Goal: Communication & Community: Participate in discussion

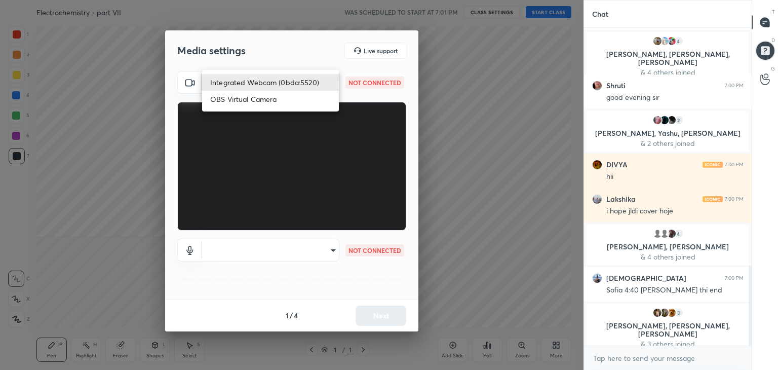
click at [317, 82] on body "1 2 3 4 5 6 7 C X Z C X Z E E Erase all H H Electrochemistry - part VII WAS SCH…" at bounding box center [389, 185] width 778 height 370
click at [276, 84] on li "Integrated Webcam (0bda:5520)" at bounding box center [270, 82] width 137 height 17
type input "b9fe5412baafddd1a4ff759f56eeee5caede37ebb64e775ae4344a3c93ae28ef"
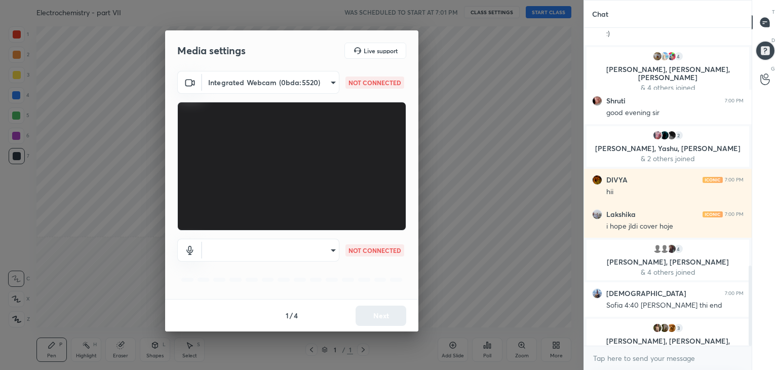
click at [298, 251] on body "1 2 3 4 5 6 7 C X Z C X Z E E Erase all H H Electrochemistry - part VII WAS SCH…" at bounding box center [389, 185] width 778 height 370
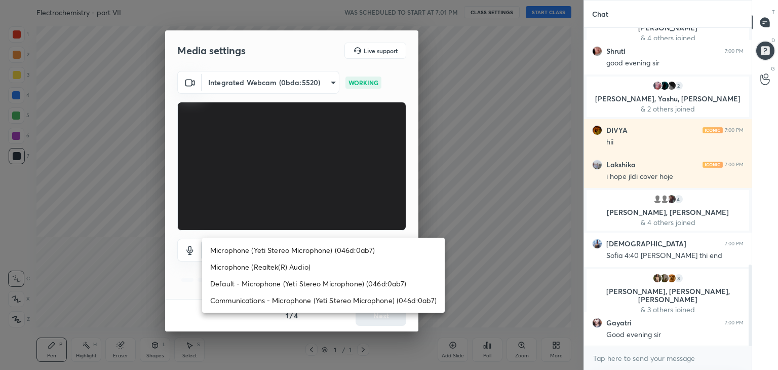
click at [284, 252] on li "Microphone (Yeti Stereo Microphone) (046d:0ab7)" at bounding box center [323, 250] width 243 height 17
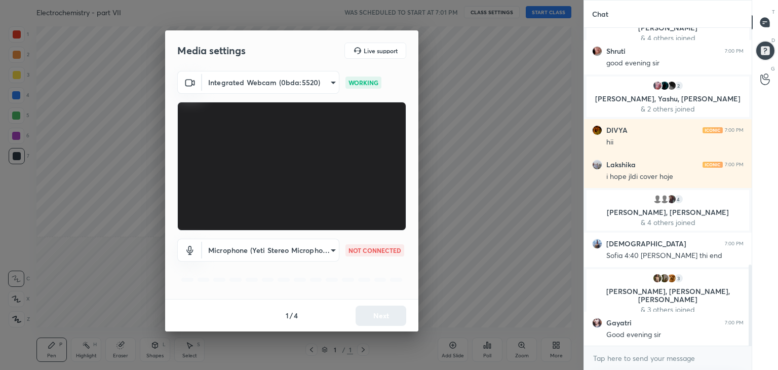
type input "79eecb883a2891f12471e84d8ccd7e767dda0448c2f7df0619f2aed69b93cf5a"
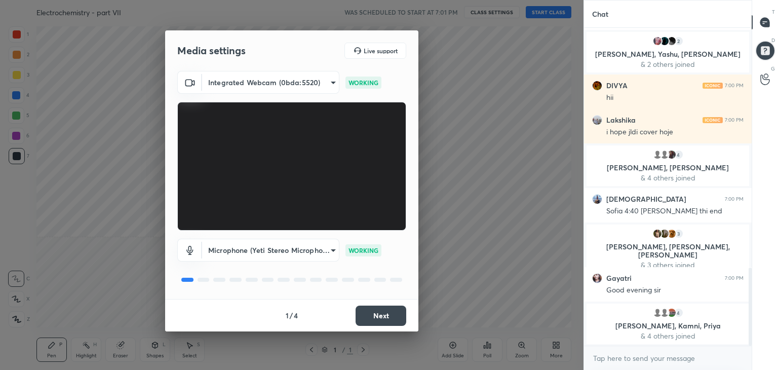
click at [382, 313] on button "Next" at bounding box center [381, 316] width 51 height 20
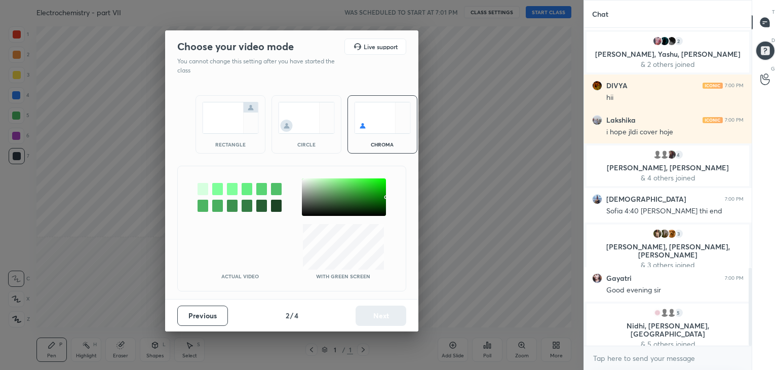
drag, startPoint x: 237, startPoint y: 142, endPoint x: 278, endPoint y: 179, distance: 54.9
click at [238, 144] on div "rectangle" at bounding box center [230, 144] width 41 height 5
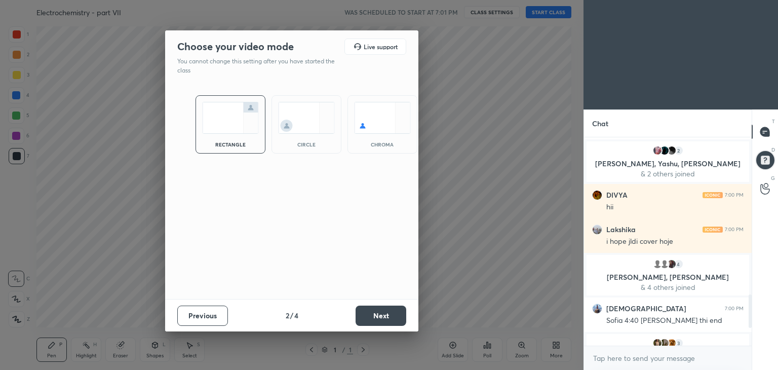
click at [379, 314] on button "Next" at bounding box center [381, 316] width 51 height 20
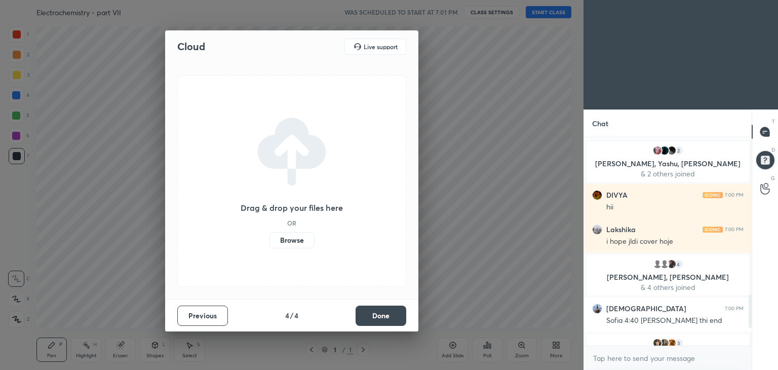
click at [385, 314] on button "Done" at bounding box center [381, 316] width 51 height 20
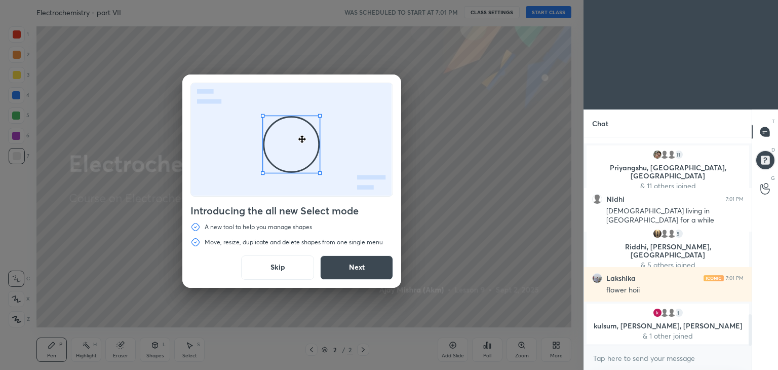
click at [277, 265] on button "Skip" at bounding box center [277, 267] width 73 height 24
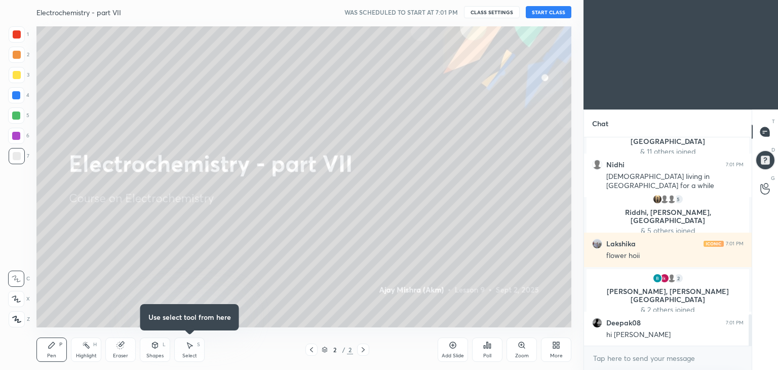
click at [543, 12] on button "START CLASS" at bounding box center [549, 12] width 46 height 12
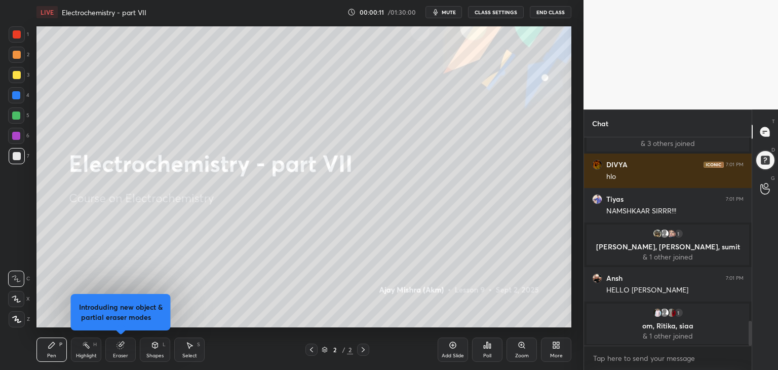
click at [17, 323] on div at bounding box center [17, 319] width 16 height 16
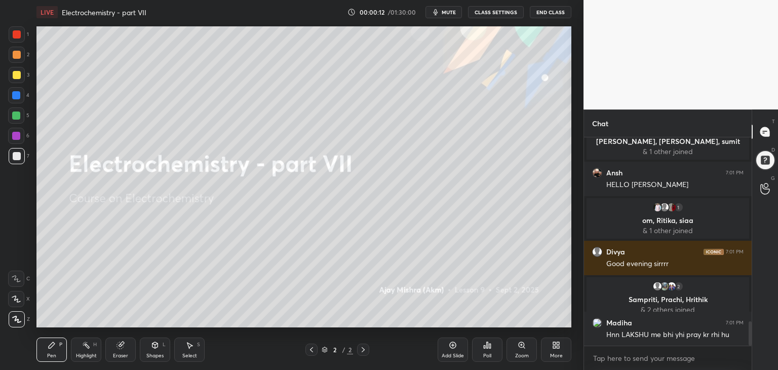
click at [558, 350] on div "More" at bounding box center [556, 349] width 30 height 24
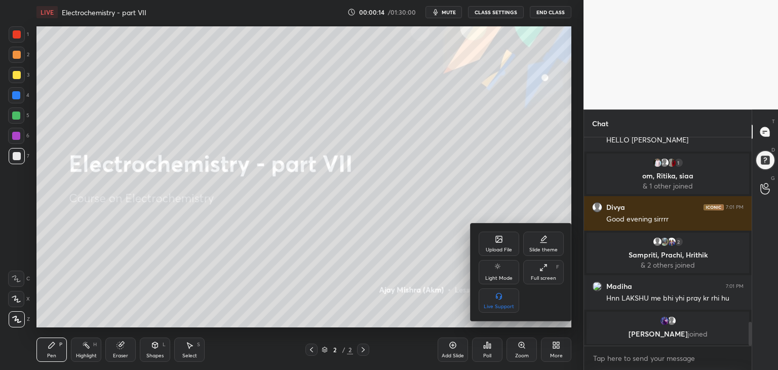
click at [494, 249] on div "Upload File" at bounding box center [499, 249] width 26 height 5
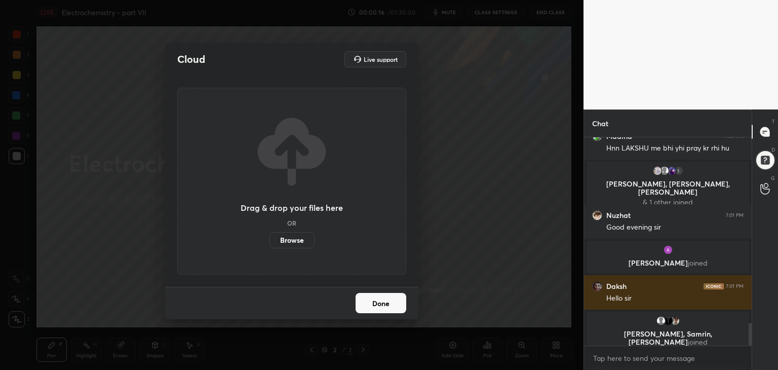
click at [293, 239] on label "Browse" at bounding box center [292, 240] width 45 height 16
click at [270, 239] on input "Browse" at bounding box center [270, 240] width 0 height 16
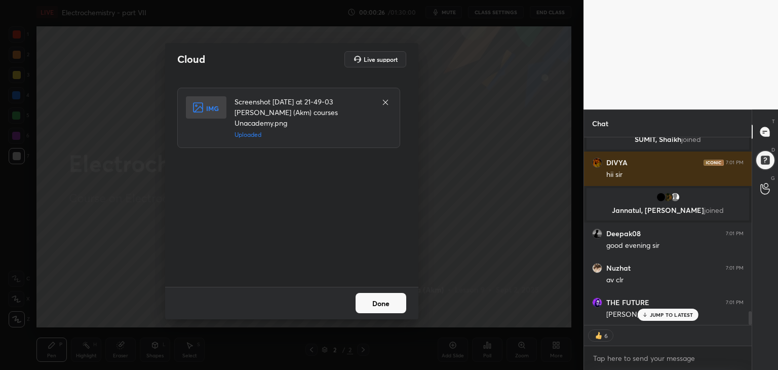
drag, startPoint x: 378, startPoint y: 302, endPoint x: 385, endPoint y: 302, distance: 6.1
click at [379, 302] on button "Done" at bounding box center [381, 303] width 51 height 20
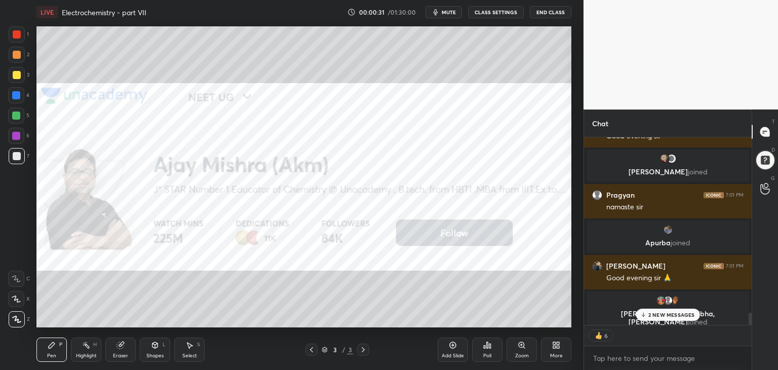
click at [667, 315] on p "2 NEW MESSAGES" at bounding box center [671, 315] width 47 height 6
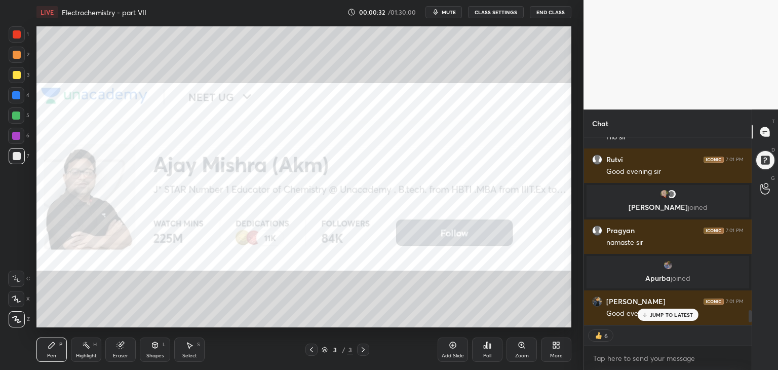
click at [555, 350] on div "More" at bounding box center [556, 349] width 30 height 24
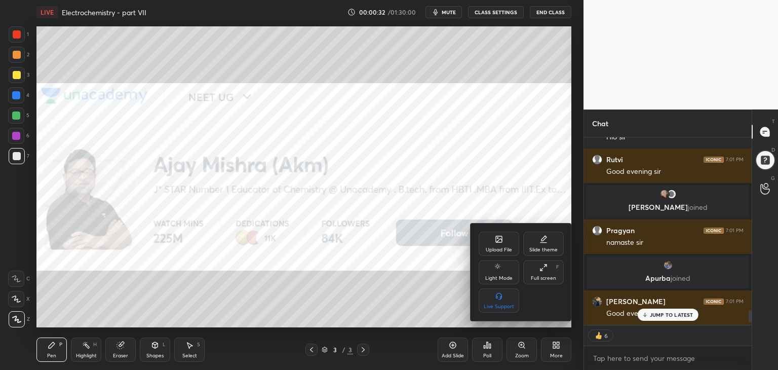
click at [538, 274] on div "Full screen F" at bounding box center [543, 272] width 41 height 24
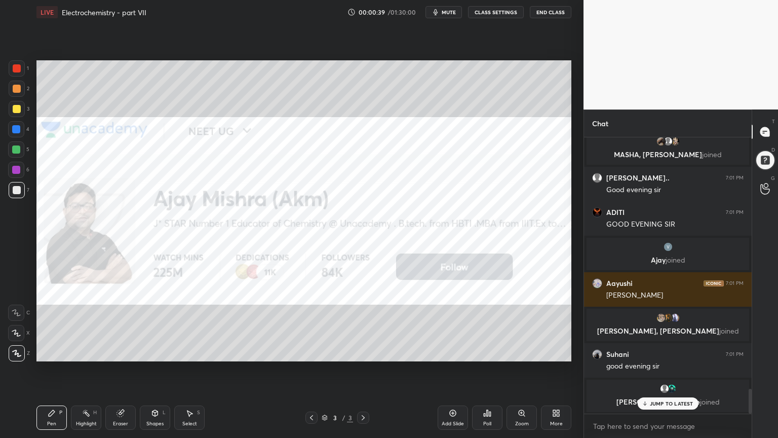
click at [492, 12] on button "CLASS SETTINGS" at bounding box center [496, 12] width 56 height 12
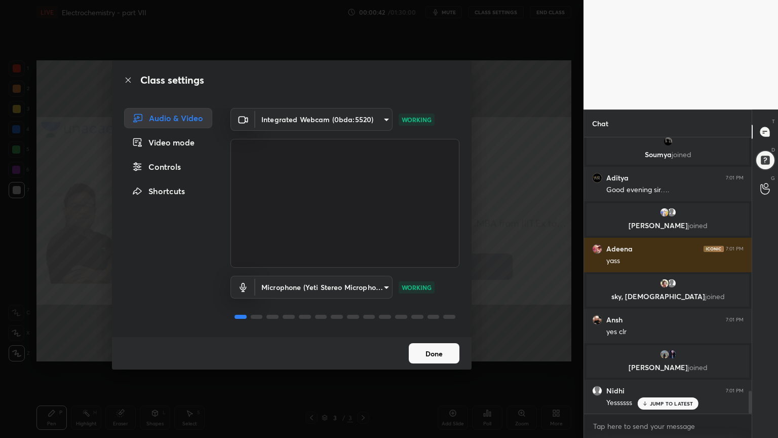
click at [168, 168] on div "Controls" at bounding box center [168, 167] width 88 height 20
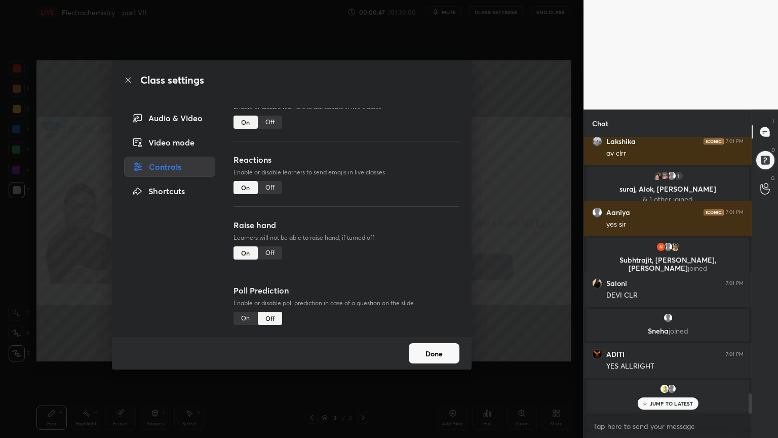
click at [271, 248] on div "Off" at bounding box center [270, 252] width 24 height 13
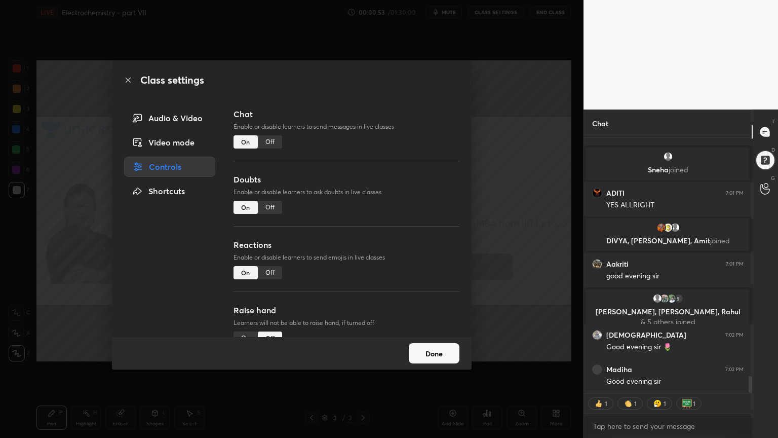
drag, startPoint x: 268, startPoint y: 206, endPoint x: 265, endPoint y: 184, distance: 21.9
click at [270, 203] on div "Off" at bounding box center [270, 207] width 24 height 13
type textarea "x"
click at [269, 142] on div "Off" at bounding box center [270, 141] width 24 height 13
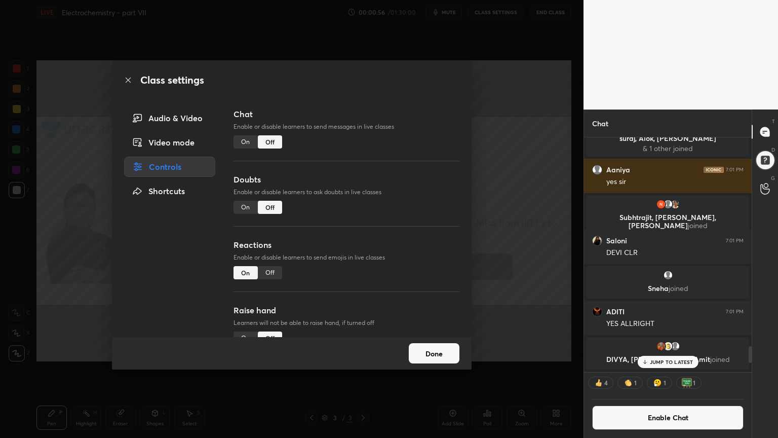
click at [506, 185] on div "Class settings Audio & Video Video mode Controls Shortcuts Chat Enable or disab…" at bounding box center [292, 219] width 584 height 438
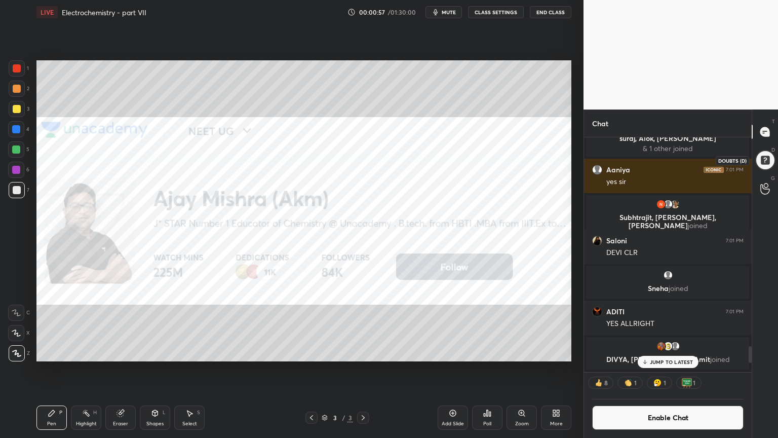
click at [765, 163] on div at bounding box center [765, 160] width 20 height 20
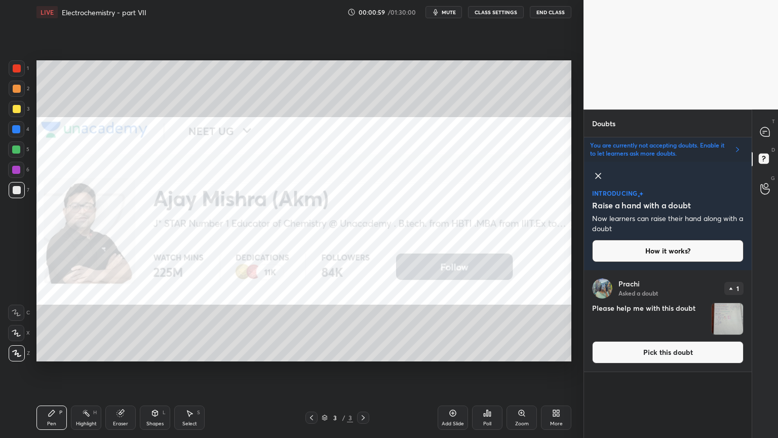
click at [599, 174] on icon at bounding box center [598, 175] width 5 height 5
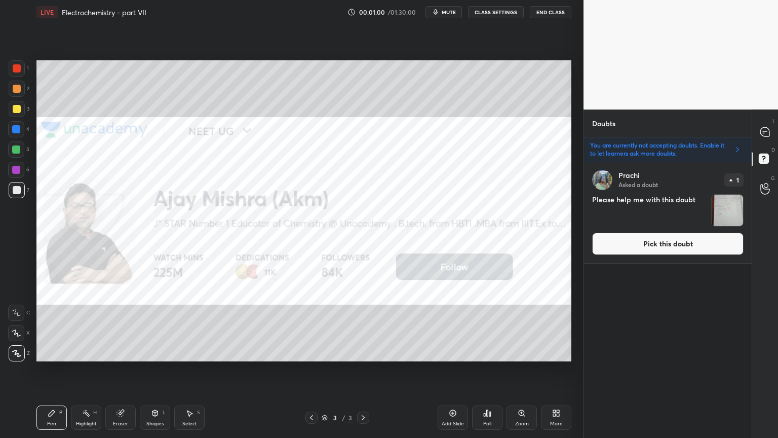
click at [656, 245] on button "Pick this doubt" at bounding box center [667, 244] width 151 height 22
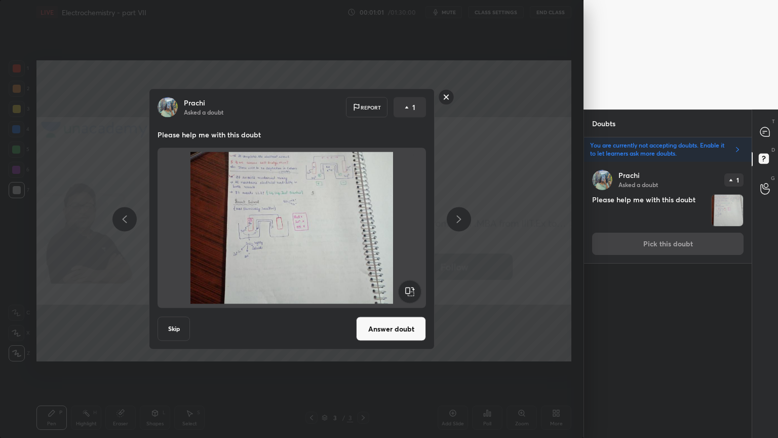
click at [448, 97] on rect at bounding box center [447, 97] width 16 height 16
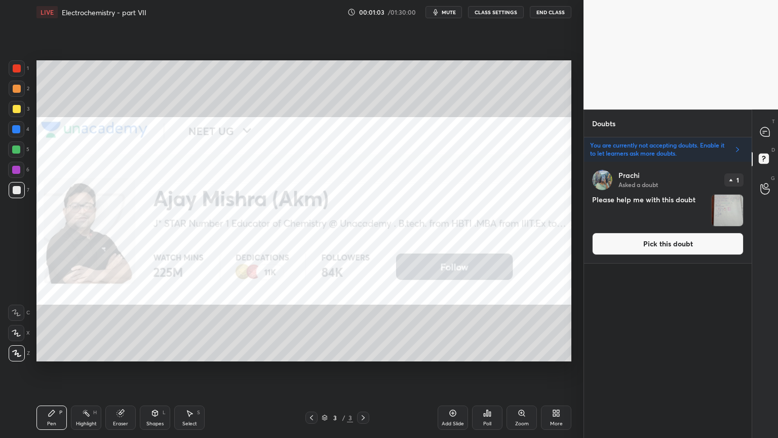
click at [553, 369] on icon at bounding box center [556, 413] width 8 height 8
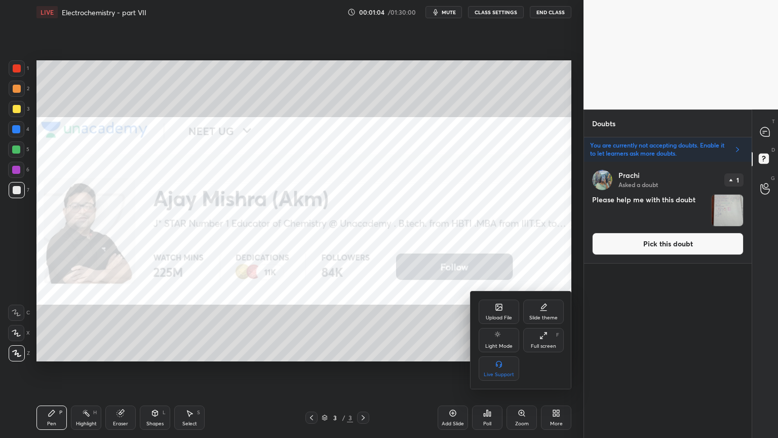
click at [761, 130] on div at bounding box center [389, 219] width 778 height 438
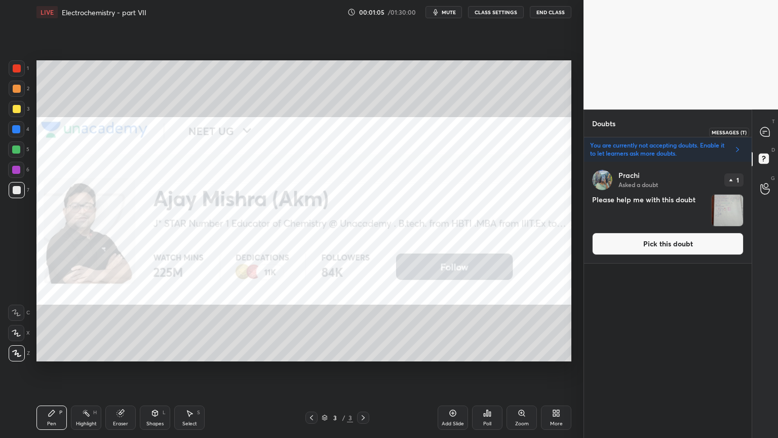
drag, startPoint x: 764, startPoint y: 131, endPoint x: 757, endPoint y: 152, distance: 21.6
click at [764, 132] on icon at bounding box center [765, 132] width 11 height 11
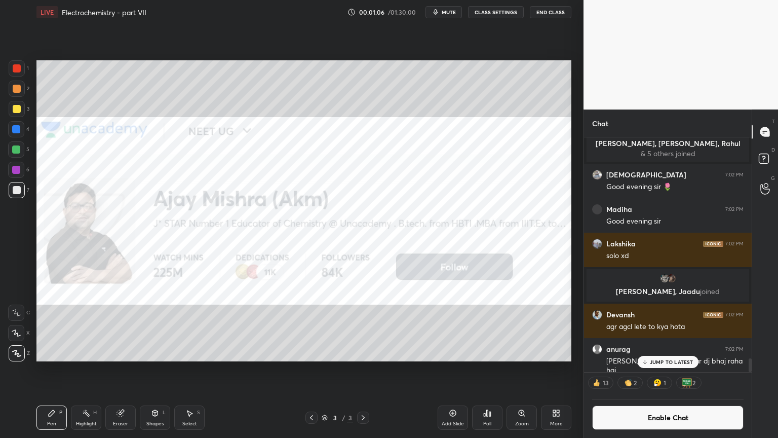
click at [559, 369] on div "More" at bounding box center [556, 417] width 30 height 24
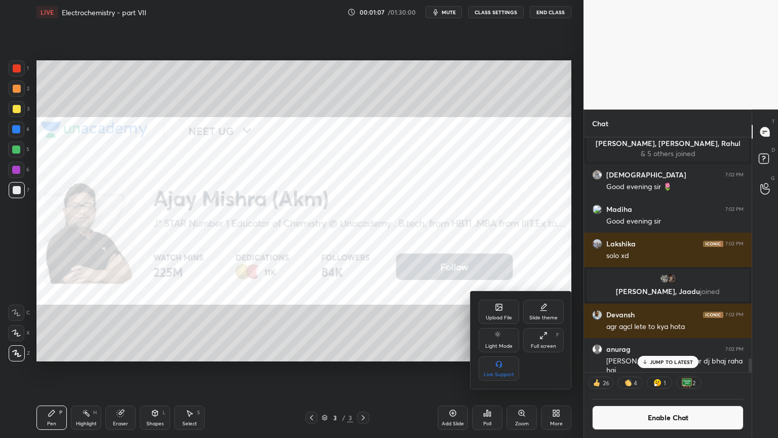
click at [460, 369] on div at bounding box center [389, 219] width 778 height 438
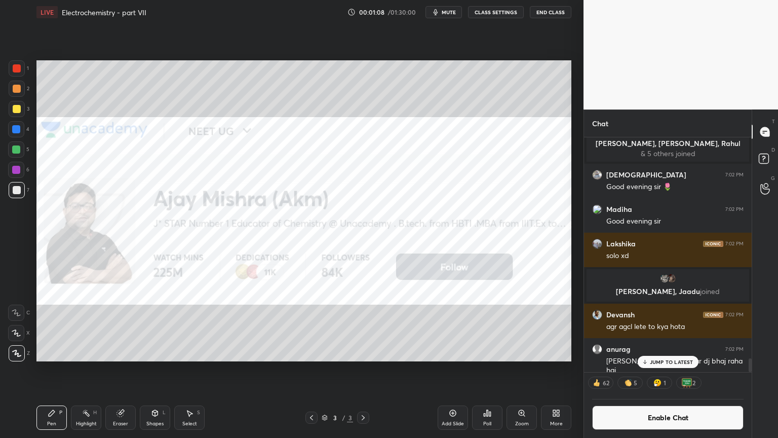
click at [455, 369] on div "Add Slide" at bounding box center [453, 423] width 22 height 5
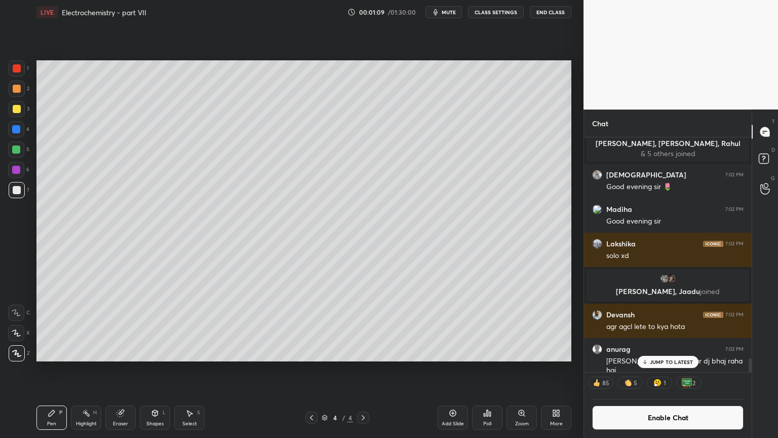
click at [48, 369] on div "Pen" at bounding box center [51, 423] width 9 height 5
click at [18, 90] on div at bounding box center [17, 89] width 8 height 8
click at [54, 369] on div "Pen P" at bounding box center [51, 417] width 30 height 24
drag, startPoint x: 120, startPoint y: 421, endPoint x: 134, endPoint y: 367, distance: 55.1
click at [120, 369] on div "Eraser" at bounding box center [120, 417] width 30 height 24
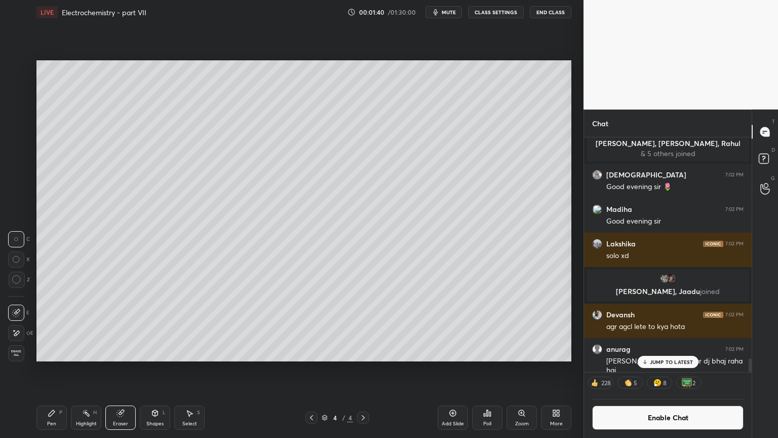
click at [52, 369] on div "Pen P" at bounding box center [51, 417] width 30 height 24
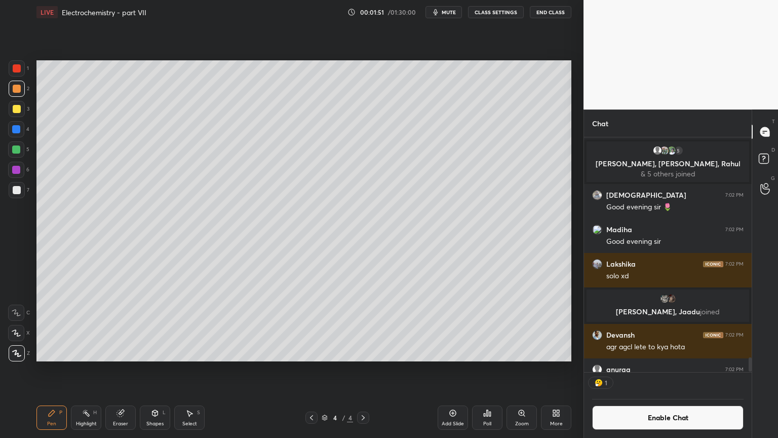
scroll to position [3, 3]
drag, startPoint x: 19, startPoint y: 188, endPoint x: 24, endPoint y: 180, distance: 9.4
click at [16, 188] on div at bounding box center [17, 190] width 8 height 8
click at [156, 369] on div "Shapes L" at bounding box center [155, 417] width 30 height 24
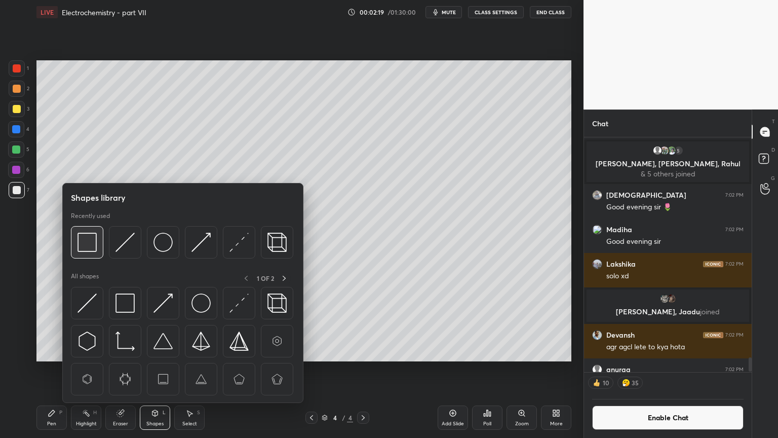
click at [85, 249] on img at bounding box center [87, 242] width 19 height 19
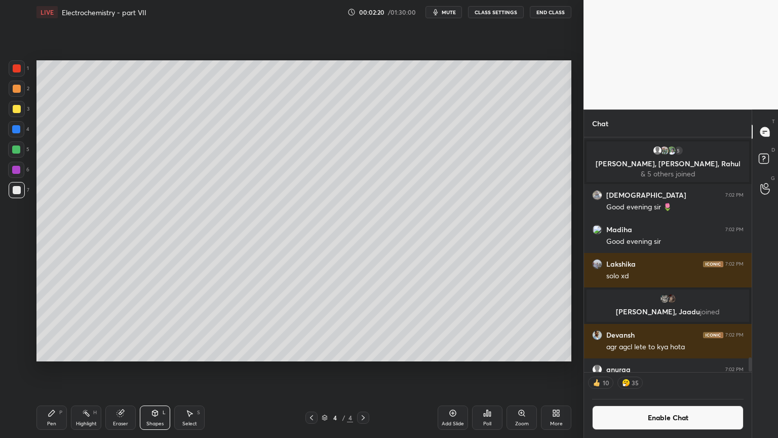
click at [490, 12] on button "CLASS SETTINGS" at bounding box center [496, 12] width 56 height 12
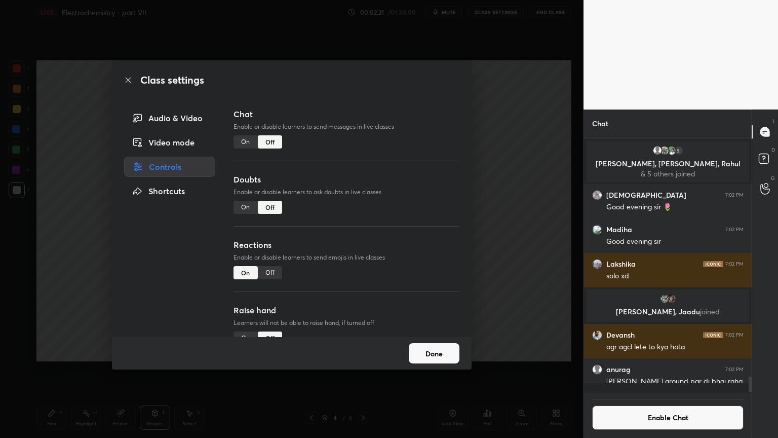
scroll to position [253, 165]
click at [273, 272] on div "Off" at bounding box center [270, 272] width 24 height 13
click at [501, 258] on div "Class settings Audio & Video Video mode Controls Shortcuts Chat Enable or disab…" at bounding box center [292, 219] width 584 height 438
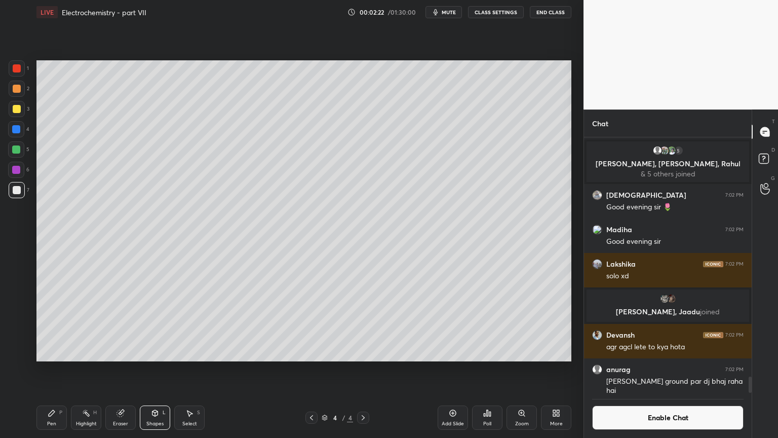
click at [156, 369] on div "Shapes" at bounding box center [154, 423] width 17 height 5
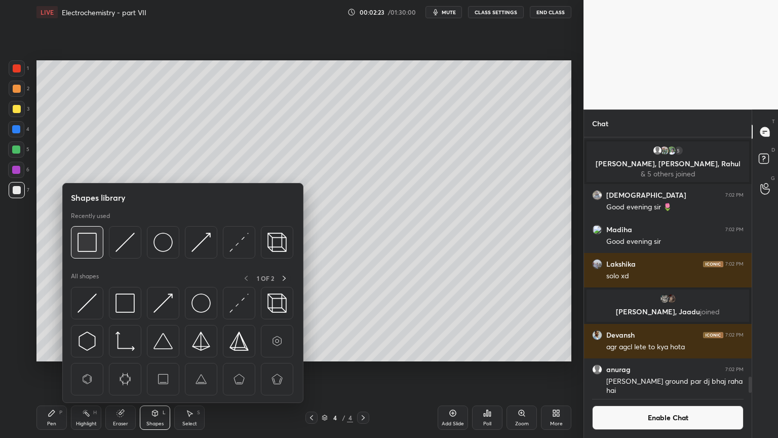
click at [94, 244] on img at bounding box center [87, 242] width 19 height 19
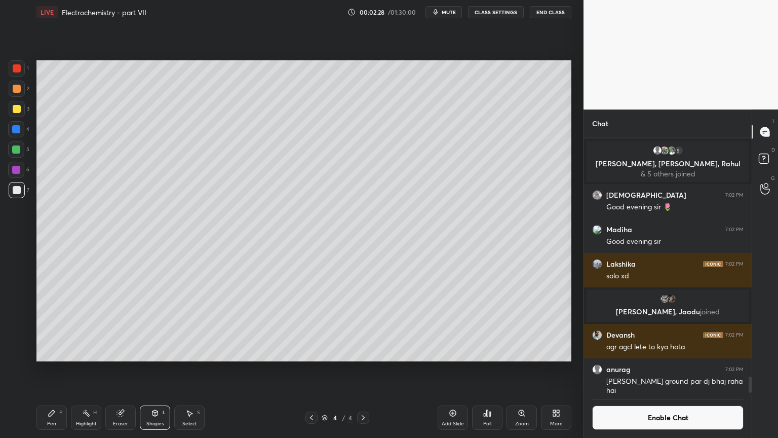
click at [126, 369] on div "Eraser" at bounding box center [120, 417] width 30 height 24
click at [153, 369] on div "Shapes" at bounding box center [154, 423] width 17 height 5
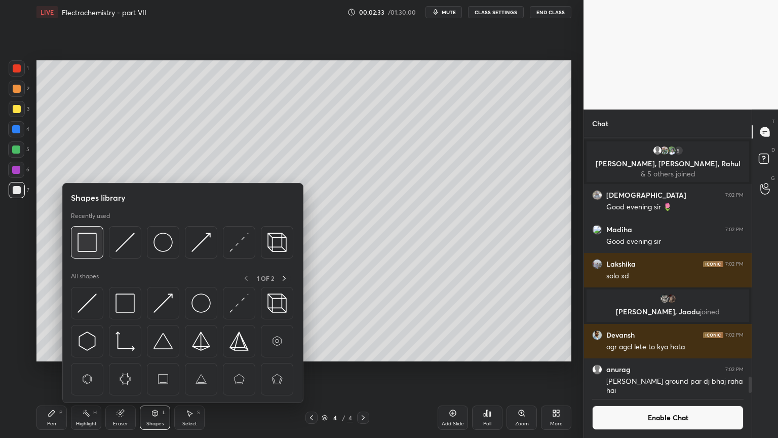
click at [92, 241] on img at bounding box center [87, 242] width 19 height 19
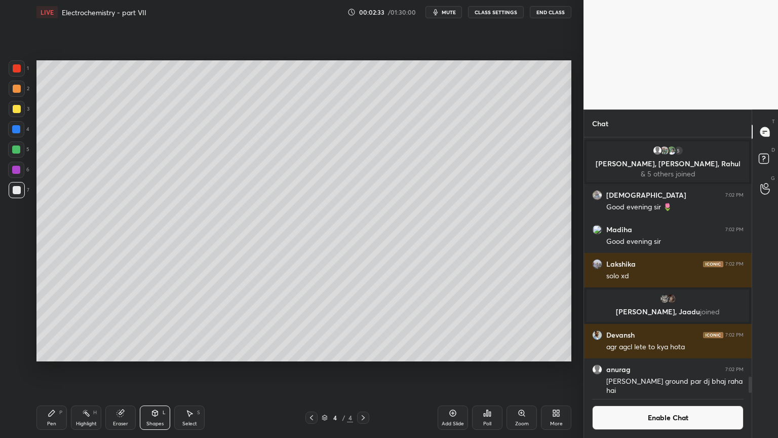
click at [18, 188] on div at bounding box center [17, 190] width 8 height 8
click at [53, 369] on div "Pen P" at bounding box center [51, 417] width 30 height 24
click at [14, 89] on div at bounding box center [17, 89] width 8 height 8
click at [154, 369] on div "Shapes L" at bounding box center [155, 417] width 30 height 24
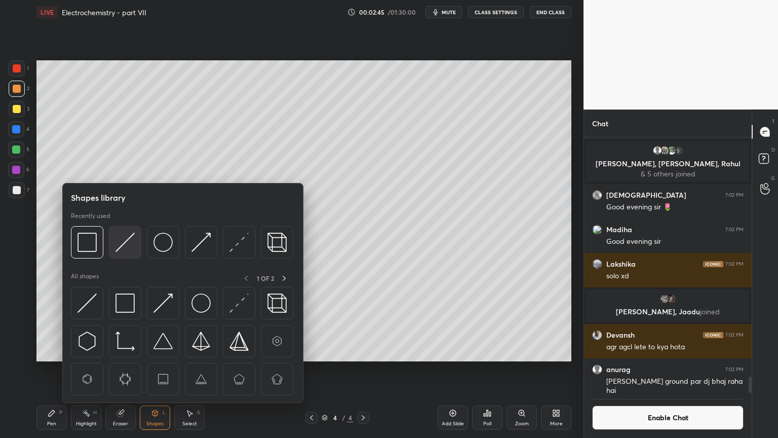
click at [125, 241] on img at bounding box center [125, 242] width 19 height 19
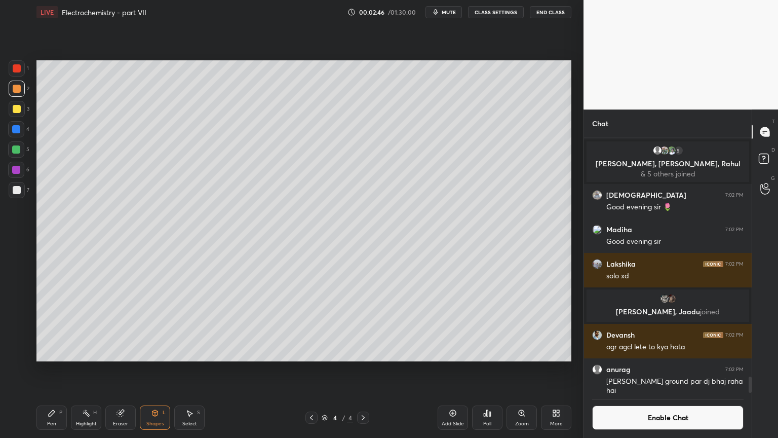
click at [11, 188] on div at bounding box center [17, 190] width 16 height 16
click at [54, 369] on div "Pen P" at bounding box center [51, 417] width 30 height 24
click at [17, 109] on div at bounding box center [17, 109] width 8 height 8
click at [156, 369] on div "Shapes" at bounding box center [154, 423] width 17 height 5
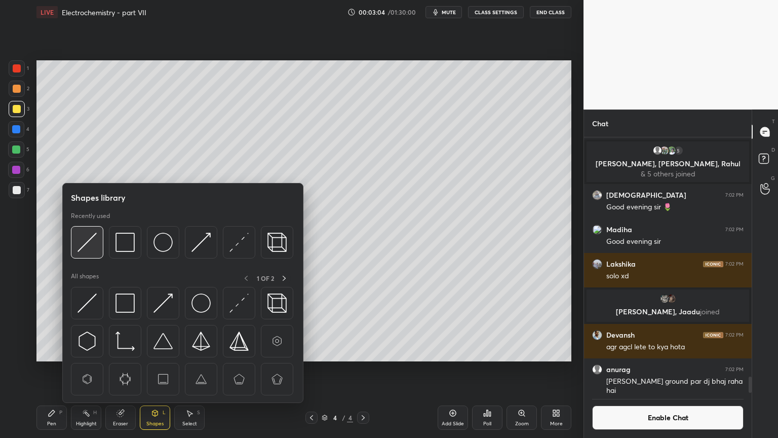
click at [98, 247] on div at bounding box center [87, 242] width 32 height 32
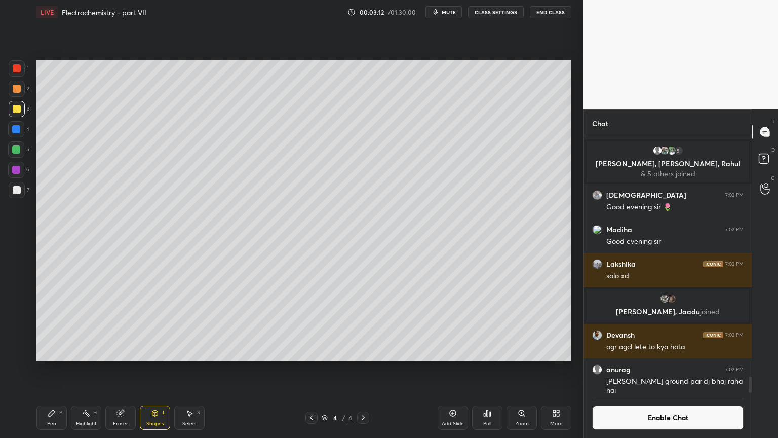
click at [55, 369] on div "Pen" at bounding box center [51, 423] width 9 height 5
click at [16, 186] on div at bounding box center [17, 190] width 8 height 8
click at [47, 369] on div "Pen P" at bounding box center [51, 417] width 30 height 24
drag, startPoint x: 16, startPoint y: 91, endPoint x: 26, endPoint y: 119, distance: 29.7
click at [16, 93] on div at bounding box center [17, 89] width 16 height 16
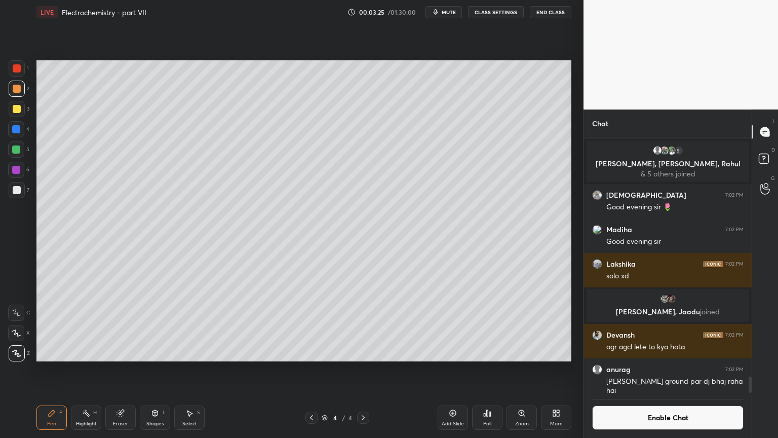
click at [19, 189] on div at bounding box center [17, 190] width 8 height 8
click at [84, 369] on div "Highlight H" at bounding box center [86, 417] width 30 height 24
click at [51, 369] on div "Pen P" at bounding box center [51, 417] width 30 height 24
click at [19, 195] on div at bounding box center [17, 190] width 16 height 16
drag, startPoint x: 89, startPoint y: 422, endPoint x: 108, endPoint y: 407, distance: 23.9
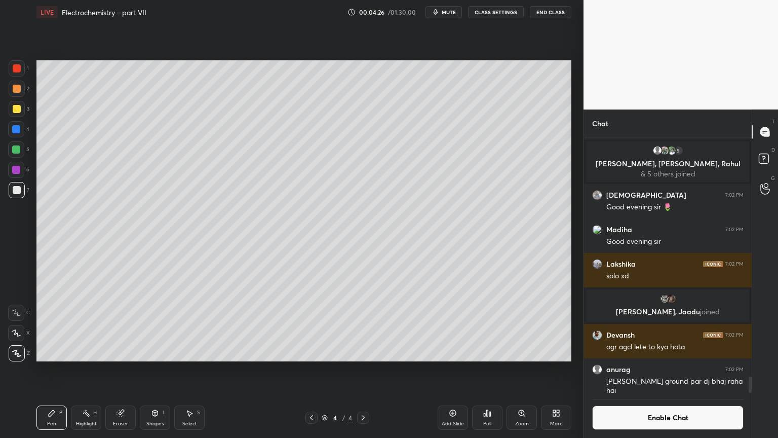
click at [89, 369] on div "Highlight H" at bounding box center [86, 417] width 30 height 24
click at [497, 10] on button "CLASS SETTINGS" at bounding box center [496, 12] width 56 height 12
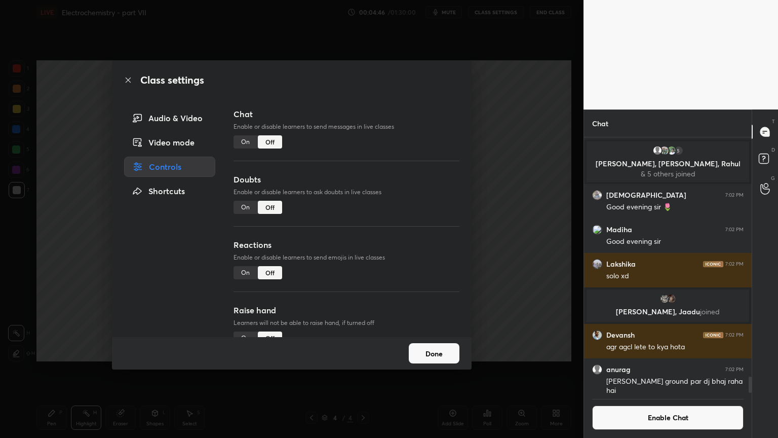
drag, startPoint x: 249, startPoint y: 269, endPoint x: 371, endPoint y: 269, distance: 122.6
click at [251, 269] on div "On" at bounding box center [246, 272] width 24 height 13
click at [530, 290] on div "Class settings Audio & Video Video mode Controls Shortcuts Chat Enable or disab…" at bounding box center [292, 219] width 584 height 438
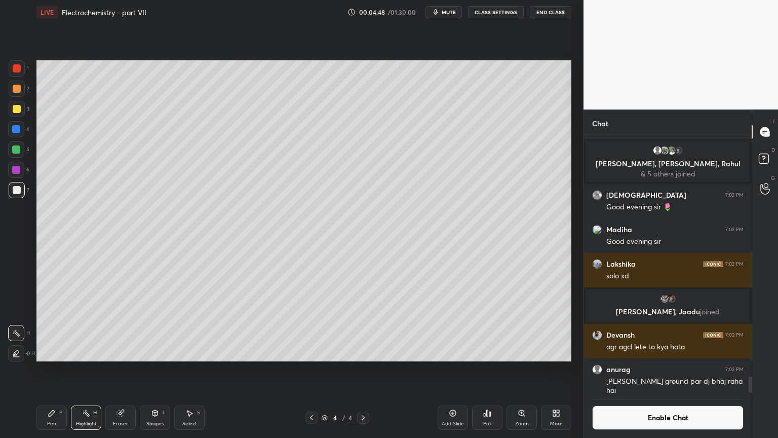
click at [89, 369] on div "Highlight H" at bounding box center [86, 417] width 30 height 24
click at [442, 369] on div "Add Slide" at bounding box center [453, 423] width 22 height 5
click at [54, 369] on div "Pen P" at bounding box center [51, 417] width 30 height 24
click at [17, 91] on div at bounding box center [17, 89] width 8 height 8
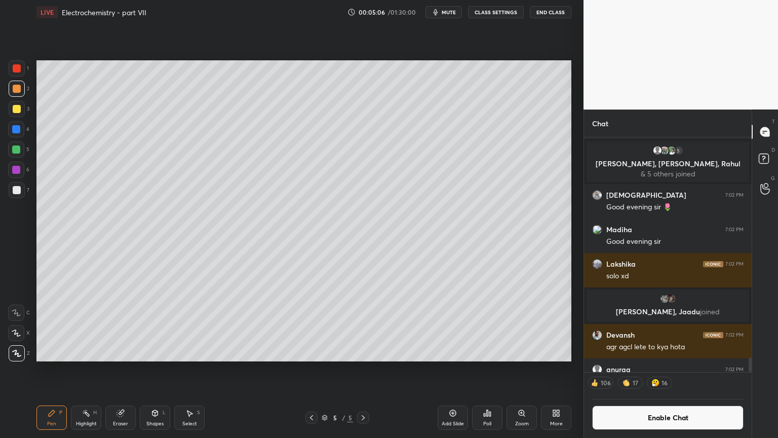
click at [149, 369] on div "Shapes" at bounding box center [154, 423] width 17 height 5
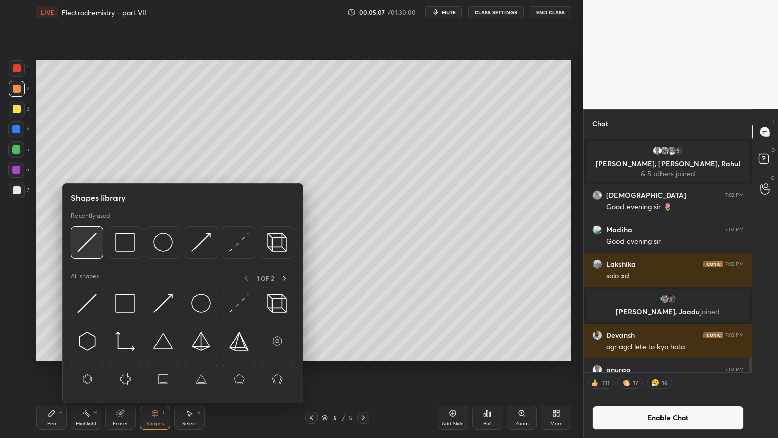
click at [95, 250] on img at bounding box center [87, 242] width 19 height 19
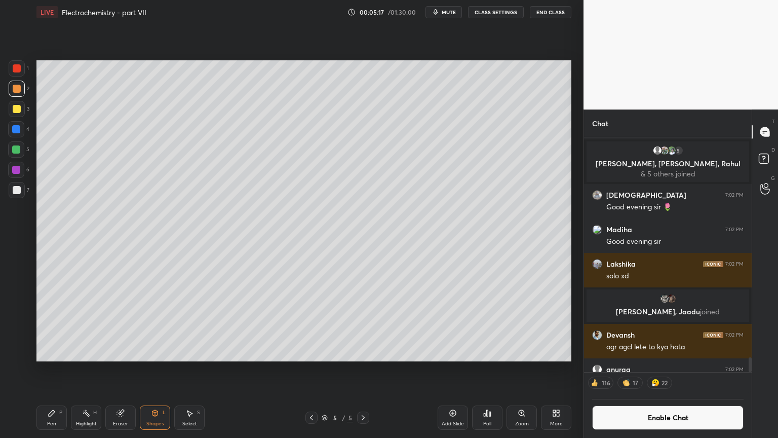
drag, startPoint x: 56, startPoint y: 418, endPoint x: 55, endPoint y: 409, distance: 8.7
click at [55, 369] on div "Pen P" at bounding box center [51, 417] width 30 height 24
click at [18, 190] on div at bounding box center [17, 190] width 8 height 8
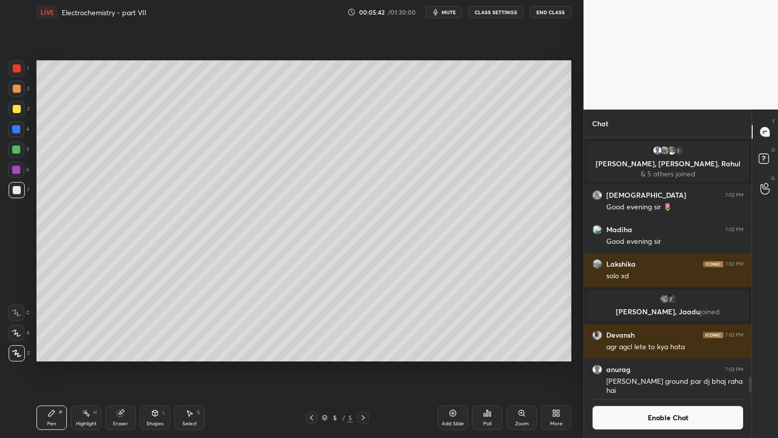
drag, startPoint x: 86, startPoint y: 417, endPoint x: 146, endPoint y: 372, distance: 75.6
click at [87, 369] on div "Highlight H" at bounding box center [86, 417] width 30 height 24
drag, startPoint x: 51, startPoint y: 420, endPoint x: 64, endPoint y: 390, distance: 32.9
click at [51, 369] on div "Pen P" at bounding box center [51, 417] width 30 height 24
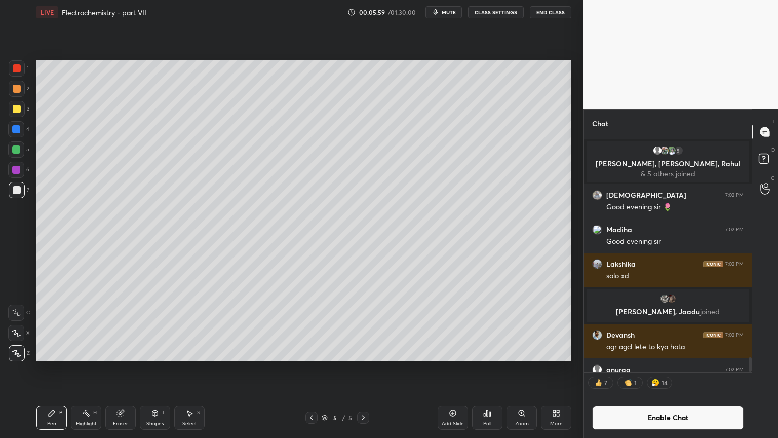
drag, startPoint x: 78, startPoint y: 417, endPoint x: 133, endPoint y: 362, distance: 77.7
click at [76, 369] on div "Highlight H" at bounding box center [86, 417] width 30 height 24
click at [56, 369] on div "Pen P" at bounding box center [51, 417] width 30 height 24
click at [16, 151] on div at bounding box center [16, 149] width 8 height 8
click at [160, 369] on div "Shapes L" at bounding box center [155, 417] width 30 height 24
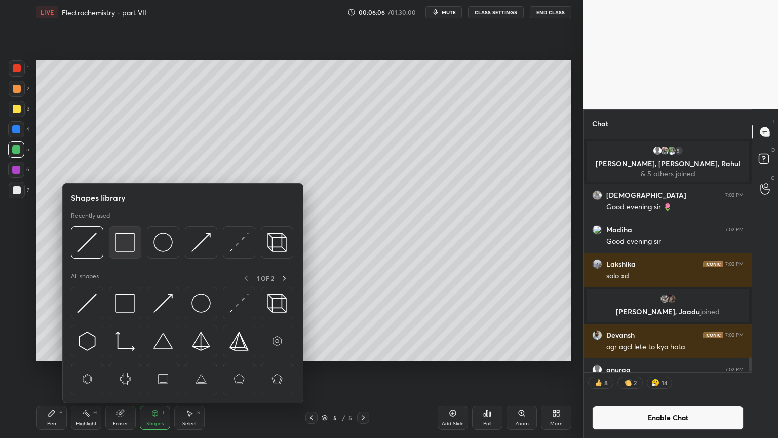
click at [128, 248] on img at bounding box center [125, 242] width 19 height 19
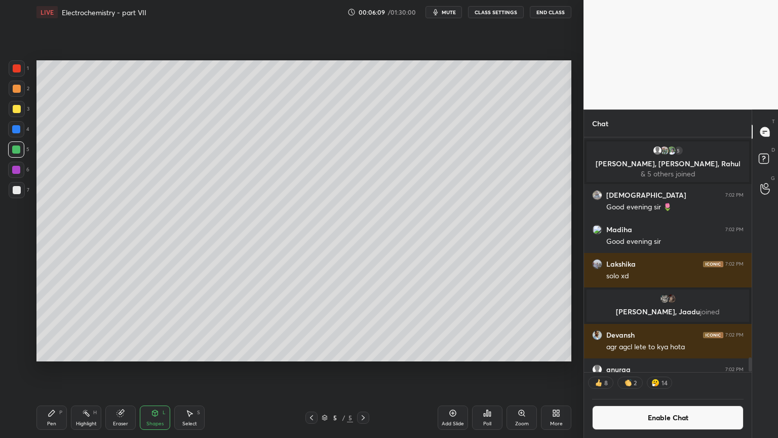
click at [38, 369] on div "Pen P" at bounding box center [51, 417] width 30 height 24
drag, startPoint x: 19, startPoint y: 192, endPoint x: 26, endPoint y: 200, distance: 10.8
click at [18, 193] on div at bounding box center [17, 190] width 8 height 8
click at [19, 85] on div at bounding box center [17, 89] width 8 height 8
click at [95, 369] on div "Highlight H" at bounding box center [86, 417] width 30 height 24
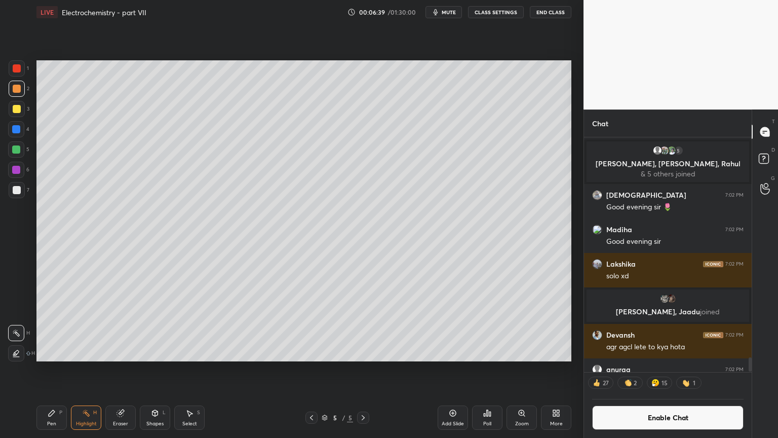
drag, startPoint x: 313, startPoint y: 417, endPoint x: 316, endPoint y: 413, distance: 5.8
click at [313, 369] on icon at bounding box center [312, 417] width 8 height 8
click at [363, 369] on icon at bounding box center [363, 417] width 8 height 8
click at [670, 369] on button "Enable Chat" at bounding box center [667, 417] width 151 height 24
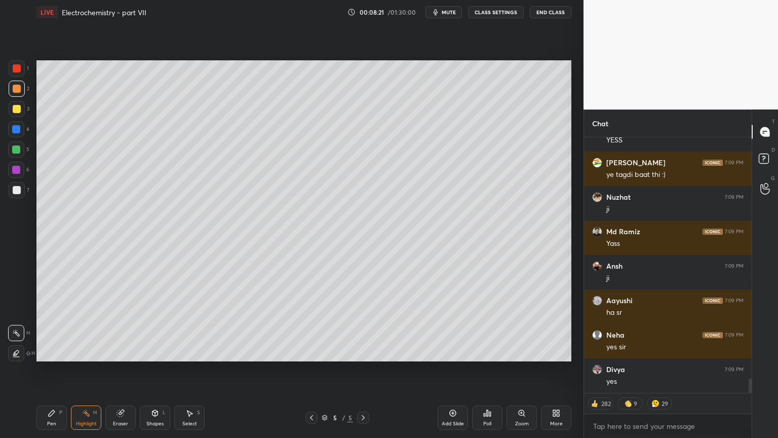
scroll to position [4222, 0]
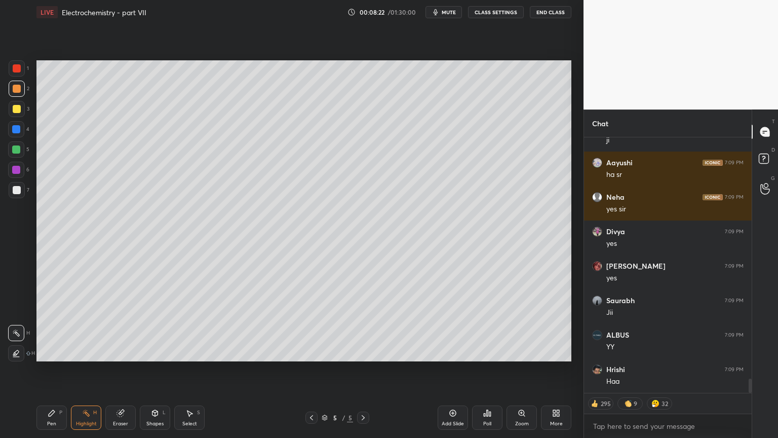
click at [458, 369] on div "Add Slide" at bounding box center [453, 417] width 30 height 24
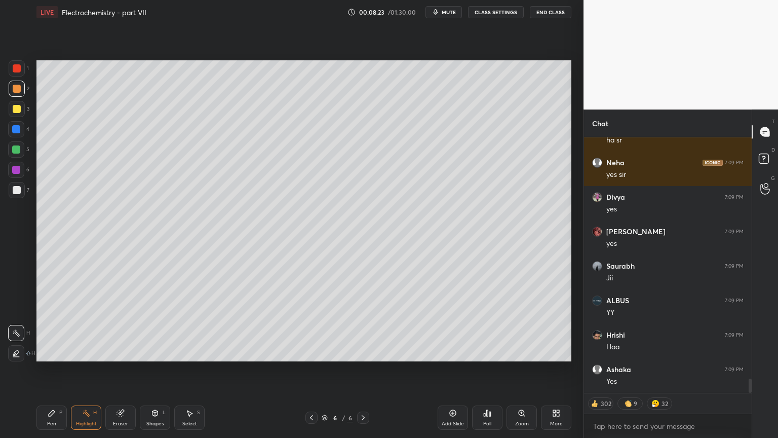
click at [310, 369] on icon at bounding box center [312, 417] width 8 height 8
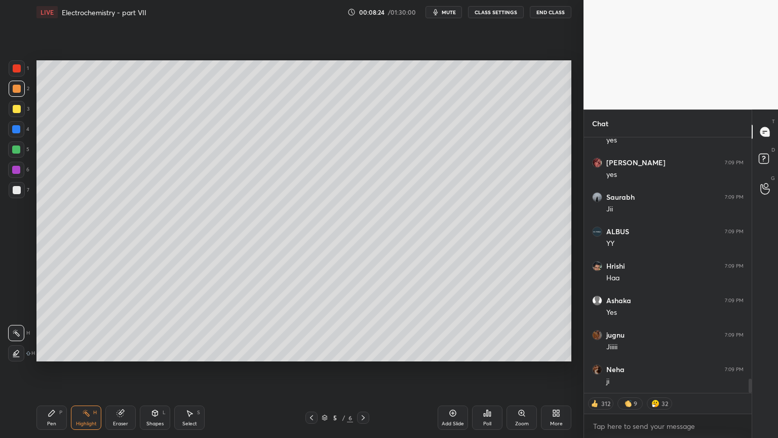
click at [367, 369] on div at bounding box center [363, 417] width 12 height 12
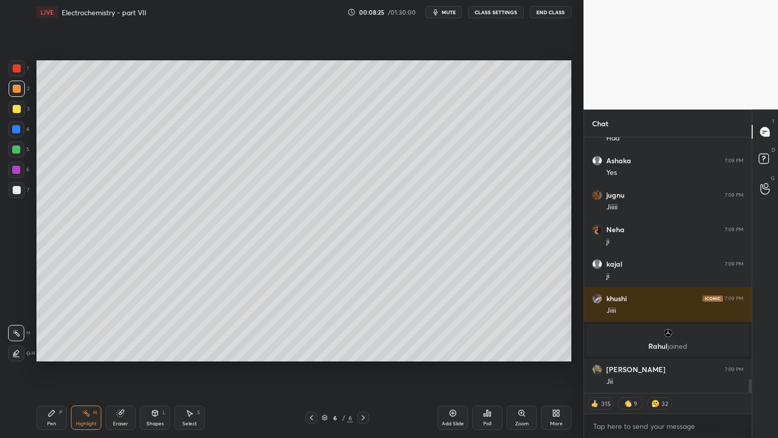
click at [49, 369] on div "Pen P" at bounding box center [51, 417] width 30 height 24
click at [18, 69] on div at bounding box center [17, 68] width 8 height 8
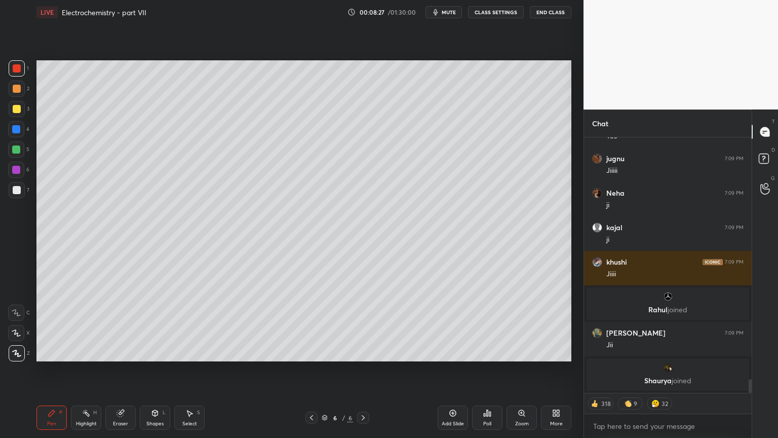
scroll to position [4314, 0]
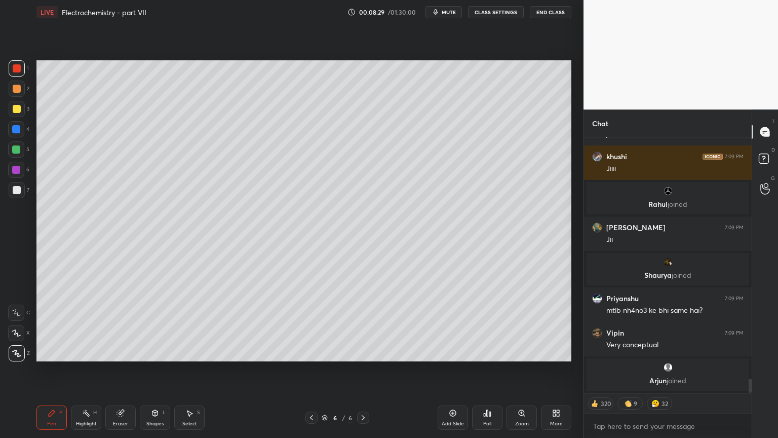
type textarea "x"
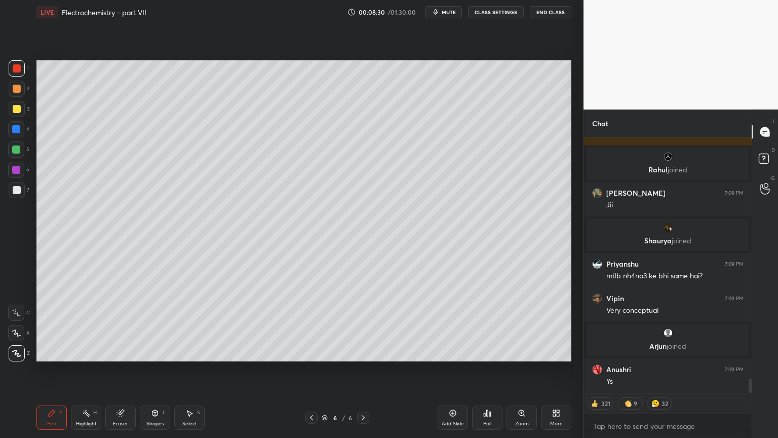
scroll to position [4435, 0]
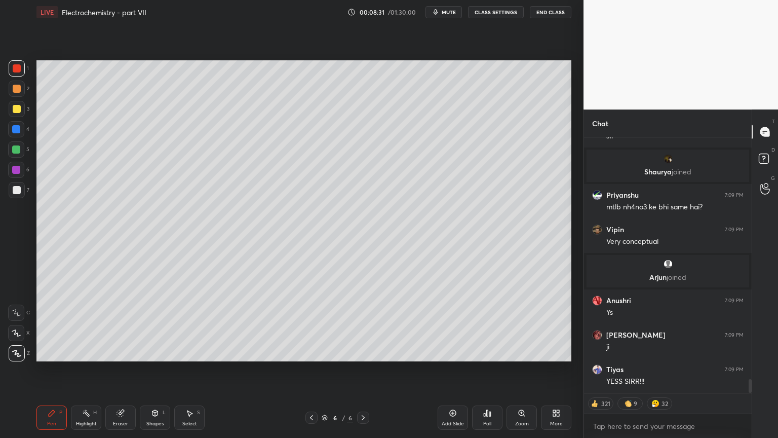
click at [499, 12] on button "CLASS SETTINGS" at bounding box center [496, 12] width 56 height 12
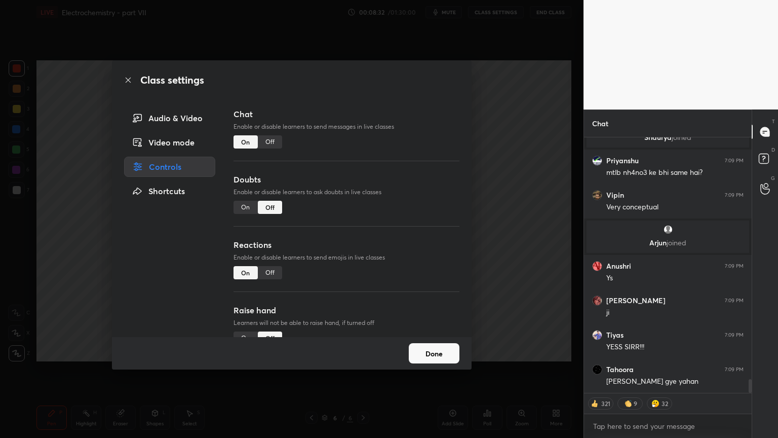
click at [270, 142] on div "Off" at bounding box center [270, 141] width 24 height 13
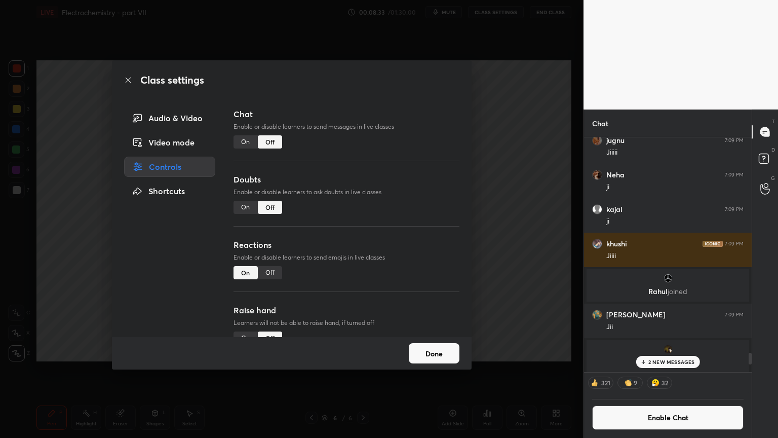
click at [513, 274] on div "Class settings Audio & Video Video mode Controls Shortcuts Chat Enable or disab…" at bounding box center [292, 219] width 584 height 438
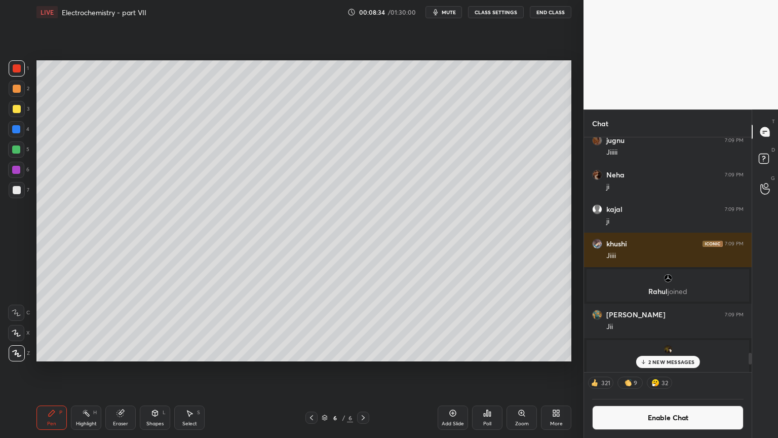
click at [662, 361] on p "2 NEW MESSAGES" at bounding box center [671, 362] width 47 height 6
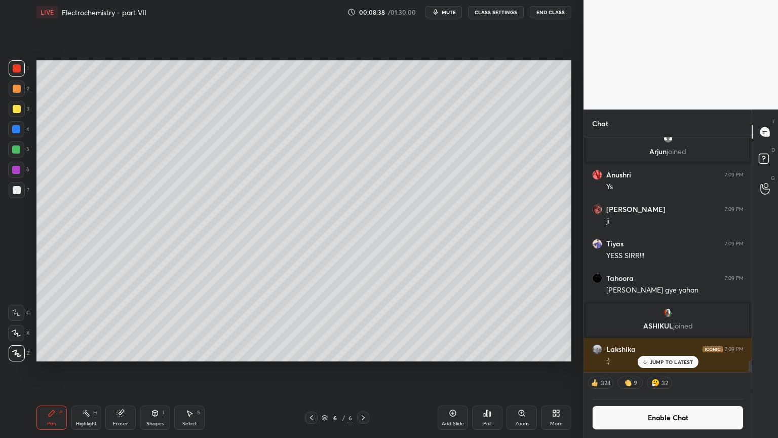
click at [53, 369] on icon at bounding box center [52, 413] width 8 height 8
click at [54, 369] on div "Pen P" at bounding box center [51, 417] width 30 height 24
click at [19, 91] on div at bounding box center [17, 89] width 16 height 16
click at [20, 193] on div at bounding box center [17, 190] width 8 height 8
drag, startPoint x: 86, startPoint y: 417, endPoint x: 136, endPoint y: 368, distance: 69.9
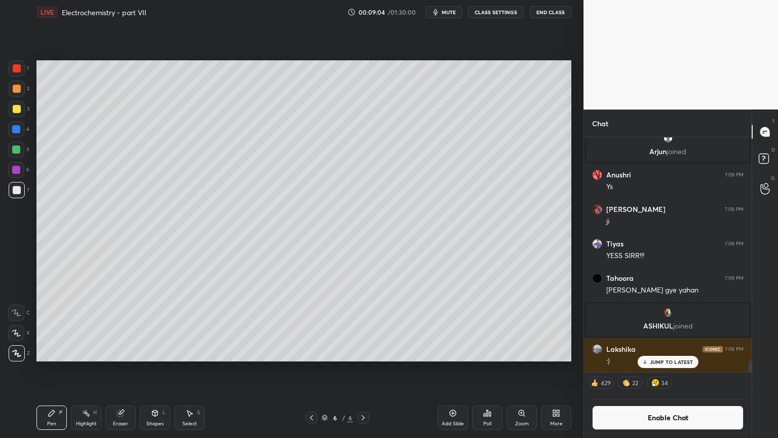
click at [84, 369] on div "Highlight H" at bounding box center [86, 417] width 30 height 24
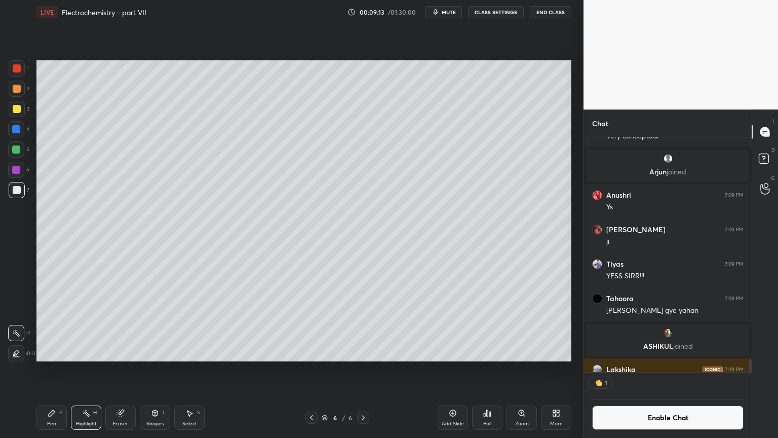
scroll to position [3, 3]
click at [59, 369] on div "Pen P" at bounding box center [51, 417] width 30 height 24
drag, startPoint x: 17, startPoint y: 191, endPoint x: 30, endPoint y: 185, distance: 14.3
click at [20, 190] on div at bounding box center [17, 190] width 8 height 8
drag, startPoint x: 15, startPoint y: 111, endPoint x: 26, endPoint y: 131, distance: 22.4
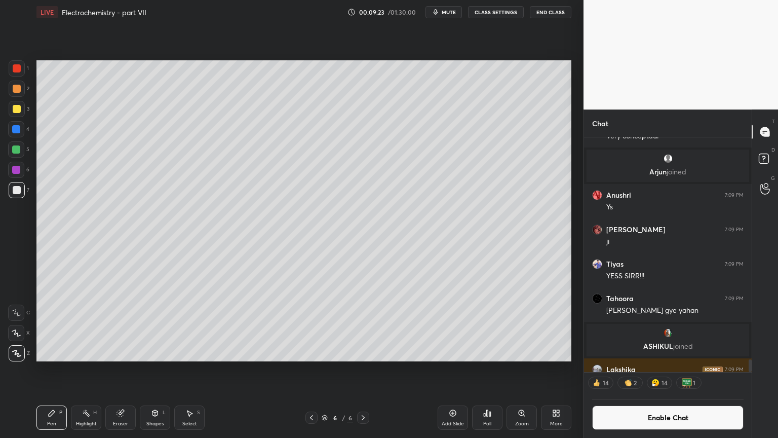
click at [17, 114] on div at bounding box center [17, 109] width 16 height 16
click at [16, 190] on div at bounding box center [17, 190] width 8 height 8
click at [77, 369] on div "Highlight H" at bounding box center [86, 417] width 30 height 24
drag, startPoint x: 456, startPoint y: 419, endPoint x: 417, endPoint y: 414, distance: 38.8
click at [452, 369] on div "Add Slide" at bounding box center [453, 417] width 30 height 24
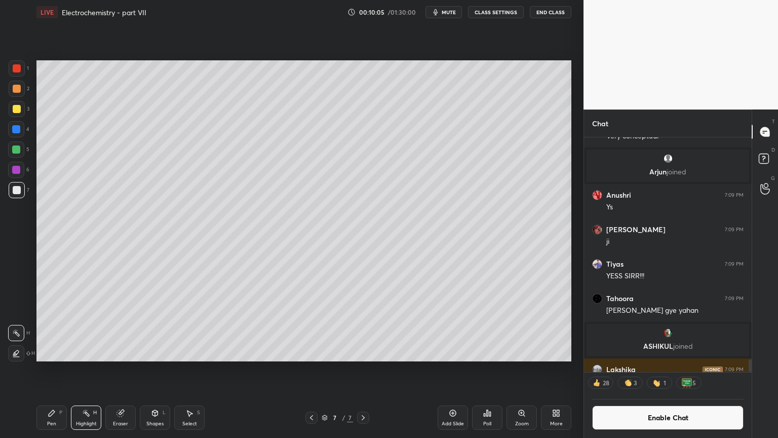
click at [53, 369] on div "Pen" at bounding box center [51, 423] width 9 height 5
click at [17, 87] on div at bounding box center [17, 89] width 8 height 8
click at [89, 369] on icon at bounding box center [86, 413] width 8 height 8
click at [306, 369] on div at bounding box center [312, 417] width 12 height 12
click at [310, 369] on icon at bounding box center [312, 417] width 8 height 8
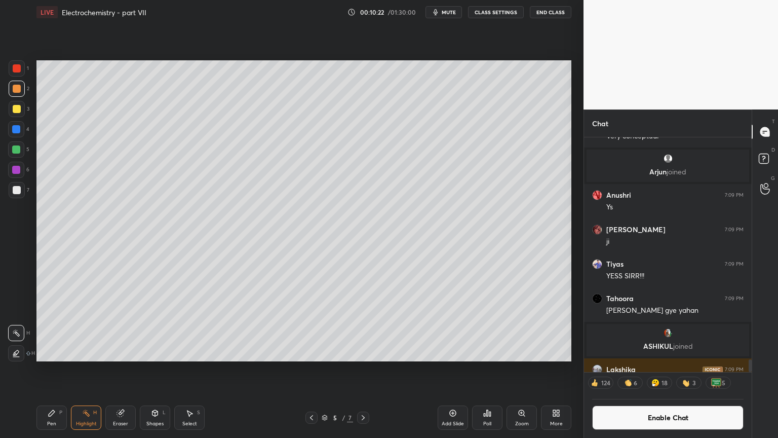
click at [311, 369] on icon at bounding box center [312, 417] width 8 height 8
click at [308, 369] on icon at bounding box center [312, 417] width 8 height 8
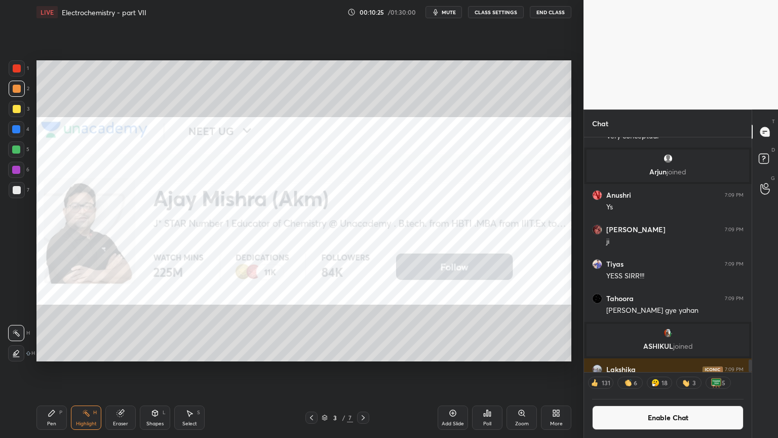
click at [363, 369] on icon at bounding box center [363, 417] width 3 height 5
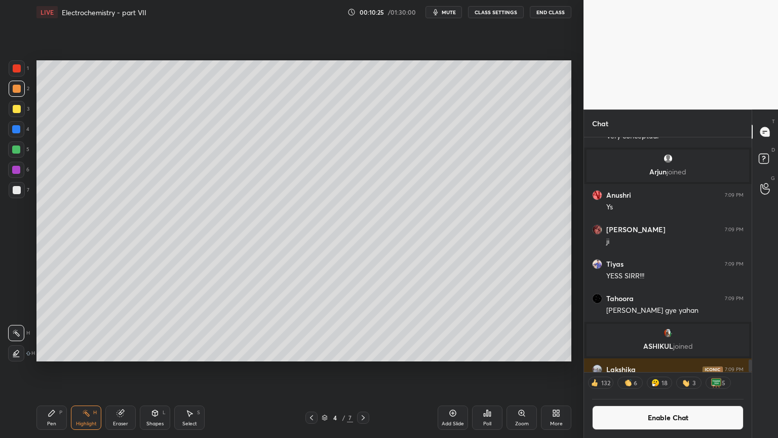
click at [364, 369] on icon at bounding box center [363, 417] width 8 height 8
click at [363, 369] on icon at bounding box center [363, 417] width 8 height 8
drag, startPoint x: 91, startPoint y: 426, endPoint x: 93, endPoint y: 417, distance: 8.4
click at [91, 369] on div "Highlight H" at bounding box center [86, 417] width 30 height 24
click at [361, 369] on icon at bounding box center [363, 417] width 8 height 8
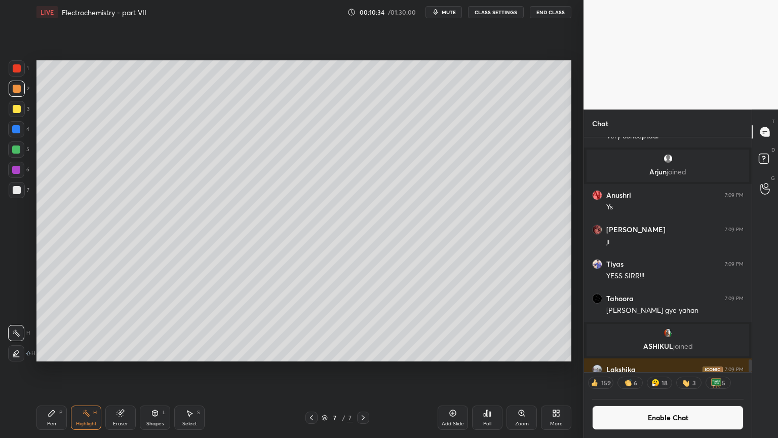
click at [49, 369] on div "Pen" at bounding box center [51, 423] width 9 height 5
drag, startPoint x: 152, startPoint y: 417, endPoint x: 154, endPoint y: 406, distance: 11.2
click at [150, 369] on div "Shapes L" at bounding box center [155, 417] width 30 height 24
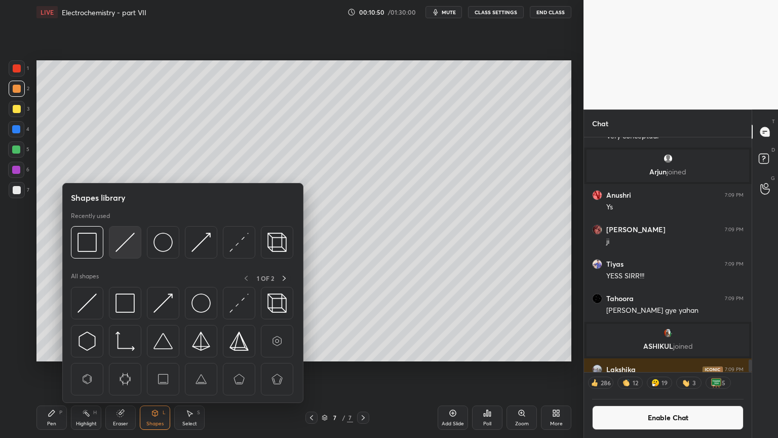
click at [125, 247] on img at bounding box center [125, 242] width 19 height 19
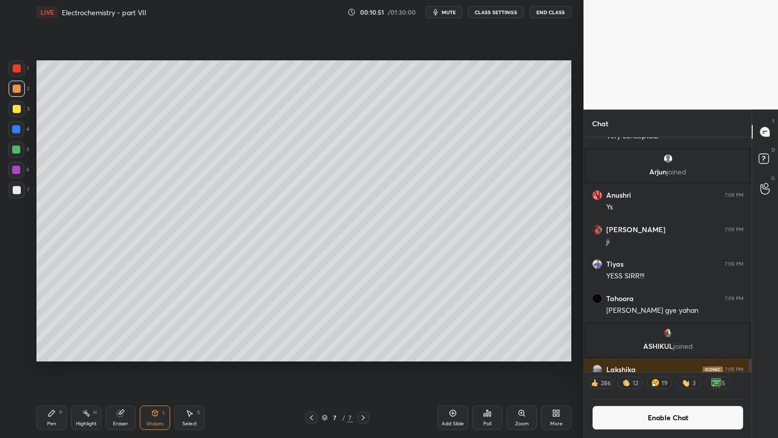
click at [18, 193] on div at bounding box center [17, 190] width 8 height 8
drag, startPoint x: 51, startPoint y: 417, endPoint x: 94, endPoint y: 384, distance: 54.1
click at [53, 369] on div "Pen P" at bounding box center [51, 417] width 30 height 24
click at [122, 369] on div "Eraser" at bounding box center [120, 417] width 30 height 24
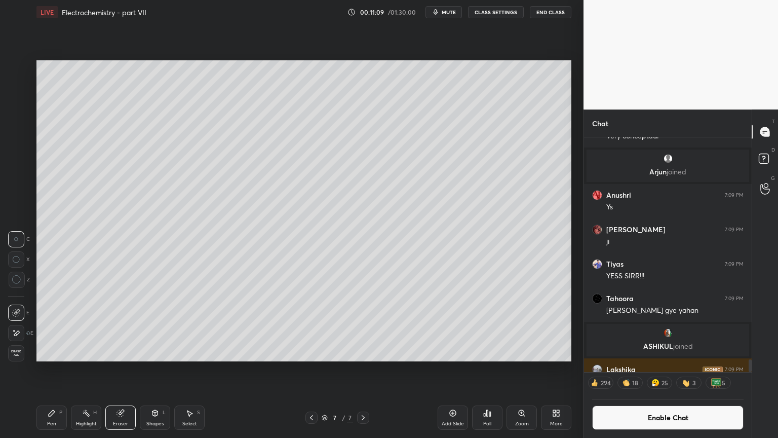
drag, startPoint x: 54, startPoint y: 421, endPoint x: 85, endPoint y: 377, distance: 53.4
click at [54, 369] on div "Pen P" at bounding box center [51, 417] width 30 height 24
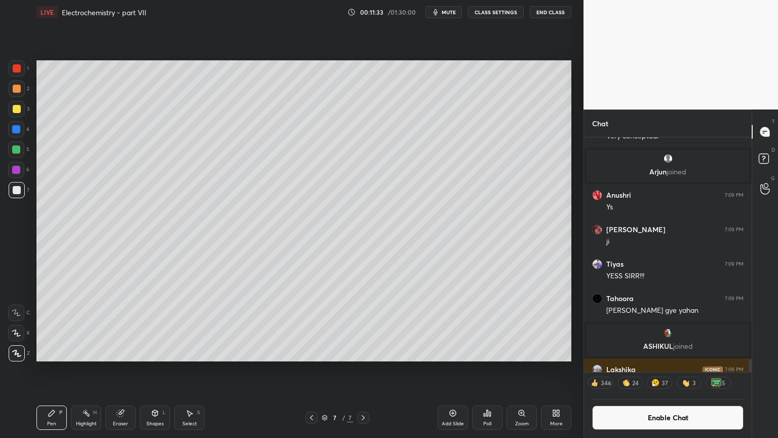
click at [101, 369] on div "Pen P Highlight H Eraser Shapes L Select S" at bounding box center [136, 417] width 201 height 24
click at [119, 369] on div "Eraser" at bounding box center [120, 417] width 30 height 24
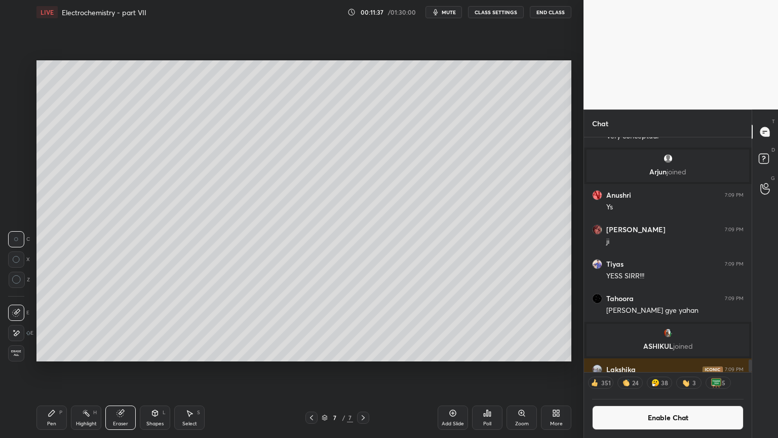
click at [46, 369] on div "Pen P" at bounding box center [51, 417] width 30 height 24
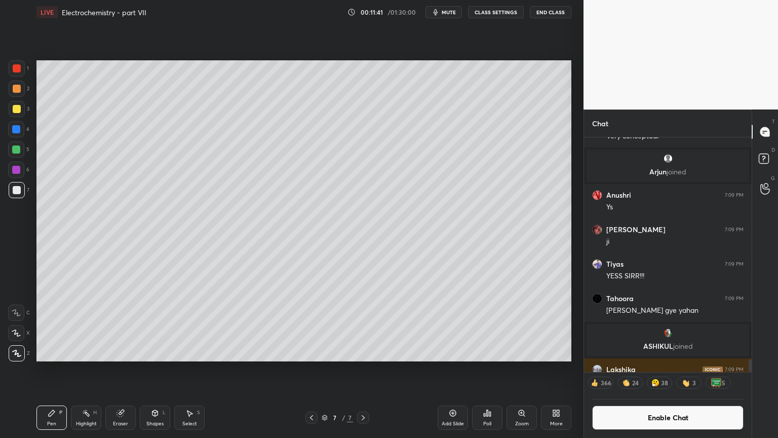
click at [669, 369] on button "Enable Chat" at bounding box center [667, 417] width 151 height 24
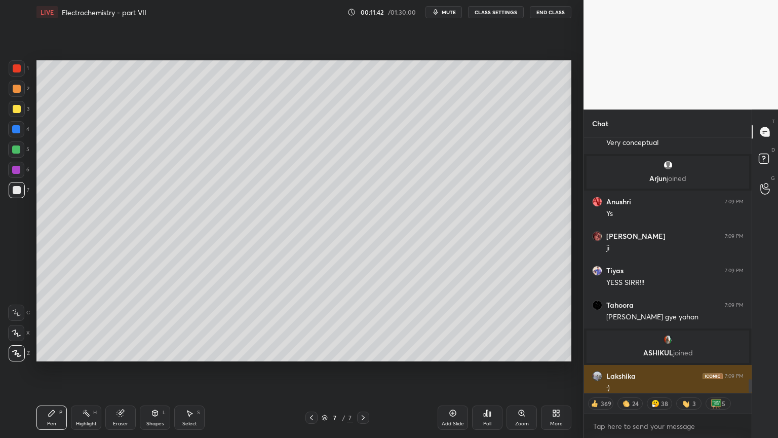
scroll to position [4513, 0]
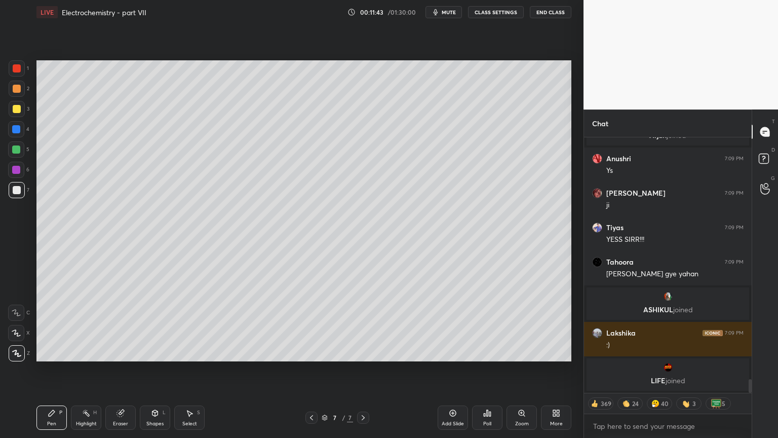
click at [49, 369] on div "Pen P" at bounding box center [51, 417] width 30 height 24
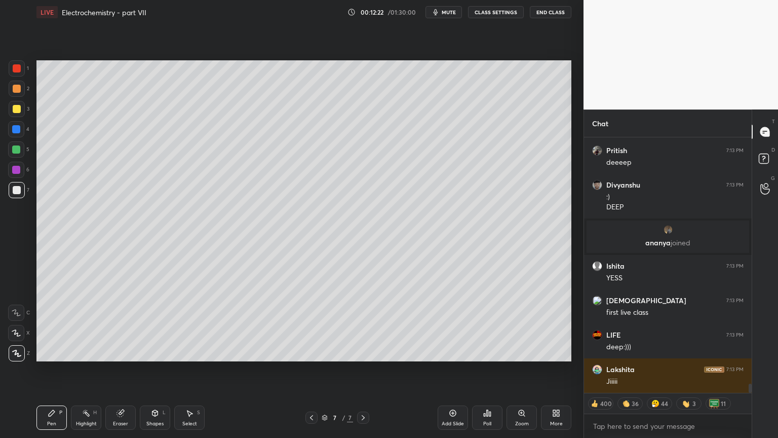
scroll to position [0, 0]
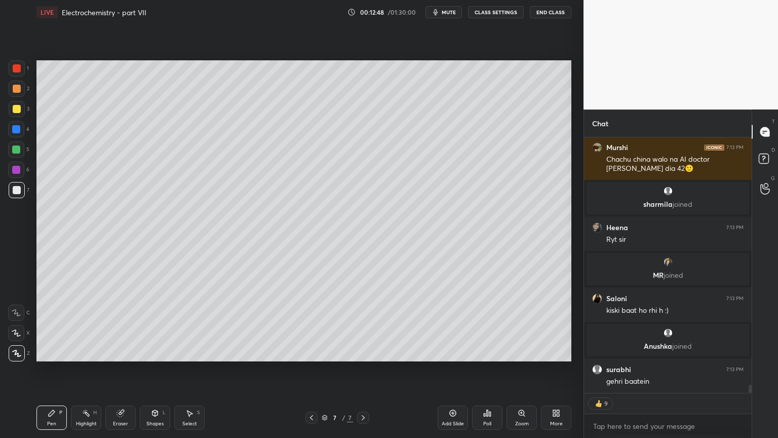
type textarea "x"
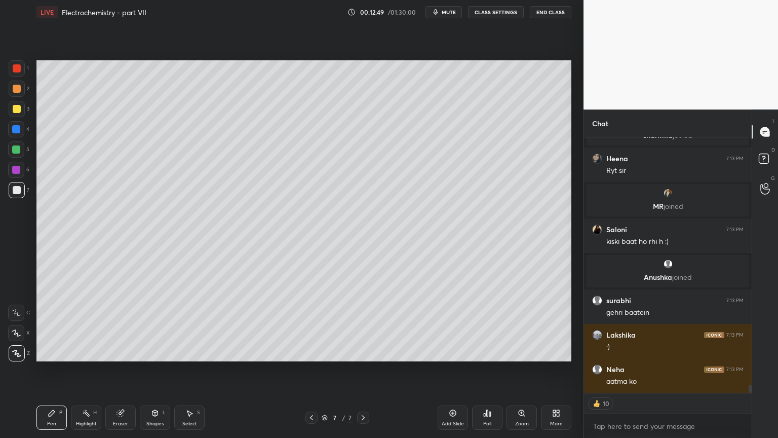
click at [494, 10] on button "CLASS SETTINGS" at bounding box center [496, 12] width 56 height 12
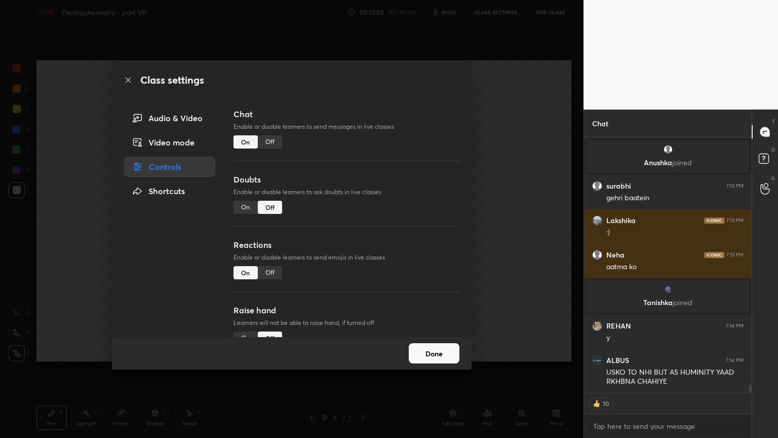
click at [269, 142] on div "Off" at bounding box center [270, 141] width 24 height 13
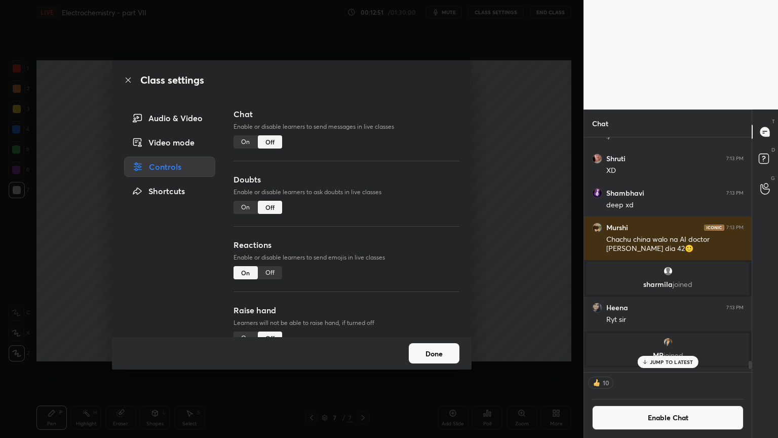
click at [41, 369] on div "Class settings Audio & Video Video mode Controls Shortcuts Chat Enable or disab…" at bounding box center [292, 219] width 584 height 438
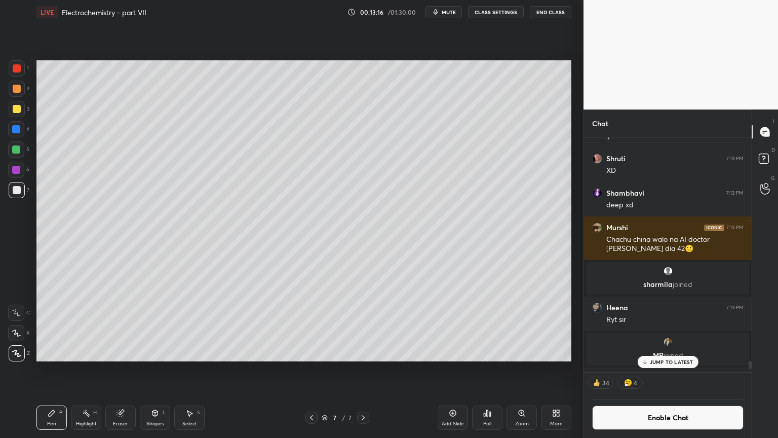
click at [19, 130] on div at bounding box center [16, 129] width 8 height 8
click at [158, 369] on div "Shapes L" at bounding box center [155, 417] width 30 height 24
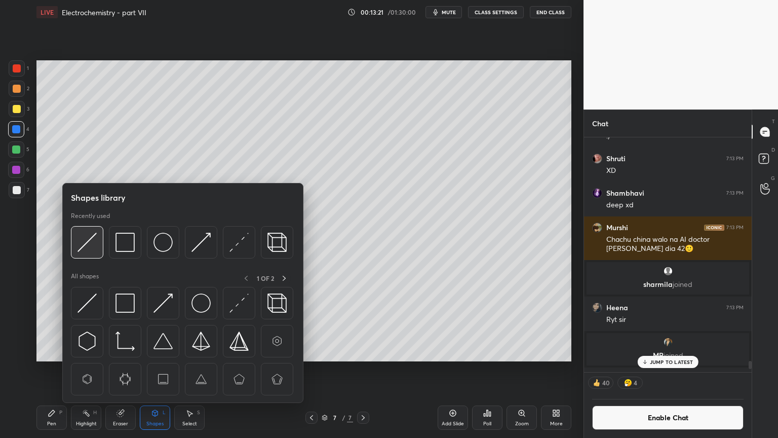
click at [94, 248] on img at bounding box center [87, 242] width 19 height 19
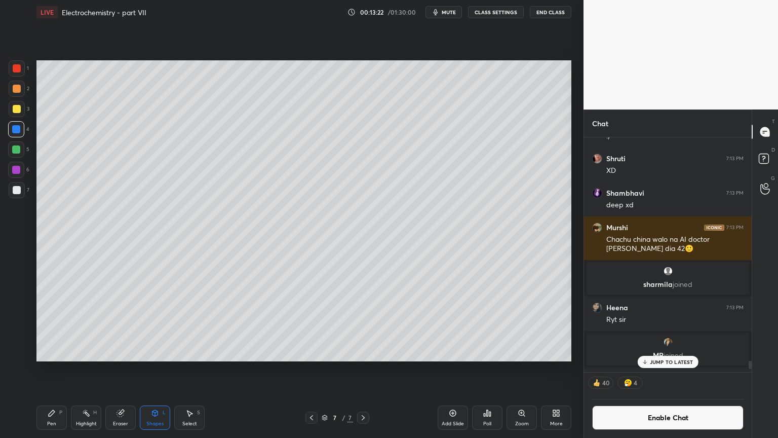
click at [16, 109] on div at bounding box center [17, 109] width 8 height 8
click at [81, 369] on div "Highlight" at bounding box center [86, 423] width 21 height 5
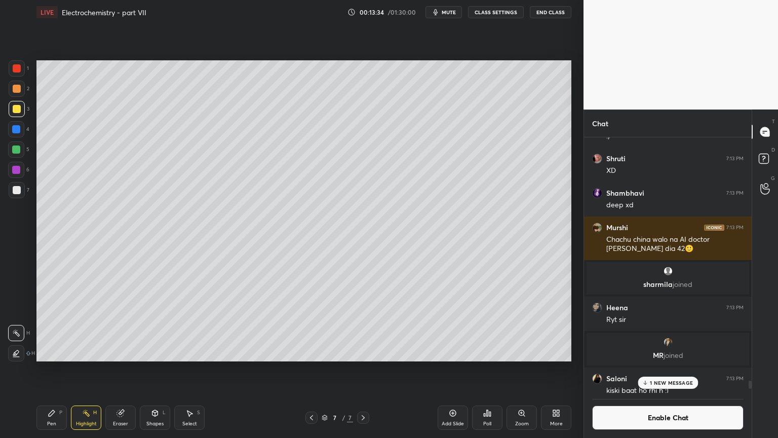
click at [164, 369] on div "Shapes L" at bounding box center [155, 417] width 30 height 24
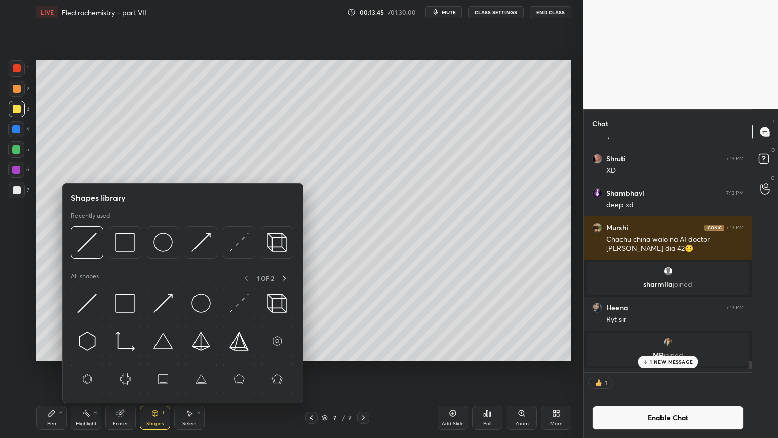
scroll to position [3, 3]
click at [75, 245] on div at bounding box center [87, 242] width 32 height 32
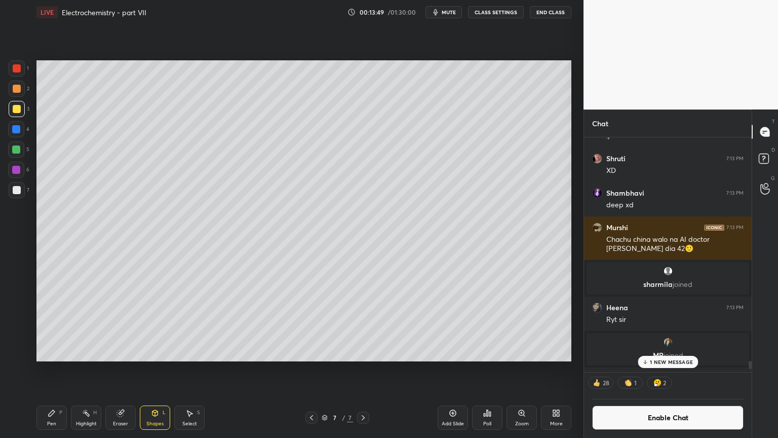
click at [669, 363] on p "1 NEW MESSAGE" at bounding box center [671, 362] width 43 height 6
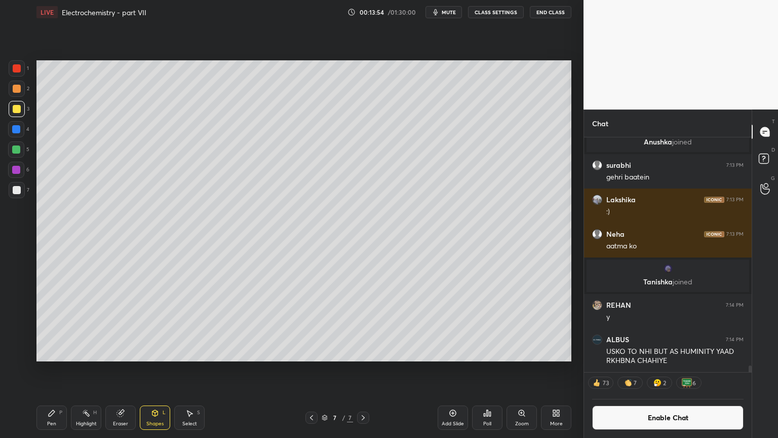
click at [669, 369] on button "Enable Chat" at bounding box center [667, 417] width 151 height 24
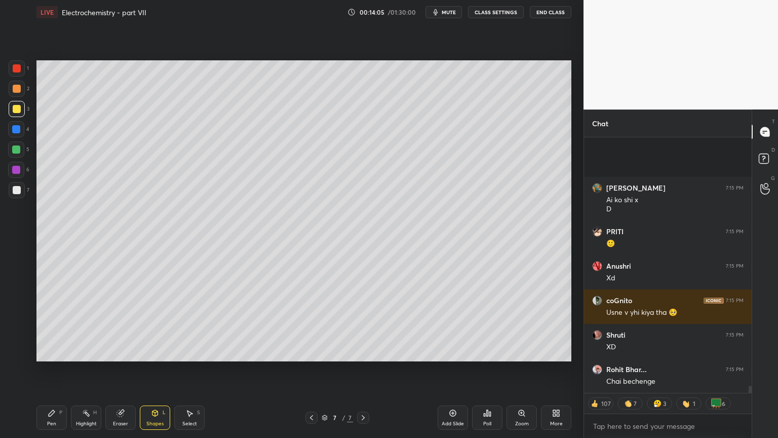
scroll to position [9090, 0]
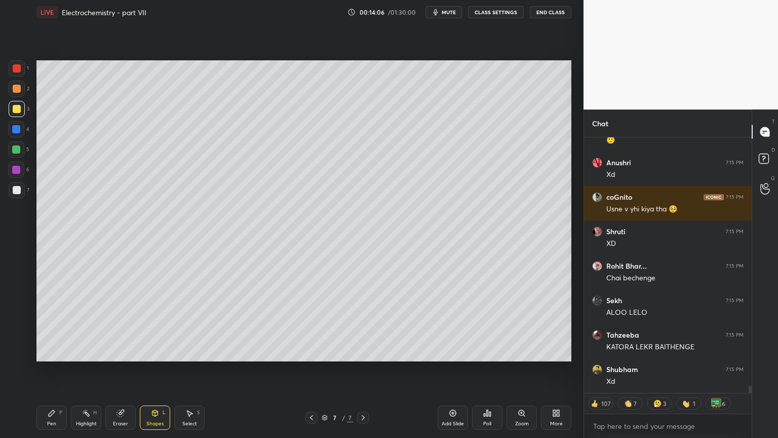
type textarea "x"
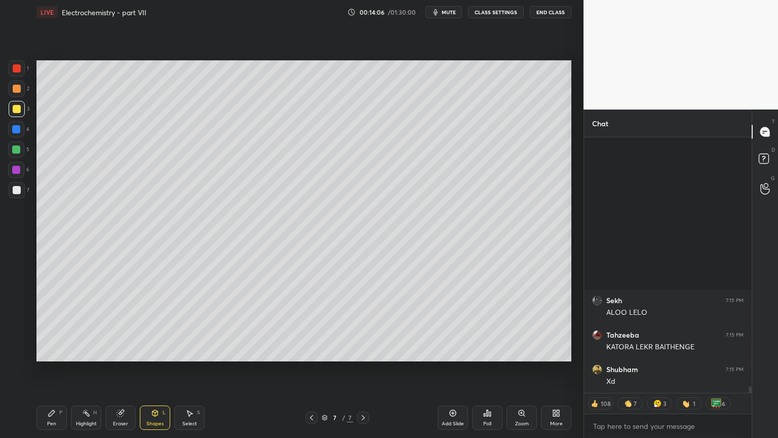
scroll to position [9297, 0]
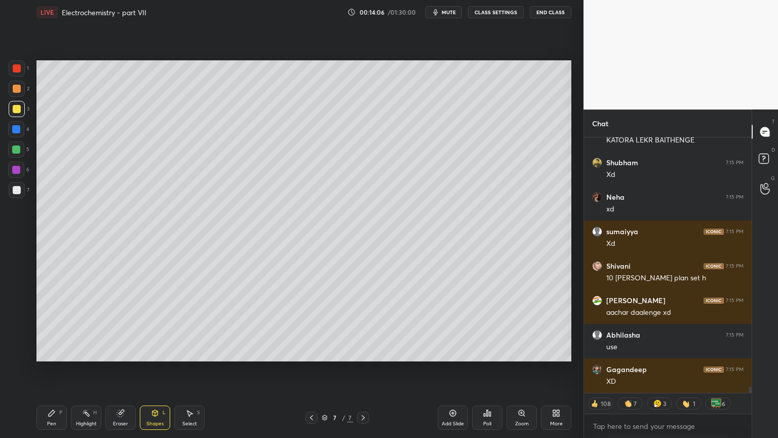
click at [490, 13] on button "CLASS SETTINGS" at bounding box center [496, 12] width 56 height 12
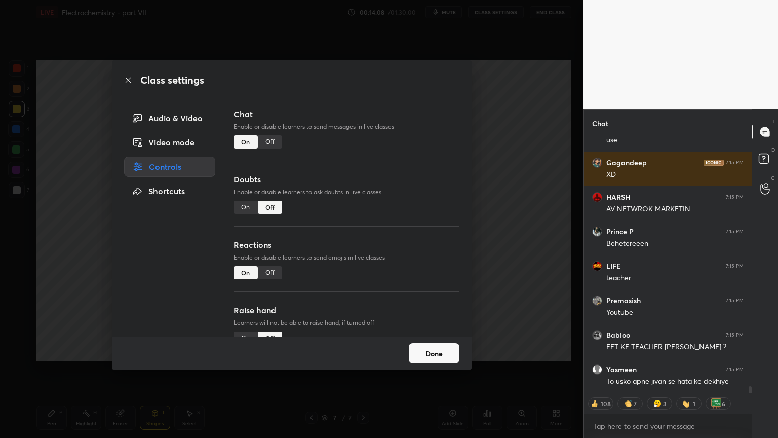
click at [272, 142] on div "Off" at bounding box center [270, 141] width 24 height 13
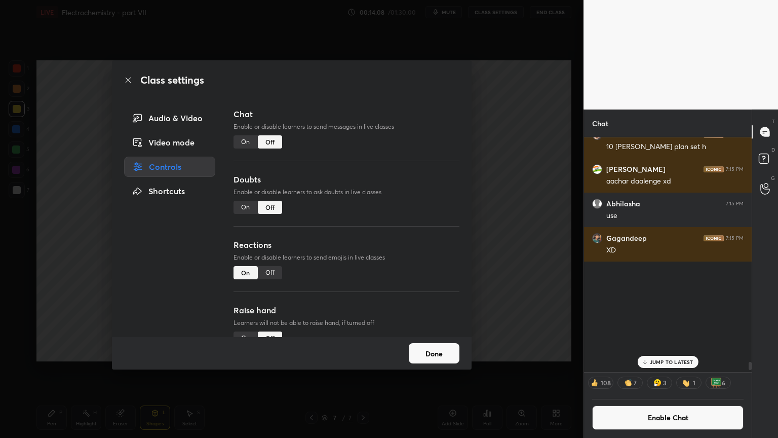
scroll to position [232, 165]
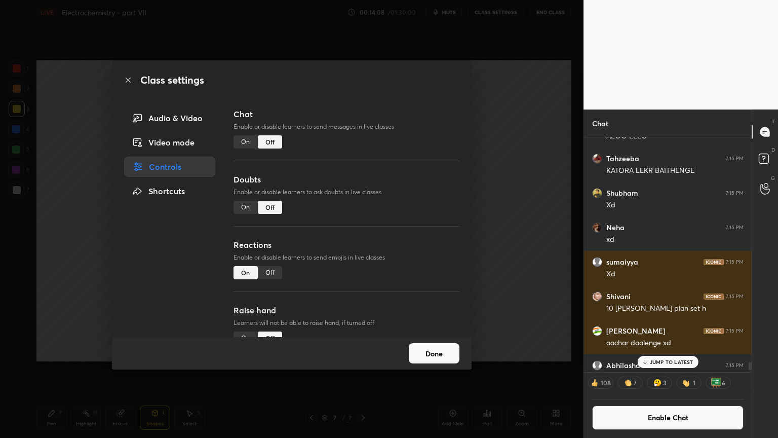
click at [551, 175] on div "Class settings Audio & Video Video mode Controls Shortcuts Chat Enable or disab…" at bounding box center [292, 219] width 584 height 438
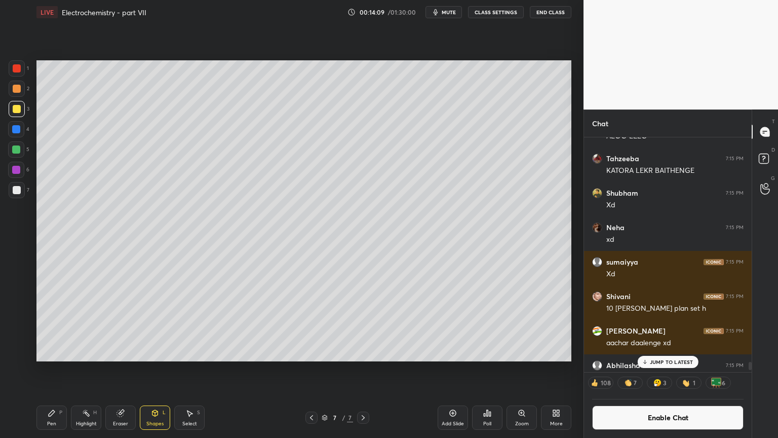
click at [88, 369] on div "Highlight H" at bounding box center [86, 417] width 30 height 24
click at [157, 369] on div "Shapes" at bounding box center [154, 423] width 17 height 5
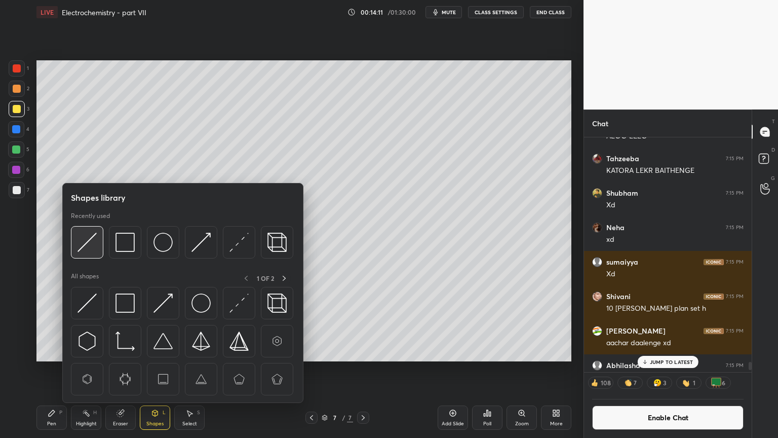
click at [89, 246] on img at bounding box center [87, 242] width 19 height 19
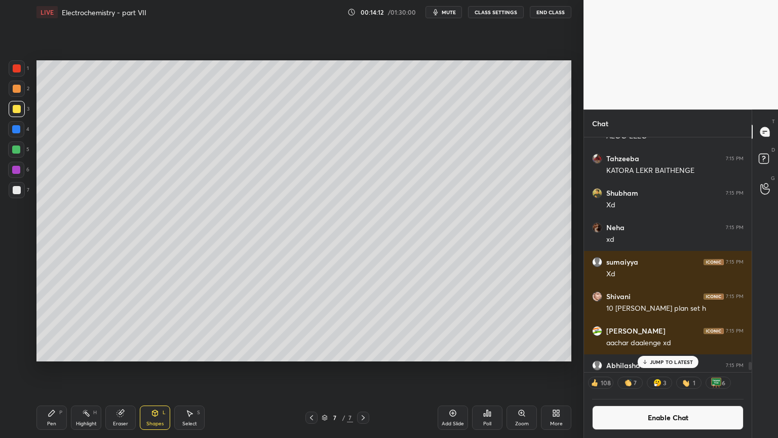
click at [16, 109] on div at bounding box center [17, 109] width 8 height 8
drag, startPoint x: 84, startPoint y: 426, endPoint x: 78, endPoint y: 423, distance: 6.8
click at [81, 369] on div "Highlight" at bounding box center [86, 423] width 21 height 5
click at [161, 369] on div "Shapes" at bounding box center [154, 423] width 17 height 5
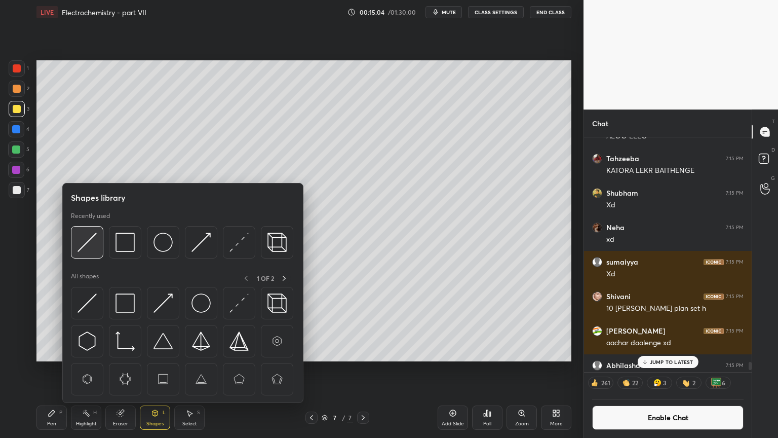
click at [90, 252] on div at bounding box center [87, 242] width 32 height 32
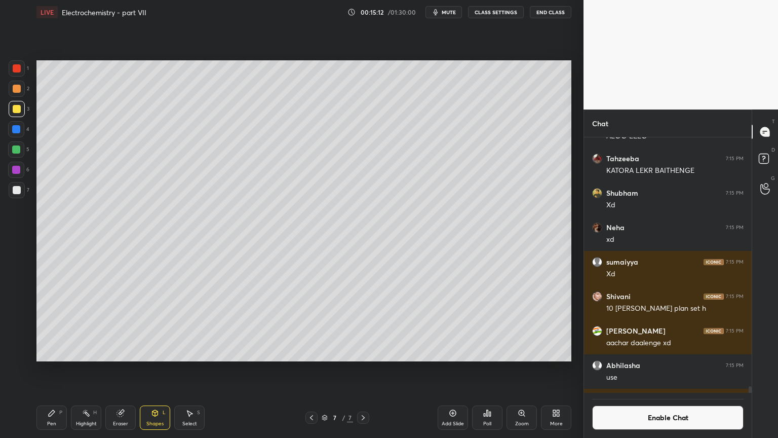
scroll to position [9127, 0]
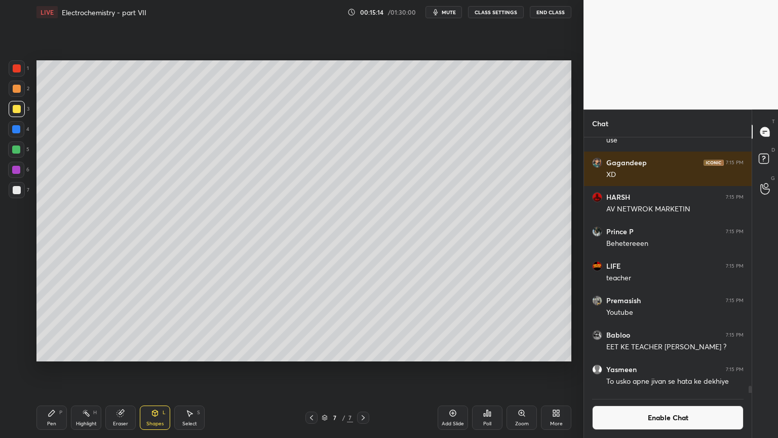
click at [445, 369] on div "Add Slide" at bounding box center [453, 423] width 22 height 5
click at [48, 369] on div "Pen P" at bounding box center [51, 417] width 30 height 24
click at [21, 89] on div at bounding box center [17, 89] width 16 height 16
drag, startPoint x: 156, startPoint y: 424, endPoint x: 149, endPoint y: 405, distance: 19.6
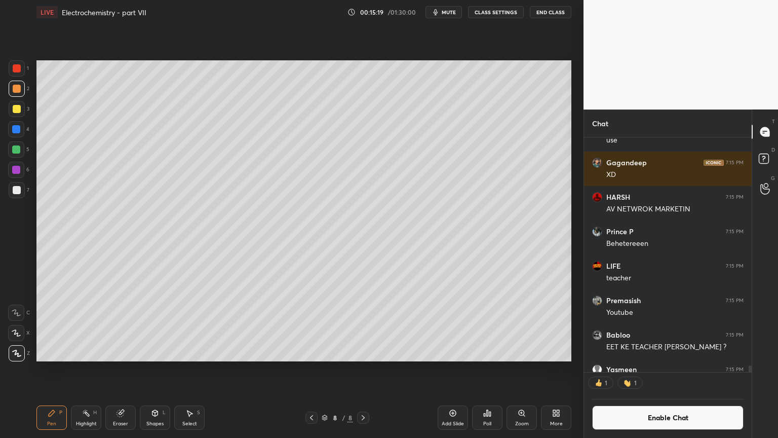
click at [154, 369] on div "Shapes L" at bounding box center [155, 417] width 30 height 24
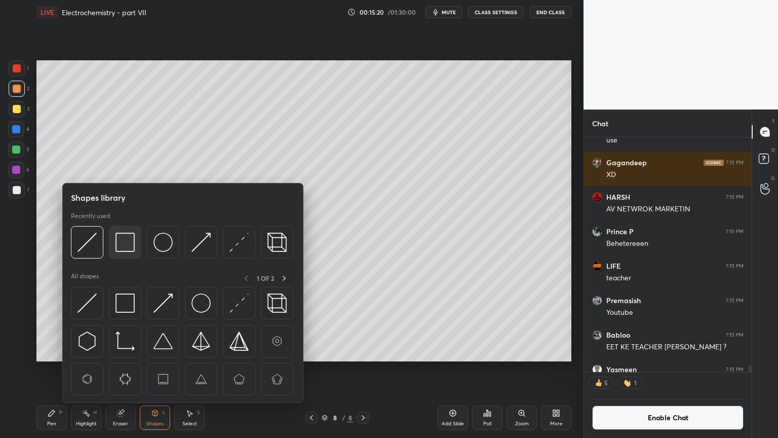
click at [125, 246] on img at bounding box center [125, 242] width 19 height 19
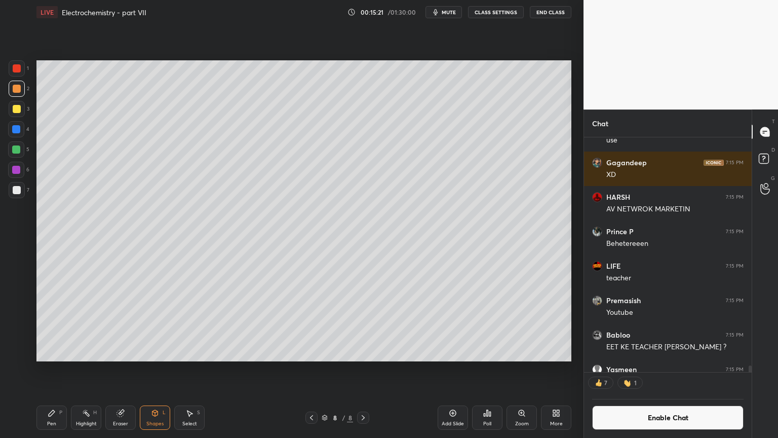
drag, startPoint x: 19, startPoint y: 190, endPoint x: 33, endPoint y: 193, distance: 14.8
click at [24, 195] on div at bounding box center [17, 190] width 16 height 16
click at [123, 369] on div "Eraser" at bounding box center [120, 423] width 15 height 5
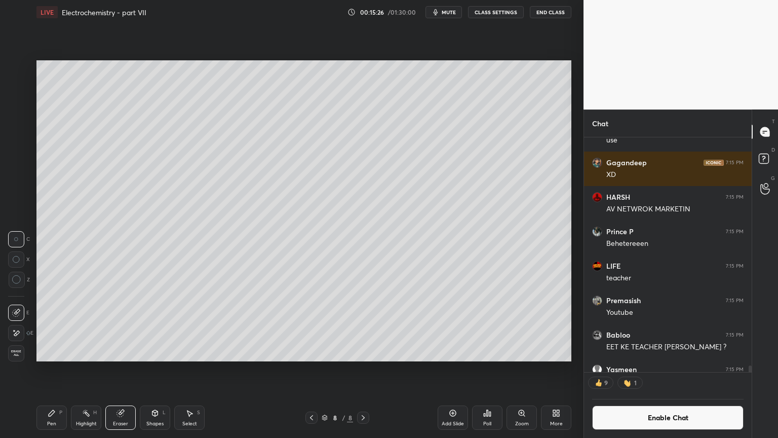
drag, startPoint x: 148, startPoint y: 419, endPoint x: 156, endPoint y: 404, distance: 16.8
click at [147, 369] on div "Shapes L" at bounding box center [155, 417] width 30 height 24
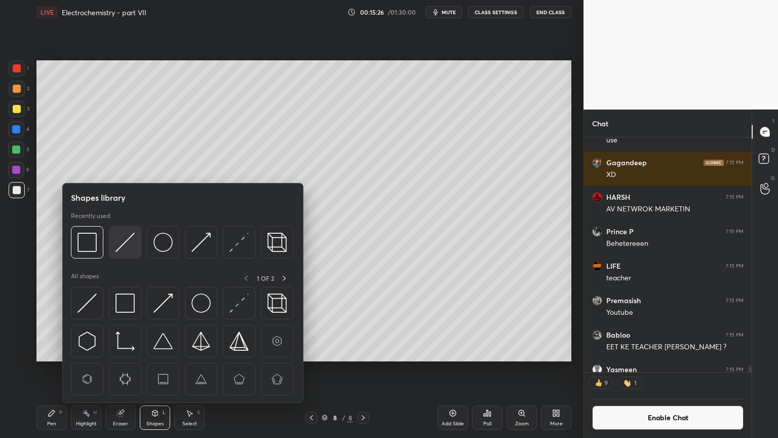
click at [127, 241] on img at bounding box center [125, 242] width 19 height 19
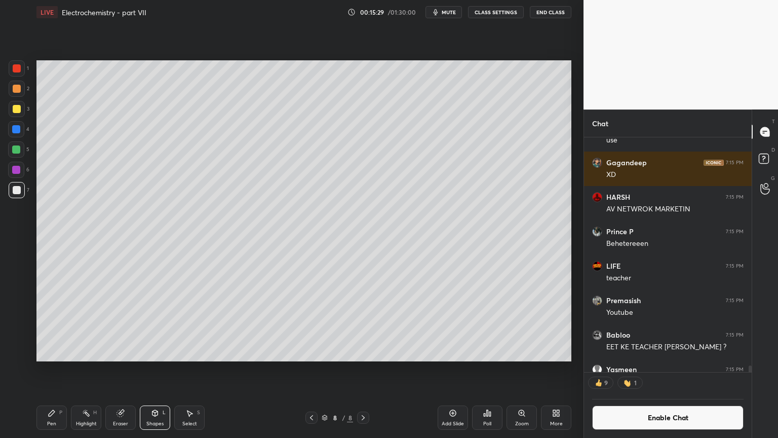
click at [155, 369] on div "Shapes" at bounding box center [154, 423] width 17 height 5
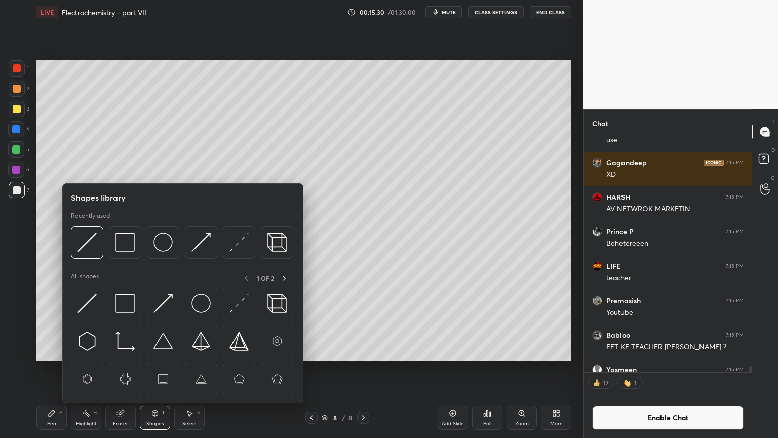
click at [156, 369] on div "Shapes" at bounding box center [154, 423] width 17 height 5
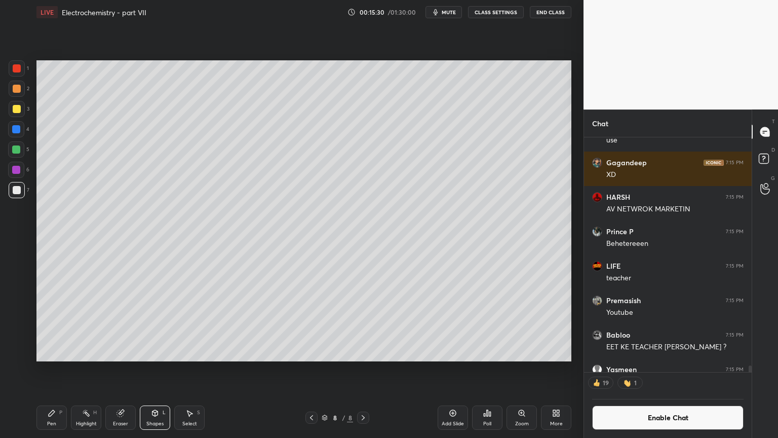
click at [149, 369] on div "Shapes" at bounding box center [154, 423] width 17 height 5
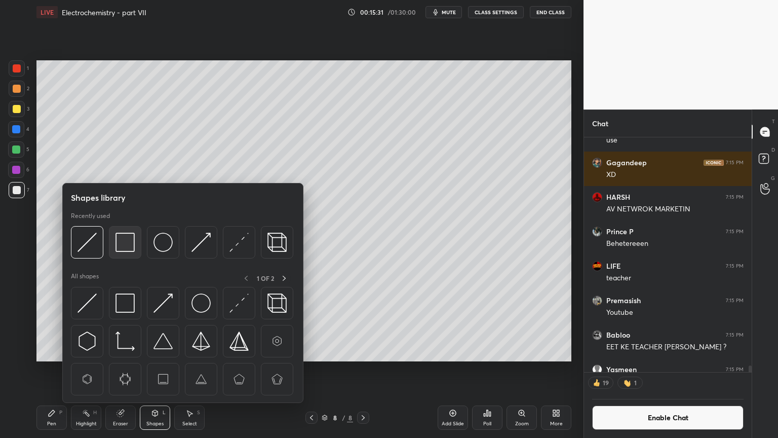
click at [127, 251] on img at bounding box center [125, 242] width 19 height 19
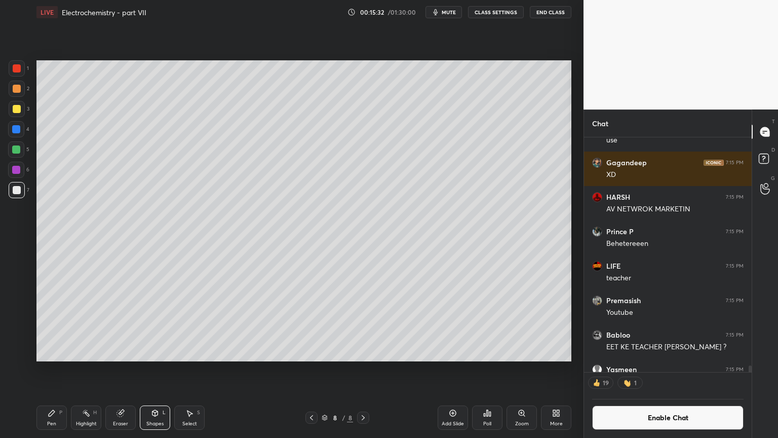
drag, startPoint x: 15, startPoint y: 88, endPoint x: 20, endPoint y: 95, distance: 8.7
click at [16, 91] on div at bounding box center [17, 89] width 8 height 8
click at [123, 369] on div "Eraser" at bounding box center [120, 417] width 30 height 24
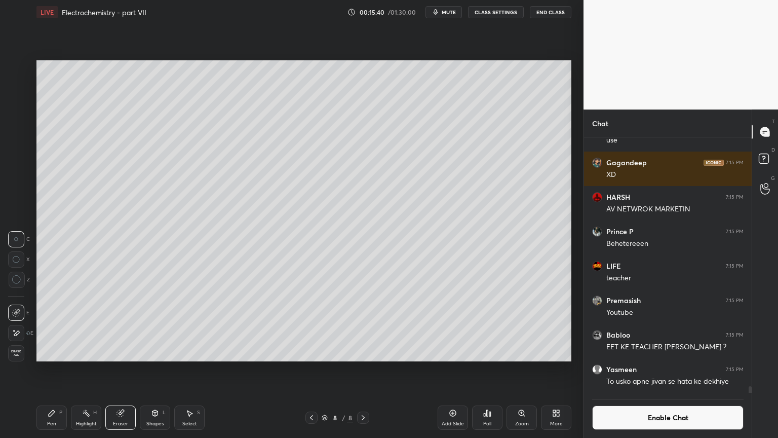
scroll to position [9127, 0]
drag, startPoint x: 43, startPoint y: 418, endPoint x: 46, endPoint y: 371, distance: 47.8
click at [42, 369] on div "Pen P" at bounding box center [51, 417] width 30 height 24
click at [18, 192] on div at bounding box center [17, 190] width 8 height 8
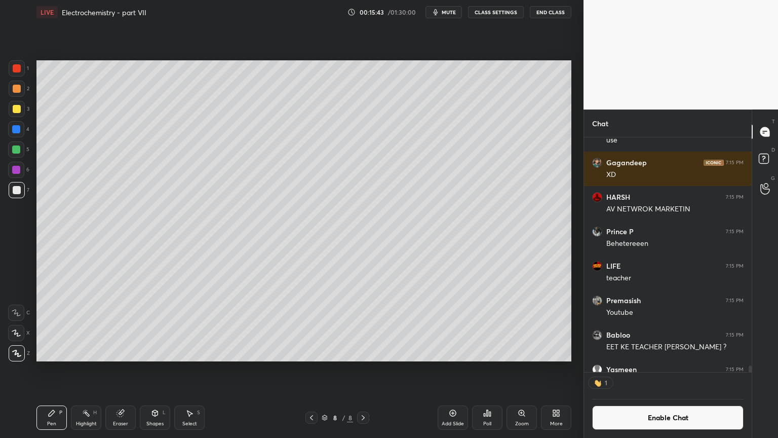
scroll to position [3, 3]
drag, startPoint x: 93, startPoint y: 415, endPoint x: 106, endPoint y: 376, distance: 41.2
click at [91, 369] on div "Highlight H" at bounding box center [86, 417] width 30 height 24
click at [157, 369] on div "Shapes" at bounding box center [154, 423] width 17 height 5
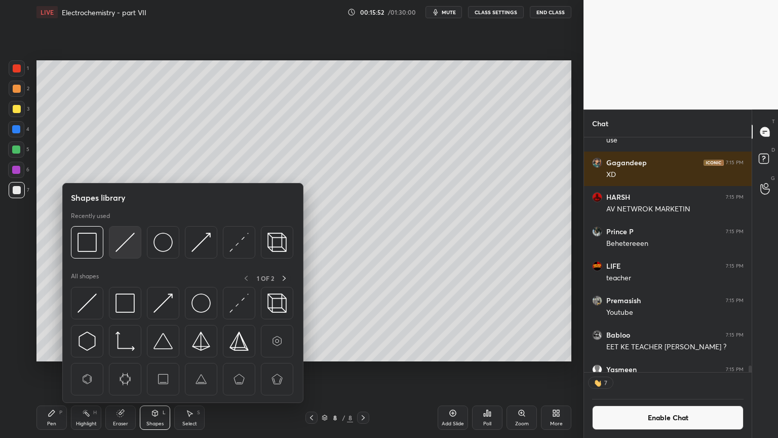
click at [124, 244] on img at bounding box center [125, 242] width 19 height 19
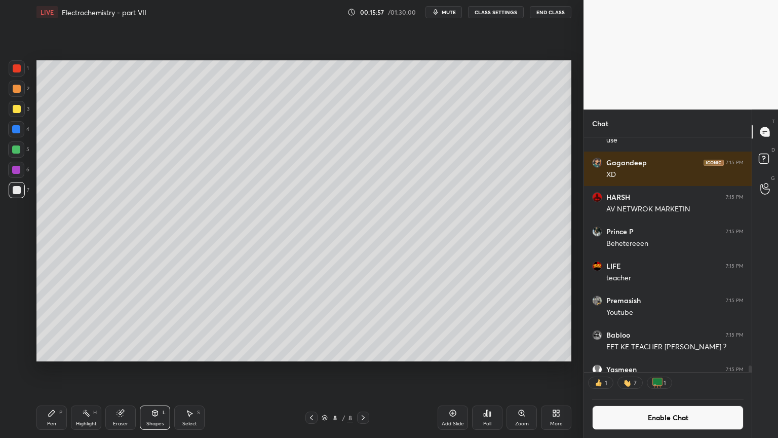
drag, startPoint x: 94, startPoint y: 416, endPoint x: 119, endPoint y: 392, distance: 35.1
click at [93, 369] on div "Highlight H" at bounding box center [86, 417] width 30 height 24
click at [675, 369] on button "Enable Chat" at bounding box center [667, 417] width 151 height 24
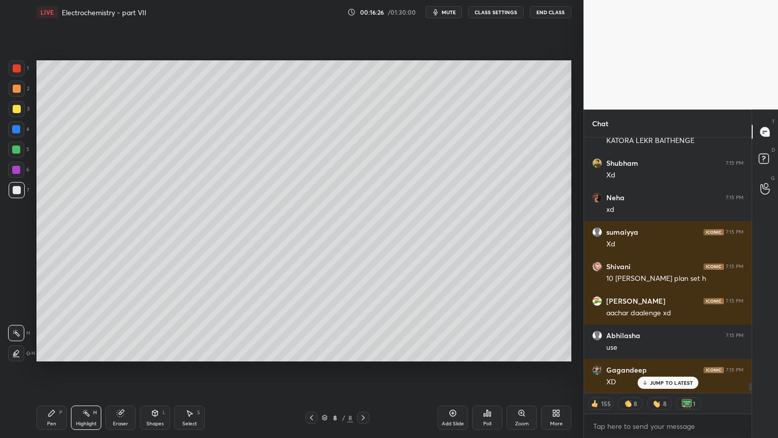
click at [671, 369] on p "JUMP TO LATEST" at bounding box center [672, 382] width 44 height 6
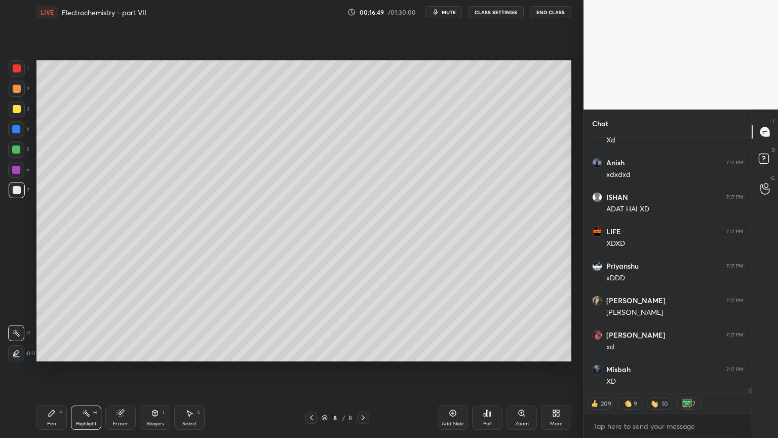
scroll to position [12255, 0]
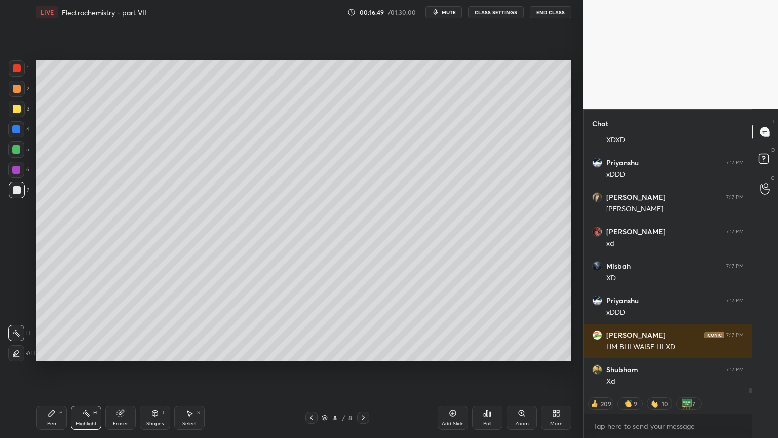
type textarea "x"
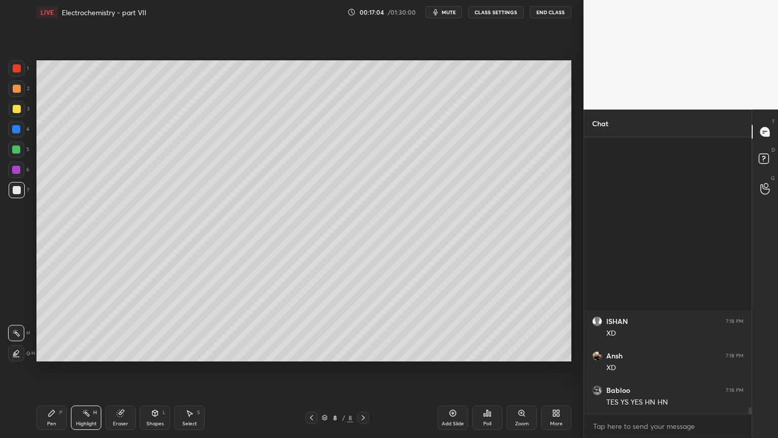
scroll to position [12704, 0]
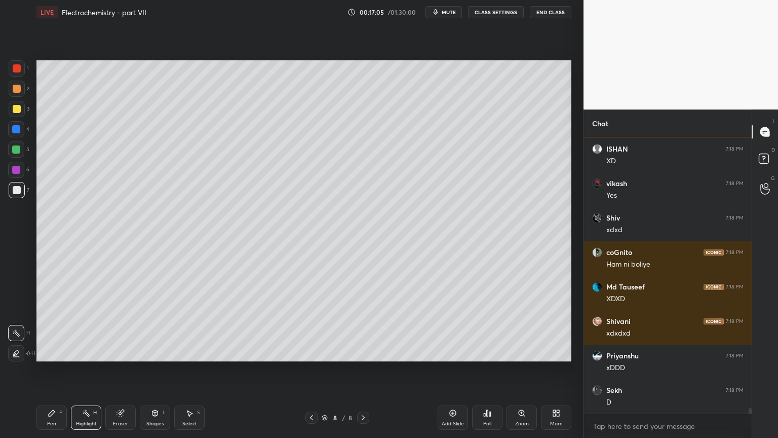
click at [499, 10] on button "CLASS SETTINGS" at bounding box center [496, 12] width 56 height 12
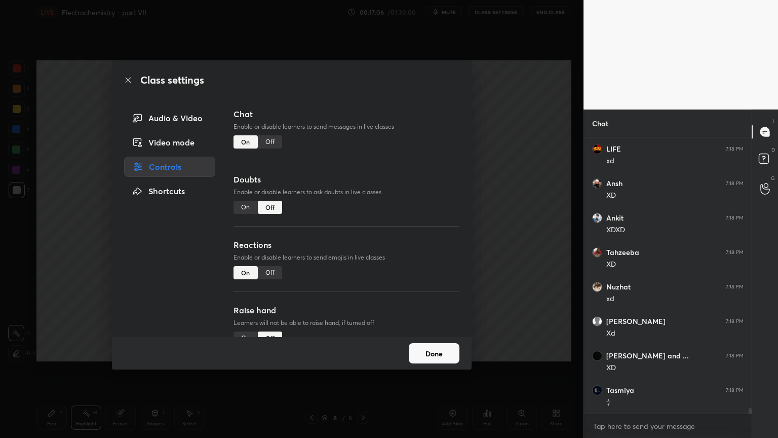
drag, startPoint x: 267, startPoint y: 140, endPoint x: 304, endPoint y: 142, distance: 37.0
click at [269, 141] on div "Off" at bounding box center [270, 141] width 24 height 13
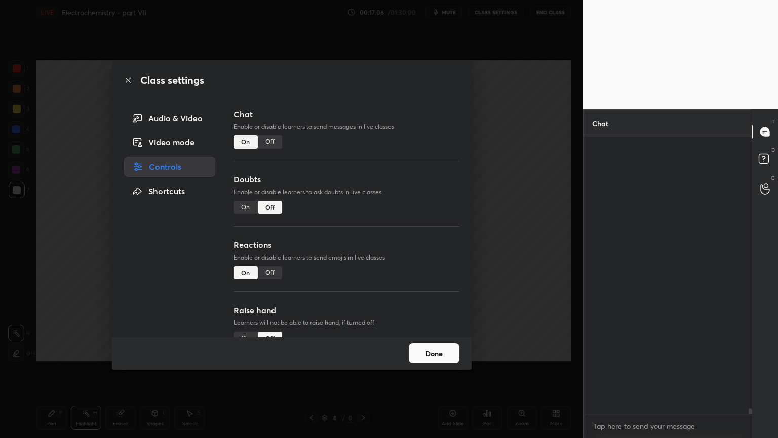
click at [526, 183] on div "Class settings Audio & Video Video mode Controls Shortcuts Chat Enable or disab…" at bounding box center [292, 219] width 584 height 438
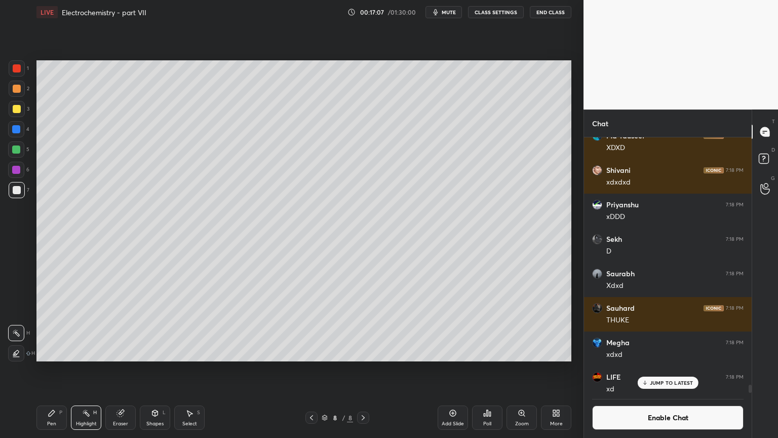
click at [90, 369] on div "Highlight H" at bounding box center [86, 417] width 30 height 24
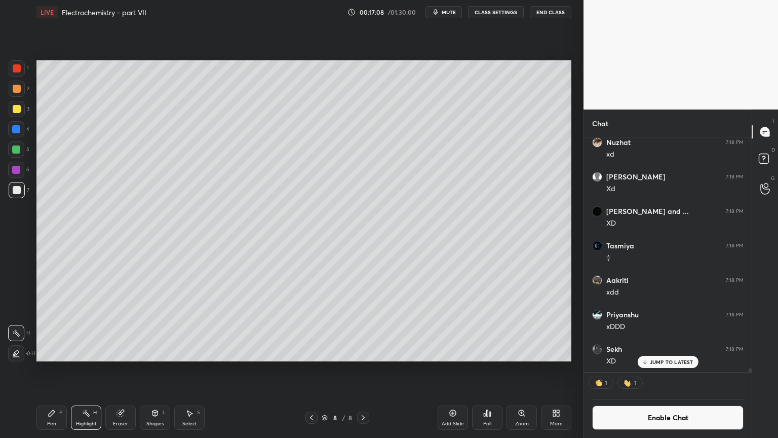
click at [91, 369] on div "Highlight" at bounding box center [86, 423] width 21 height 5
click at [63, 369] on div "Pen P" at bounding box center [51, 417] width 30 height 24
click at [18, 94] on div at bounding box center [17, 89] width 16 height 16
drag, startPoint x: 93, startPoint y: 416, endPoint x: 106, endPoint y: 389, distance: 30.1
click at [93, 369] on div "Highlight H" at bounding box center [86, 417] width 30 height 24
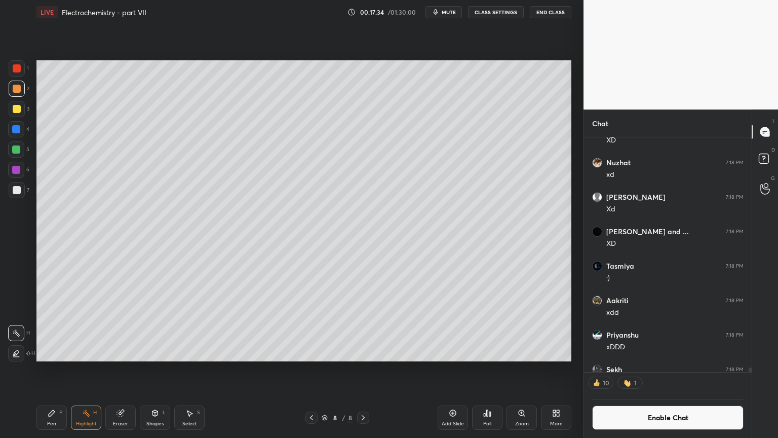
click at [55, 369] on div "Pen P" at bounding box center [51, 417] width 30 height 24
click at [58, 369] on div "Pen P" at bounding box center [51, 417] width 30 height 24
click at [93, 369] on div "Highlight H" at bounding box center [86, 417] width 30 height 24
drag, startPoint x: 53, startPoint y: 417, endPoint x: 56, endPoint y: 374, distance: 43.2
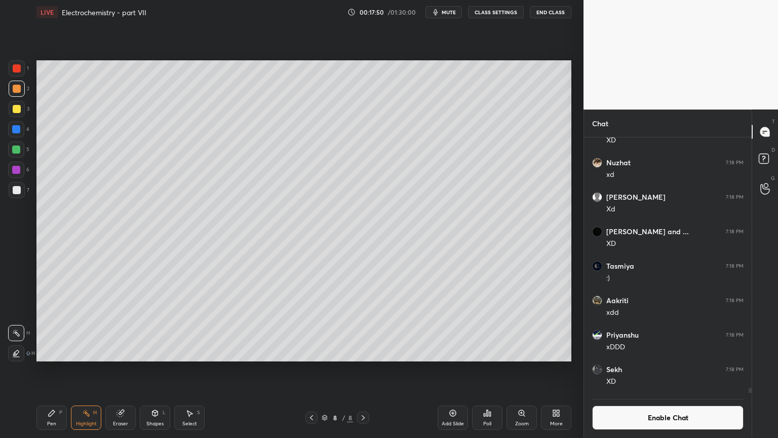
click at [51, 369] on div "Pen P" at bounding box center [51, 417] width 30 height 24
click at [19, 193] on div at bounding box center [17, 190] width 8 height 8
click at [13, 150] on div at bounding box center [16, 149] width 8 height 8
click at [89, 369] on div "Highlight H" at bounding box center [86, 417] width 30 height 24
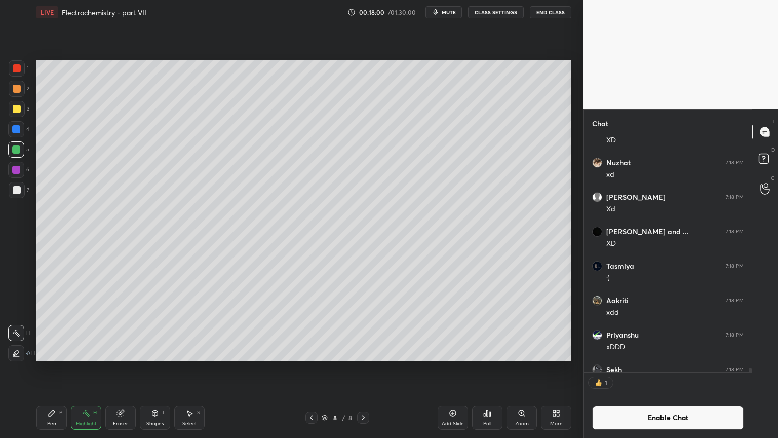
click at [45, 369] on div "Pen P" at bounding box center [51, 417] width 30 height 24
drag, startPoint x: 117, startPoint y: 415, endPoint x: 160, endPoint y: 387, distance: 51.4
click at [118, 369] on icon at bounding box center [121, 413] width 8 height 8
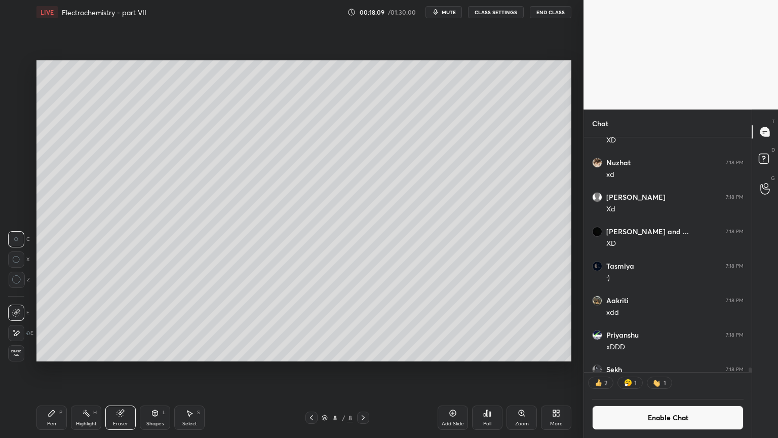
drag, startPoint x: 52, startPoint y: 417, endPoint x: 165, endPoint y: 363, distance: 124.9
click at [59, 369] on div "Pen P" at bounding box center [51, 417] width 30 height 24
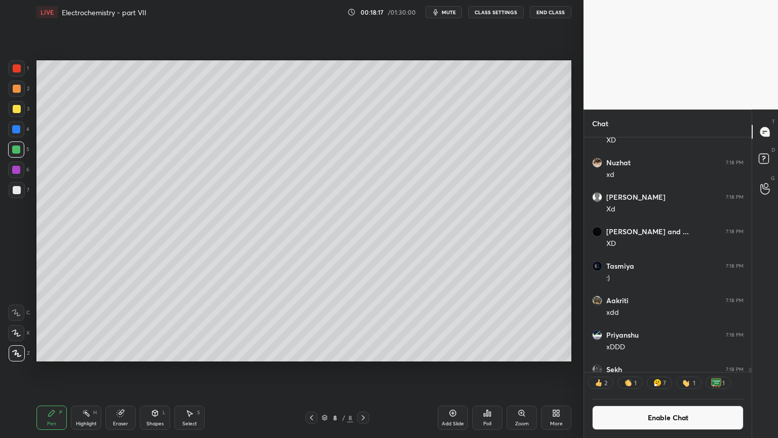
drag, startPoint x: 103, startPoint y: 417, endPoint x: 95, endPoint y: 416, distance: 8.1
click at [101, 369] on div "Pen P Highlight H Eraser Shapes L Select S" at bounding box center [136, 417] width 201 height 24
drag, startPoint x: 93, startPoint y: 422, endPoint x: 156, endPoint y: 368, distance: 82.3
click at [93, 369] on div "Highlight" at bounding box center [86, 423] width 21 height 5
click at [87, 369] on div "Highlight H" at bounding box center [86, 417] width 30 height 24
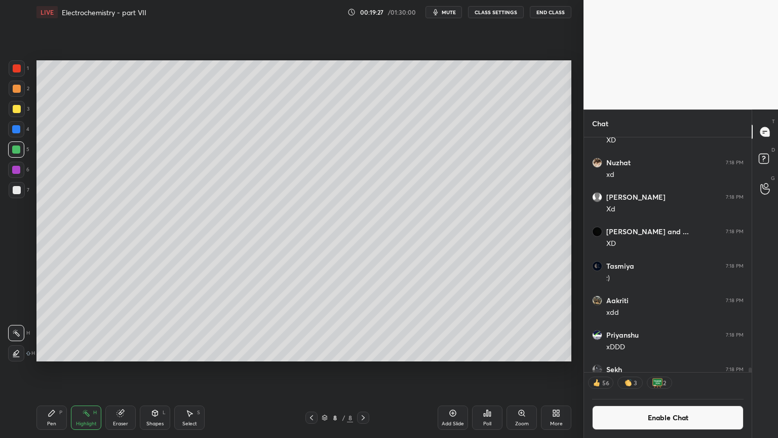
drag, startPoint x: 55, startPoint y: 418, endPoint x: 67, endPoint y: 403, distance: 18.8
click at [55, 369] on div "Pen P" at bounding box center [51, 417] width 30 height 24
click at [21, 186] on div at bounding box center [17, 190] width 16 height 16
drag, startPoint x: 82, startPoint y: 419, endPoint x: 80, endPoint y: 409, distance: 10.4
click at [80, 369] on div "Highlight H" at bounding box center [86, 417] width 30 height 24
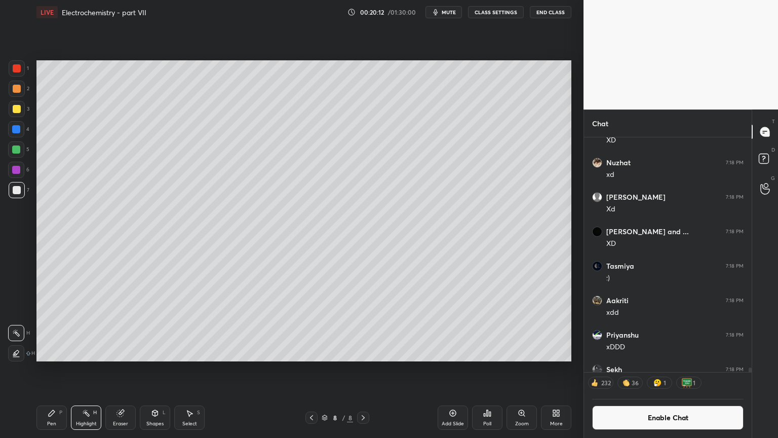
click at [443, 369] on div "Add Slide" at bounding box center [453, 423] width 22 height 5
drag, startPoint x: 59, startPoint y: 421, endPoint x: 53, endPoint y: 418, distance: 5.9
click at [57, 369] on div "Pen P" at bounding box center [51, 417] width 30 height 24
click at [16, 89] on div at bounding box center [17, 89] width 8 height 8
click at [656, 369] on button "Enable Chat" at bounding box center [667, 417] width 151 height 24
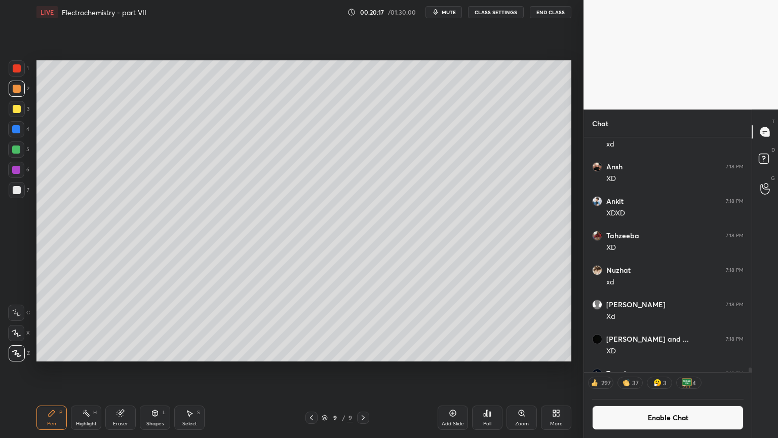
scroll to position [253, 165]
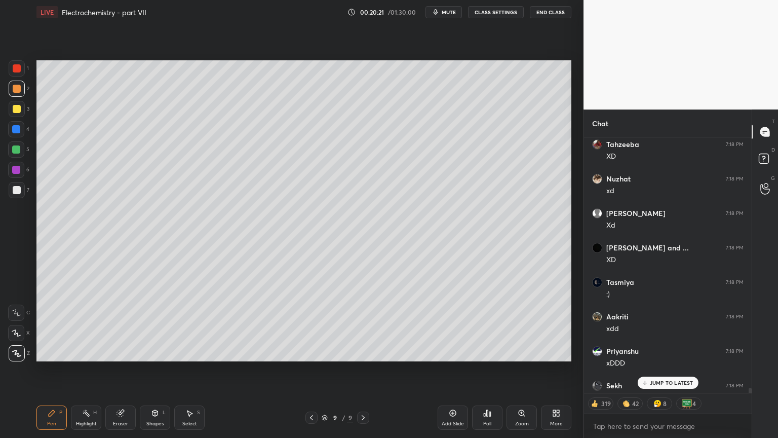
drag, startPoint x: 635, startPoint y: 394, endPoint x: 646, endPoint y: 396, distance: 10.9
click at [638, 369] on div "319 42 8 4" at bounding box center [668, 403] width 168 height 20
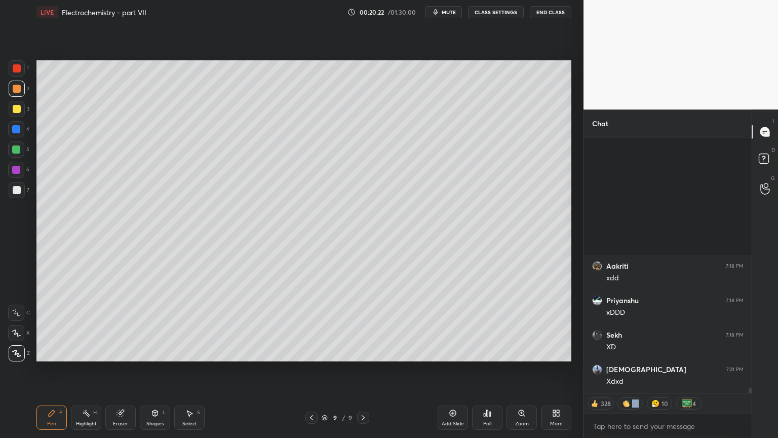
scroll to position [13288, 0]
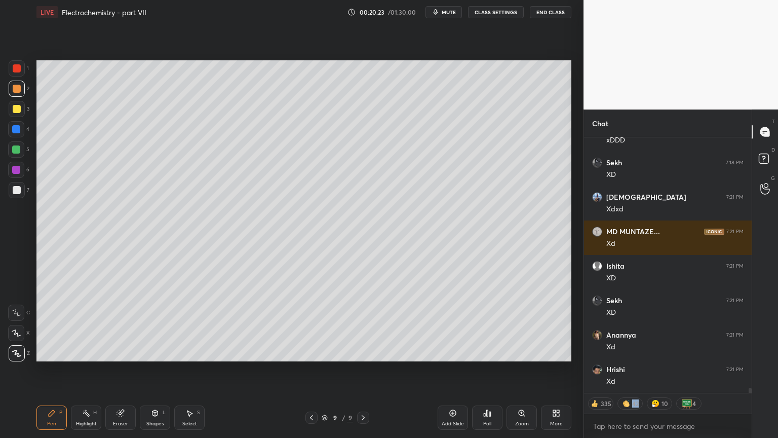
drag, startPoint x: 48, startPoint y: 425, endPoint x: 53, endPoint y: 408, distance: 17.3
click at [48, 369] on div "Pen P" at bounding box center [51, 417] width 30 height 24
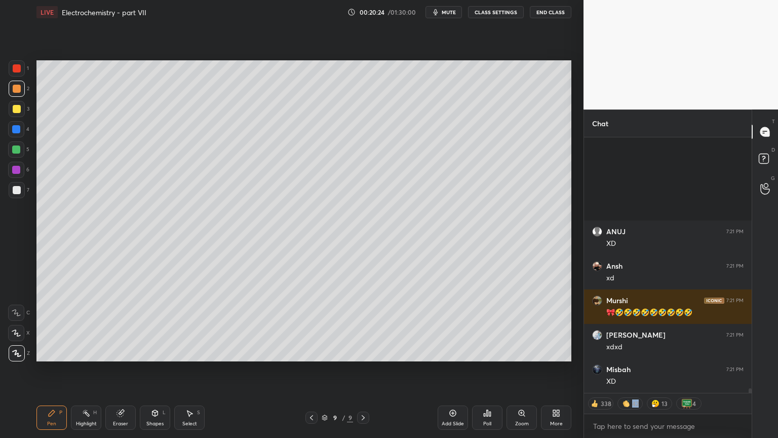
scroll to position [13702, 0]
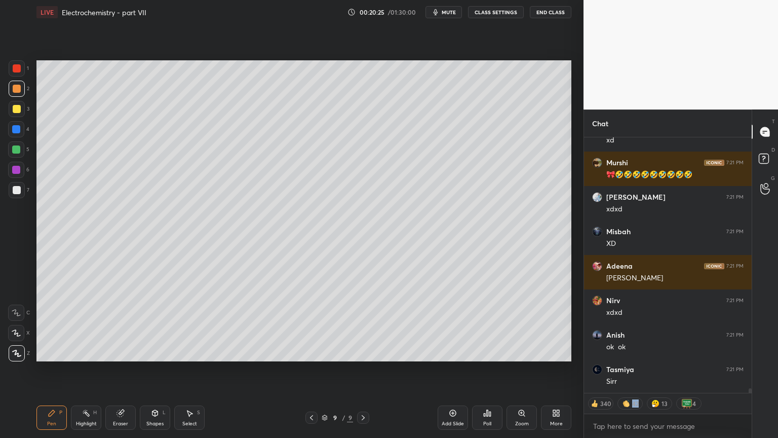
click at [13, 194] on div at bounding box center [17, 190] width 16 height 16
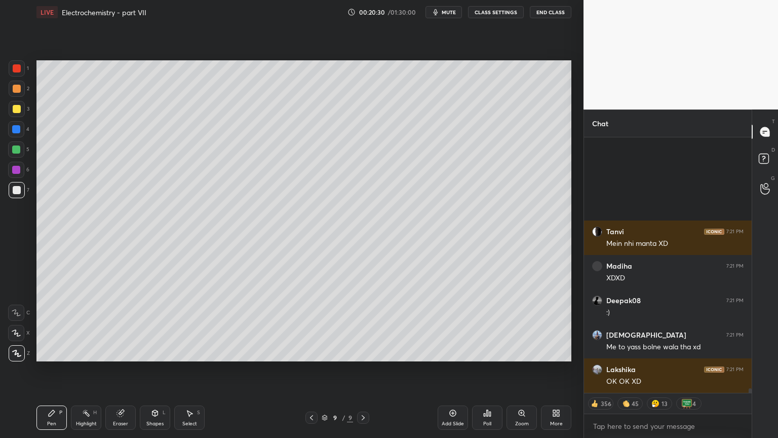
scroll to position [14813, 0]
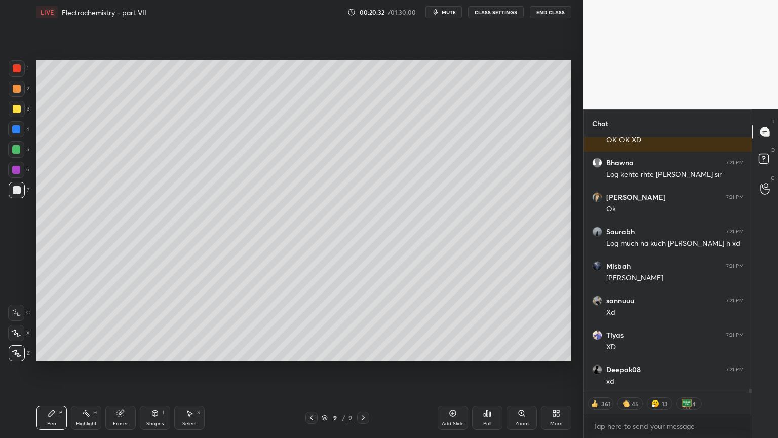
click at [490, 12] on button "CLASS SETTINGS" at bounding box center [496, 12] width 56 height 12
type textarea "x"
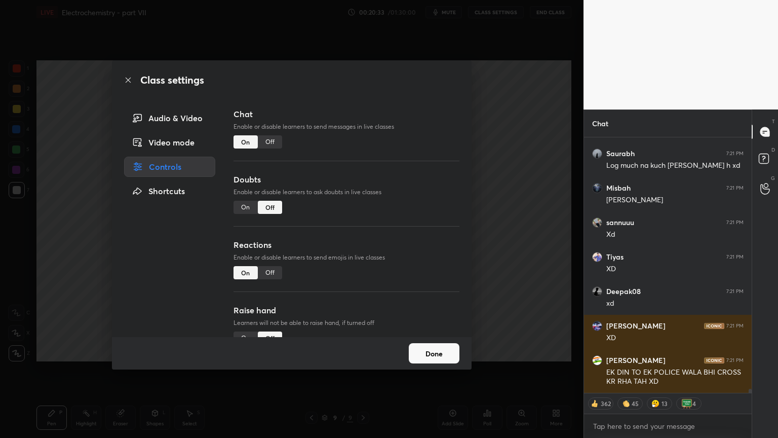
drag, startPoint x: 273, startPoint y: 142, endPoint x: 289, endPoint y: 140, distance: 16.3
click at [274, 142] on div "Off" at bounding box center [270, 141] width 24 height 13
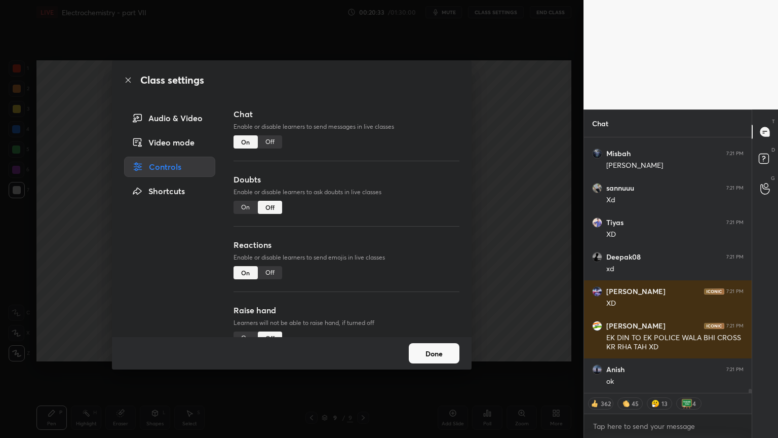
click at [515, 182] on div "Class settings Audio & Video Video mode Controls Shortcuts Chat Enable or disab…" at bounding box center [292, 219] width 584 height 438
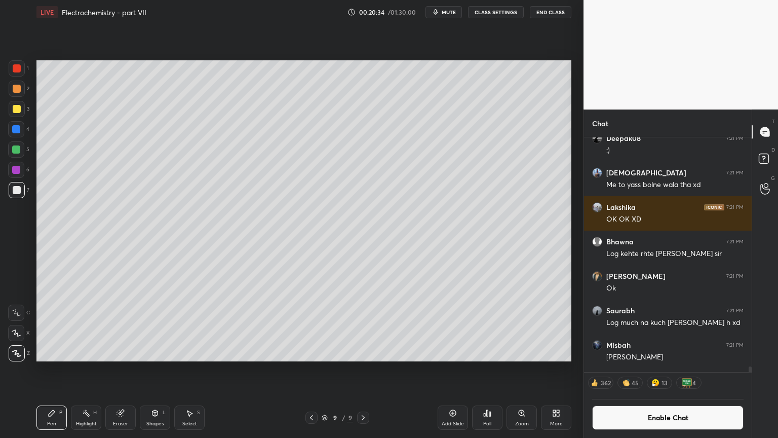
drag, startPoint x: 155, startPoint y: 420, endPoint x: 146, endPoint y: 408, distance: 15.2
click at [155, 369] on div "Shapes L" at bounding box center [155, 417] width 30 height 24
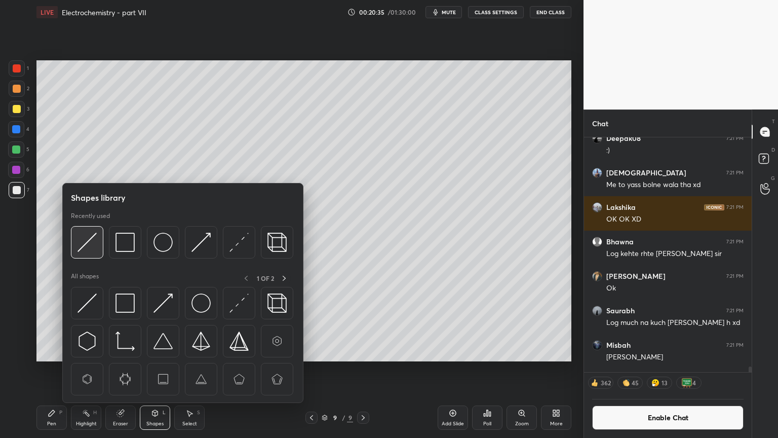
click at [86, 244] on img at bounding box center [87, 242] width 19 height 19
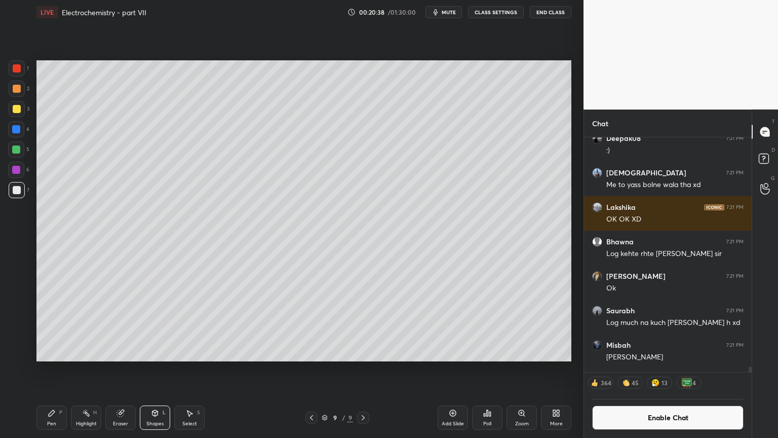
click at [156, 369] on div "Shapes" at bounding box center [154, 423] width 17 height 5
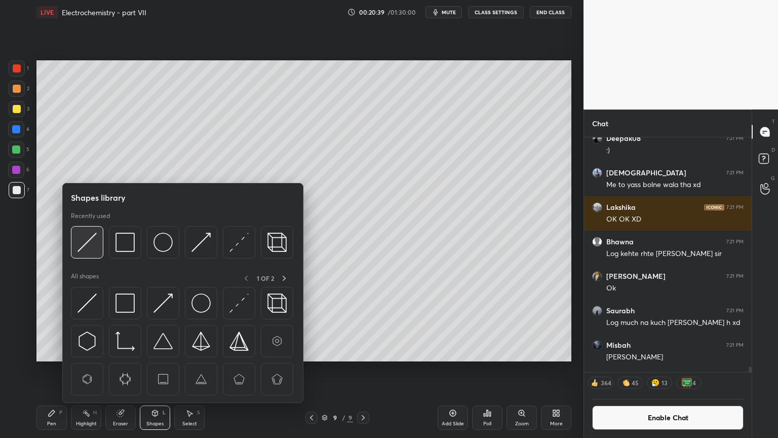
click at [90, 247] on img at bounding box center [87, 242] width 19 height 19
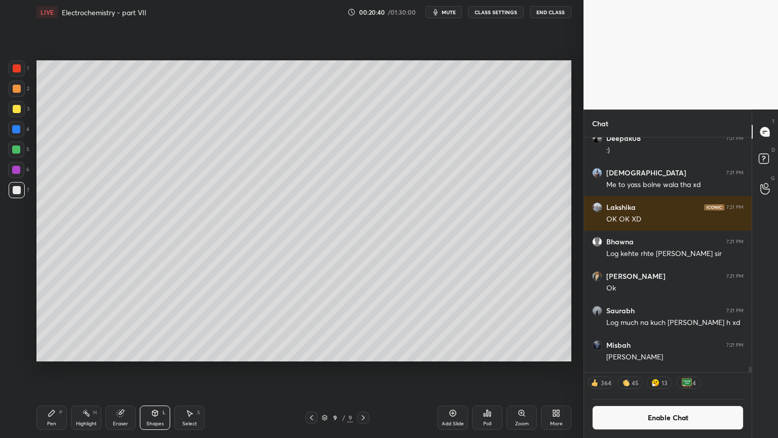
click at [15, 109] on div at bounding box center [17, 109] width 8 height 8
click at [57, 369] on div "Pen P" at bounding box center [51, 417] width 30 height 24
click at [18, 134] on div at bounding box center [16, 129] width 16 height 16
click at [56, 369] on div "Pen P" at bounding box center [51, 417] width 30 height 24
click at [16, 195] on div at bounding box center [17, 190] width 16 height 16
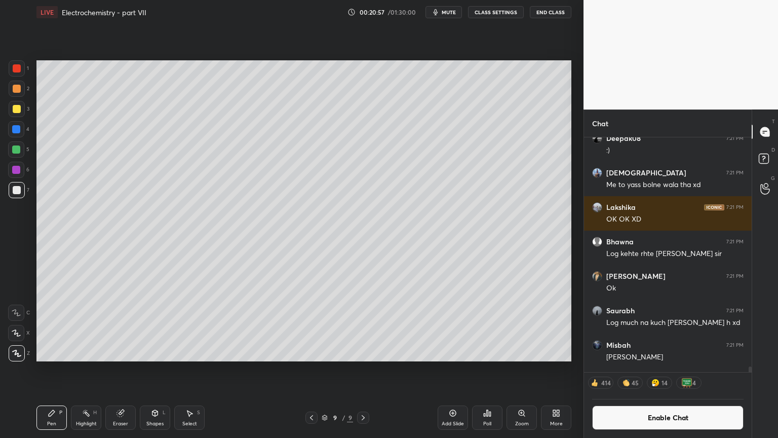
click at [92, 369] on div "Highlight H" at bounding box center [86, 417] width 30 height 24
click at [311, 369] on icon at bounding box center [311, 417] width 3 height 5
click at [91, 369] on div "Highlight H" at bounding box center [86, 417] width 30 height 24
drag, startPoint x: 363, startPoint y: 416, endPoint x: 357, endPoint y: 411, distance: 7.5
click at [360, 369] on icon at bounding box center [363, 417] width 8 height 8
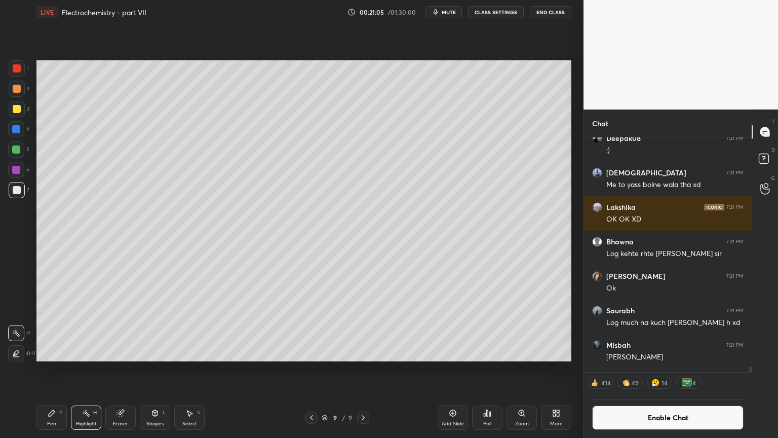
click at [90, 369] on div "Highlight" at bounding box center [86, 423] width 21 height 5
click at [59, 369] on div "Pen P" at bounding box center [51, 417] width 30 height 24
click at [53, 369] on div "Pen" at bounding box center [51, 423] width 9 height 5
click at [18, 89] on div at bounding box center [17, 89] width 8 height 8
click at [17, 190] on div at bounding box center [17, 190] width 8 height 8
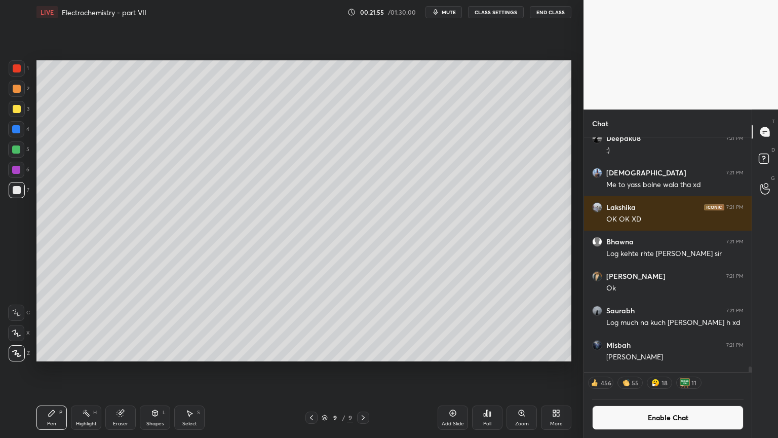
click at [93, 369] on div "Highlight" at bounding box center [86, 423] width 21 height 5
click at [165, 369] on div "Shapes L" at bounding box center [155, 417] width 30 height 24
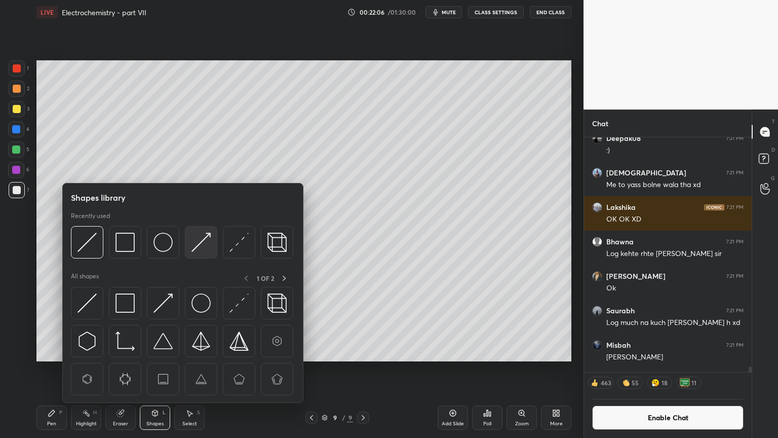
click at [203, 241] on img at bounding box center [201, 242] width 19 height 19
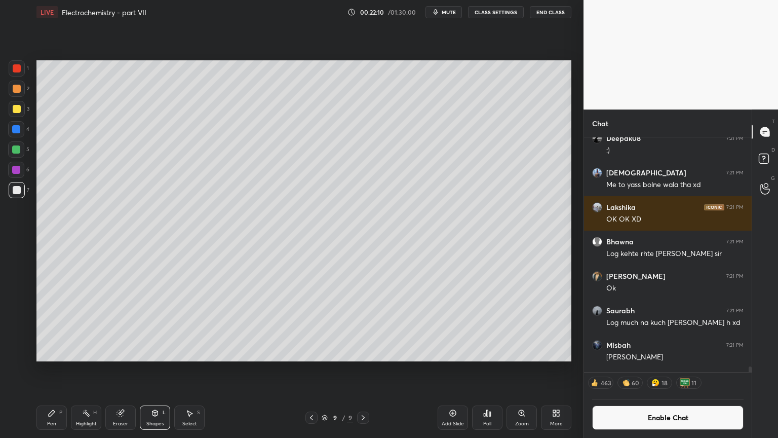
drag, startPoint x: 43, startPoint y: 418, endPoint x: 98, endPoint y: 362, distance: 78.1
click at [46, 369] on div "Pen P" at bounding box center [51, 417] width 30 height 24
click at [57, 369] on div "Pen P" at bounding box center [51, 417] width 30 height 24
click at [84, 369] on div "Highlight" at bounding box center [86, 423] width 21 height 5
click at [49, 369] on div "Pen" at bounding box center [51, 423] width 9 height 5
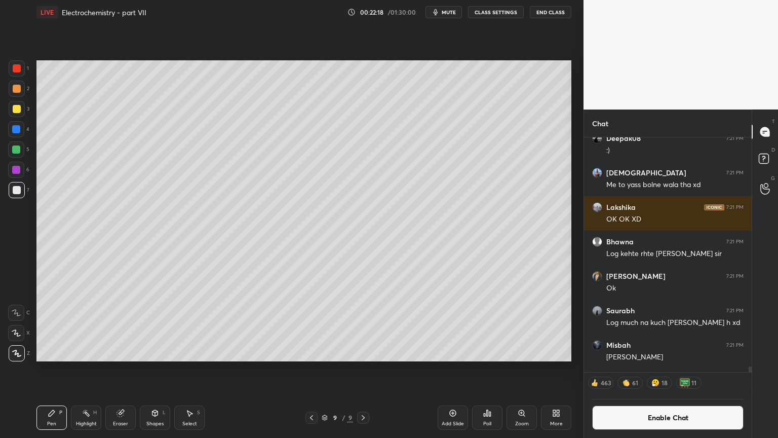
drag, startPoint x: 19, startPoint y: 67, endPoint x: 20, endPoint y: 75, distance: 8.2
click at [20, 71] on div at bounding box center [17, 68] width 16 height 16
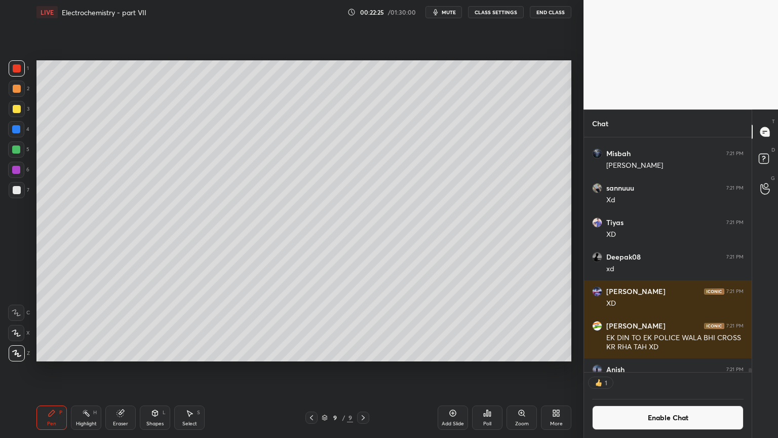
scroll to position [3, 3]
drag, startPoint x: 93, startPoint y: 420, endPoint x: 122, endPoint y: 384, distance: 46.1
click at [93, 369] on div "Highlight H" at bounding box center [86, 417] width 30 height 24
drag, startPoint x: 45, startPoint y: 421, endPoint x: 49, endPoint y: 412, distance: 9.1
click at [47, 369] on div "Pen P" at bounding box center [51, 417] width 30 height 24
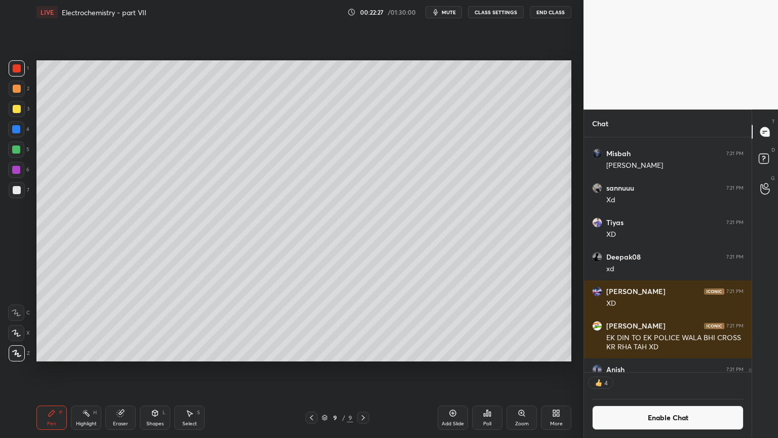
click at [15, 195] on div at bounding box center [17, 190] width 16 height 16
drag, startPoint x: 91, startPoint y: 419, endPoint x: 94, endPoint y: 397, distance: 22.5
click at [87, 369] on div "Highlight H" at bounding box center [86, 417] width 30 height 24
click at [52, 369] on div "Pen P" at bounding box center [51, 417] width 30 height 24
drag, startPoint x: 87, startPoint y: 416, endPoint x: 198, endPoint y: 367, distance: 121.3
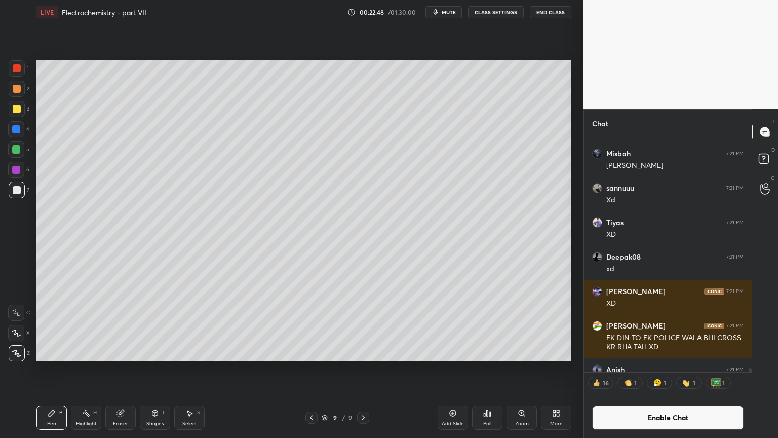
click at [85, 369] on div "Highlight H" at bounding box center [86, 417] width 30 height 24
click at [442, 369] on div "Add Slide" at bounding box center [453, 417] width 30 height 24
drag, startPoint x: 53, startPoint y: 419, endPoint x: 55, endPoint y: 412, distance: 7.4
click at [55, 369] on div "Pen P" at bounding box center [51, 417] width 30 height 24
click at [17, 93] on div at bounding box center [17, 89] width 16 height 16
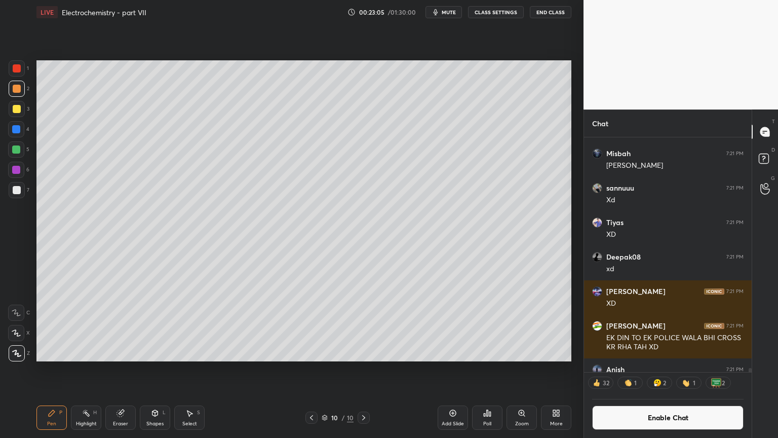
click at [15, 190] on div at bounding box center [17, 190] width 8 height 8
click at [122, 369] on div "Eraser" at bounding box center [120, 417] width 30 height 24
drag, startPoint x: 55, startPoint y: 421, endPoint x: 54, endPoint y: 406, distance: 15.2
click at [53, 369] on div "Pen P" at bounding box center [51, 417] width 30 height 24
click at [61, 369] on div "Pen P" at bounding box center [51, 417] width 30 height 24
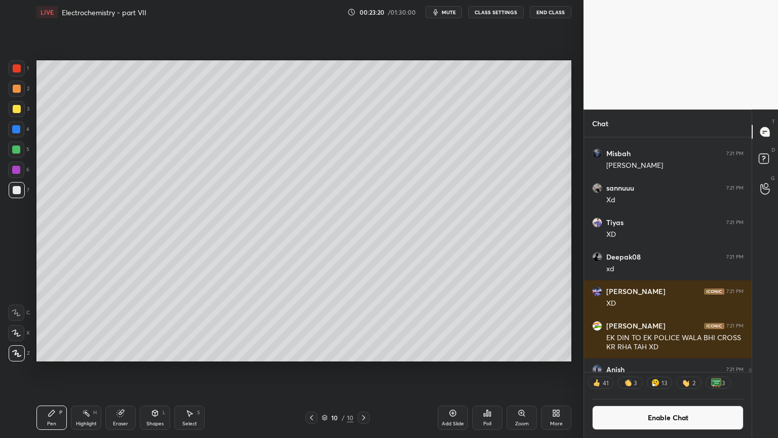
click at [20, 112] on div at bounding box center [17, 109] width 16 height 16
click at [83, 369] on div "Highlight H" at bounding box center [86, 417] width 30 height 24
click at [90, 369] on div "Highlight H" at bounding box center [86, 417] width 30 height 24
click at [17, 130] on div at bounding box center [16, 129] width 8 height 8
drag, startPoint x: 48, startPoint y: 424, endPoint x: 48, endPoint y: 406, distance: 18.2
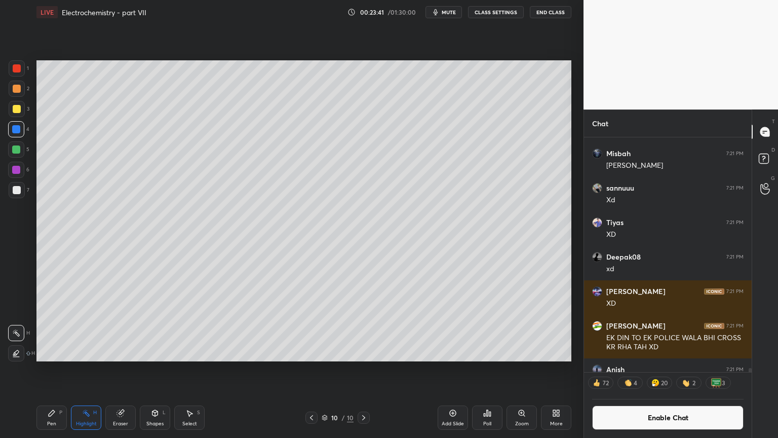
click at [49, 369] on div "Pen" at bounding box center [51, 423] width 9 height 5
click at [160, 369] on div "Shapes" at bounding box center [154, 423] width 17 height 5
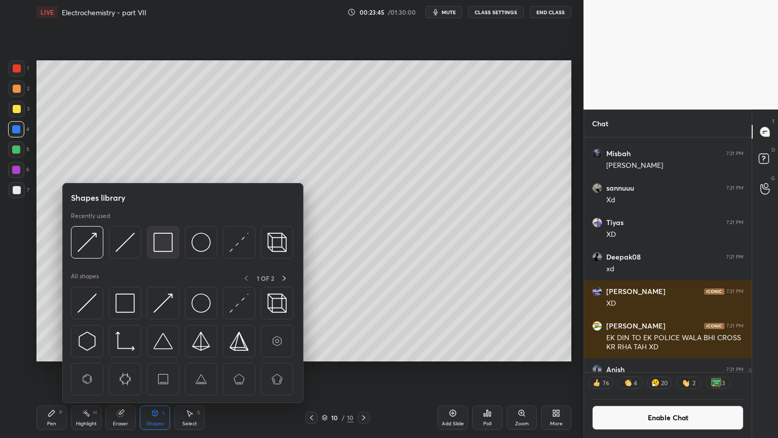
click at [163, 247] on img at bounding box center [163, 242] width 19 height 19
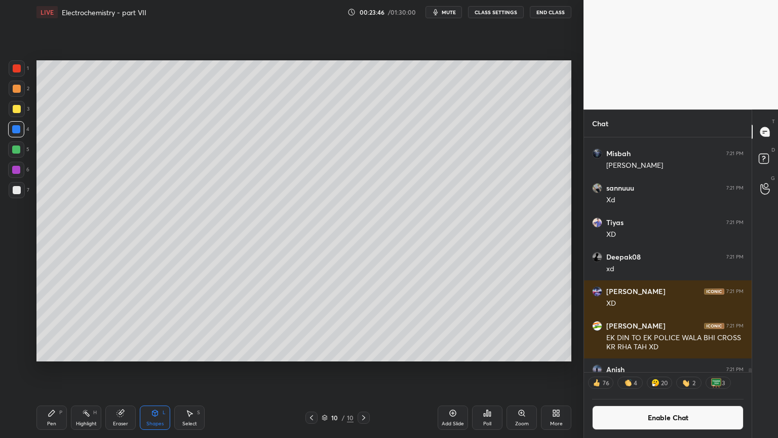
drag, startPoint x: 64, startPoint y: 424, endPoint x: 72, endPoint y: 412, distance: 14.5
click at [65, 369] on div "Pen P" at bounding box center [51, 417] width 30 height 24
click at [80, 369] on div "Highlight H" at bounding box center [86, 417] width 30 height 24
click at [58, 369] on div "Pen P" at bounding box center [51, 417] width 30 height 24
click at [16, 186] on div at bounding box center [17, 190] width 8 height 8
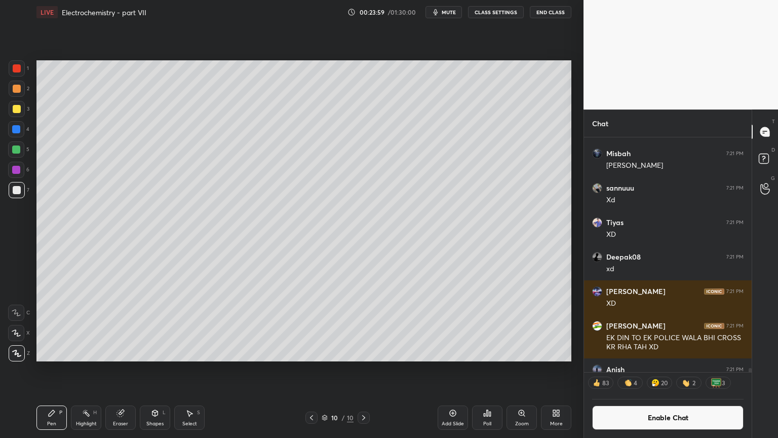
click at [160, 369] on div "Shapes L" at bounding box center [155, 417] width 30 height 24
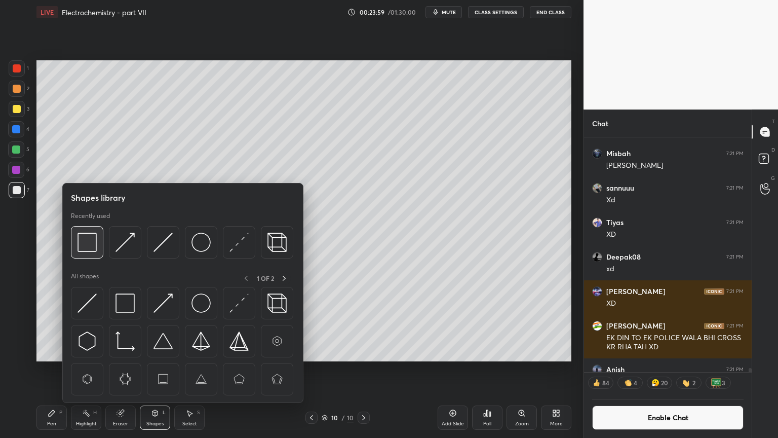
click at [87, 248] on img at bounding box center [87, 242] width 19 height 19
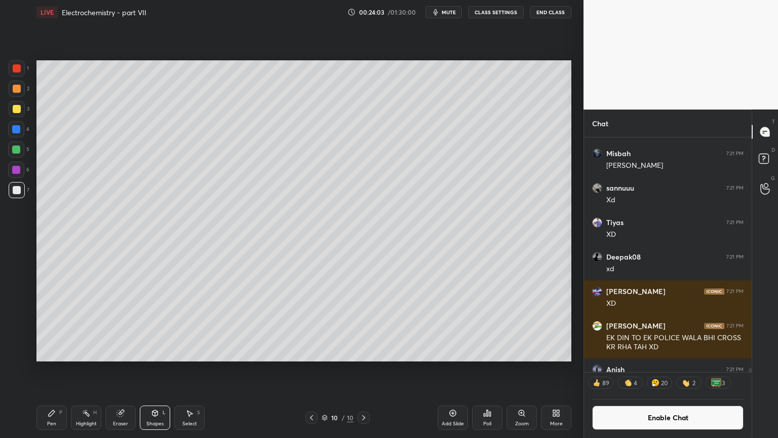
click at [97, 369] on div "Highlight H" at bounding box center [86, 417] width 30 height 24
click at [47, 369] on div "Pen P" at bounding box center [51, 417] width 30 height 24
click at [19, 194] on div at bounding box center [17, 190] width 16 height 16
click at [145, 369] on div "Shapes L" at bounding box center [155, 417] width 30 height 24
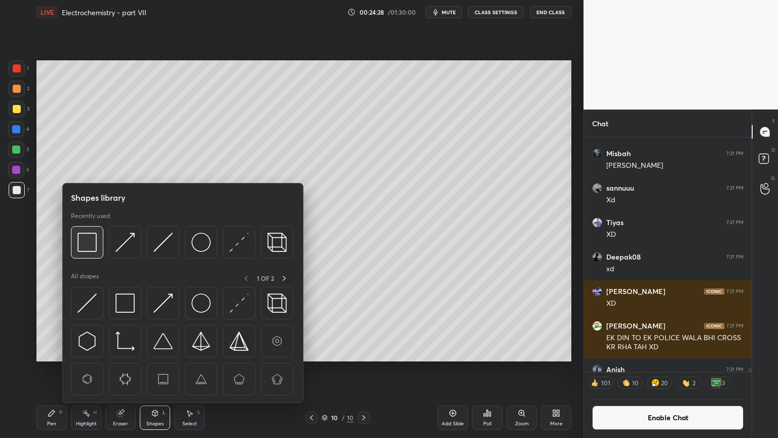
click at [88, 242] on img at bounding box center [87, 242] width 19 height 19
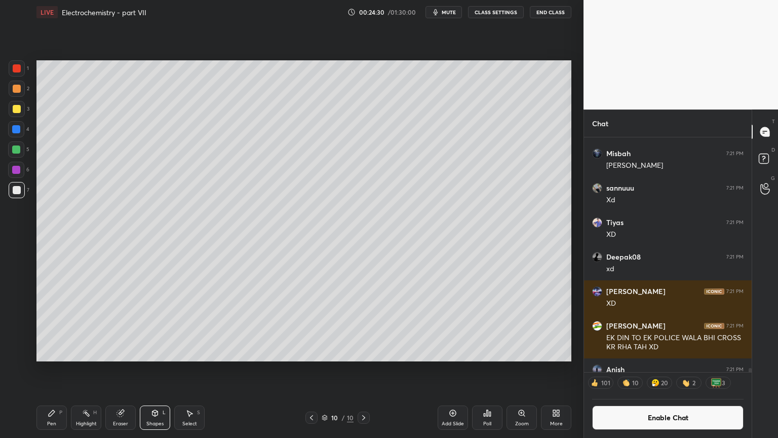
click at [78, 369] on div "Highlight H" at bounding box center [86, 417] width 30 height 24
click at [83, 369] on div "Highlight" at bounding box center [86, 423] width 21 height 5
click at [49, 369] on icon at bounding box center [52, 413] width 8 height 8
drag, startPoint x: 16, startPoint y: 68, endPoint x: 32, endPoint y: 98, distance: 34.2
click at [19, 72] on div at bounding box center [17, 68] width 16 height 16
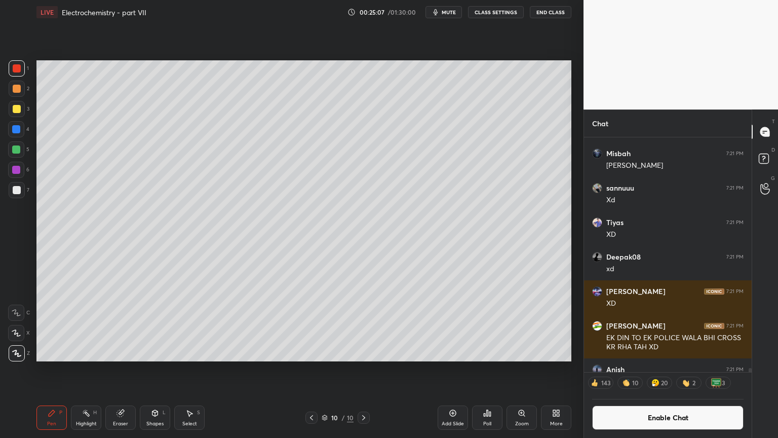
click at [308, 369] on icon at bounding box center [312, 417] width 8 height 8
click at [79, 369] on div "Highlight H" at bounding box center [86, 417] width 30 height 24
click at [361, 369] on icon at bounding box center [364, 417] width 8 height 8
click at [667, 369] on button "Enable Chat" at bounding box center [667, 417] width 151 height 24
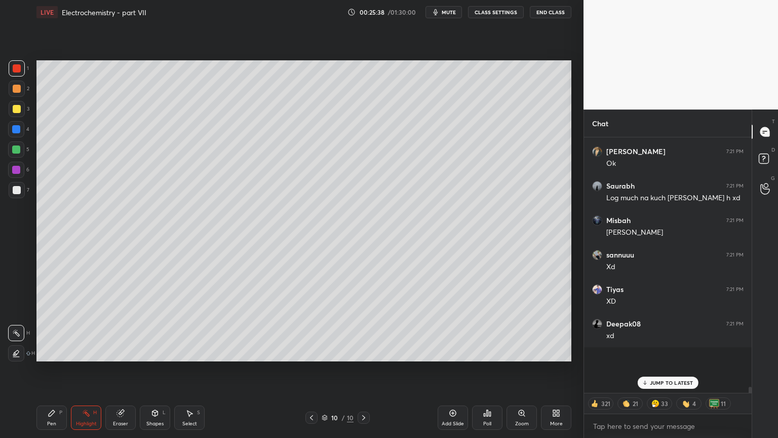
scroll to position [253, 165]
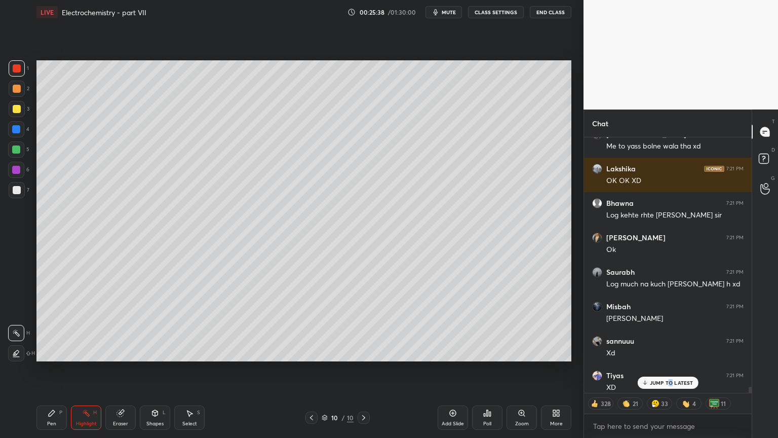
click at [668, 369] on p "JUMP TO LATEST" at bounding box center [672, 382] width 44 height 6
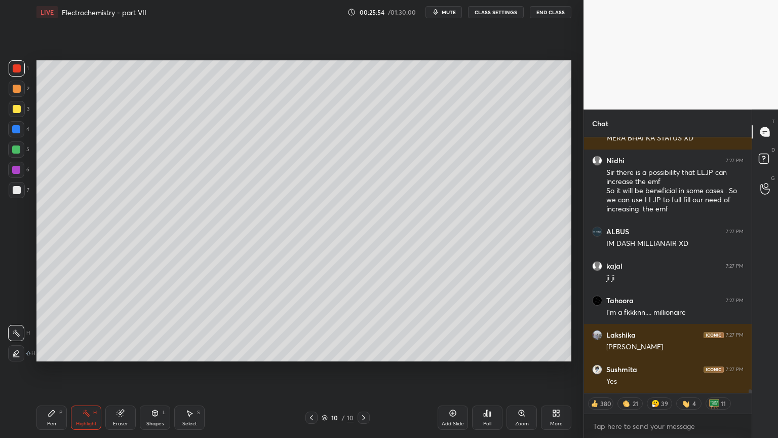
scroll to position [17620, 0]
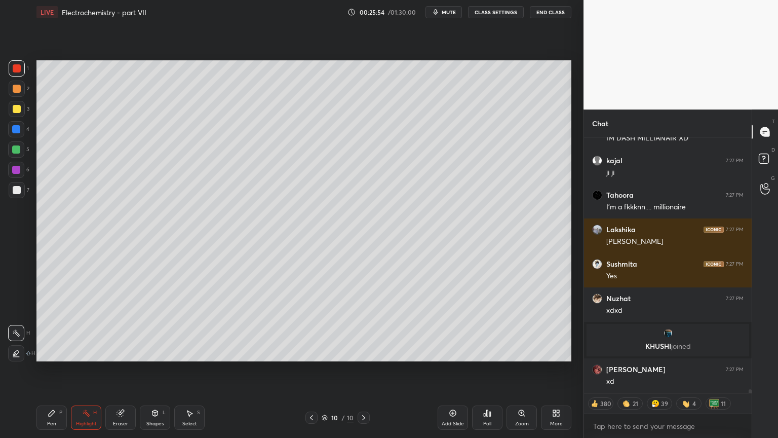
click at [79, 369] on div "Highlight" at bounding box center [86, 423] width 21 height 5
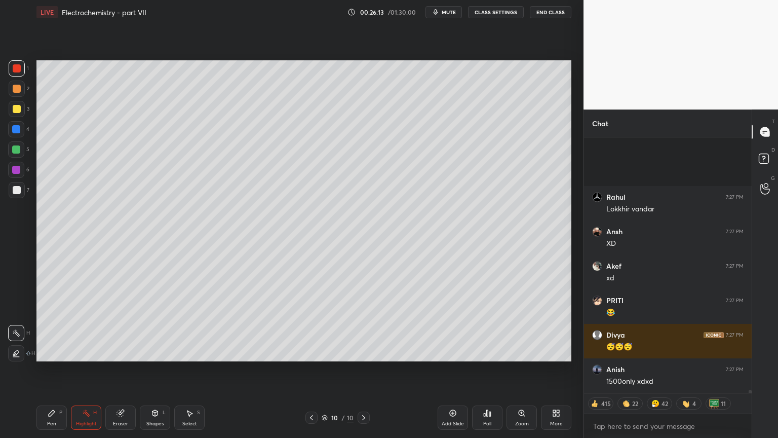
scroll to position [21016, 0]
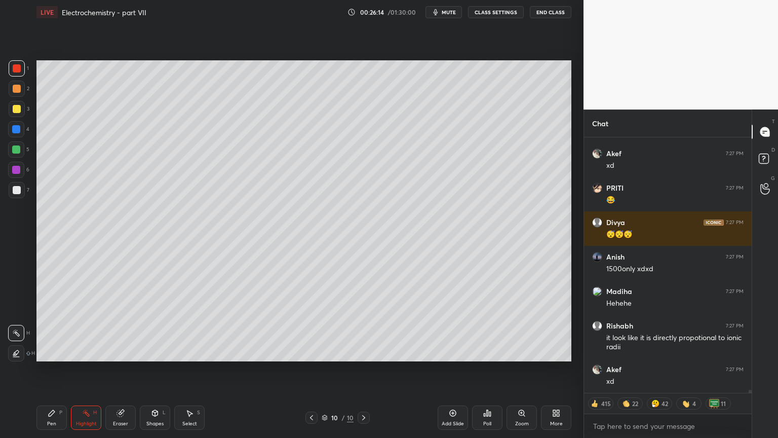
click at [454, 369] on div "Add Slide" at bounding box center [453, 417] width 30 height 24
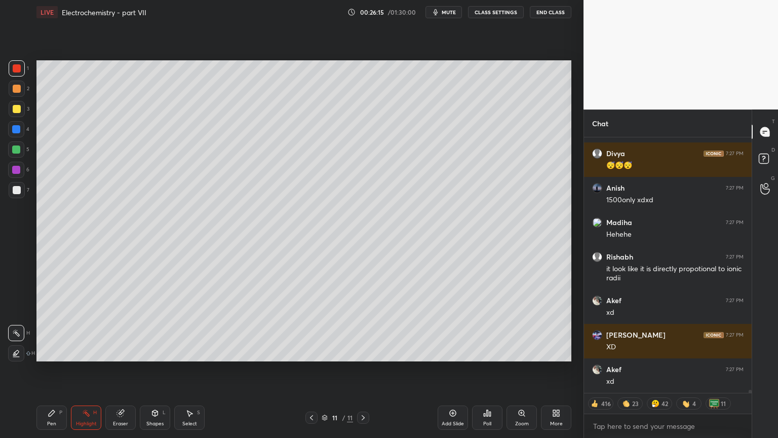
click at [51, 369] on div "Pen" at bounding box center [51, 423] width 9 height 5
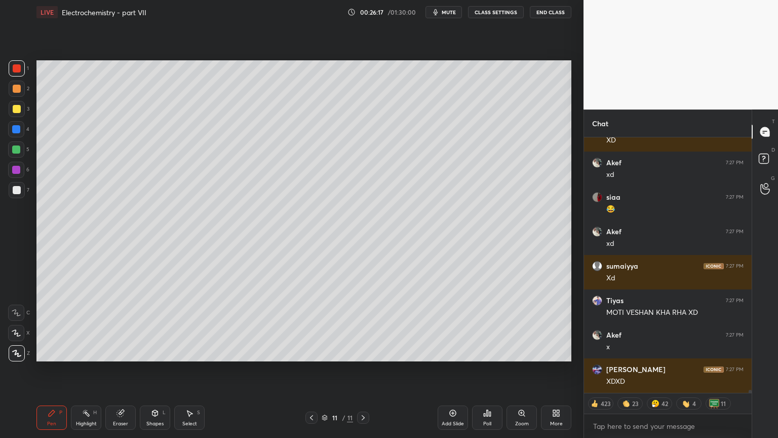
click at [16, 89] on div at bounding box center [17, 89] width 8 height 8
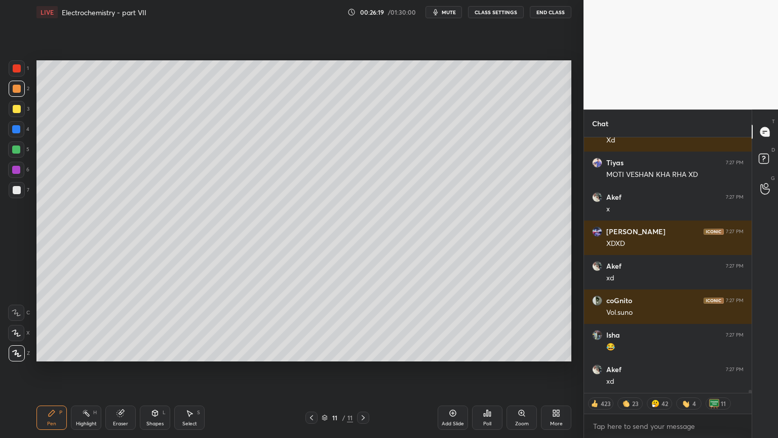
click at [311, 369] on icon at bounding box center [312, 417] width 8 height 8
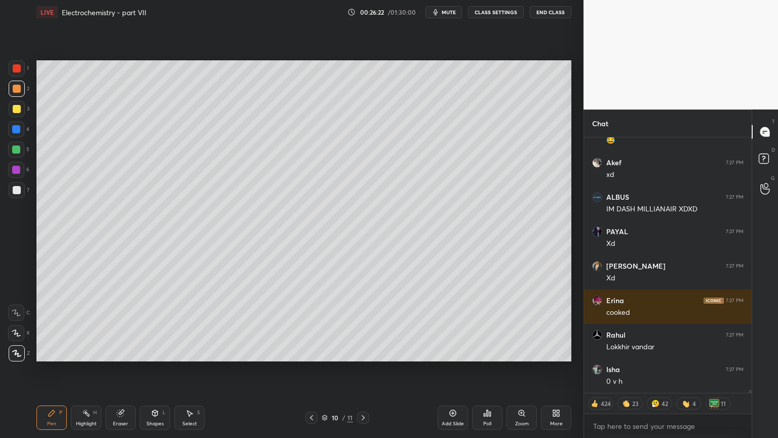
click at [89, 369] on div "Highlight" at bounding box center [86, 423] width 21 height 5
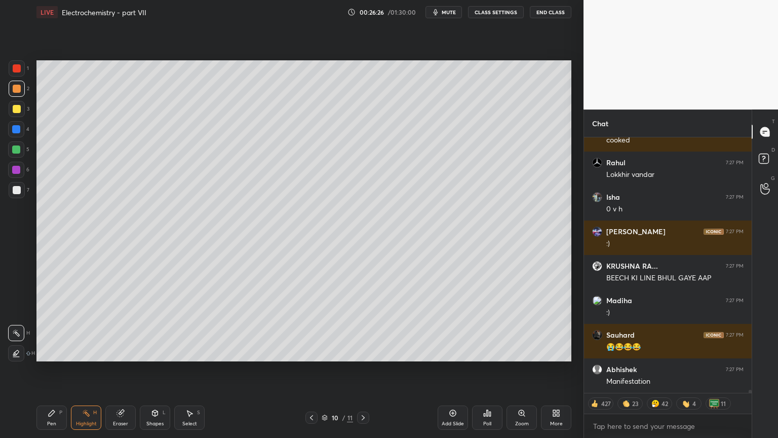
click at [85, 369] on div "Highlight H" at bounding box center [86, 417] width 30 height 24
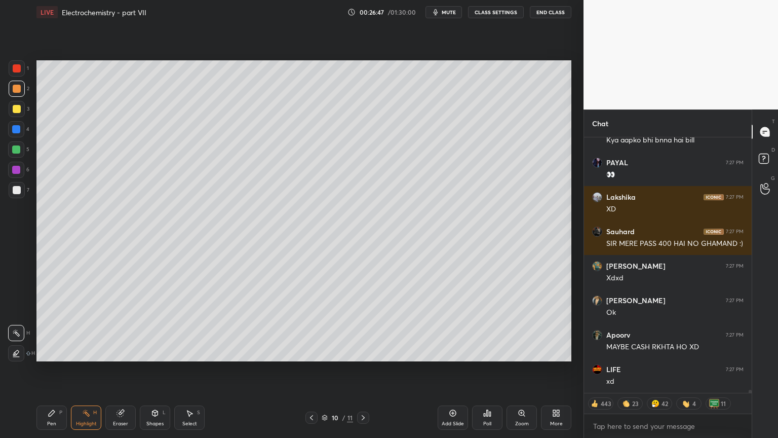
click at [311, 369] on icon at bounding box center [311, 417] width 3 height 5
click at [310, 369] on icon at bounding box center [312, 417] width 8 height 8
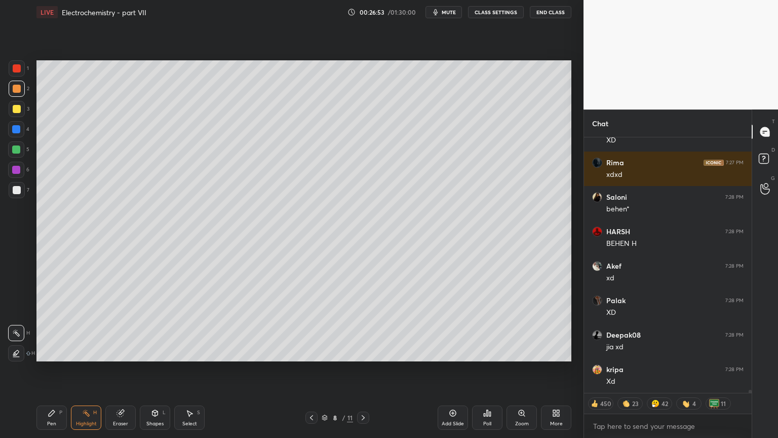
click at [362, 369] on icon at bounding box center [363, 417] width 8 height 8
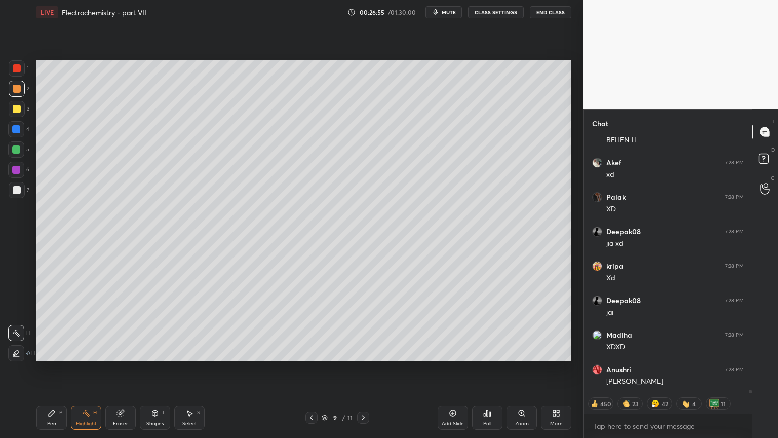
click at [361, 369] on icon at bounding box center [363, 417] width 8 height 8
click at [497, 13] on button "CLASS SETTINGS" at bounding box center [496, 12] width 56 height 12
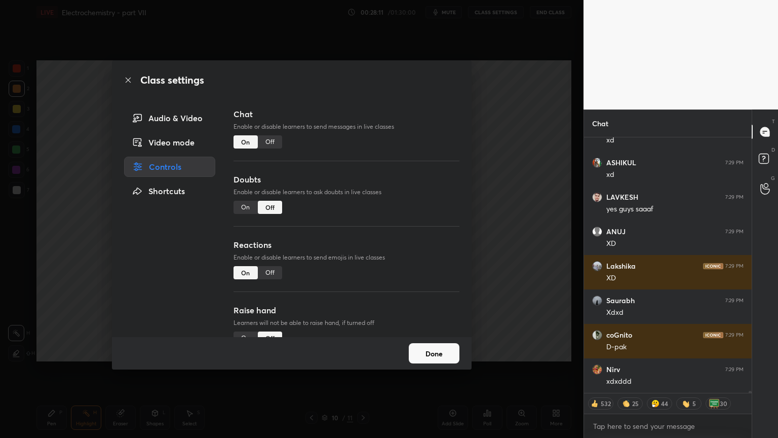
type textarea "x"
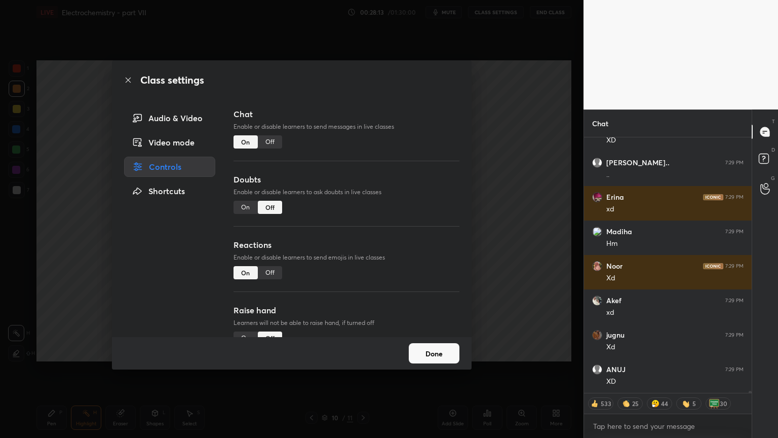
click at [270, 140] on div "Off" at bounding box center [270, 141] width 24 height 13
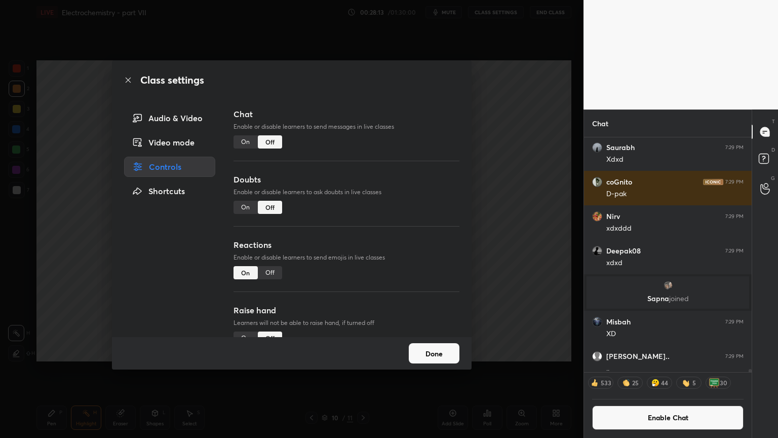
drag, startPoint x: 490, startPoint y: 176, endPoint x: 469, endPoint y: 168, distance: 22.8
click at [484, 175] on div "Class settings Audio & Video Video mode Controls Shortcuts Chat Enable or disab…" at bounding box center [292, 219] width 584 height 438
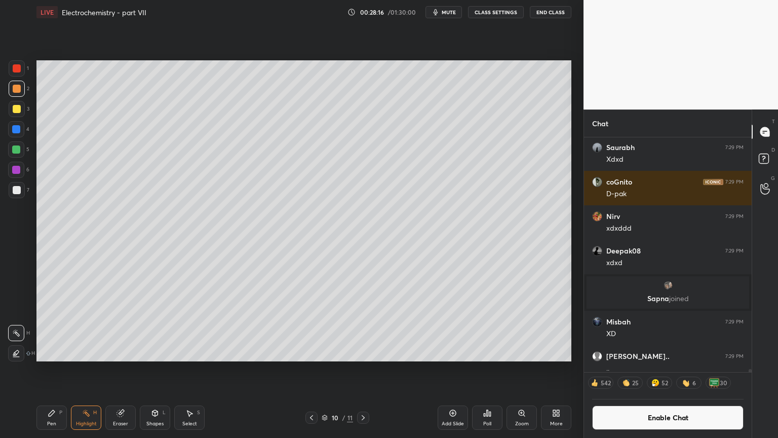
click at [366, 369] on icon at bounding box center [363, 417] width 8 height 8
click at [311, 369] on icon at bounding box center [312, 417] width 8 height 8
drag, startPoint x: 362, startPoint y: 415, endPoint x: 304, endPoint y: 424, distance: 58.8
click at [359, 369] on icon at bounding box center [363, 417] width 8 height 8
click at [49, 369] on div "Pen" at bounding box center [51, 423] width 9 height 5
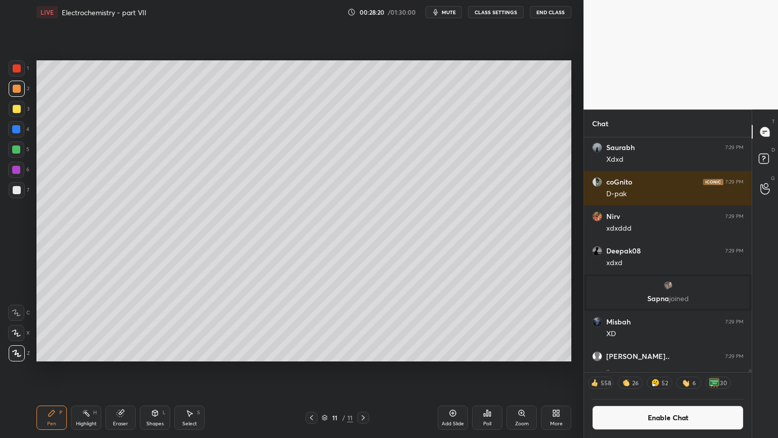
click at [21, 89] on div at bounding box center [17, 89] width 16 height 16
click at [155, 369] on div "Shapes L" at bounding box center [155, 417] width 30 height 24
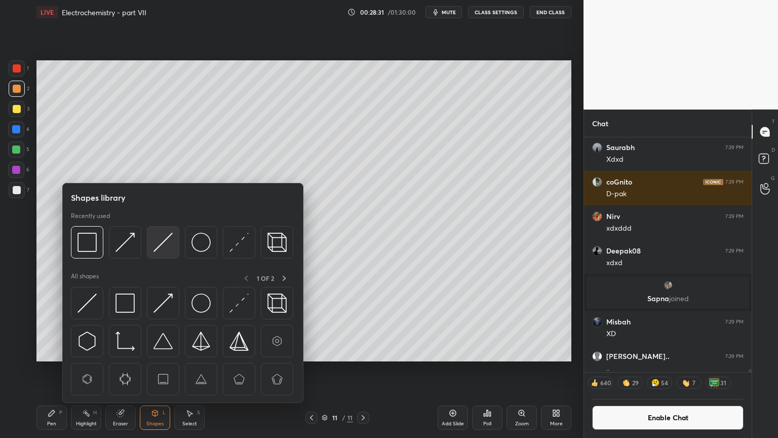
click at [171, 245] on img at bounding box center [163, 242] width 19 height 19
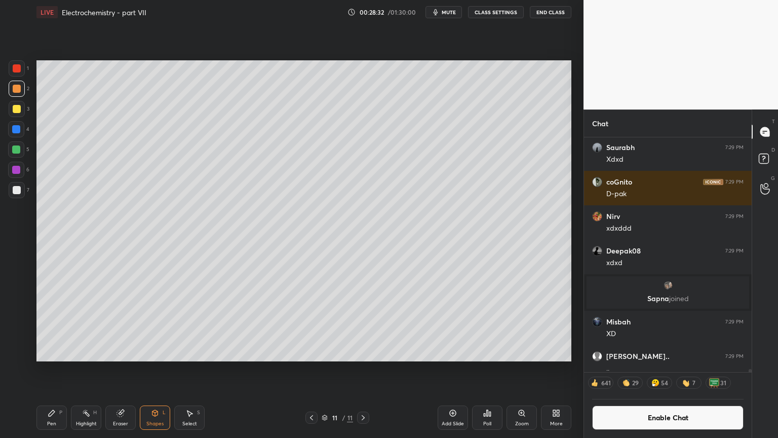
click at [22, 193] on div at bounding box center [17, 190] width 16 height 16
click at [57, 369] on div "Pen P" at bounding box center [51, 417] width 30 height 24
click at [20, 113] on div at bounding box center [17, 109] width 16 height 16
click at [482, 369] on div "Poll" at bounding box center [487, 417] width 30 height 24
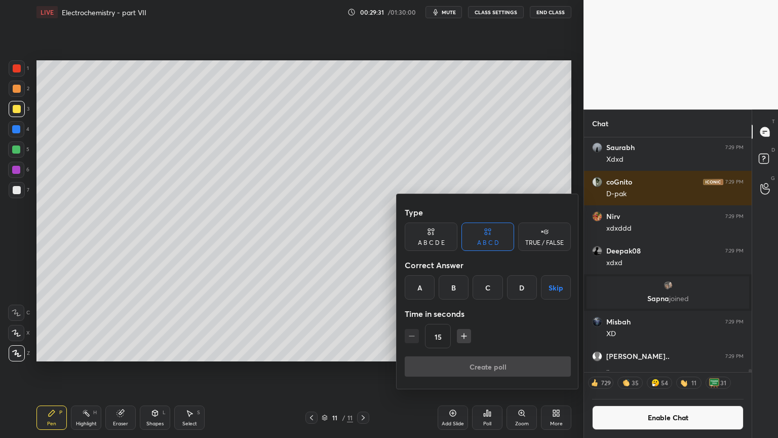
click at [495, 290] on div "C" at bounding box center [488, 287] width 30 height 24
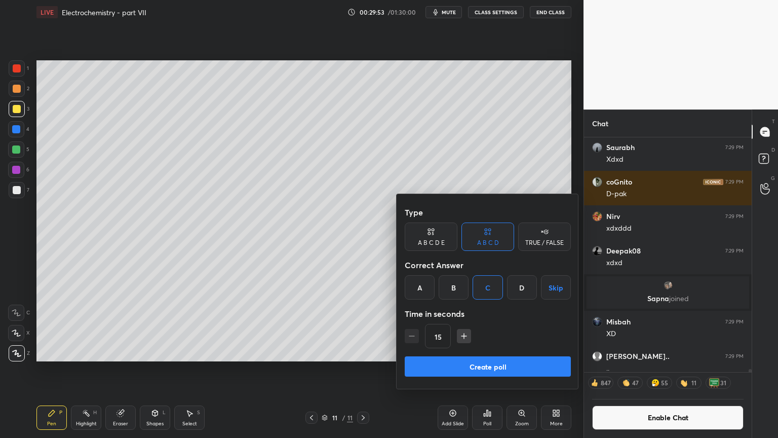
click at [481, 367] on button "Create poll" at bounding box center [488, 366] width 166 height 20
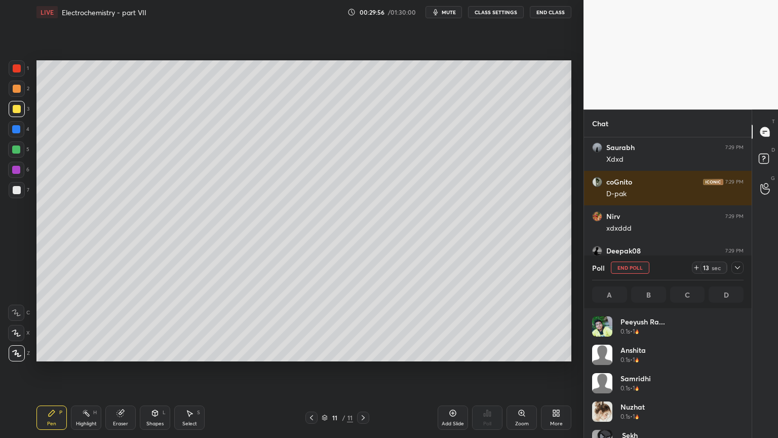
scroll to position [119, 148]
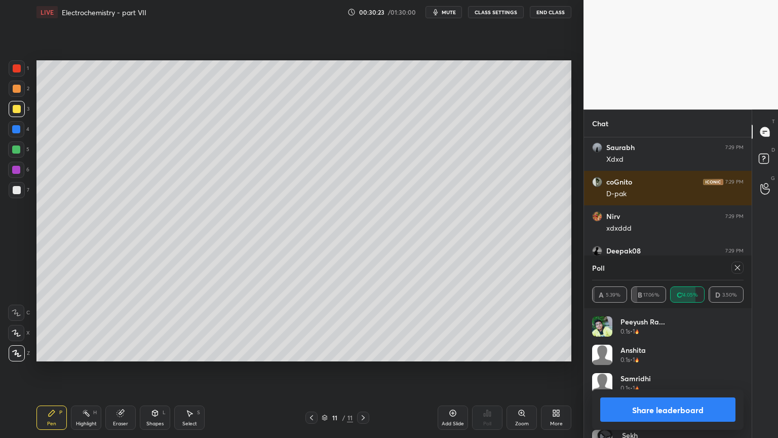
click at [678, 369] on button "Share leaderboard" at bounding box center [667, 409] width 135 height 24
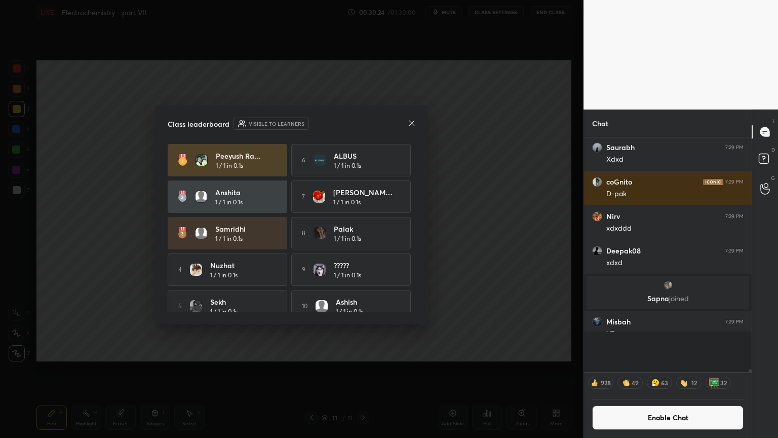
scroll to position [292, 165]
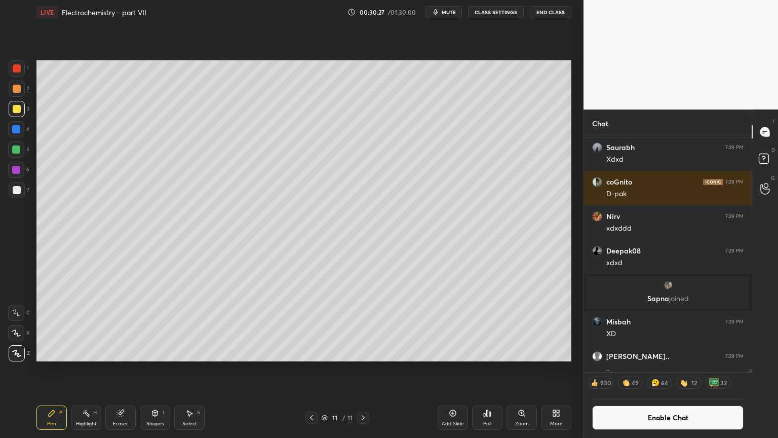
drag, startPoint x: 96, startPoint y: 417, endPoint x: 100, endPoint y: 397, distance: 21.2
click at [95, 369] on div "Highlight H" at bounding box center [86, 417] width 30 height 24
click at [154, 369] on icon at bounding box center [155, 413] width 6 height 6
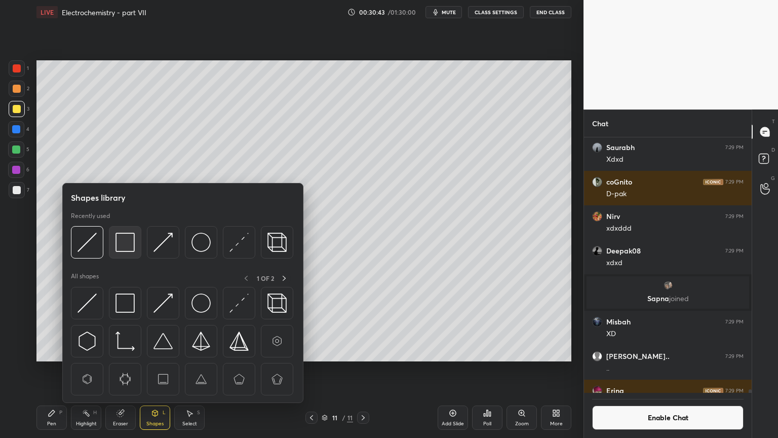
scroll to position [3, 3]
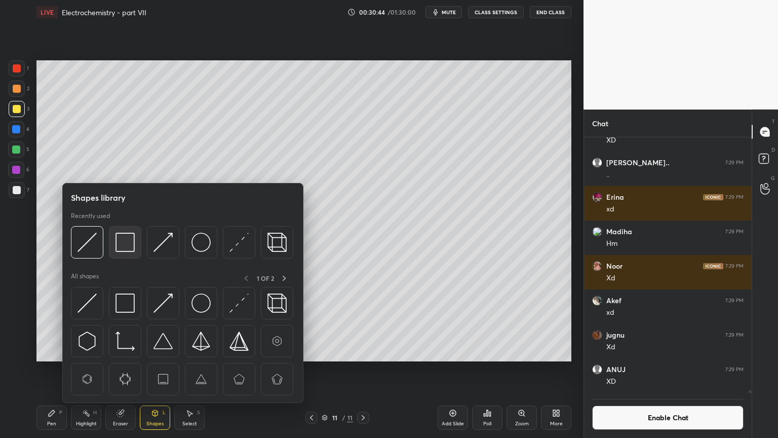
click at [126, 244] on img at bounding box center [125, 242] width 19 height 19
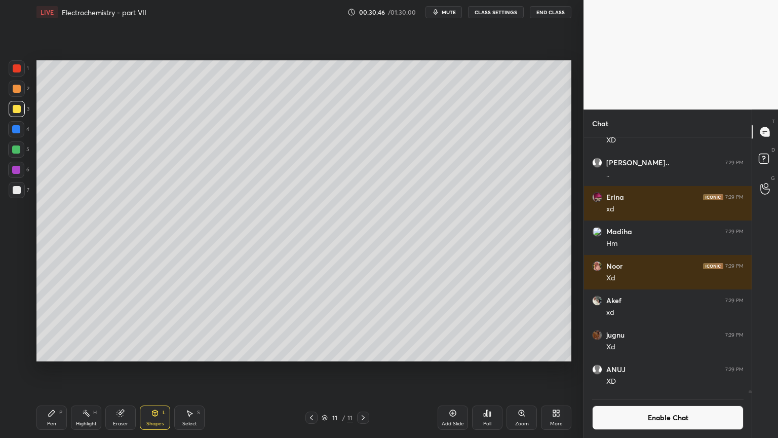
drag, startPoint x: 56, startPoint y: 423, endPoint x: 52, endPoint y: 371, distance: 51.8
click at [56, 369] on div "Pen P" at bounding box center [51, 417] width 30 height 24
click at [18, 152] on div at bounding box center [16, 149] width 8 height 8
click at [120, 369] on div "Eraser" at bounding box center [120, 423] width 15 height 5
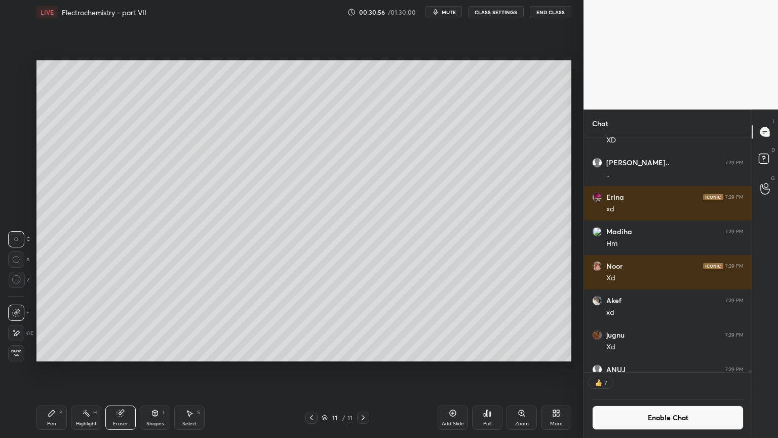
drag, startPoint x: 49, startPoint y: 418, endPoint x: 55, endPoint y: 405, distance: 14.5
click at [50, 369] on div "Pen P" at bounding box center [51, 417] width 30 height 24
click at [16, 108] on div at bounding box center [17, 109] width 8 height 8
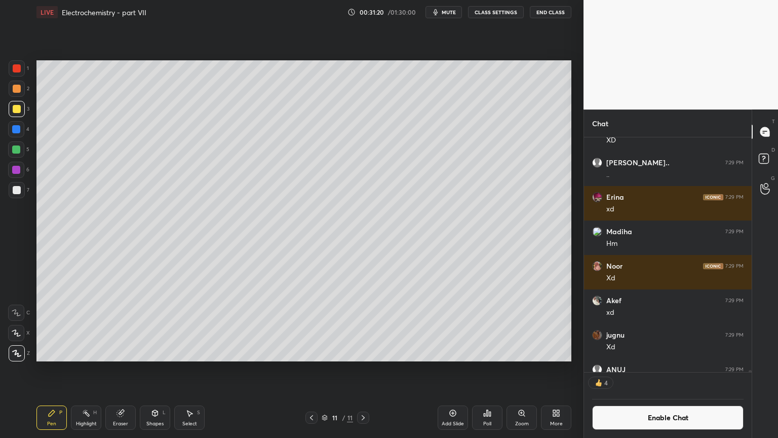
drag, startPoint x: 85, startPoint y: 418, endPoint x: 97, endPoint y: 403, distance: 19.5
click at [84, 369] on div "Highlight H" at bounding box center [86, 417] width 30 height 24
drag, startPoint x: 448, startPoint y: 420, endPoint x: 419, endPoint y: 405, distance: 32.0
click at [442, 369] on div "Add Slide" at bounding box center [453, 417] width 30 height 24
click at [56, 369] on div "Pen P" at bounding box center [51, 417] width 30 height 24
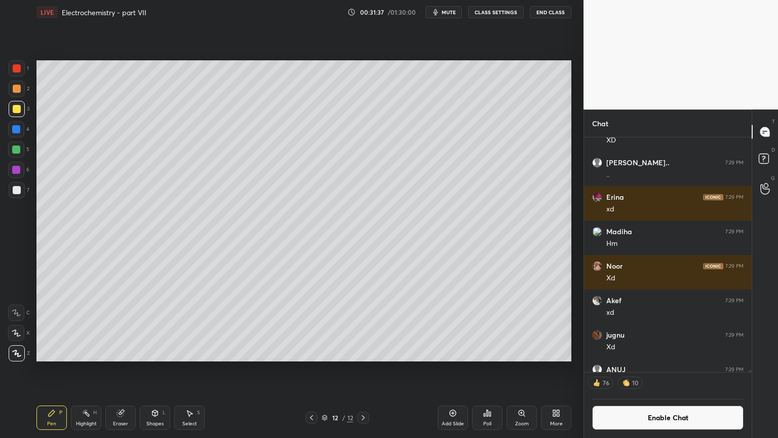
click at [16, 90] on div at bounding box center [17, 89] width 8 height 8
click at [157, 369] on div "Shapes L" at bounding box center [155, 417] width 30 height 24
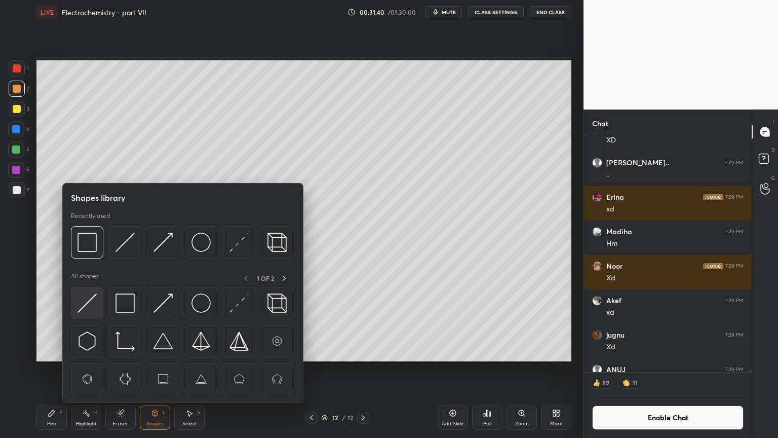
click at [94, 308] on img at bounding box center [87, 302] width 19 height 19
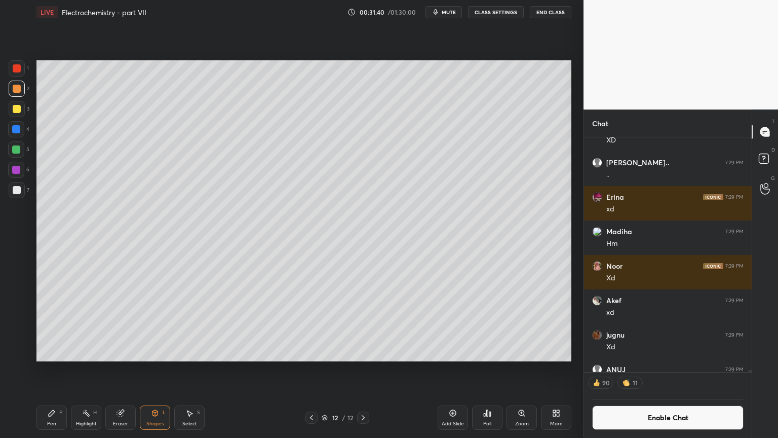
click at [20, 188] on div at bounding box center [17, 190] width 8 height 8
click at [23, 111] on div at bounding box center [17, 109] width 16 height 16
drag, startPoint x: 55, startPoint y: 424, endPoint x: 58, endPoint y: 365, distance: 59.3
click at [56, 369] on div "Pen P" at bounding box center [51, 417] width 30 height 24
click at [18, 148] on div at bounding box center [16, 149] width 8 height 8
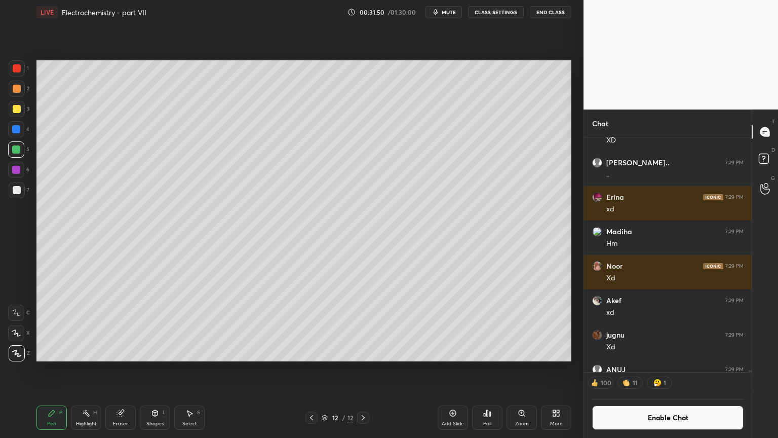
drag, startPoint x: 16, startPoint y: 88, endPoint x: 22, endPoint y: 105, distance: 18.4
click at [18, 92] on div at bounding box center [17, 89] width 8 height 8
click at [55, 369] on div "Pen P" at bounding box center [51, 417] width 30 height 24
drag, startPoint x: 16, startPoint y: 187, endPoint x: 30, endPoint y: 198, distance: 17.7
click at [18, 191] on div at bounding box center [17, 190] width 8 height 8
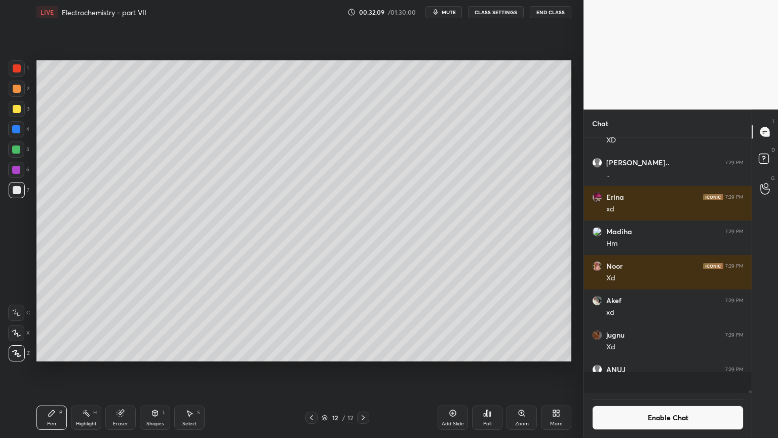
scroll to position [26682, 0]
drag, startPoint x: 79, startPoint y: 419, endPoint x: 120, endPoint y: 377, distance: 58.8
click at [79, 369] on div "Highlight H" at bounding box center [86, 417] width 30 height 24
drag, startPoint x: 65, startPoint y: 417, endPoint x: 63, endPoint y: 407, distance: 9.7
click at [62, 369] on div "Pen P" at bounding box center [51, 417] width 30 height 24
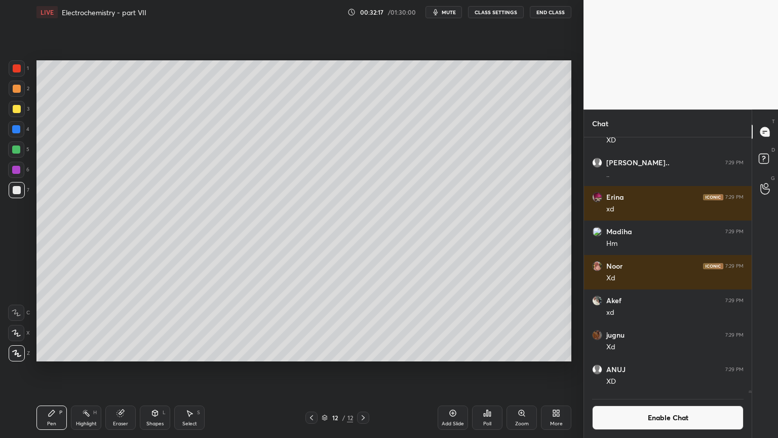
scroll to position [3, 3]
click at [651, 369] on button "Enable Chat" at bounding box center [667, 417] width 151 height 24
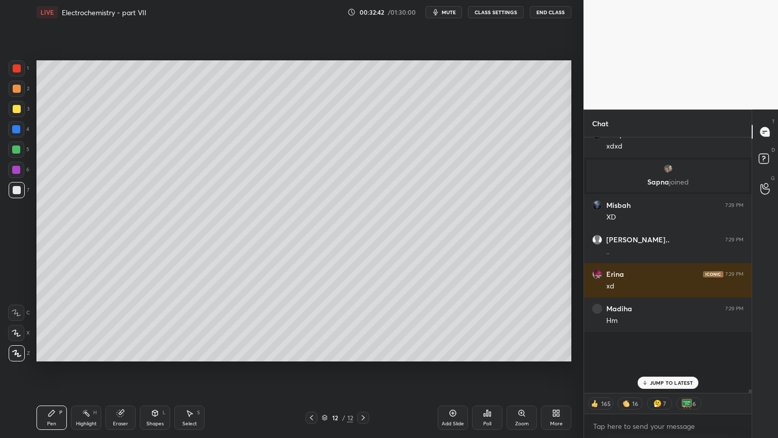
scroll to position [253, 165]
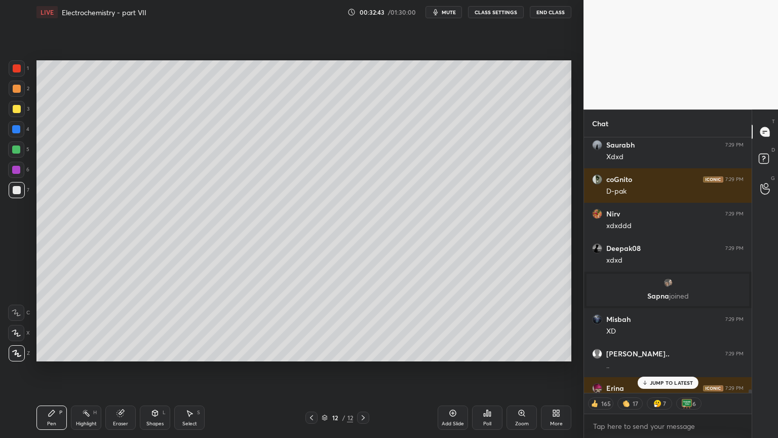
click at [667, 369] on p "JUMP TO LATEST" at bounding box center [672, 382] width 44 height 6
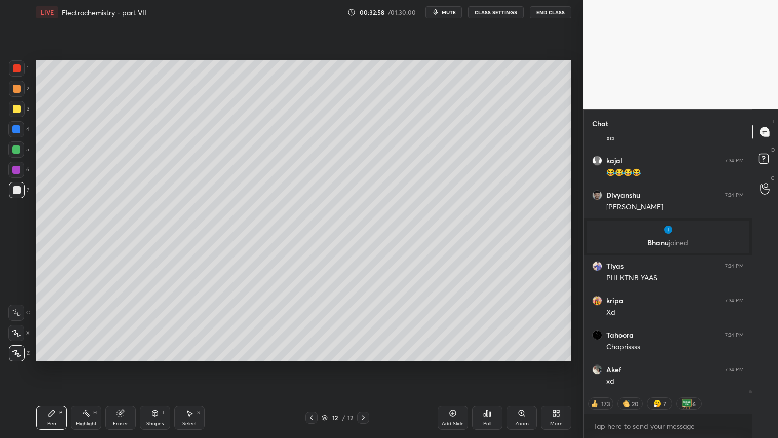
scroll to position [27586, 0]
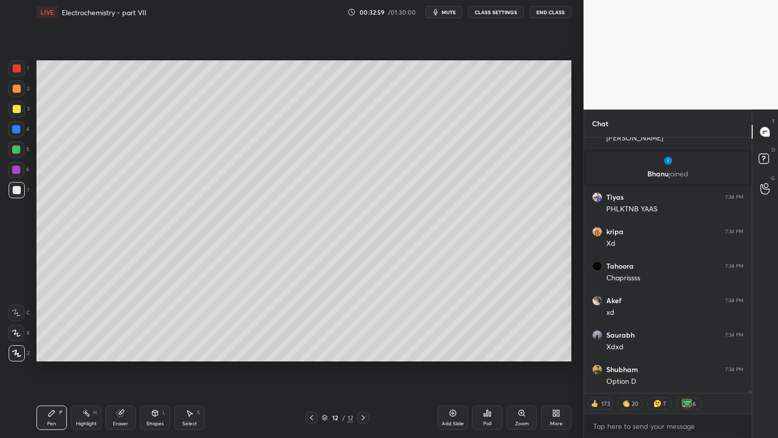
click at [495, 369] on div "Poll" at bounding box center [487, 417] width 30 height 24
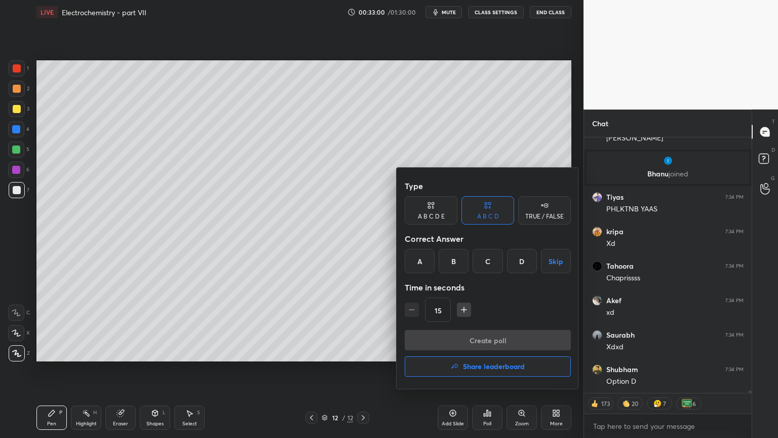
scroll to position [27690, 0]
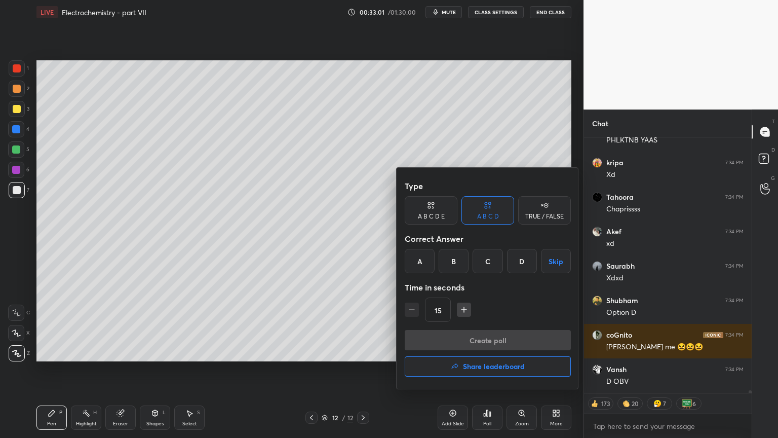
click at [492, 210] on div "A B C D" at bounding box center [488, 210] width 53 height 28
click at [422, 262] on div "A" at bounding box center [420, 261] width 30 height 24
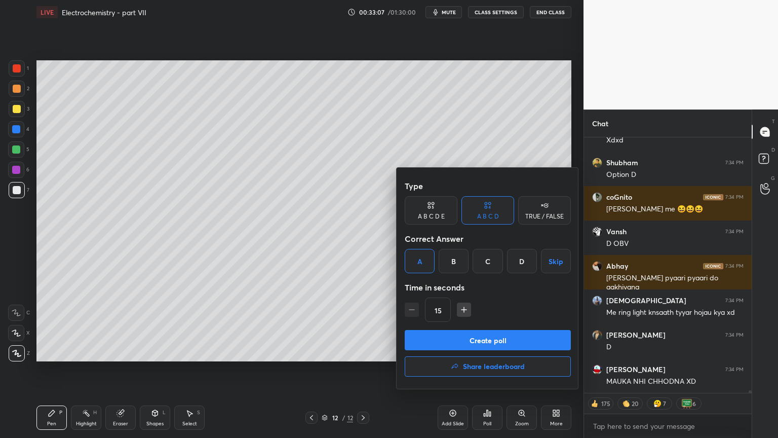
scroll to position [27871, 0]
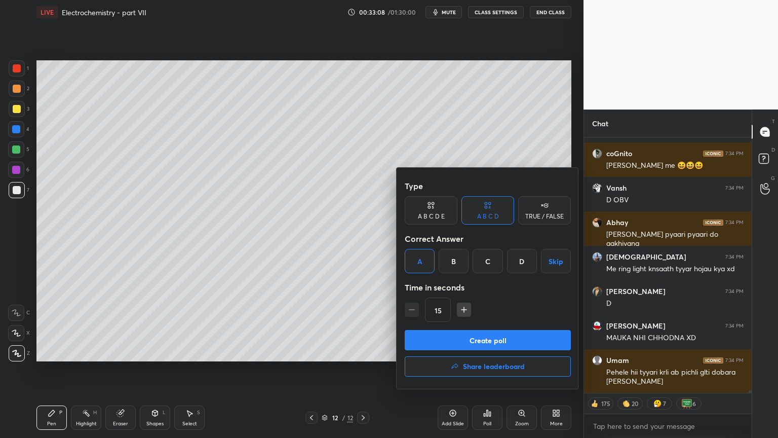
drag, startPoint x: 495, startPoint y: 337, endPoint x: 498, endPoint y: 330, distance: 7.9
click at [497, 336] on button "Create poll" at bounding box center [488, 340] width 166 height 20
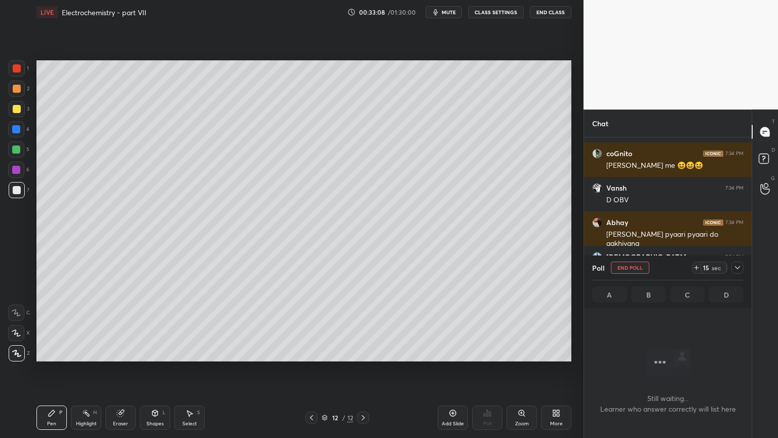
scroll to position [3, 3]
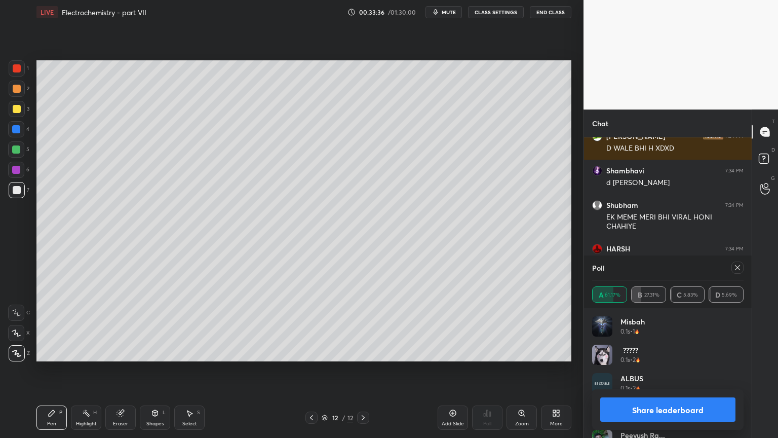
click at [677, 369] on button "Share leaderboard" at bounding box center [667, 409] width 135 height 24
type textarea "x"
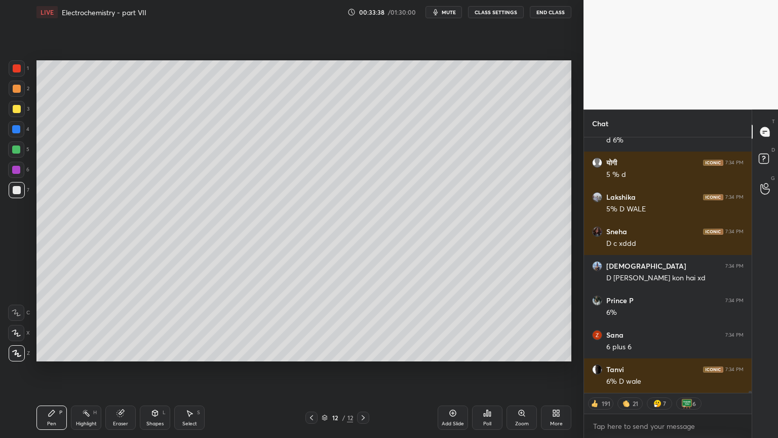
click at [500, 9] on button "CLASS SETTINGS" at bounding box center [496, 12] width 56 height 12
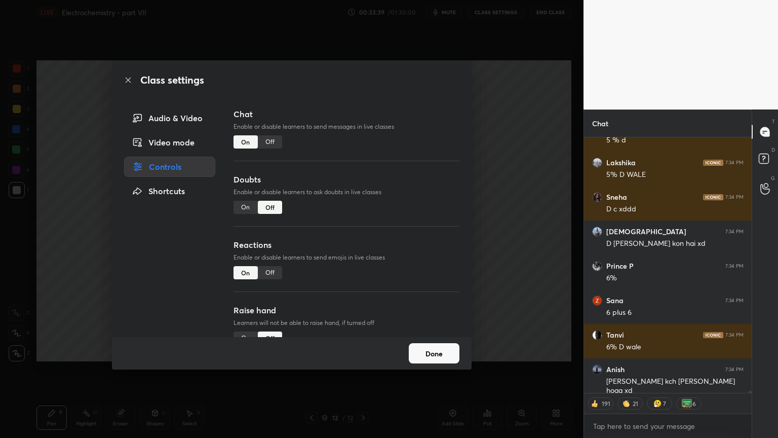
drag, startPoint x: 270, startPoint y: 142, endPoint x: 335, endPoint y: 148, distance: 66.1
click at [273, 142] on div "Off" at bounding box center [270, 141] width 24 height 13
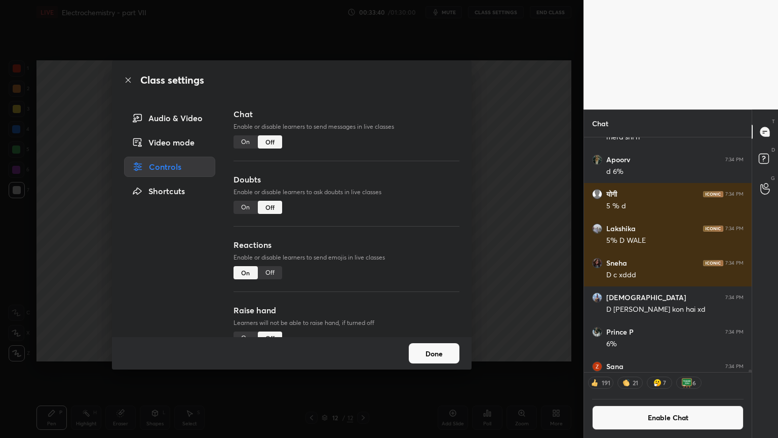
click at [524, 196] on div "Class settings Audio & Video Video mode Controls Shortcuts Chat Enable or disab…" at bounding box center [292, 219] width 584 height 438
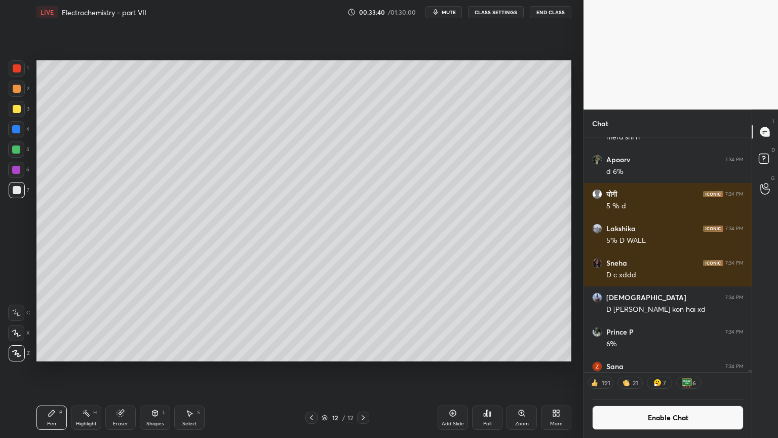
click at [53, 369] on div "Pen" at bounding box center [51, 423] width 9 height 5
click at [102, 369] on div "Pen P Highlight H Eraser Shapes L Select S" at bounding box center [136, 417] width 201 height 24
drag, startPoint x: 83, startPoint y: 418, endPoint x: 105, endPoint y: 365, distance: 57.7
click at [83, 369] on div "Highlight H" at bounding box center [86, 417] width 30 height 24
click at [53, 369] on div "Pen" at bounding box center [51, 423] width 9 height 5
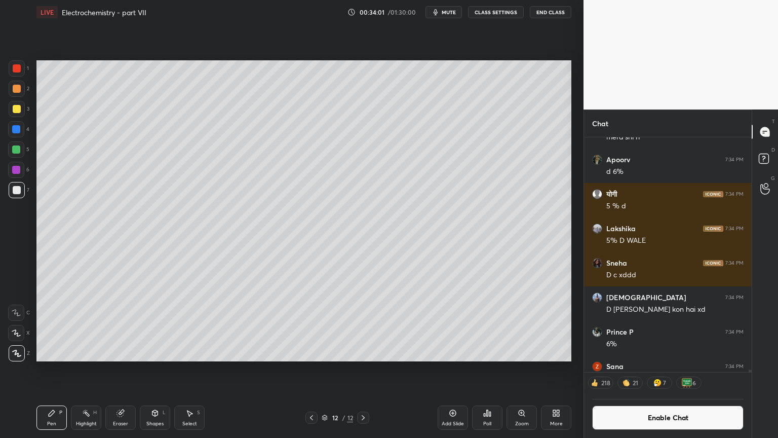
drag, startPoint x: 85, startPoint y: 418, endPoint x: 117, endPoint y: 362, distance: 64.4
click at [87, 369] on div "Highlight H" at bounding box center [86, 417] width 30 height 24
click at [154, 369] on div "Shapes L" at bounding box center [155, 417] width 30 height 24
drag, startPoint x: 81, startPoint y: 412, endPoint x: 84, endPoint y: 403, distance: 9.8
click at [80, 369] on div "Highlight H" at bounding box center [86, 417] width 30 height 24
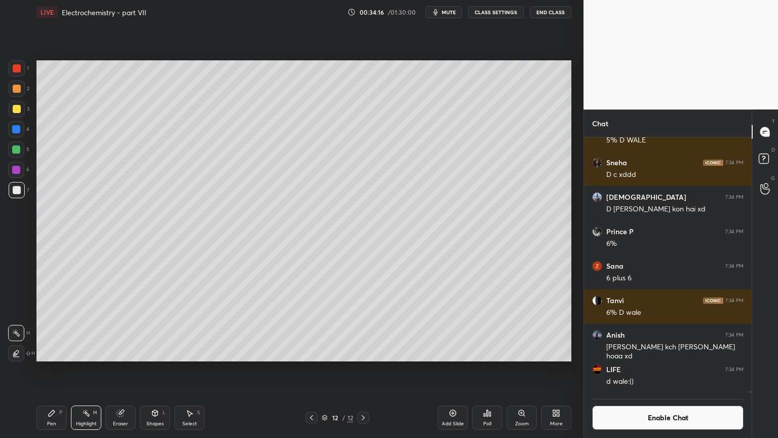
click at [47, 369] on div "Pen P" at bounding box center [51, 417] width 30 height 24
click at [83, 369] on div "Highlight H" at bounding box center [86, 417] width 30 height 24
click at [310, 369] on icon at bounding box center [312, 417] width 8 height 8
click at [311, 369] on icon at bounding box center [312, 417] width 8 height 8
click at [363, 369] on icon at bounding box center [363, 417] width 8 height 8
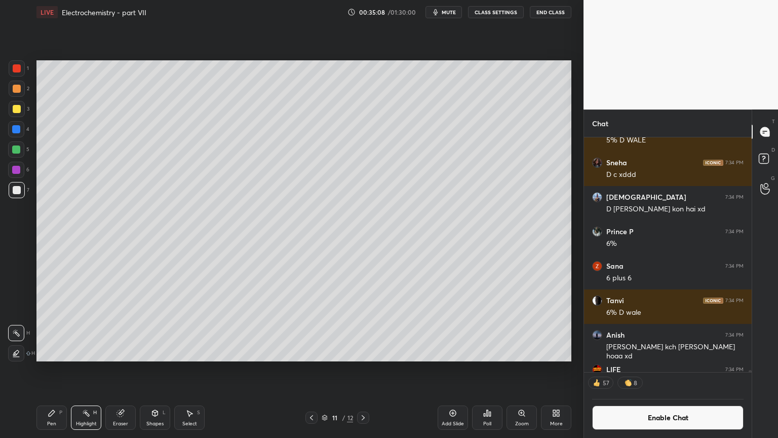
click at [362, 369] on icon at bounding box center [363, 417] width 8 height 8
click at [156, 369] on div "Shapes" at bounding box center [154, 423] width 17 height 5
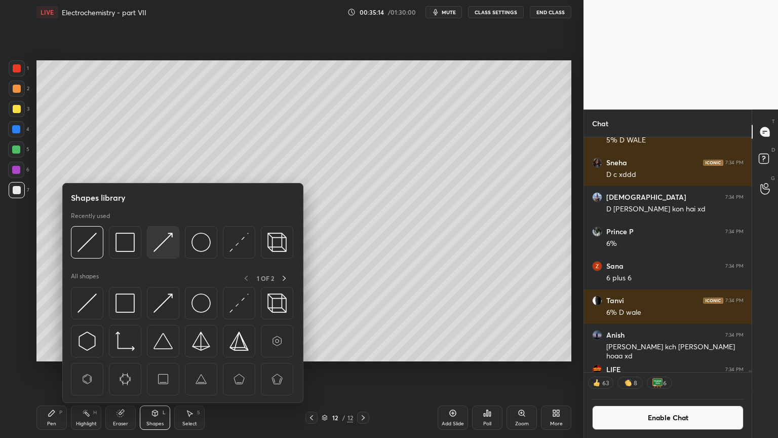
click at [169, 242] on img at bounding box center [163, 242] width 19 height 19
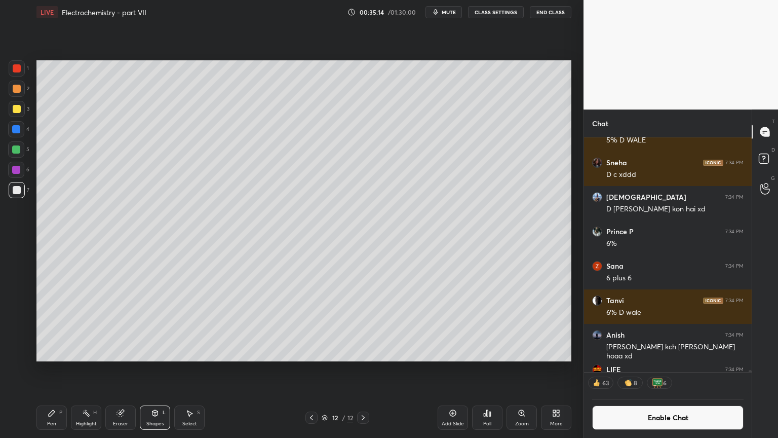
click at [17, 68] on div at bounding box center [17, 68] width 8 height 8
drag, startPoint x: 58, startPoint y: 417, endPoint x: 61, endPoint y: 393, distance: 25.0
click at [58, 369] on div "Pen P" at bounding box center [51, 417] width 30 height 24
drag, startPoint x: 20, startPoint y: 152, endPoint x: 23, endPoint y: 156, distance: 5.4
click at [20, 155] on div at bounding box center [16, 149] width 16 height 16
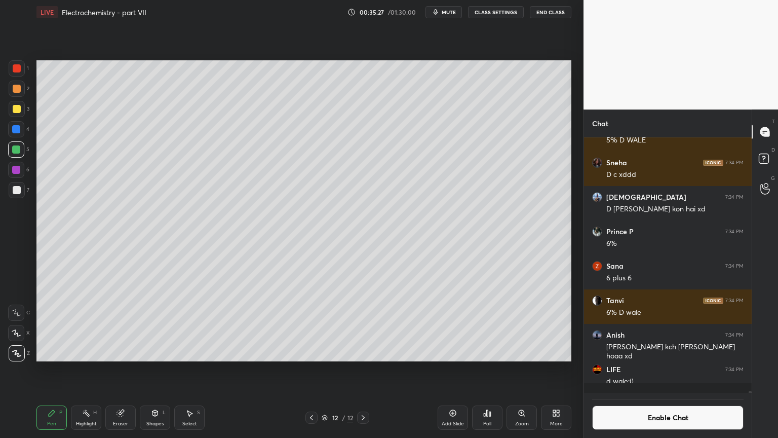
scroll to position [29736, 0]
drag, startPoint x: 82, startPoint y: 417, endPoint x: 105, endPoint y: 381, distance: 43.3
click at [82, 369] on div "Highlight H" at bounding box center [86, 417] width 30 height 24
click at [71, 369] on div "Highlight H" at bounding box center [86, 417] width 30 height 24
drag, startPoint x: 51, startPoint y: 420, endPoint x: 59, endPoint y: 420, distance: 8.1
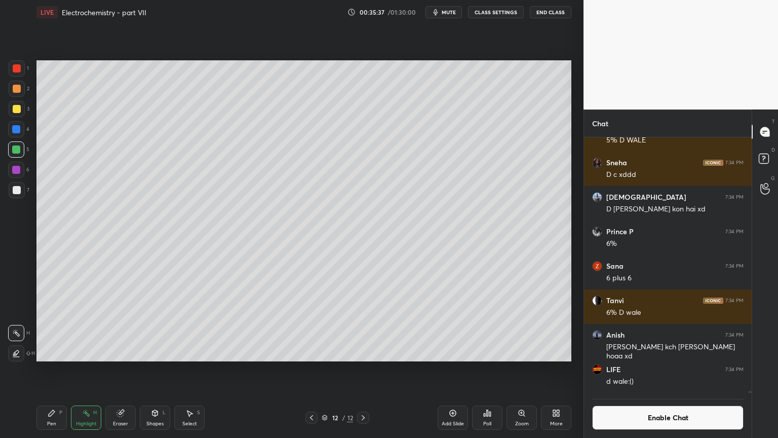
click at [53, 369] on div "Pen" at bounding box center [51, 423] width 9 height 5
drag, startPoint x: 97, startPoint y: 419, endPoint x: 126, endPoint y: 370, distance: 57.7
click at [97, 369] on div "Highlight H" at bounding box center [86, 417] width 30 height 24
click at [49, 369] on div "Pen P" at bounding box center [51, 417] width 30 height 24
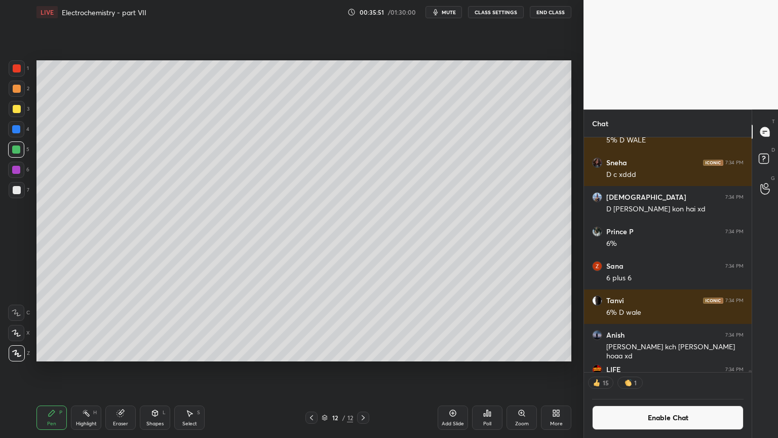
click at [86, 369] on div "Highlight H" at bounding box center [86, 417] width 30 height 24
click at [443, 369] on div "Add Slide" at bounding box center [453, 423] width 22 height 5
click at [54, 369] on div "Pen P" at bounding box center [51, 417] width 30 height 24
click at [15, 84] on div at bounding box center [17, 89] width 16 height 16
drag, startPoint x: 154, startPoint y: 422, endPoint x: 157, endPoint y: 405, distance: 17.5
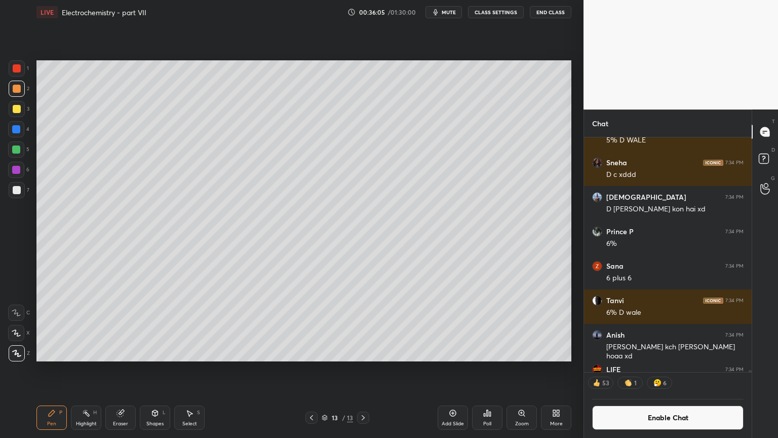
click at [155, 369] on div "Shapes" at bounding box center [154, 423] width 17 height 5
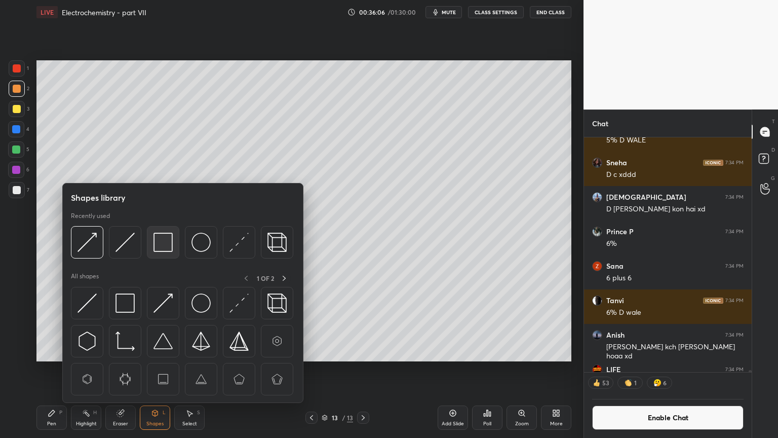
click at [166, 242] on img at bounding box center [163, 242] width 19 height 19
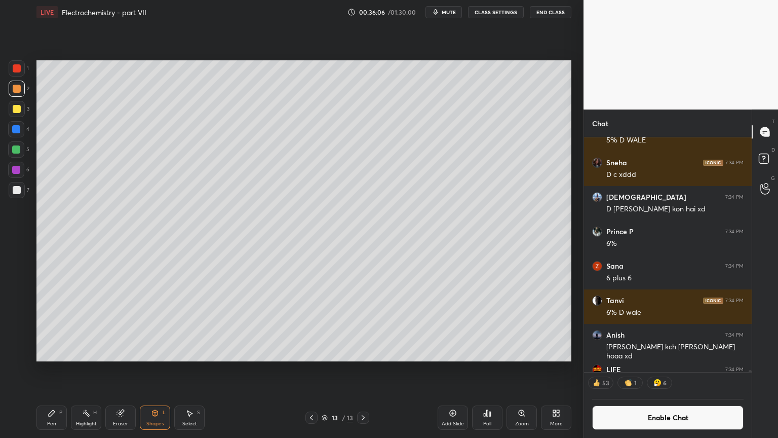
click at [22, 191] on div at bounding box center [17, 190] width 16 height 16
click at [136, 369] on div "Pen P Highlight H Eraser Shapes L Select S" at bounding box center [136, 417] width 201 height 24
click at [113, 369] on div "Eraser" at bounding box center [120, 417] width 30 height 24
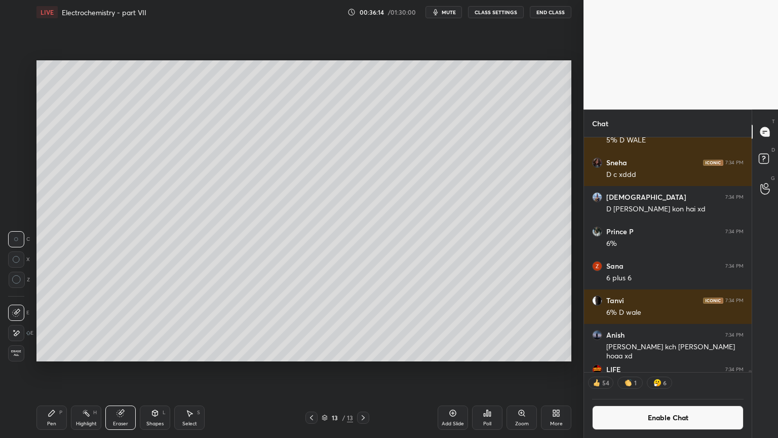
click at [161, 369] on div "Shapes" at bounding box center [154, 423] width 17 height 5
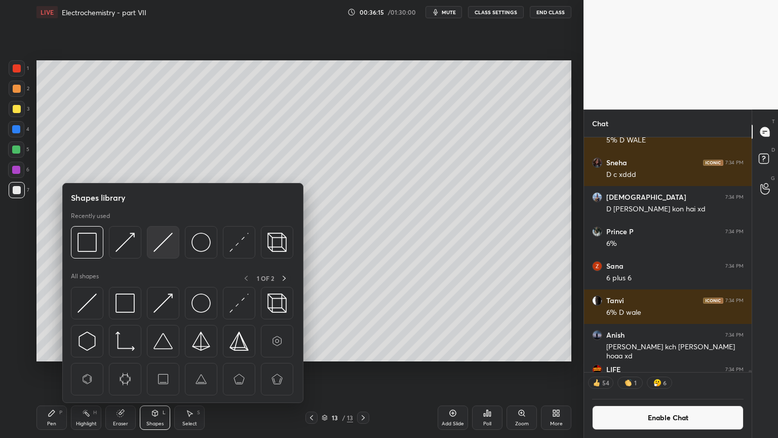
click at [165, 245] on img at bounding box center [163, 242] width 19 height 19
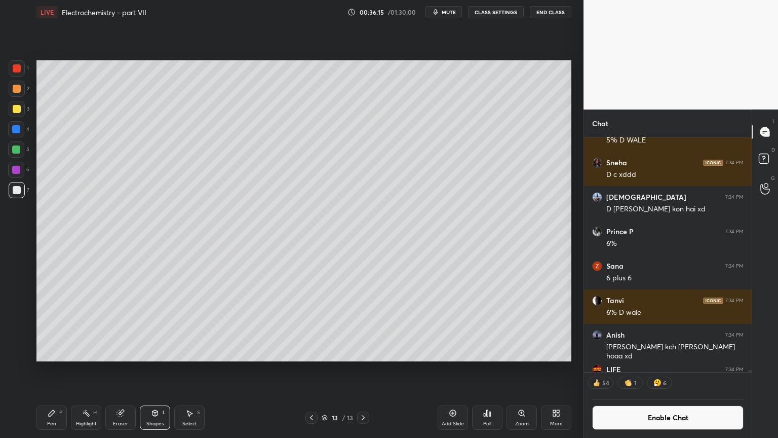
click at [18, 115] on div at bounding box center [17, 109] width 16 height 16
drag, startPoint x: 55, startPoint y: 417, endPoint x: 53, endPoint y: 390, distance: 27.4
click at [53, 369] on div "Pen P" at bounding box center [51, 417] width 30 height 24
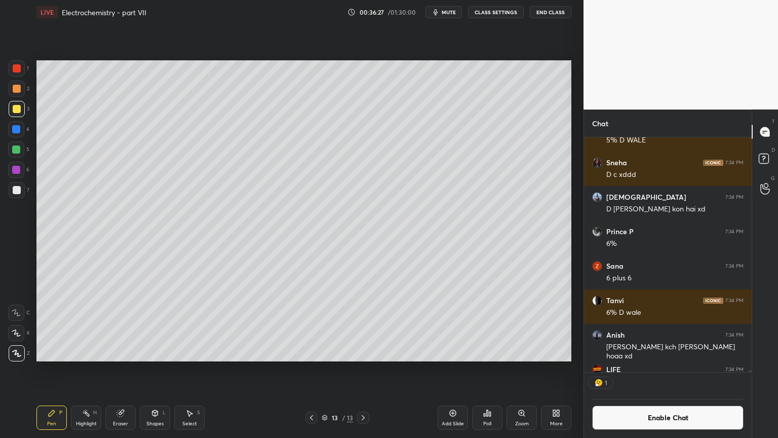
click at [16, 132] on div at bounding box center [16, 129] width 8 height 8
click at [9, 186] on div at bounding box center [17, 190] width 16 height 16
click at [655, 369] on button "Enable Chat" at bounding box center [667, 417] width 151 height 24
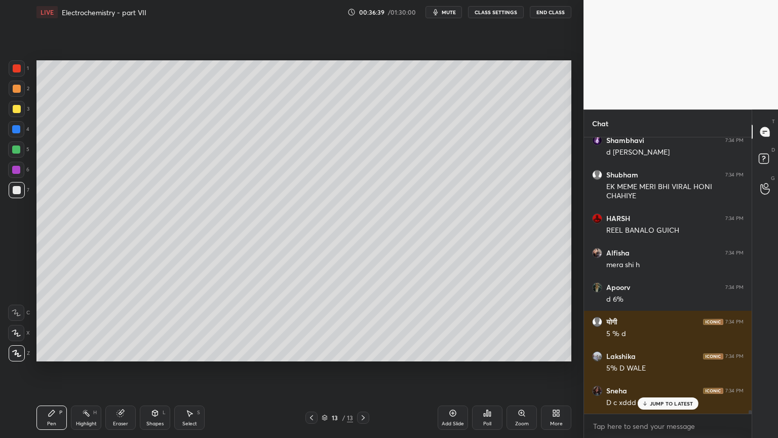
click at [667, 369] on p "JUMP TO LATEST" at bounding box center [672, 403] width 44 height 6
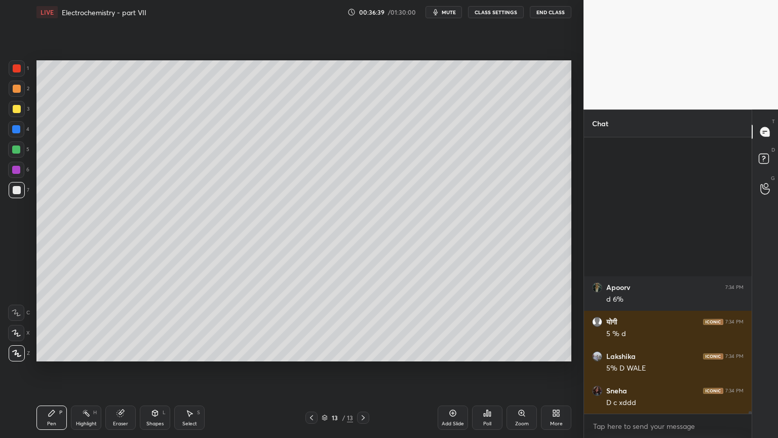
scroll to position [29742, 0]
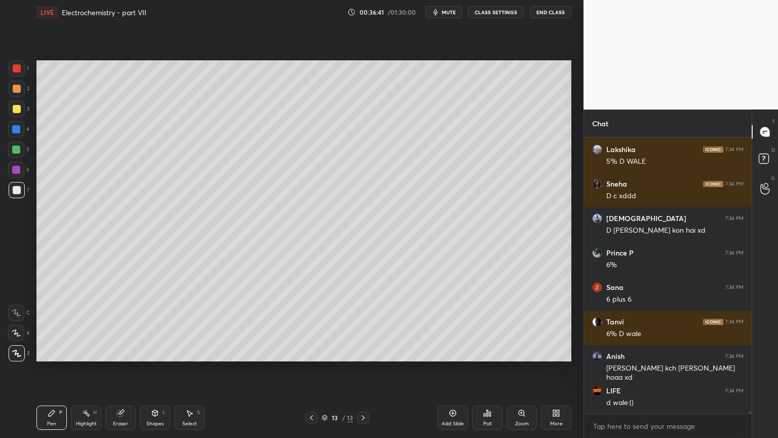
click at [83, 369] on icon at bounding box center [86, 413] width 8 height 8
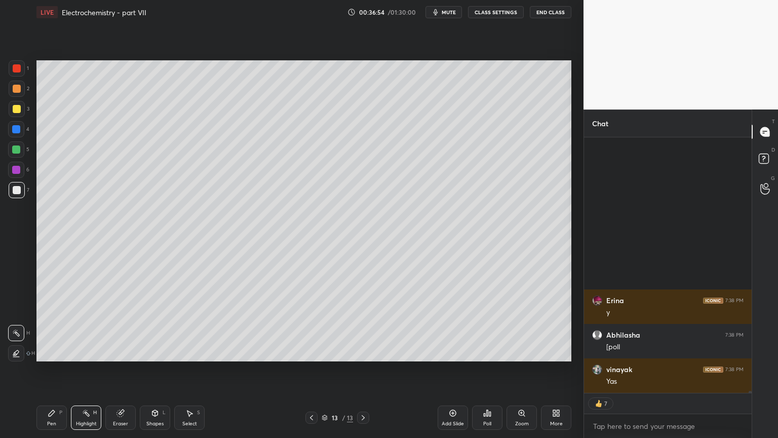
scroll to position [32391, 0]
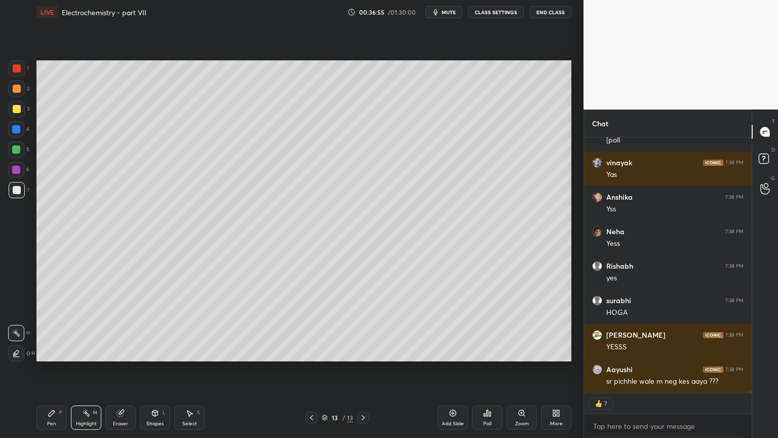
click at [492, 369] on div "Poll" at bounding box center [487, 417] width 30 height 24
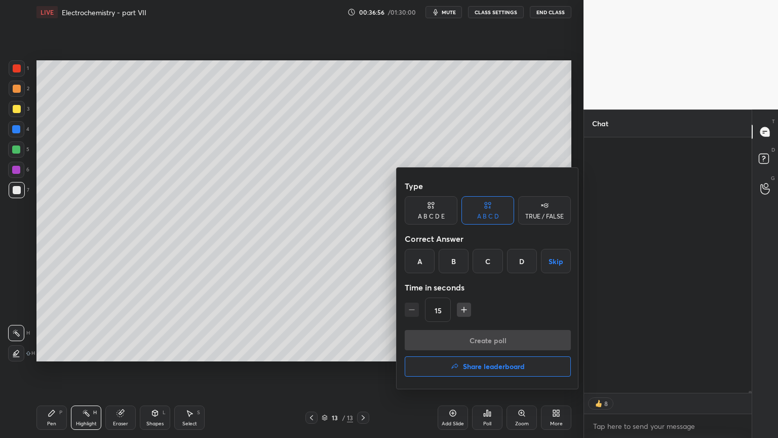
scroll to position [33046, 0]
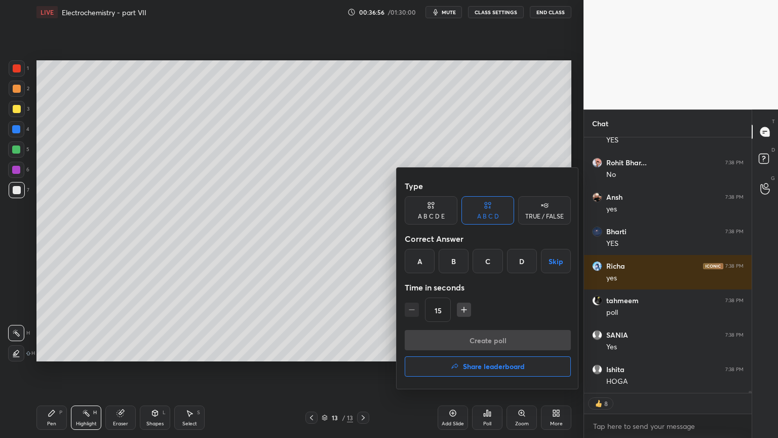
click at [535, 216] on div "TRUE / FALSE" at bounding box center [544, 216] width 39 height 6
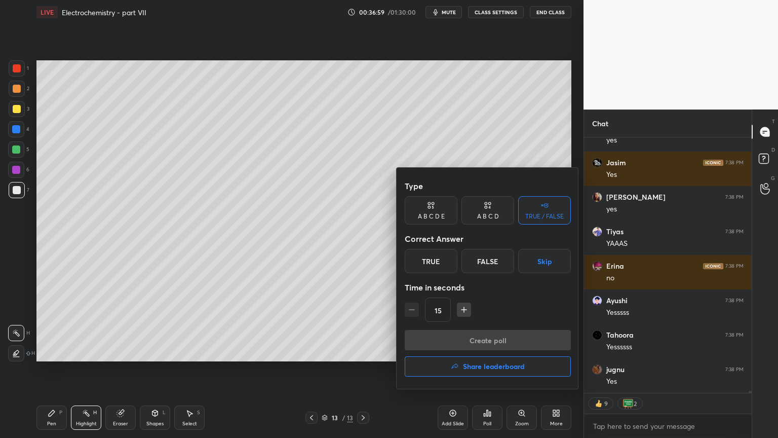
scroll to position [33494, 0]
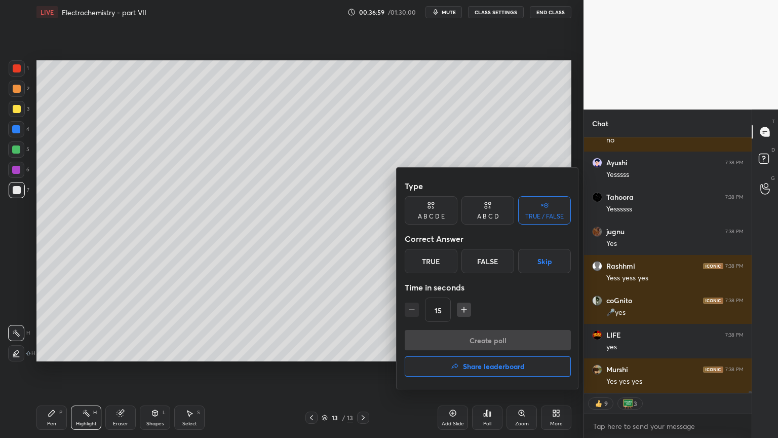
click at [439, 265] on div "True" at bounding box center [431, 261] width 53 height 24
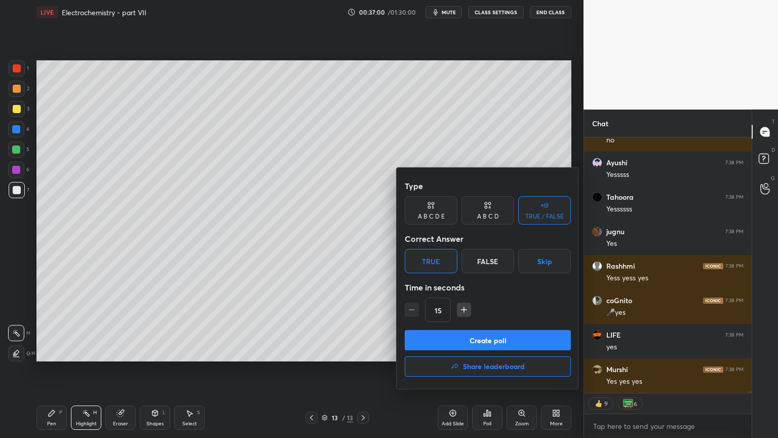
click at [471, 344] on button "Create poll" at bounding box center [488, 340] width 166 height 20
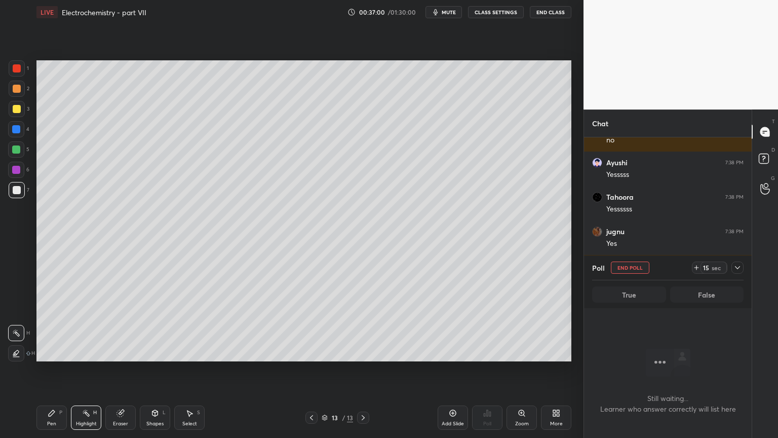
scroll to position [208, 165]
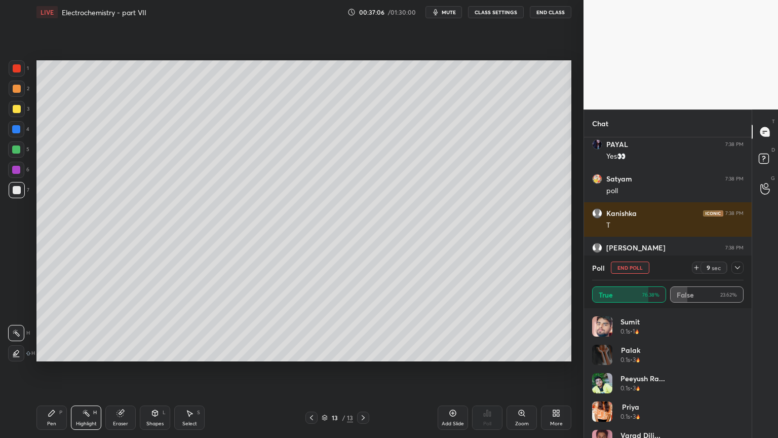
click at [47, 369] on div "Pen P Highlight H Eraser Shapes L Select S 13 / 13 Add Slide Poll Zoom More" at bounding box center [303, 417] width 535 height 41
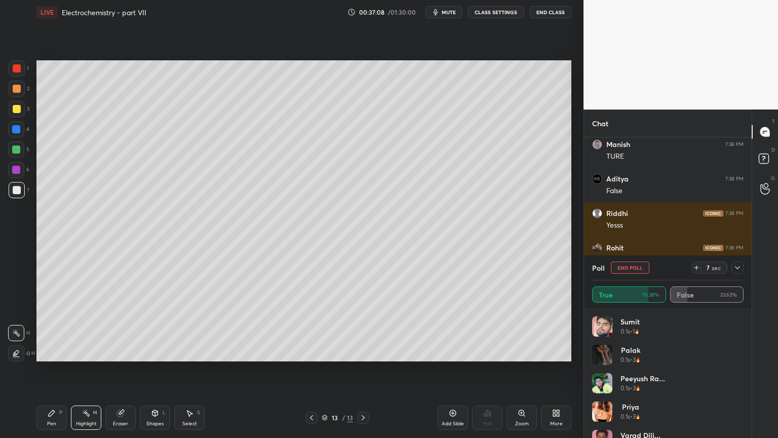
drag, startPoint x: 93, startPoint y: 425, endPoint x: 91, endPoint y: 411, distance: 14.3
click at [92, 369] on div "Highlight" at bounding box center [86, 423] width 21 height 5
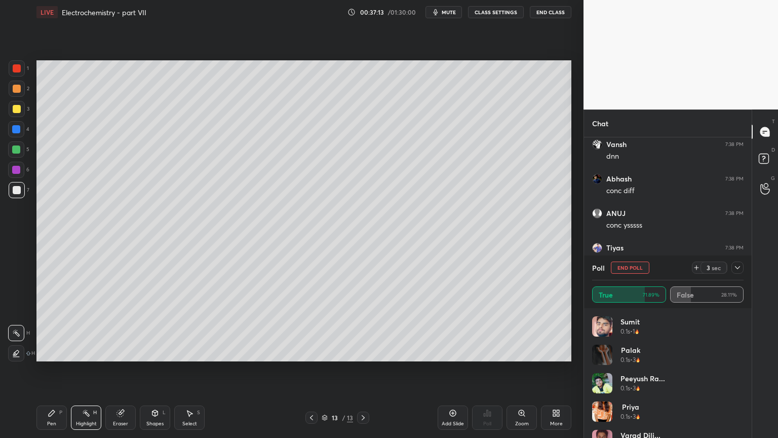
click at [57, 369] on div "Pen P" at bounding box center [51, 417] width 30 height 24
click at [15, 192] on div at bounding box center [17, 190] width 8 height 8
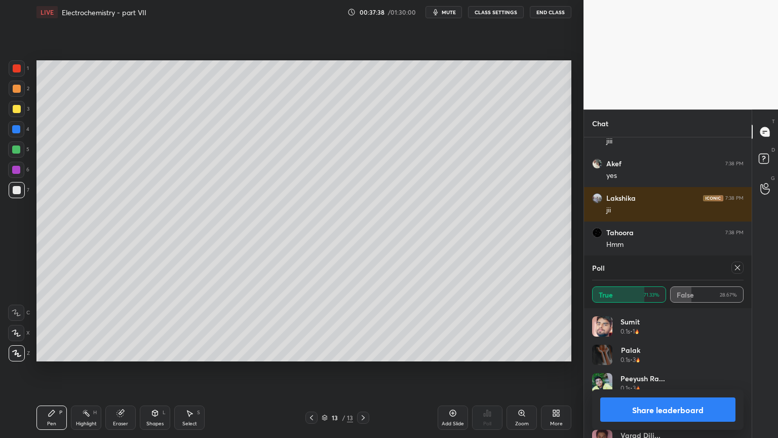
click at [685, 369] on button "Share leaderboard" at bounding box center [667, 409] width 135 height 24
type textarea "x"
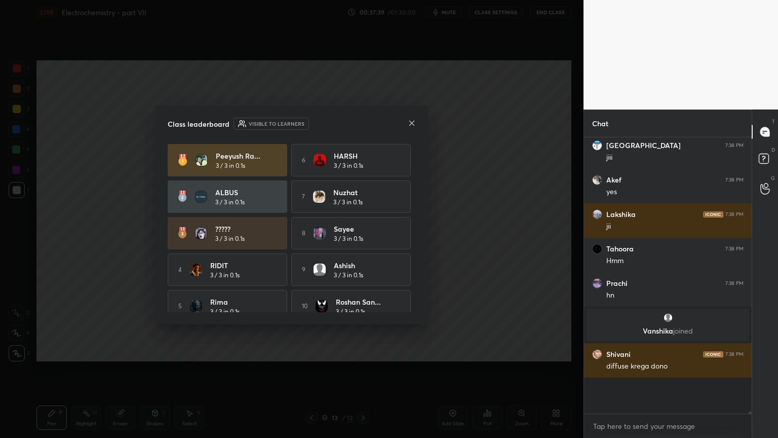
drag, startPoint x: 474, startPoint y: 215, endPoint x: 468, endPoint y: 218, distance: 6.3
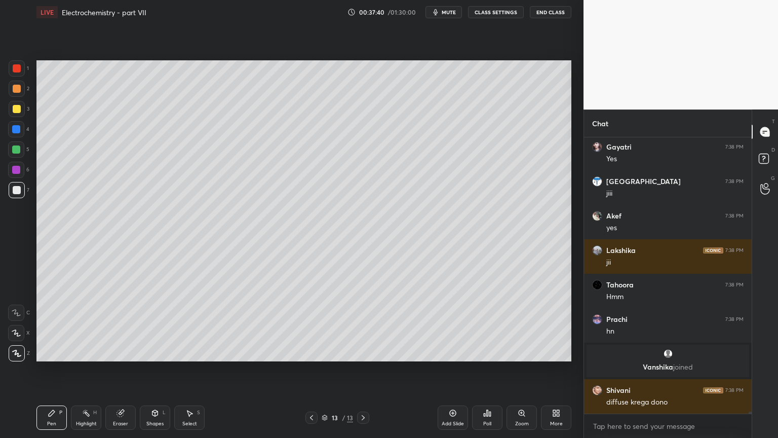
click at [497, 14] on button "CLASS SETTINGS" at bounding box center [496, 12] width 56 height 12
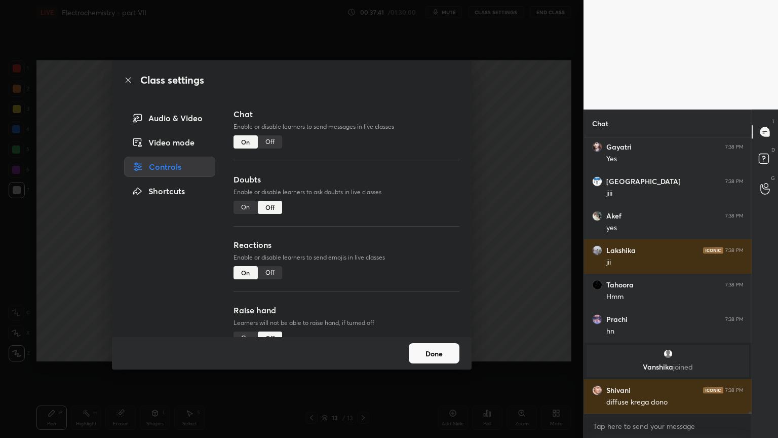
click at [271, 143] on div "Off" at bounding box center [270, 141] width 24 height 13
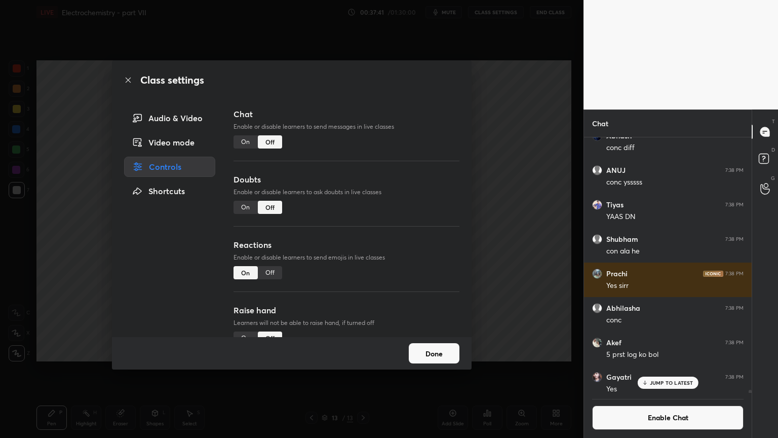
click at [524, 190] on div "Class settings Audio & Video Video mode Controls Shortcuts Chat Enable or disab…" at bounding box center [292, 219] width 584 height 438
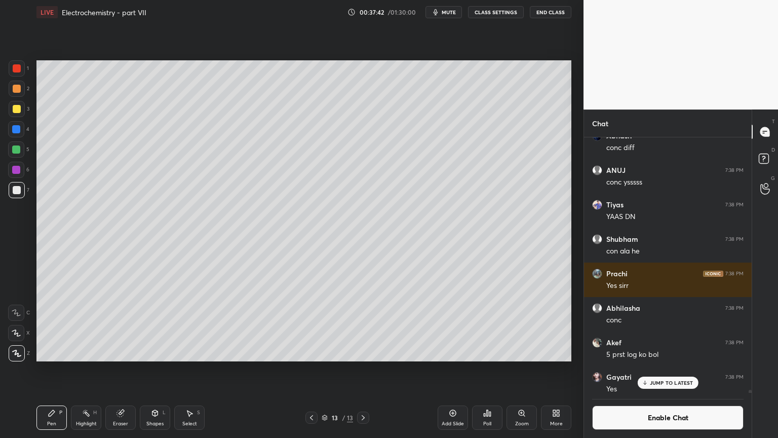
drag, startPoint x: 81, startPoint y: 419, endPoint x: 84, endPoint y: 411, distance: 8.2
click at [83, 369] on div "Highlight H" at bounding box center [86, 417] width 30 height 24
click at [154, 369] on div "Shapes" at bounding box center [154, 423] width 17 height 5
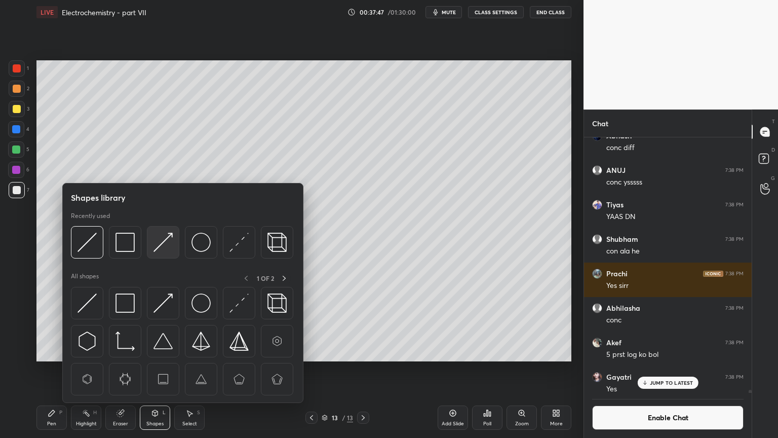
click at [163, 245] on img at bounding box center [163, 242] width 19 height 19
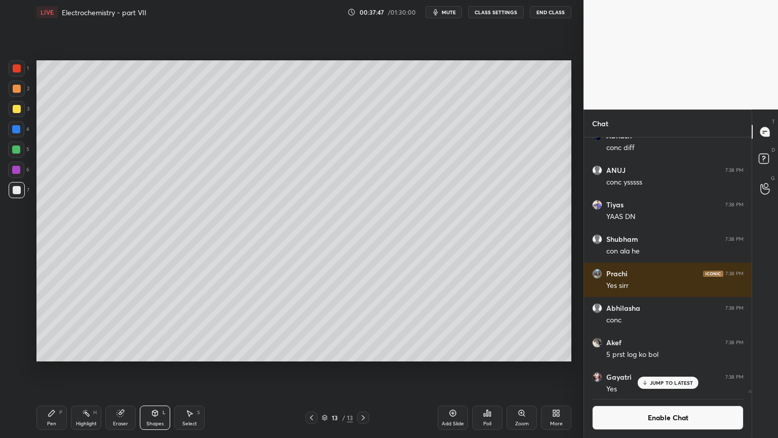
click at [87, 369] on div "Highlight H" at bounding box center [86, 417] width 30 height 24
click at [306, 369] on div "13 / 13" at bounding box center [337, 417] width 201 height 12
click at [310, 369] on icon at bounding box center [312, 417] width 8 height 8
click at [311, 369] on icon at bounding box center [312, 417] width 8 height 8
click at [313, 369] on icon at bounding box center [312, 417] width 8 height 8
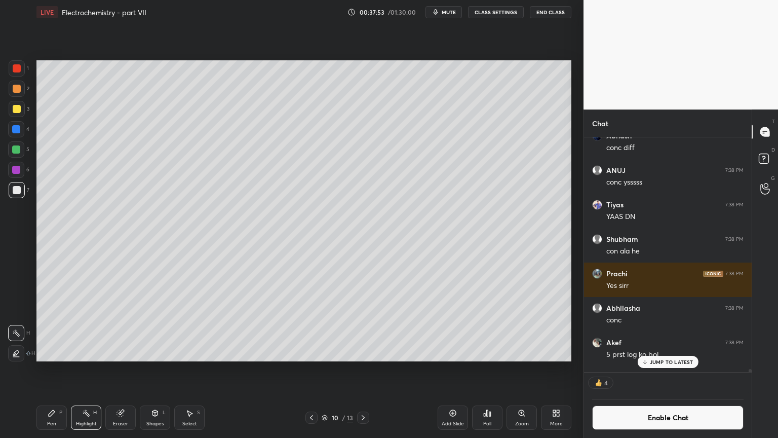
click at [93, 369] on div "Highlight H" at bounding box center [86, 417] width 30 height 24
click at [358, 369] on div at bounding box center [363, 417] width 12 height 12
click at [360, 369] on div at bounding box center [363, 417] width 12 height 12
click at [361, 369] on icon at bounding box center [363, 417] width 8 height 8
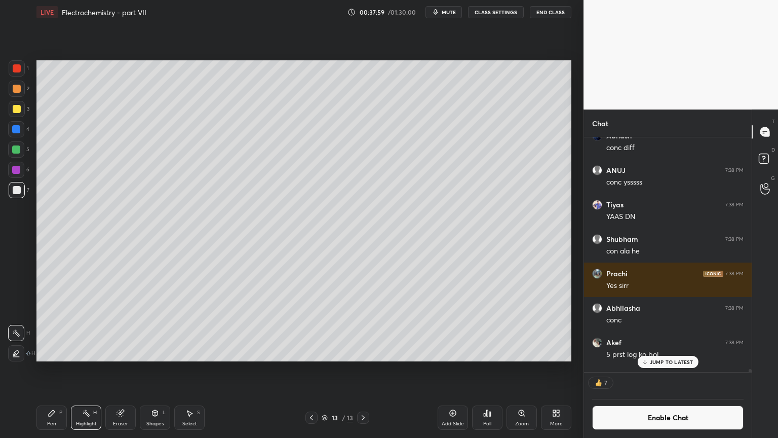
drag, startPoint x: 163, startPoint y: 430, endPoint x: 161, endPoint y: 423, distance: 7.1
click at [163, 369] on div "Pen P Highlight H Eraser Shapes L Select S 13 / 13 Add Slide Poll Zoom More" at bounding box center [303, 417] width 535 height 41
click at [143, 369] on div "Shapes L" at bounding box center [155, 417] width 30 height 24
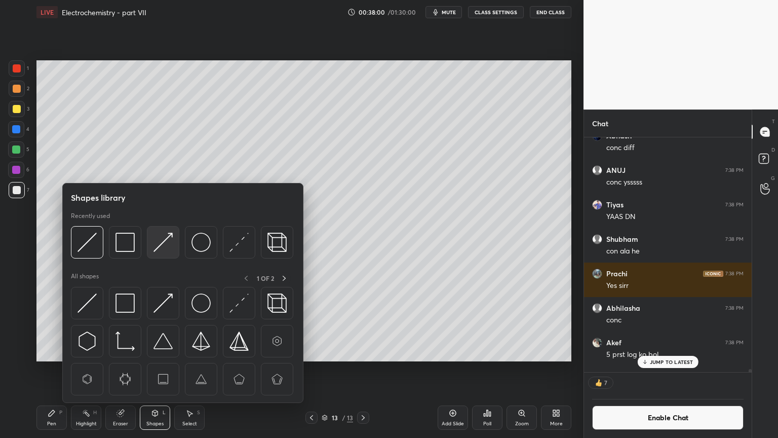
click at [167, 245] on img at bounding box center [163, 242] width 19 height 19
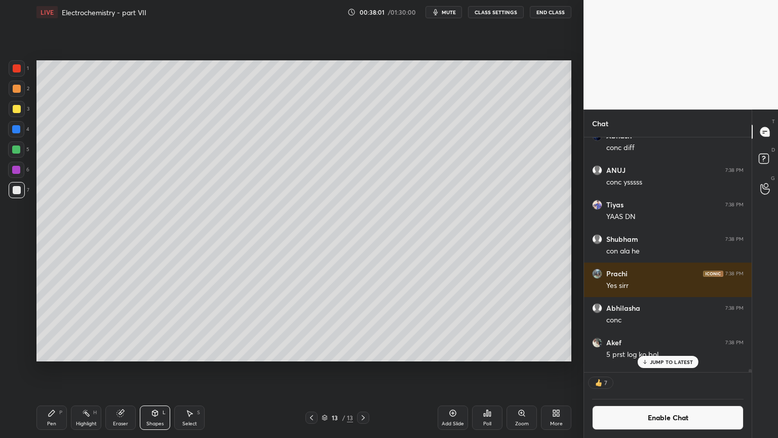
click at [18, 72] on div at bounding box center [17, 68] width 16 height 16
drag, startPoint x: 85, startPoint y: 417, endPoint x: 97, endPoint y: 372, distance: 46.7
click at [83, 369] on div "Highlight H" at bounding box center [86, 417] width 30 height 24
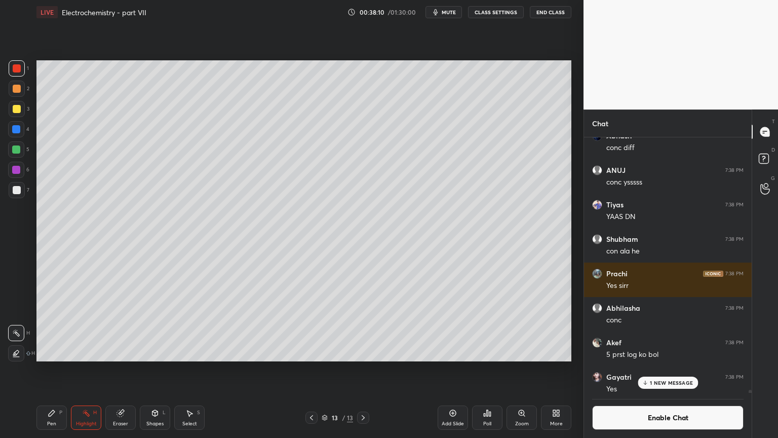
click at [59, 369] on div "Pen P" at bounding box center [51, 417] width 30 height 24
drag, startPoint x: 20, startPoint y: 188, endPoint x: 33, endPoint y: 233, distance: 46.3
click at [21, 190] on div at bounding box center [17, 190] width 16 height 16
drag, startPoint x: 50, startPoint y: 422, endPoint x: 43, endPoint y: 365, distance: 57.2
click at [50, 369] on div "Pen" at bounding box center [51, 423] width 9 height 5
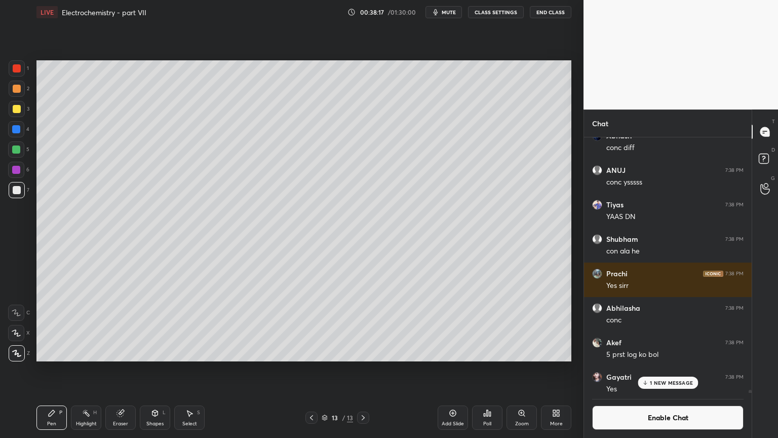
drag, startPoint x: 16, startPoint y: 88, endPoint x: 8, endPoint y: 93, distance: 9.6
click at [16, 88] on div at bounding box center [17, 89] width 8 height 8
drag, startPoint x: 85, startPoint y: 419, endPoint x: 105, endPoint y: 365, distance: 57.9
click at [84, 369] on div "Highlight H" at bounding box center [86, 417] width 30 height 24
click at [55, 369] on div "Pen P" at bounding box center [51, 417] width 30 height 24
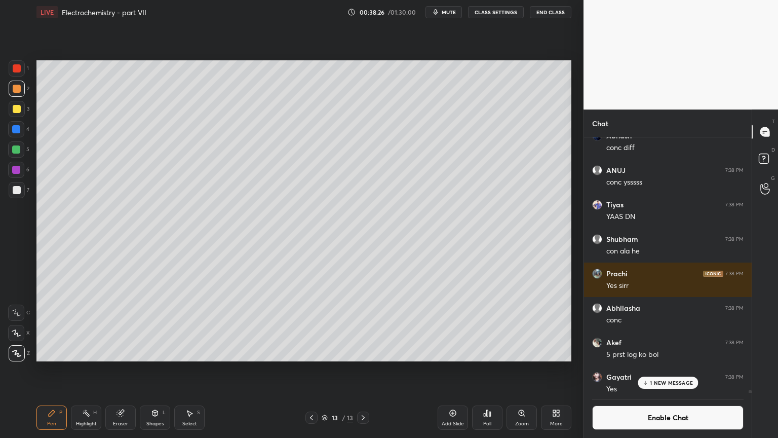
click at [48, 369] on div "Pen P" at bounding box center [51, 417] width 30 height 24
click at [648, 369] on div "1 NEW MESSAGE" at bounding box center [668, 382] width 60 height 12
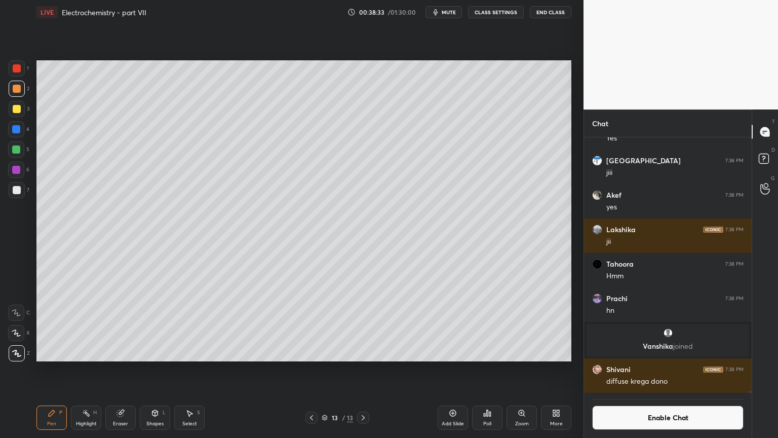
click at [67, 369] on div "Pen P Highlight H Eraser Shapes L Select S" at bounding box center [136, 417] width 201 height 24
drag, startPoint x: 79, startPoint y: 422, endPoint x: 84, endPoint y: 406, distance: 16.4
click at [79, 369] on div "Highlight H" at bounding box center [86, 417] width 30 height 24
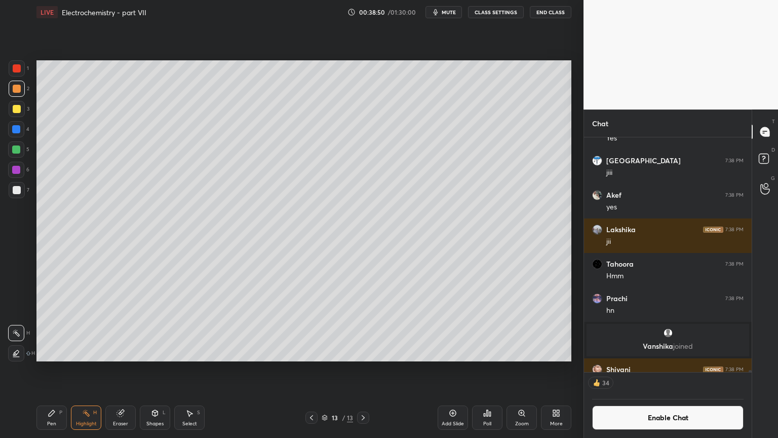
drag, startPoint x: 307, startPoint y: 418, endPoint x: 304, endPoint y: 413, distance: 5.5
click at [307, 369] on div at bounding box center [312, 417] width 12 height 12
click at [311, 369] on icon at bounding box center [312, 417] width 8 height 8
click at [308, 369] on icon at bounding box center [312, 417] width 8 height 8
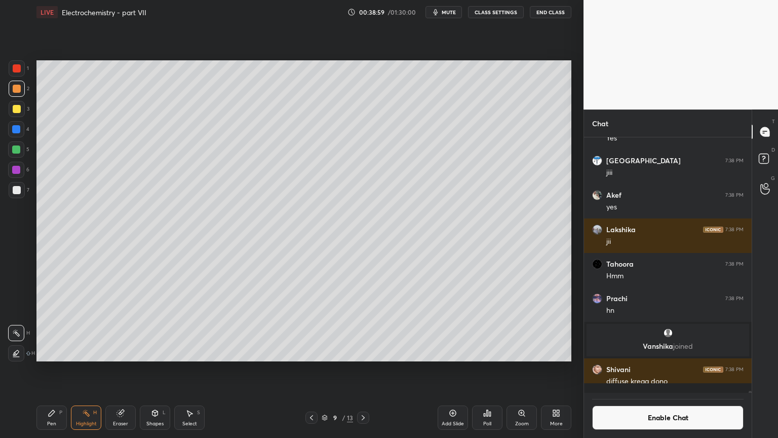
scroll to position [33210, 0]
click at [246, 125] on div "1 2 3 4 5 6 7 C X Z C X Z E E Erase all H H LIVE Electrochemistry - part VII 00…" at bounding box center [288, 219] width 576 height 438
click at [361, 369] on icon at bounding box center [363, 417] width 8 height 8
click at [363, 369] on icon at bounding box center [363, 417] width 8 height 8
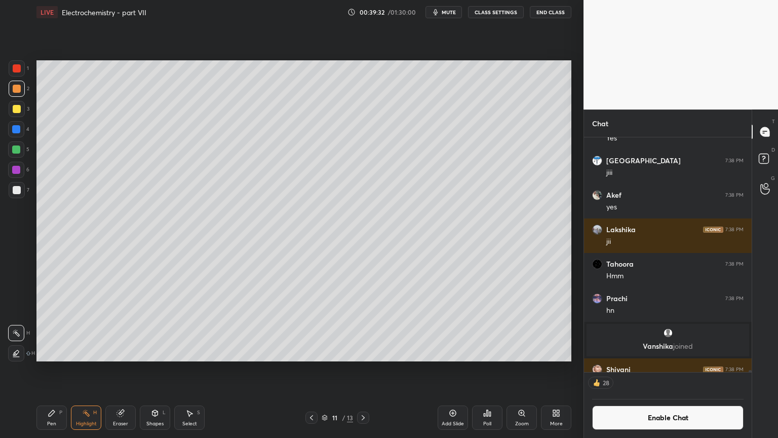
click at [367, 369] on icon at bounding box center [363, 417] width 8 height 8
click at [366, 369] on icon at bounding box center [363, 417] width 8 height 8
click at [359, 369] on icon at bounding box center [363, 417] width 8 height 8
click at [358, 369] on div at bounding box center [363, 417] width 12 height 12
click at [366, 369] on icon at bounding box center [363, 417] width 8 height 8
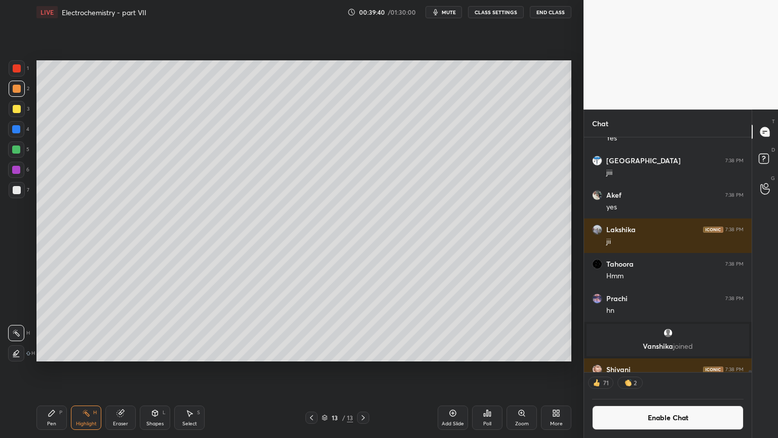
click at [656, 369] on button "Enable Chat" at bounding box center [667, 417] width 151 height 24
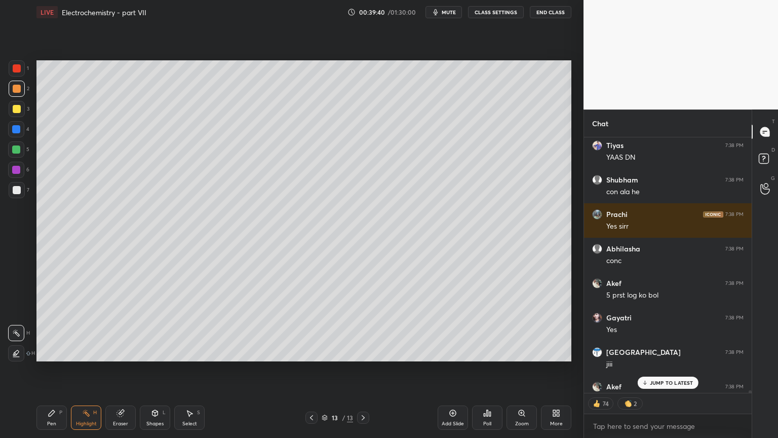
click at [667, 369] on div "JUMP TO LATEST" at bounding box center [667, 382] width 61 height 12
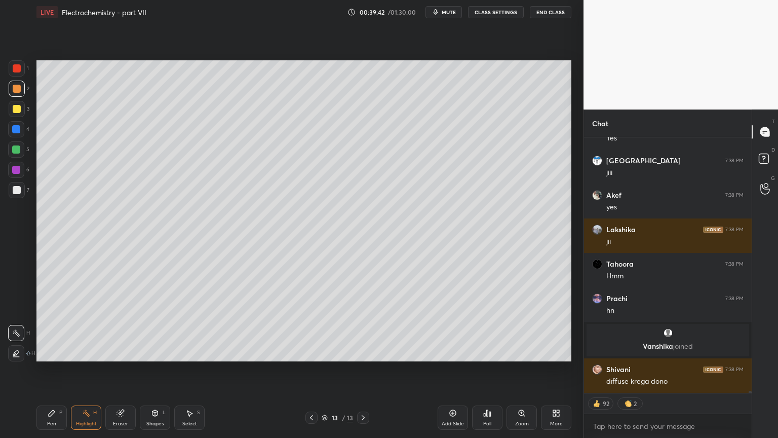
click at [87, 369] on div "Highlight H" at bounding box center [86, 417] width 30 height 24
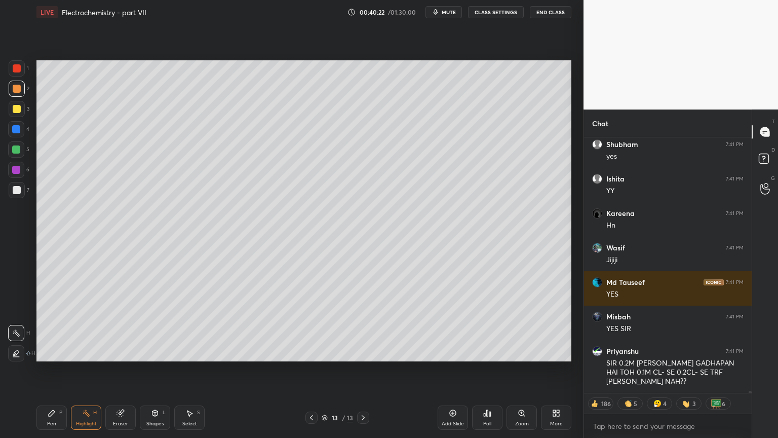
scroll to position [35787, 0]
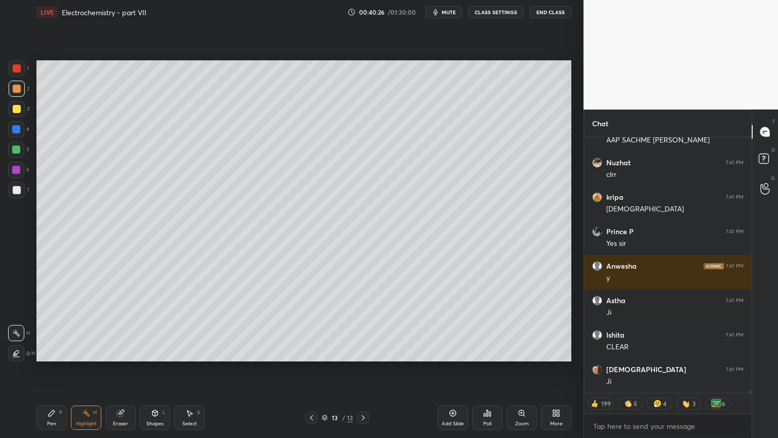
click at [497, 11] on button "CLASS SETTINGS" at bounding box center [496, 12] width 56 height 12
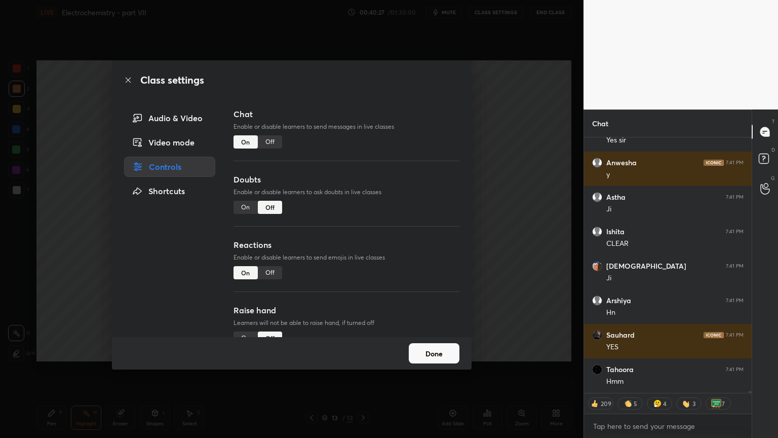
click at [273, 144] on div "Off" at bounding box center [270, 141] width 24 height 13
type textarea "x"
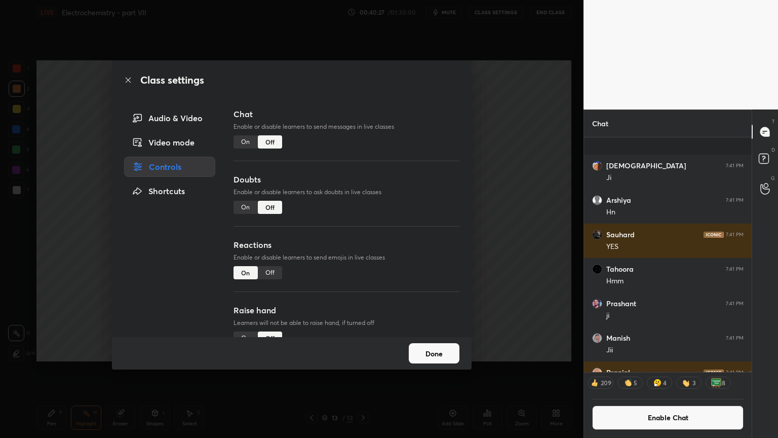
drag, startPoint x: 521, startPoint y: 169, endPoint x: 491, endPoint y: 164, distance: 30.3
click at [515, 170] on div "Class settings Audio & Video Video mode Controls Shortcuts Chat Enable or disab…" at bounding box center [292, 219] width 584 height 438
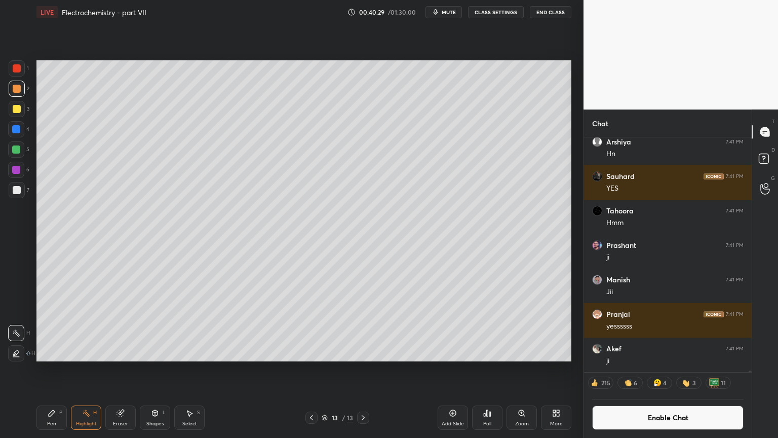
click at [365, 369] on icon at bounding box center [363, 417] width 8 height 8
click at [456, 369] on div "Add Slide" at bounding box center [453, 417] width 30 height 24
click at [54, 369] on div "Pen P" at bounding box center [51, 417] width 30 height 24
click at [19, 69] on div at bounding box center [17, 68] width 8 height 8
click at [156, 369] on div "Shapes L" at bounding box center [155, 417] width 30 height 24
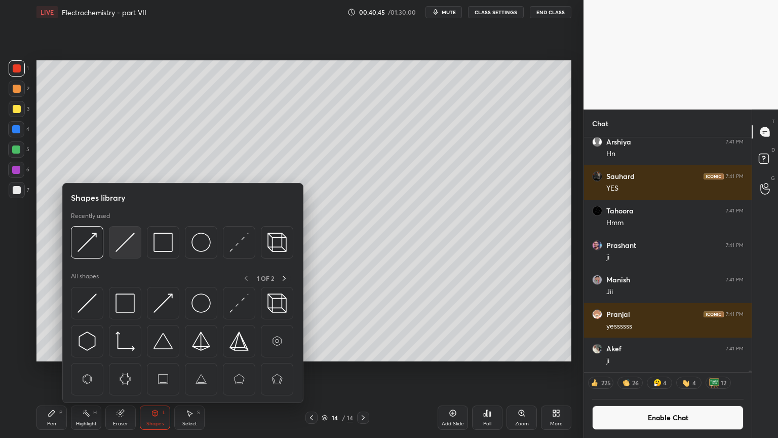
click at [128, 241] on img at bounding box center [125, 242] width 19 height 19
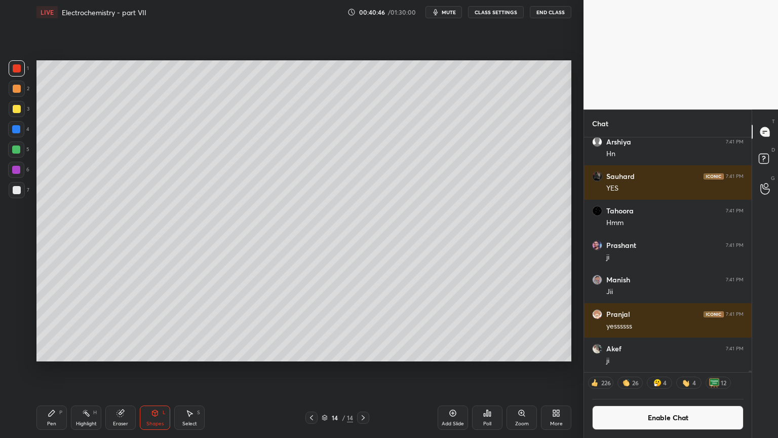
click at [21, 192] on div at bounding box center [17, 190] width 16 height 16
click at [57, 369] on div "Pen P" at bounding box center [51, 417] width 30 height 24
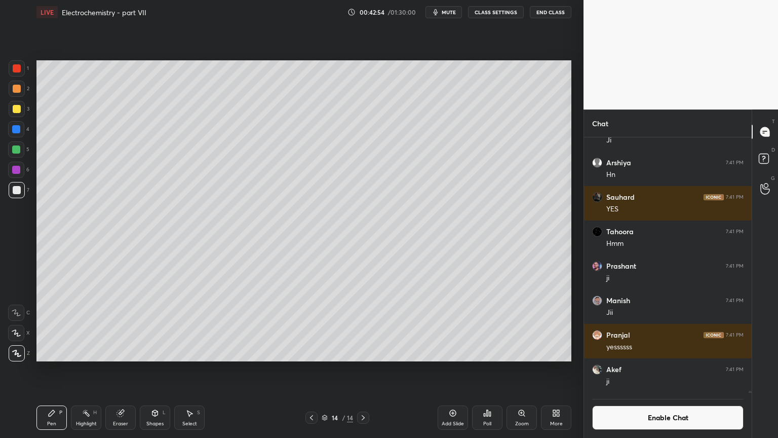
click at [17, 89] on div at bounding box center [17, 89] width 8 height 8
click at [671, 369] on button "Enable Chat" at bounding box center [667, 417] width 151 height 24
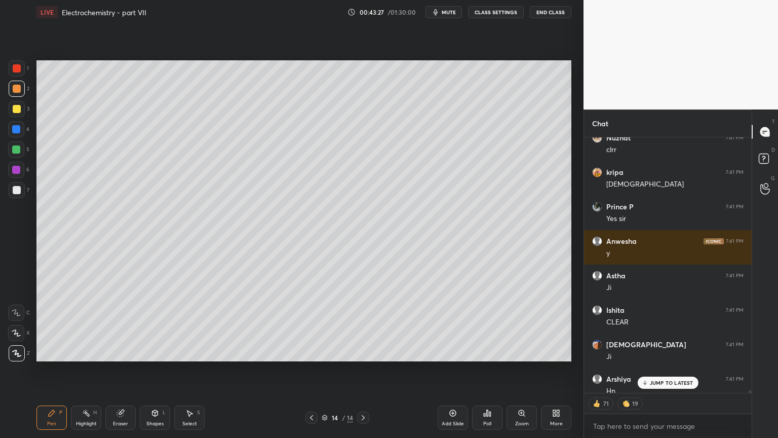
click at [665, 369] on p "JUMP TO LATEST" at bounding box center [672, 382] width 44 height 6
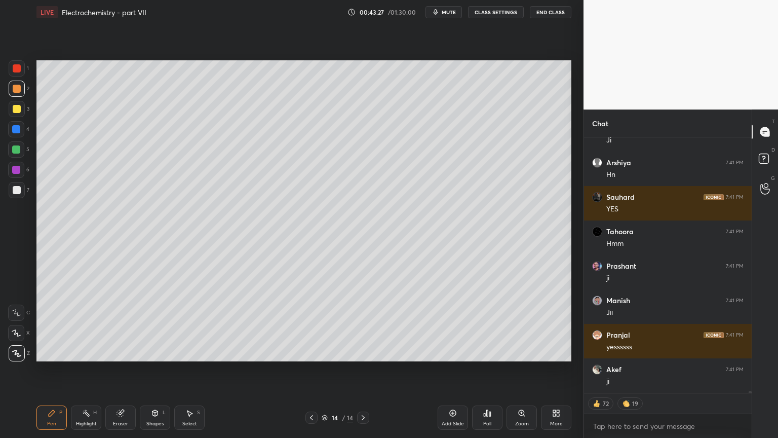
click at [88, 369] on div "Highlight H" at bounding box center [86, 417] width 30 height 24
click at [153, 369] on div "Shapes" at bounding box center [154, 423] width 17 height 5
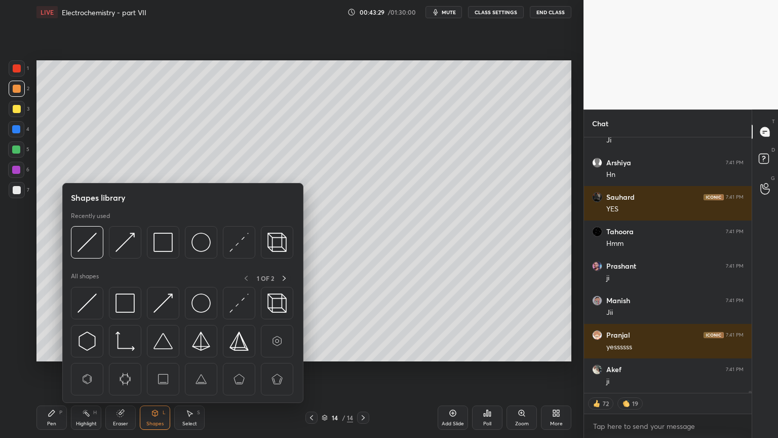
click at [85, 369] on div "Highlight H" at bounding box center [86, 417] width 30 height 24
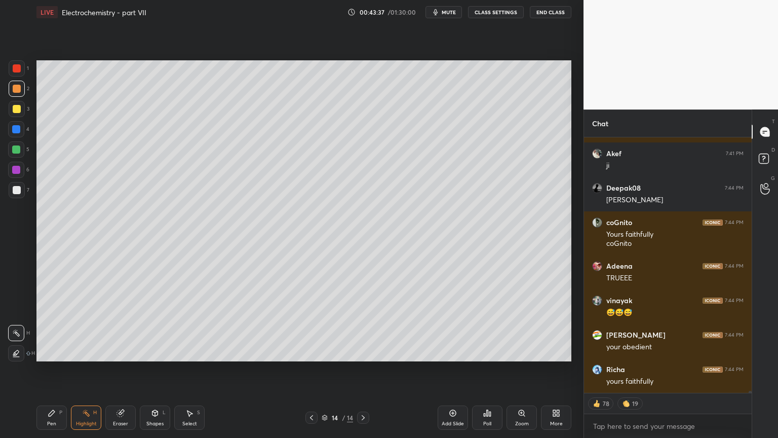
scroll to position [36332, 0]
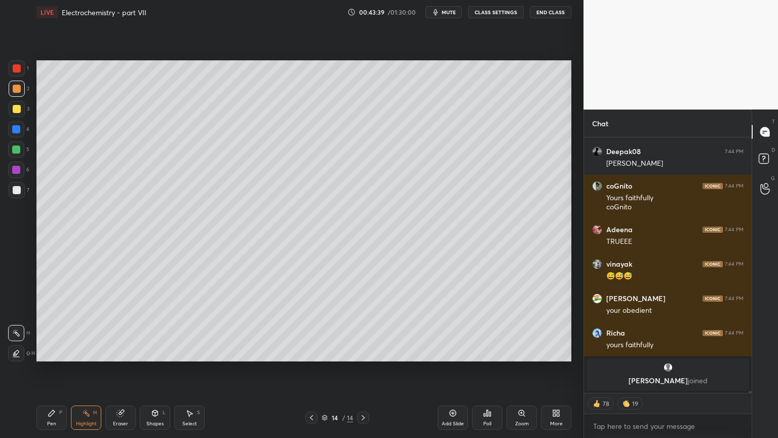
click at [151, 369] on div "Shapes" at bounding box center [154, 423] width 17 height 5
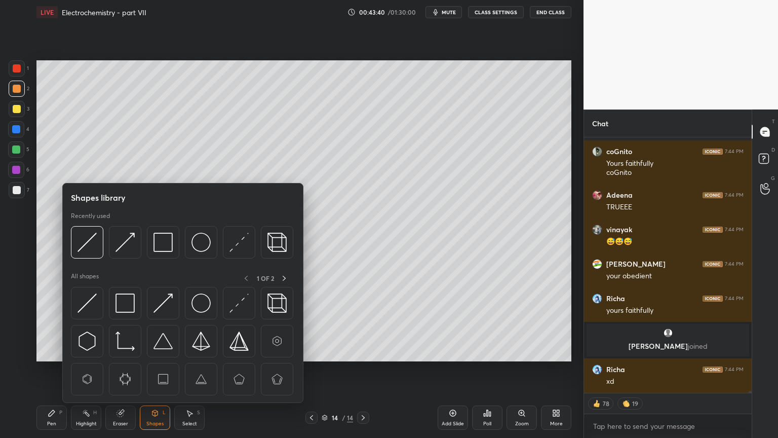
scroll to position [36308, 0]
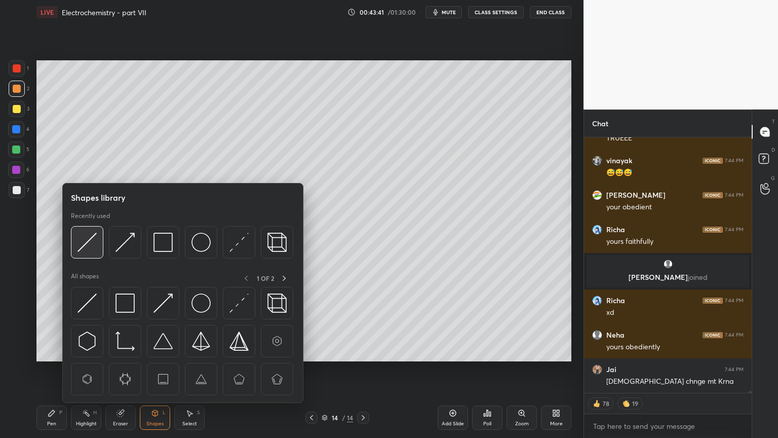
click at [90, 245] on img at bounding box center [87, 242] width 19 height 19
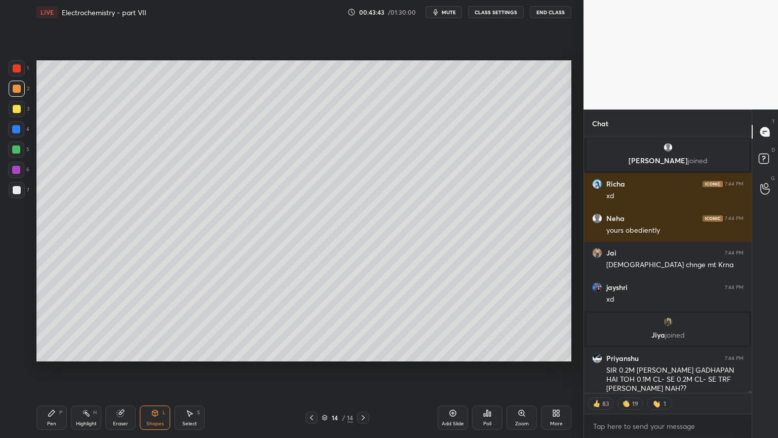
scroll to position [36386, 0]
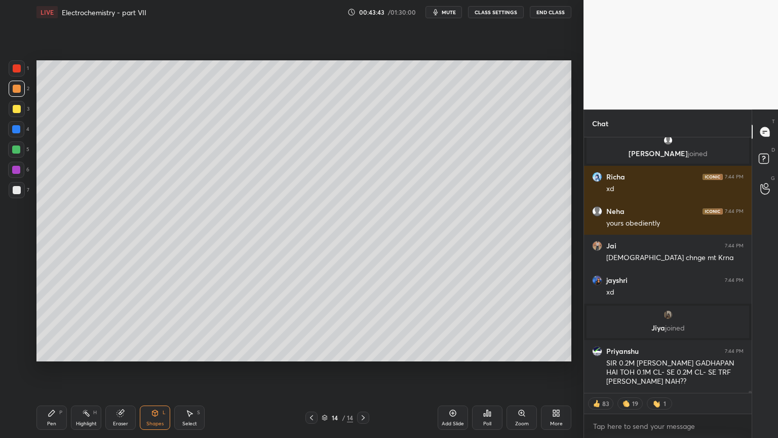
click at [19, 115] on div at bounding box center [17, 109] width 16 height 16
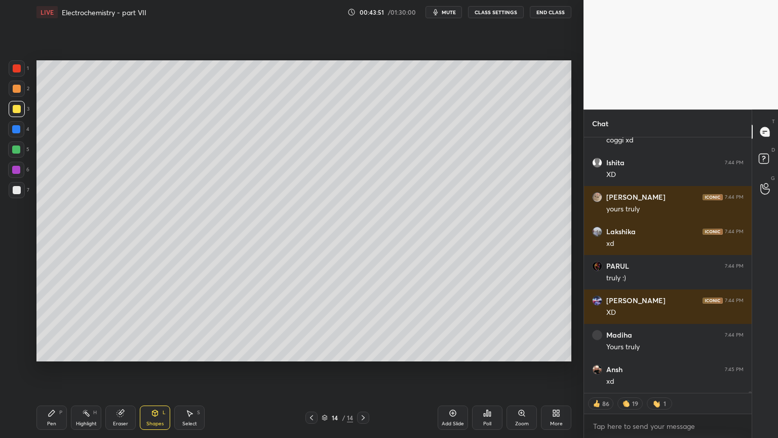
scroll to position [36730, 0]
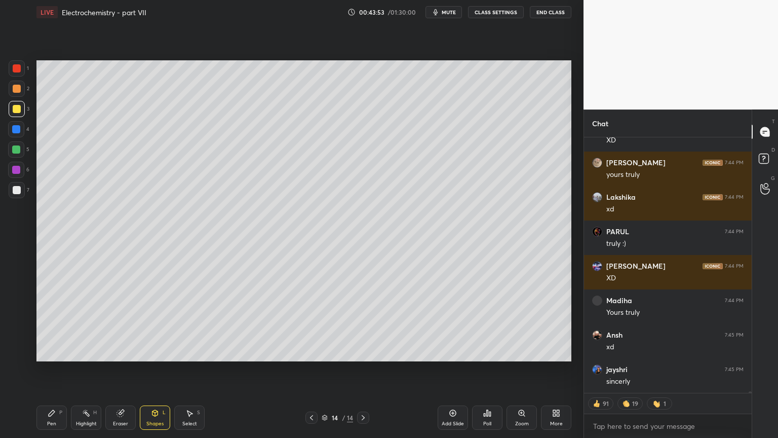
click at [82, 369] on div "Highlight H" at bounding box center [86, 417] width 30 height 24
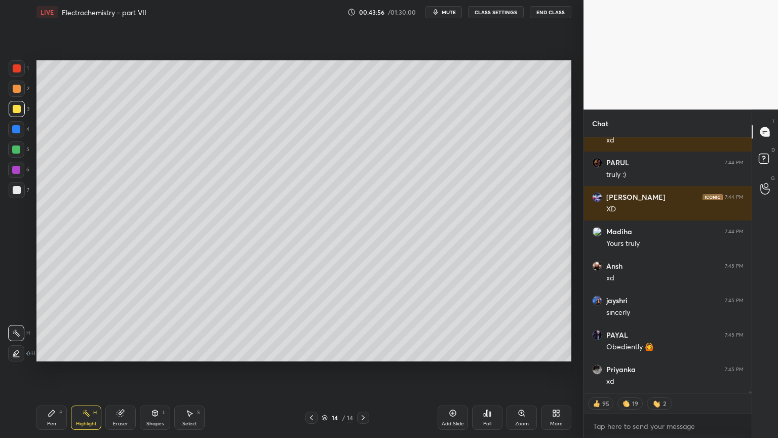
scroll to position [36834, 0]
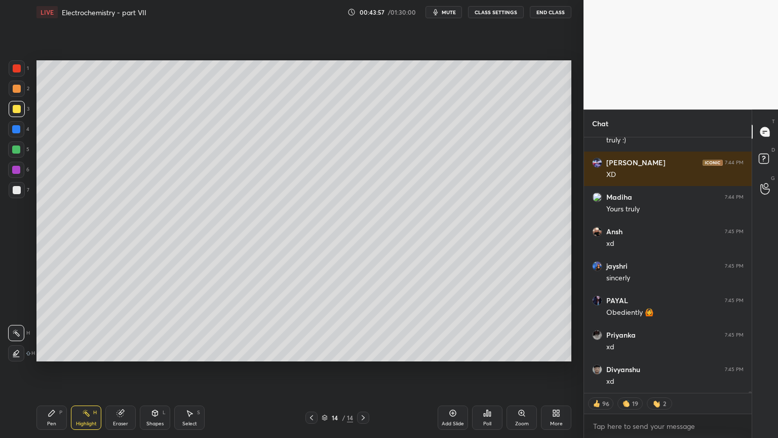
click at [72, 369] on div "Highlight H" at bounding box center [86, 417] width 30 height 24
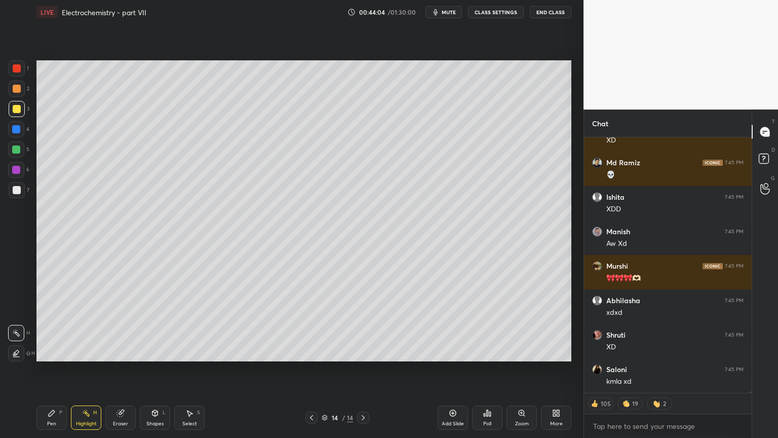
scroll to position [38281, 0]
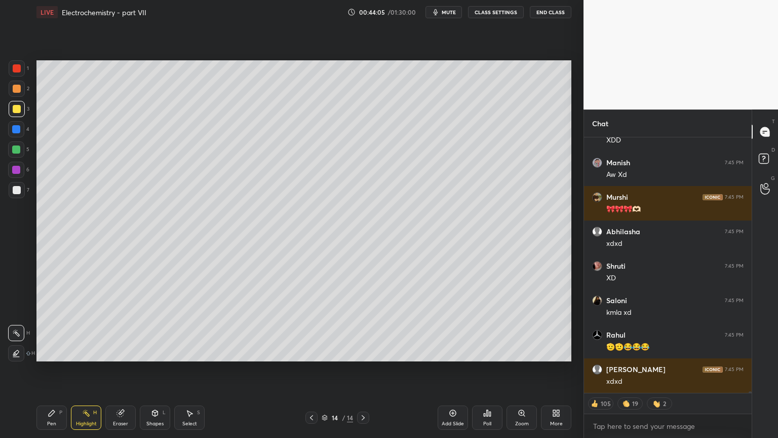
click at [151, 369] on div "Shapes L" at bounding box center [155, 417] width 30 height 24
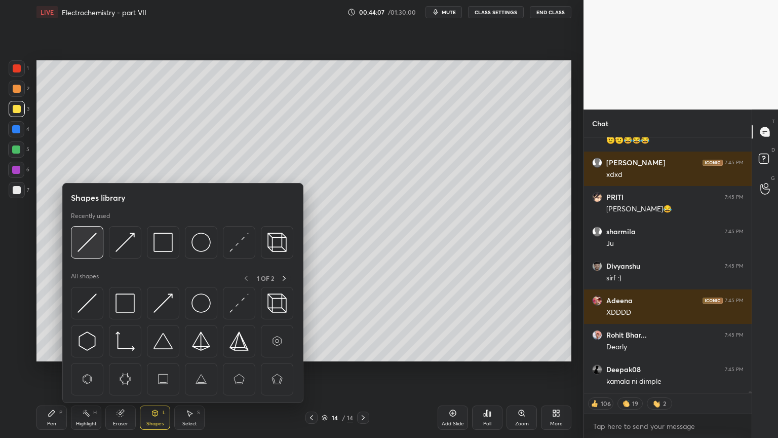
scroll to position [38556, 0]
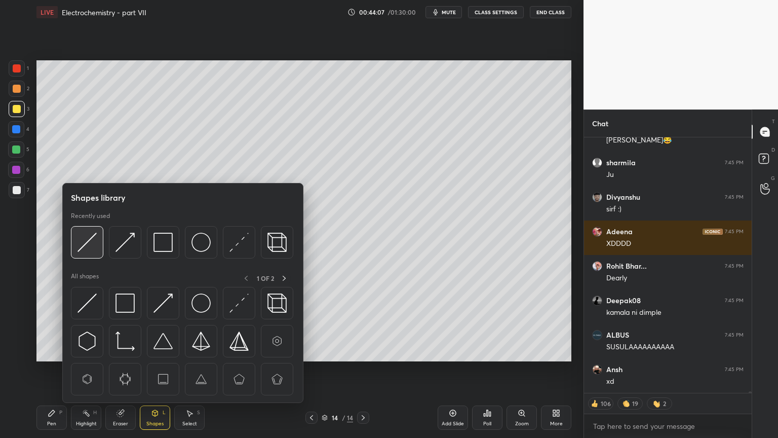
click at [86, 246] on img at bounding box center [87, 242] width 19 height 19
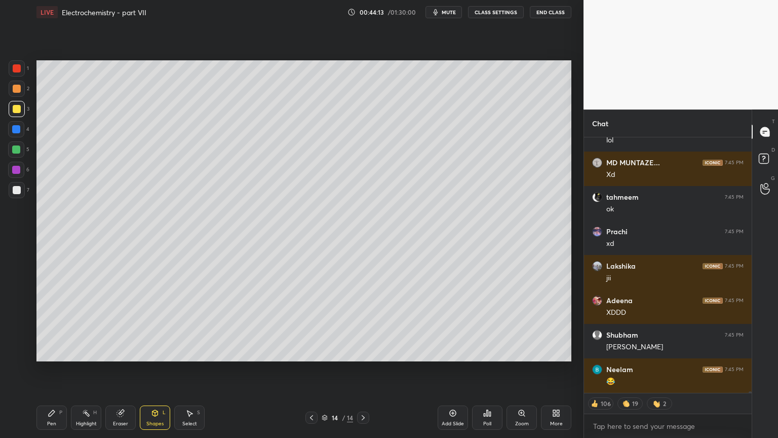
scroll to position [38901, 0]
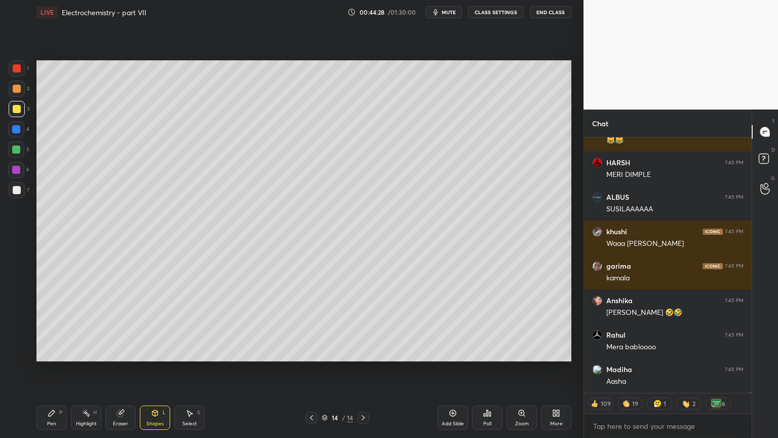
click at [88, 369] on div "Highlight H" at bounding box center [86, 417] width 30 height 24
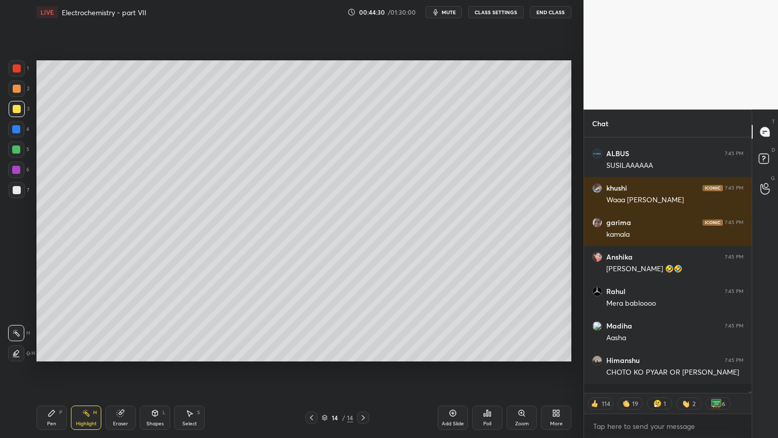
type textarea "x"
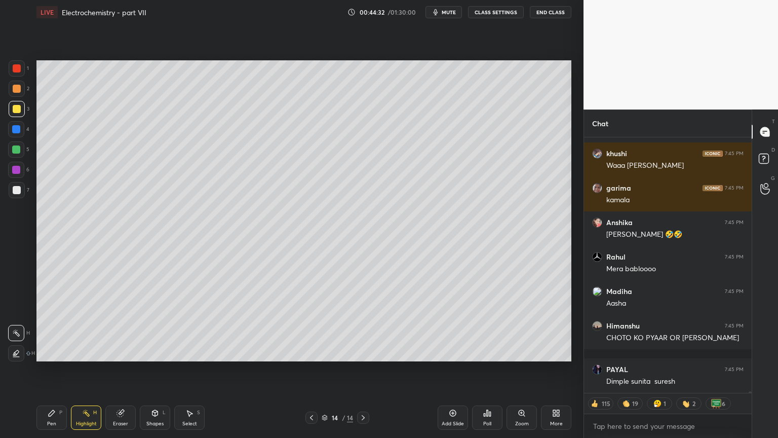
click at [490, 10] on button "CLASS SETTINGS" at bounding box center [496, 12] width 56 height 12
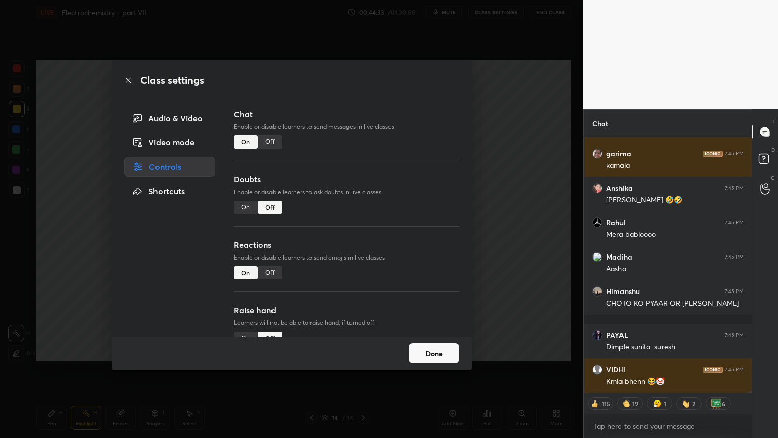
click at [275, 143] on div "Off" at bounding box center [270, 141] width 24 height 13
click at [511, 176] on div "Class settings Audio & Video Video mode Controls Shortcuts Chat Enable or disab…" at bounding box center [292, 219] width 584 height 438
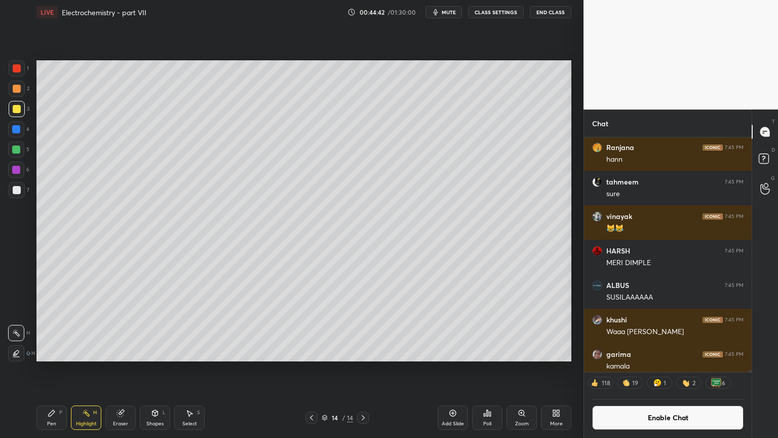
click at [452, 369] on div "Add Slide" at bounding box center [453, 417] width 30 height 24
drag, startPoint x: 43, startPoint y: 419, endPoint x: 60, endPoint y: 412, distance: 18.9
click at [44, 369] on div "Pen P" at bounding box center [51, 417] width 30 height 24
click at [18, 93] on div at bounding box center [17, 89] width 16 height 16
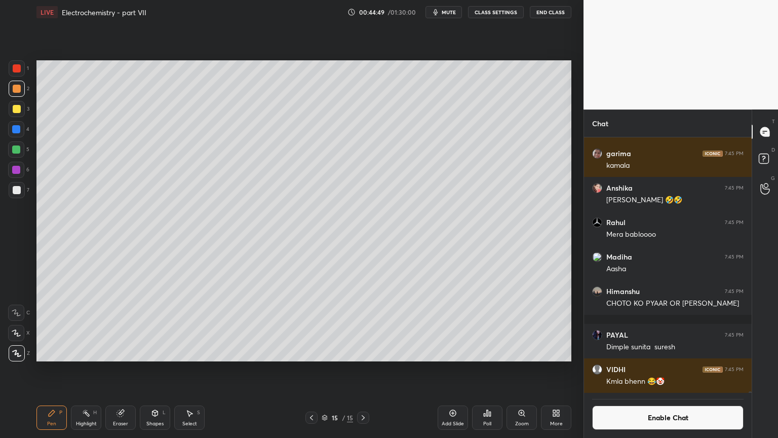
drag, startPoint x: 157, startPoint y: 417, endPoint x: 156, endPoint y: 403, distance: 13.7
click at [155, 369] on div "Shapes L" at bounding box center [155, 417] width 30 height 24
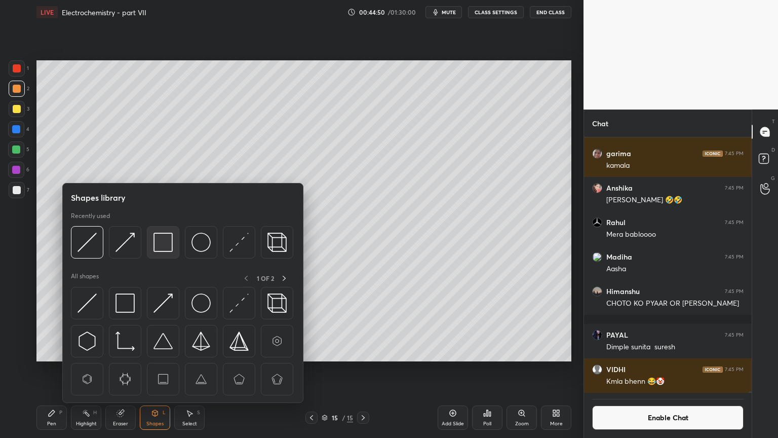
click at [170, 246] on img at bounding box center [163, 242] width 19 height 19
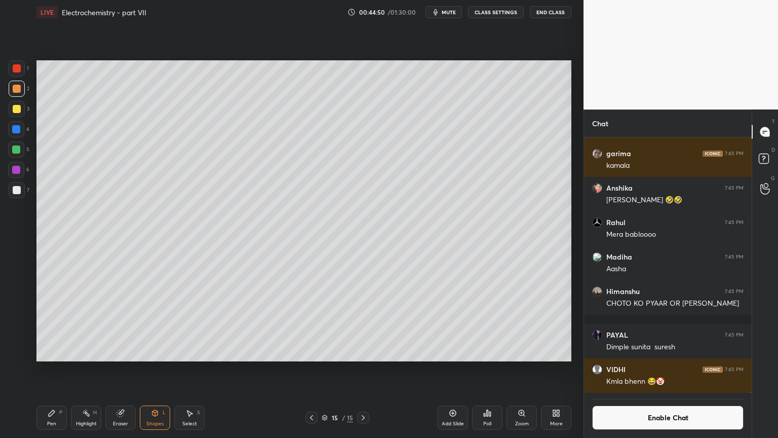
click at [14, 189] on div at bounding box center [17, 190] width 8 height 8
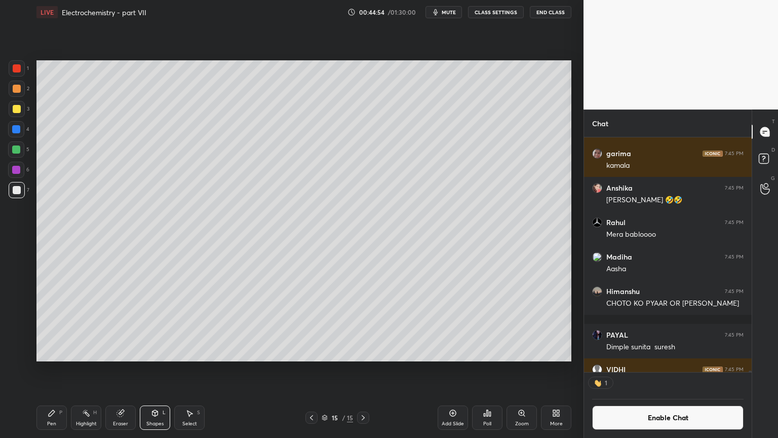
scroll to position [3, 3]
click at [154, 369] on div "Shapes L" at bounding box center [155, 417] width 30 height 24
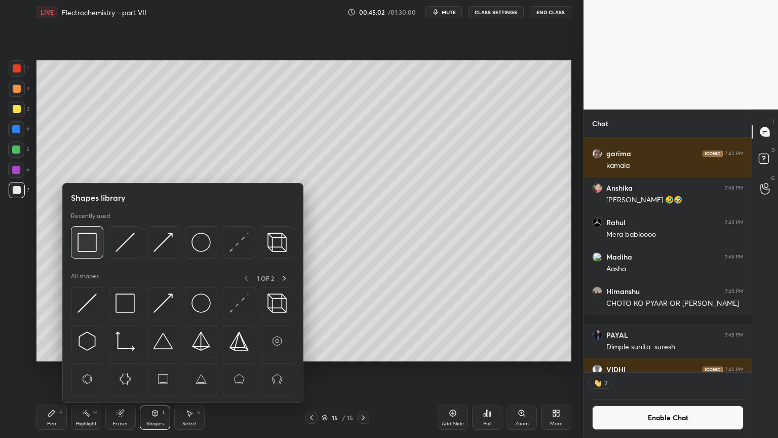
click at [84, 245] on img at bounding box center [87, 242] width 19 height 19
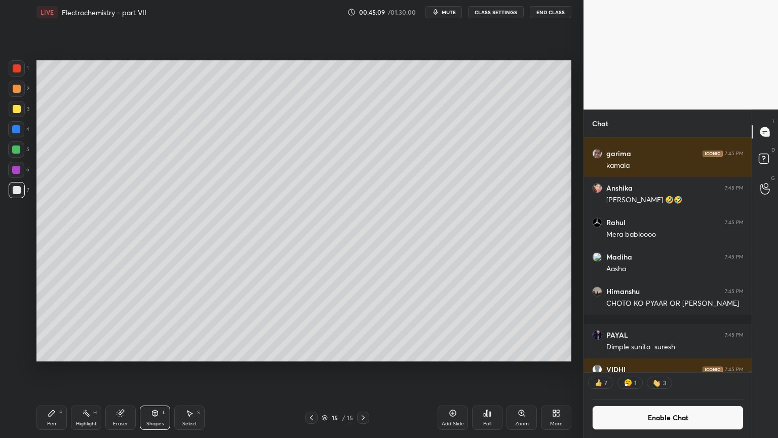
drag, startPoint x: 156, startPoint y: 421, endPoint x: 149, endPoint y: 407, distance: 15.0
click at [153, 369] on div "Shapes L" at bounding box center [155, 417] width 30 height 24
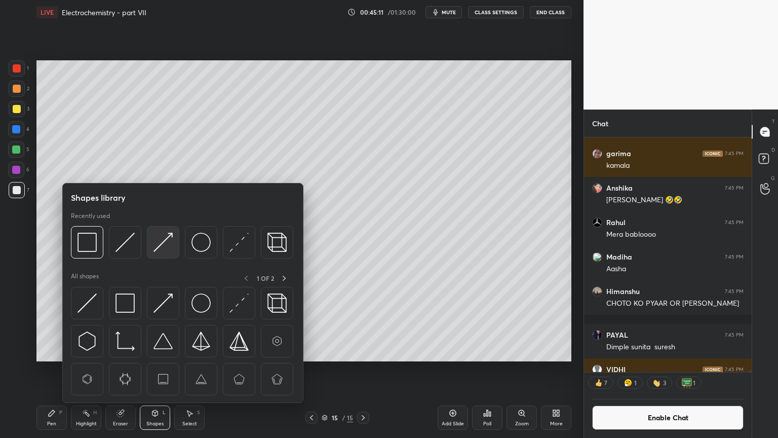
click at [169, 250] on img at bounding box center [163, 242] width 19 height 19
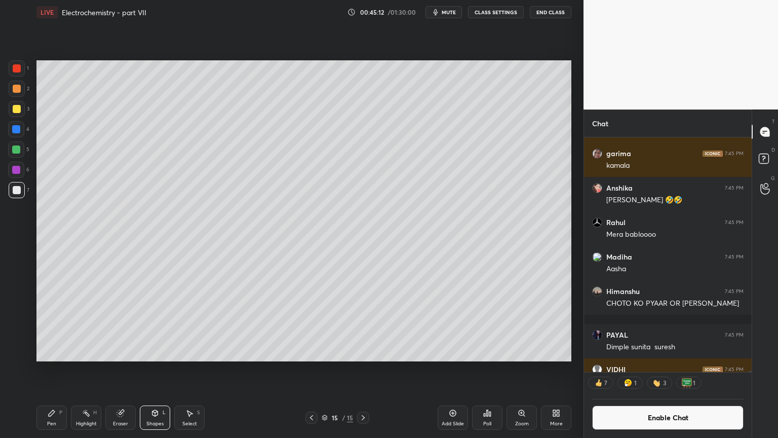
drag, startPoint x: 13, startPoint y: 67, endPoint x: 30, endPoint y: 81, distance: 21.6
click at [13, 69] on div at bounding box center [17, 68] width 8 height 8
drag, startPoint x: 122, startPoint y: 419, endPoint x: 121, endPoint y: 410, distance: 9.7
click at [121, 369] on div "Eraser" at bounding box center [120, 417] width 30 height 24
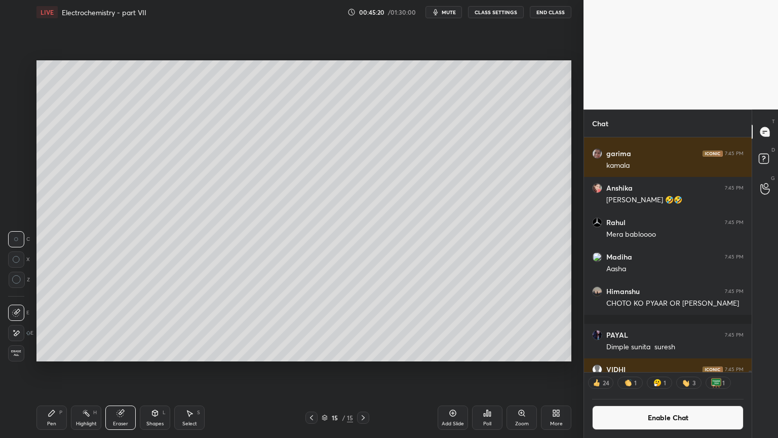
drag, startPoint x: 160, startPoint y: 416, endPoint x: 162, endPoint y: 407, distance: 9.8
click at [160, 369] on div "Shapes L" at bounding box center [155, 417] width 30 height 24
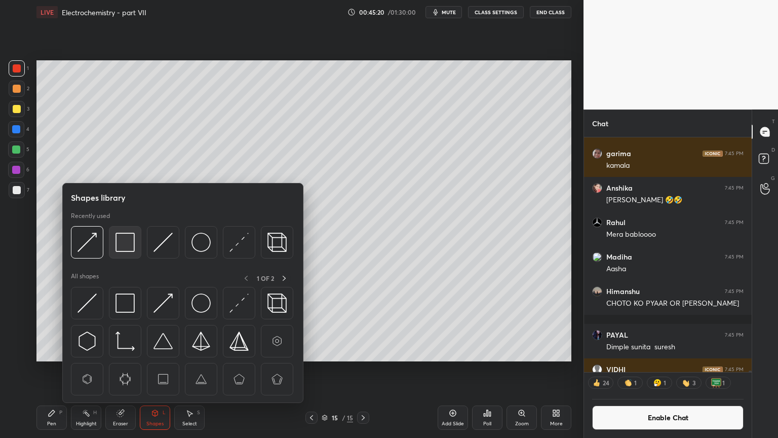
click at [126, 245] on img at bounding box center [125, 242] width 19 height 19
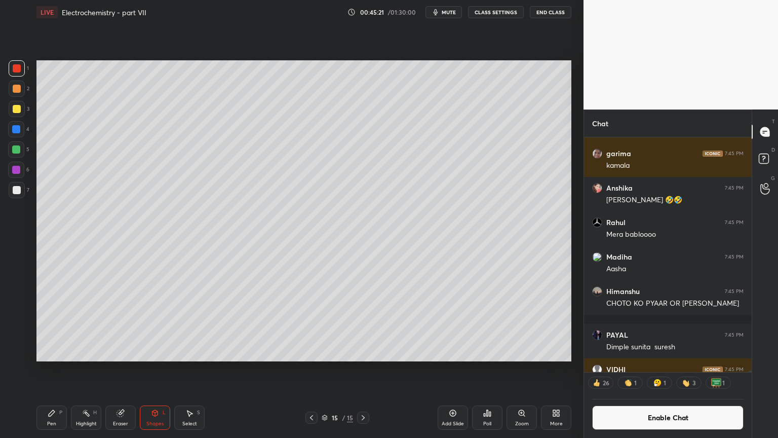
click at [18, 133] on div at bounding box center [16, 129] width 16 height 16
drag, startPoint x: 18, startPoint y: 64, endPoint x: 24, endPoint y: 87, distance: 23.7
click at [18, 68] on div at bounding box center [17, 68] width 8 height 8
click at [18, 93] on div at bounding box center [17, 89] width 16 height 16
click at [51, 369] on div "Pen P" at bounding box center [51, 417] width 30 height 24
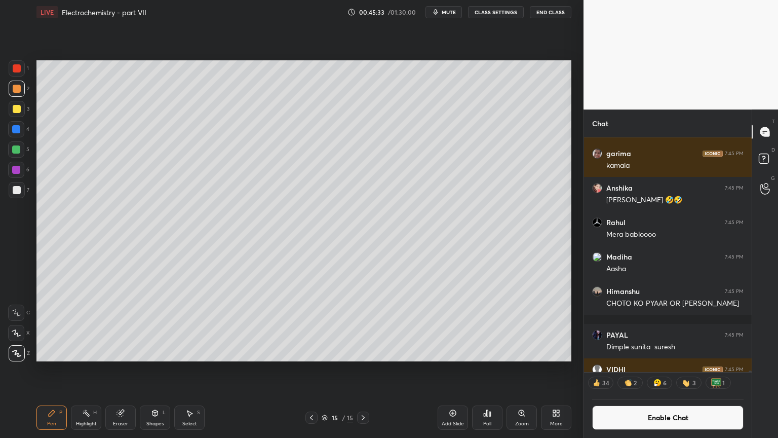
click at [79, 369] on div "Highlight H" at bounding box center [86, 417] width 30 height 24
click at [450, 369] on div "Add Slide" at bounding box center [453, 423] width 22 height 5
click at [56, 369] on div "Pen P" at bounding box center [51, 417] width 30 height 24
drag, startPoint x: 18, startPoint y: 83, endPoint x: 33, endPoint y: 85, distance: 15.9
click at [20, 85] on div at bounding box center [17, 89] width 16 height 16
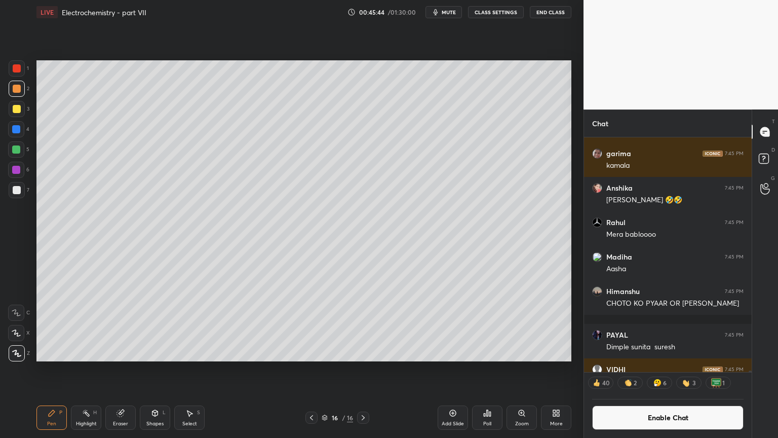
click at [61, 369] on div "Pen P" at bounding box center [51, 417] width 30 height 24
click at [54, 369] on div "Pen P" at bounding box center [51, 417] width 30 height 24
click at [18, 91] on div at bounding box center [17, 89] width 8 height 8
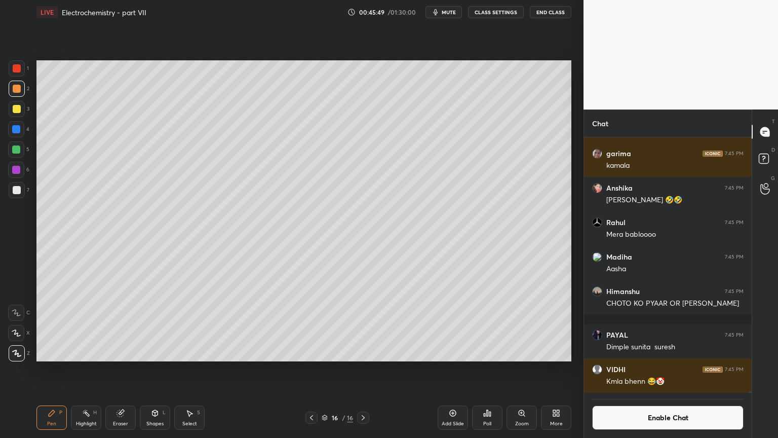
click at [157, 369] on div "Shapes" at bounding box center [154, 423] width 17 height 5
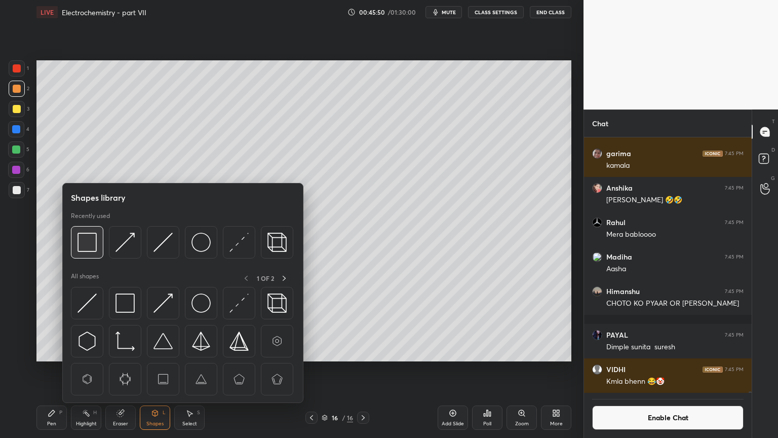
click at [89, 243] on img at bounding box center [87, 242] width 19 height 19
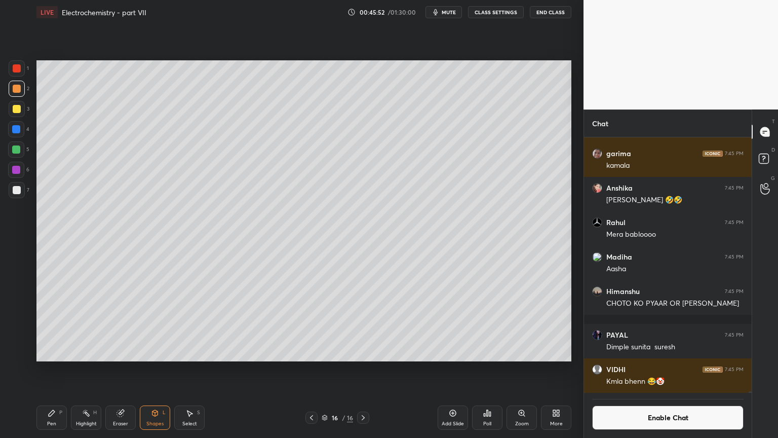
scroll to position [3, 3]
click at [314, 369] on icon at bounding box center [312, 417] width 8 height 8
click at [365, 369] on icon at bounding box center [363, 417] width 8 height 8
click at [150, 369] on div "Shapes" at bounding box center [154, 423] width 17 height 5
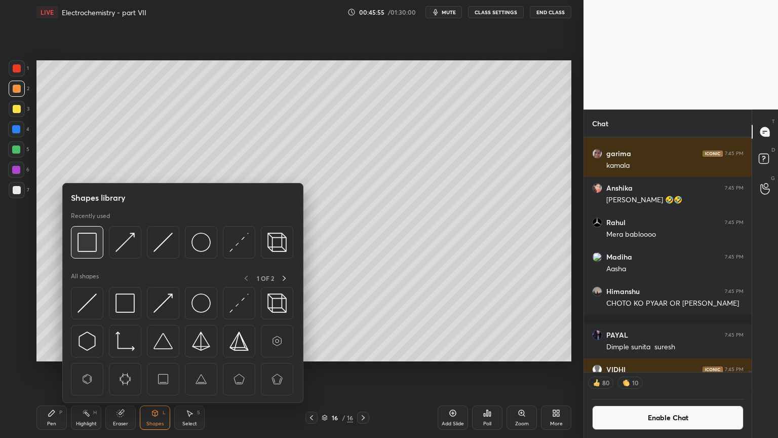
click at [95, 244] on img at bounding box center [87, 242] width 19 height 19
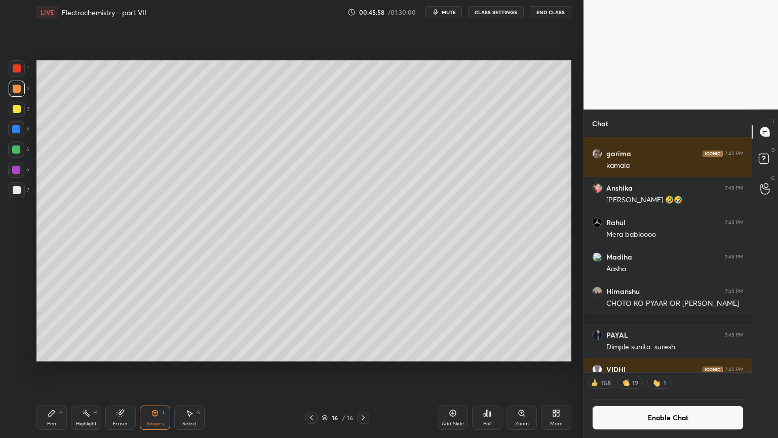
click at [661, 369] on button "Enable Chat" at bounding box center [667, 417] width 151 height 24
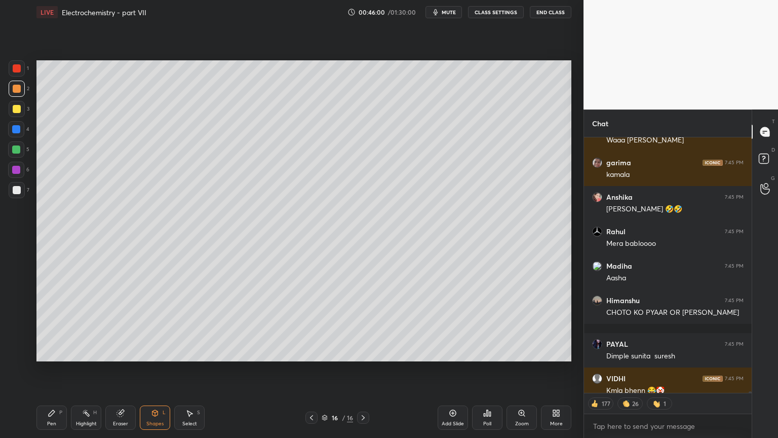
click at [144, 369] on div "Shapes L" at bounding box center [155, 417] width 30 height 24
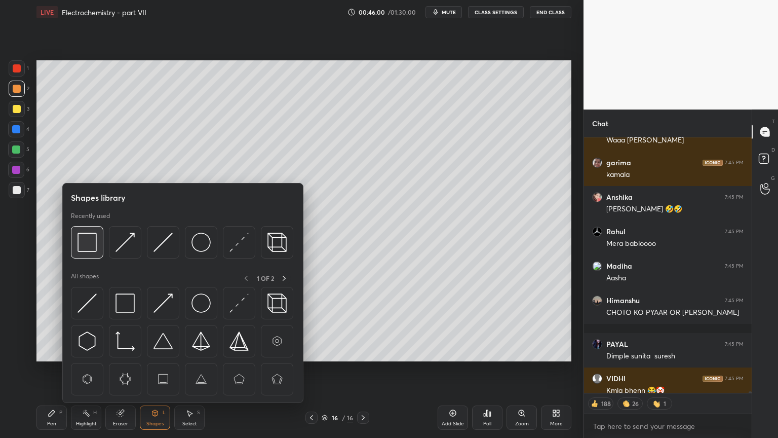
click at [78, 245] on img at bounding box center [87, 242] width 19 height 19
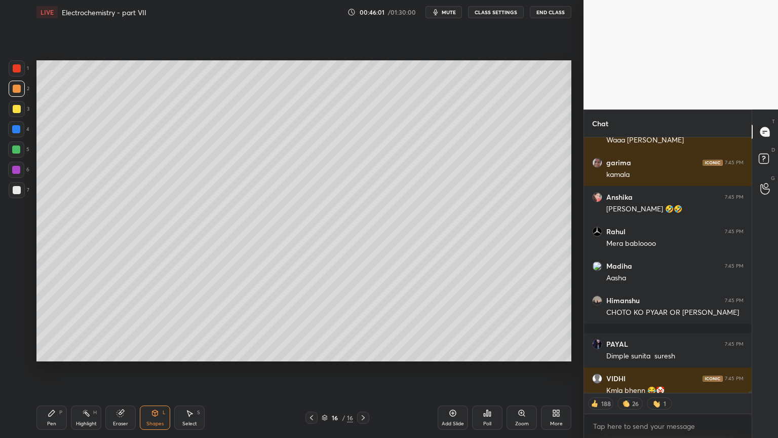
click at [18, 195] on div at bounding box center [17, 190] width 16 height 16
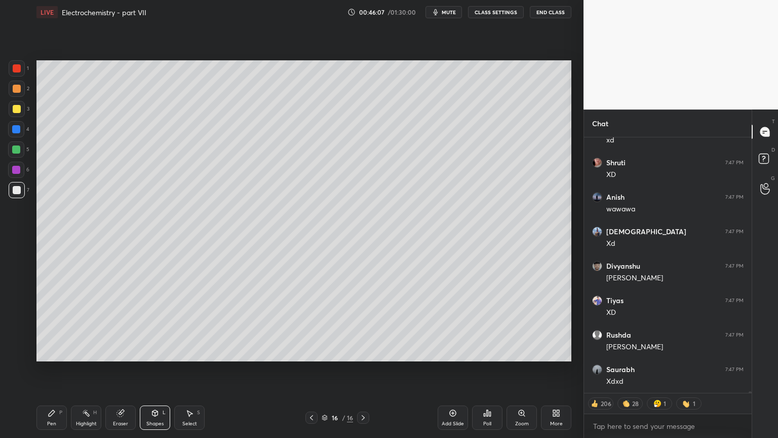
scroll to position [38946, 0]
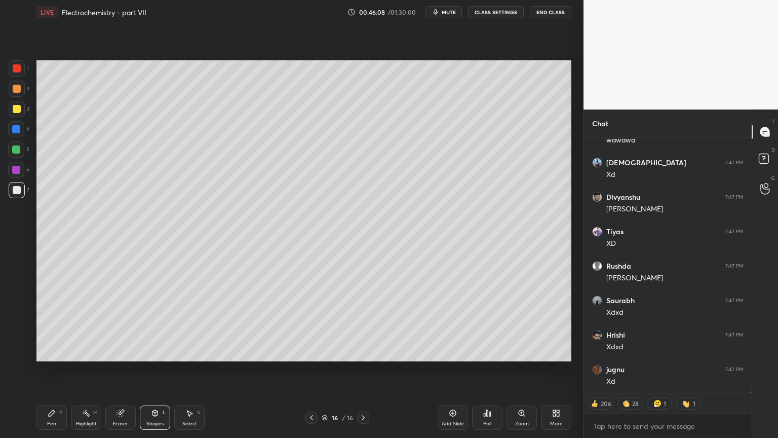
drag, startPoint x: 126, startPoint y: 419, endPoint x: 132, endPoint y: 393, distance: 27.0
click at [125, 369] on div "Eraser" at bounding box center [120, 417] width 30 height 24
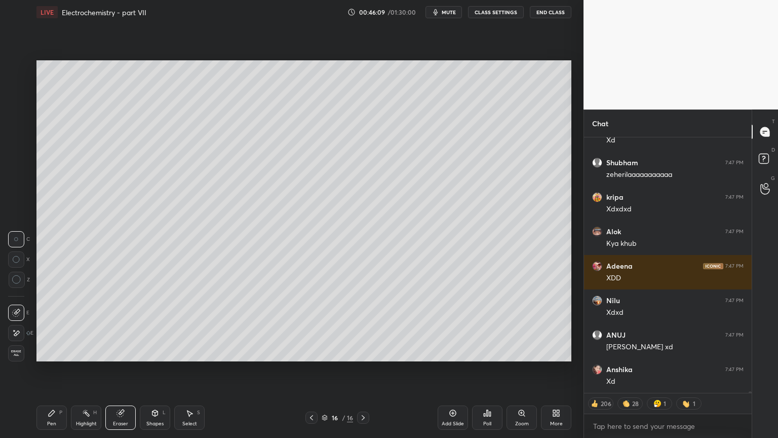
scroll to position [39291, 0]
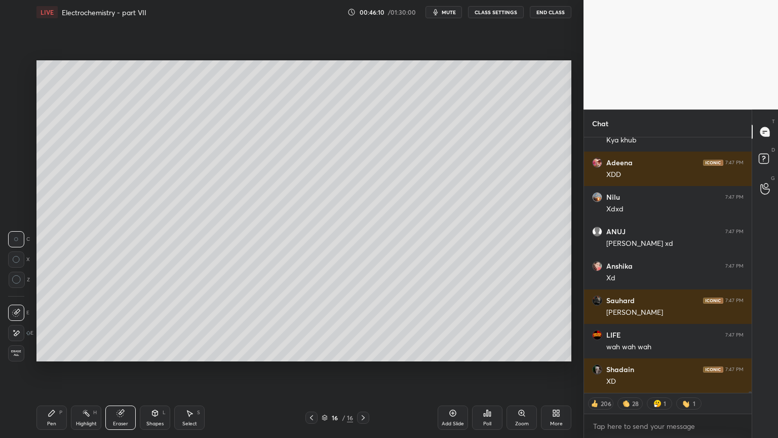
click at [159, 369] on icon at bounding box center [155, 413] width 8 height 8
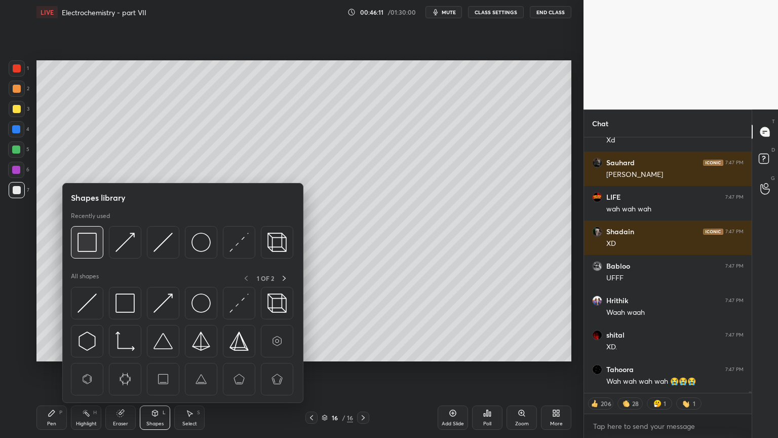
click at [85, 249] on img at bounding box center [87, 242] width 19 height 19
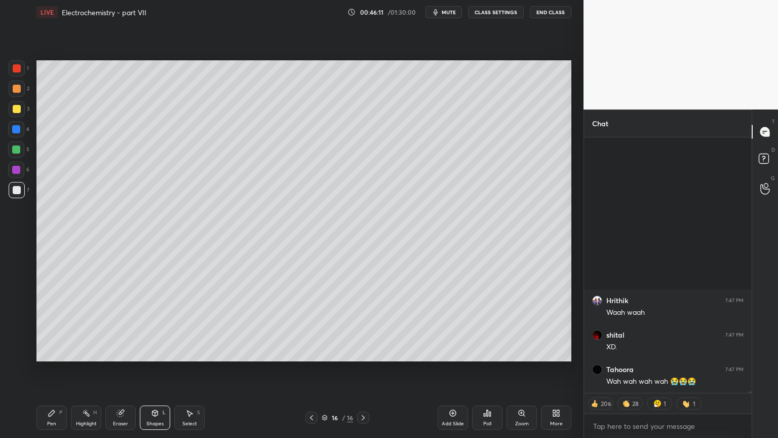
scroll to position [39635, 0]
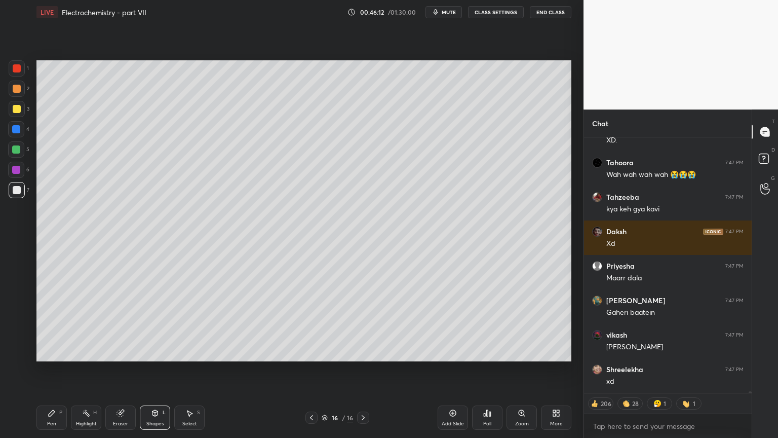
click at [15, 75] on div at bounding box center [17, 68] width 16 height 16
click at [17, 93] on div at bounding box center [17, 89] width 16 height 16
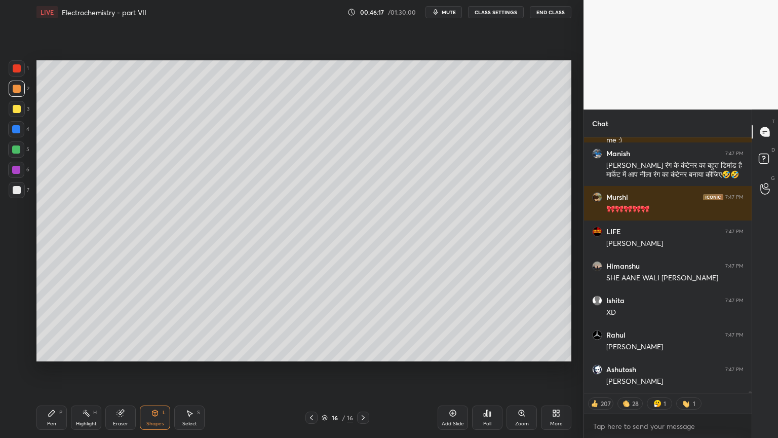
scroll to position [39748, 0]
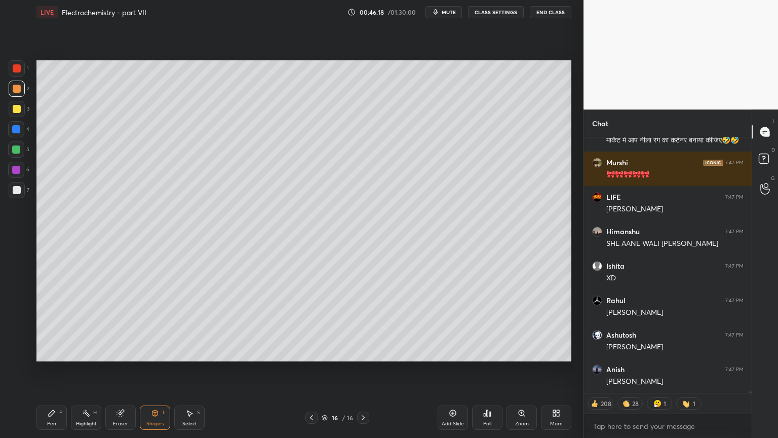
click at [53, 369] on icon at bounding box center [52, 413] width 8 height 8
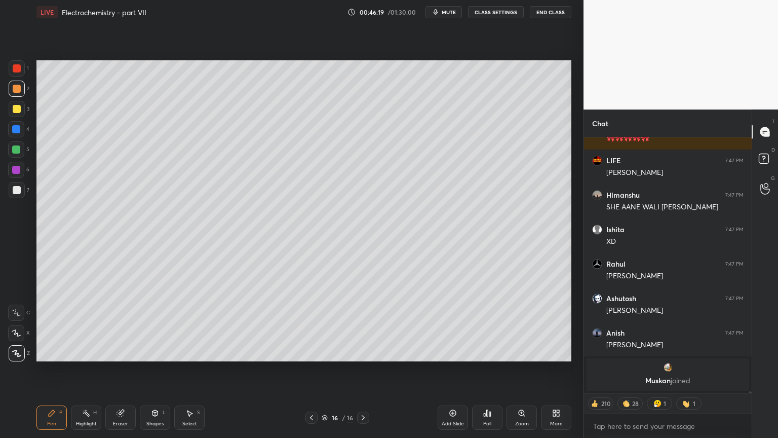
click at [19, 93] on div at bounding box center [17, 89] width 16 height 16
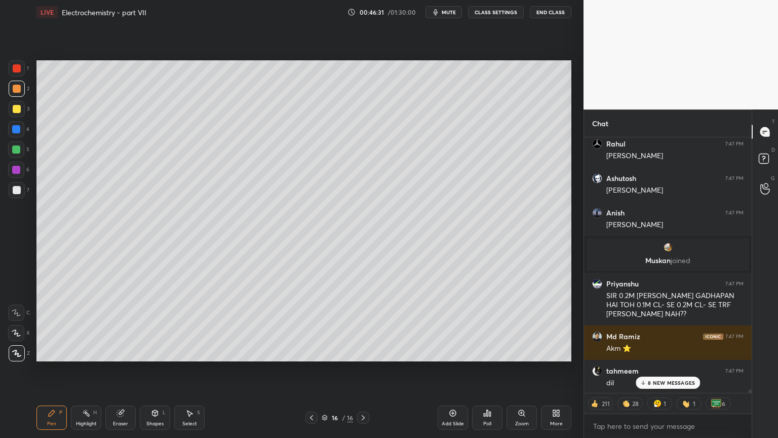
scroll to position [39823, 0]
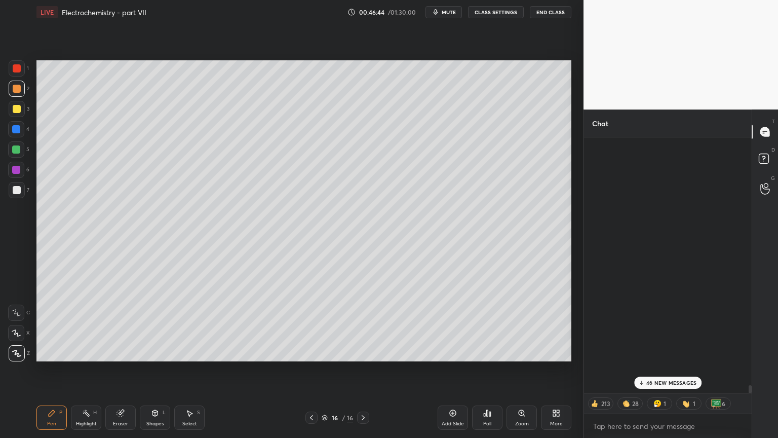
drag, startPoint x: 749, startPoint y: 391, endPoint x: 736, endPoint y: 407, distance: 21.2
click at [740, 369] on div "[PERSON_NAME] joined [PERSON_NAME] 7:47 PM SIR 0.2M [PERSON_NAME] GADHAPAN HAI …" at bounding box center [668, 287] width 168 height 300
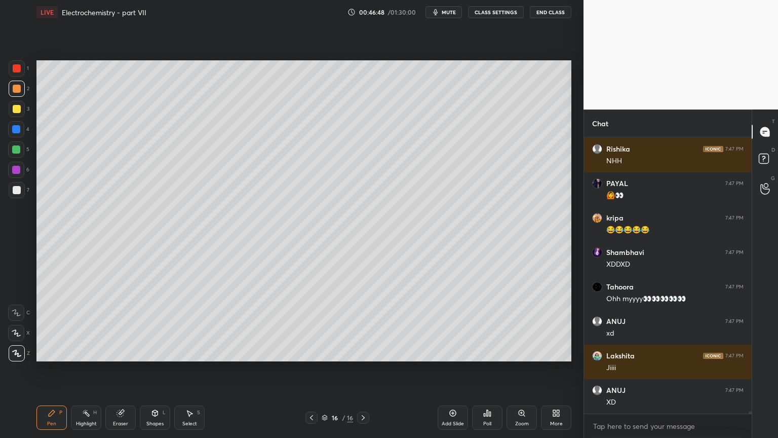
scroll to position [41888, 0]
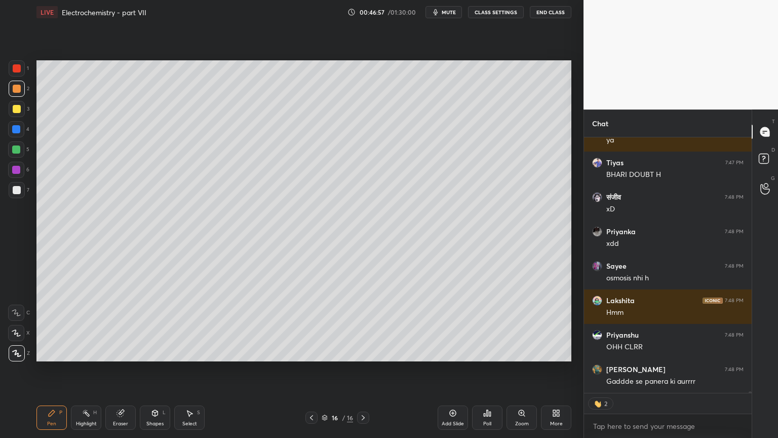
click at [154, 369] on div "Shapes" at bounding box center [154, 423] width 17 height 5
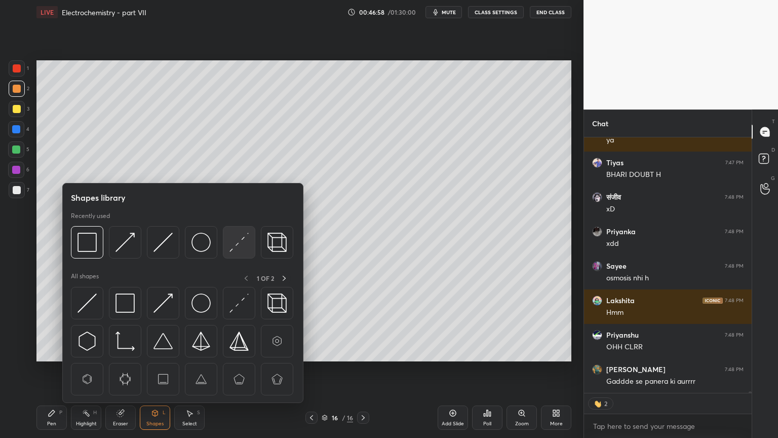
click at [239, 242] on img at bounding box center [239, 242] width 19 height 19
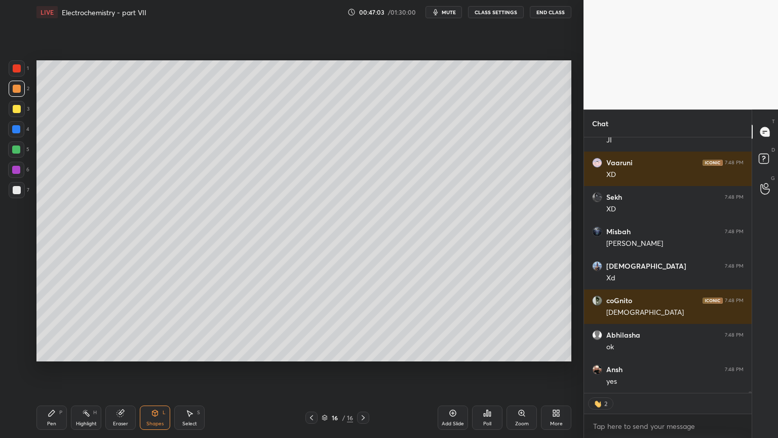
click at [160, 369] on div "Shapes" at bounding box center [154, 423] width 17 height 5
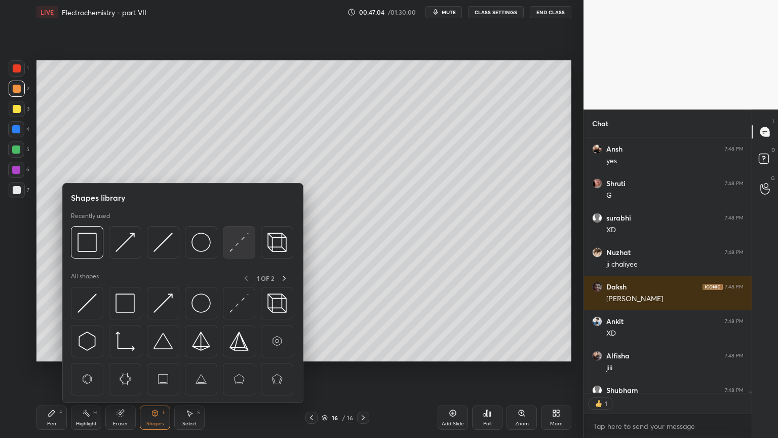
click at [242, 243] on img at bounding box center [239, 242] width 19 height 19
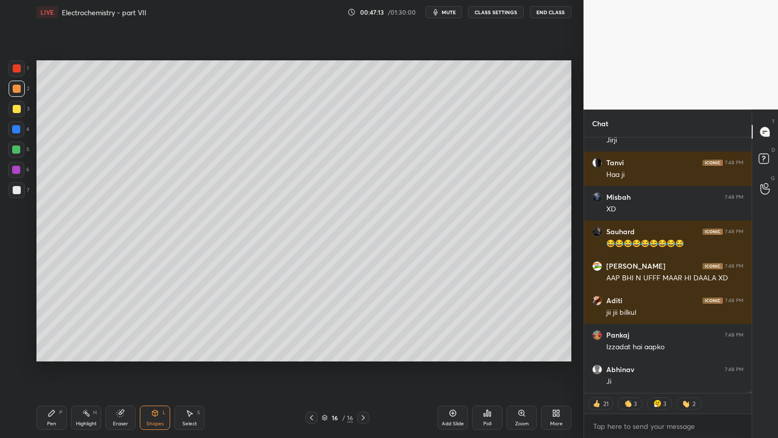
type textarea "x"
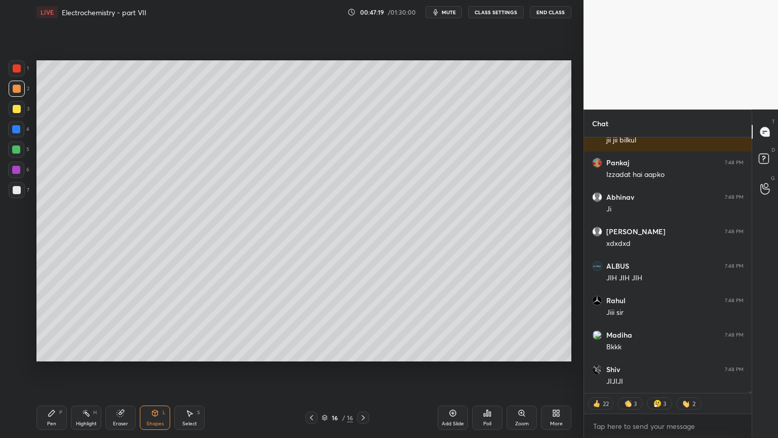
click at [307, 369] on div at bounding box center [312, 417] width 12 height 12
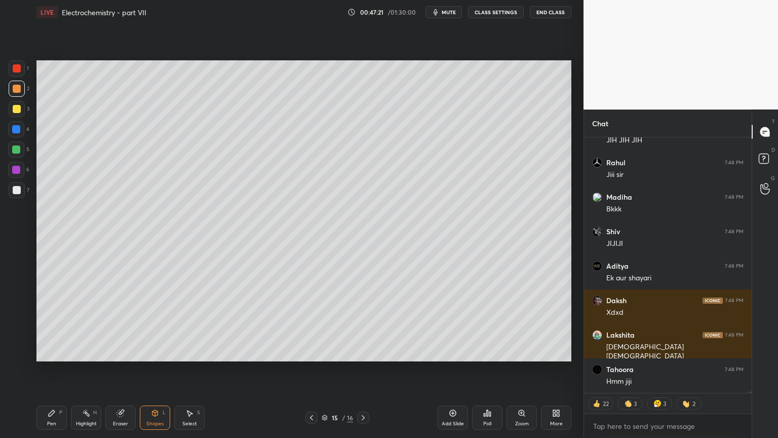
click at [497, 11] on button "CLASS SETTINGS" at bounding box center [496, 12] width 56 height 12
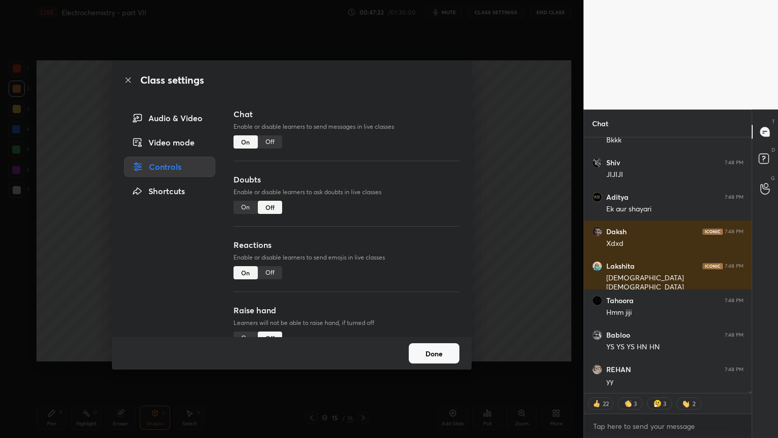
click at [275, 140] on div "Off" at bounding box center [270, 141] width 24 height 13
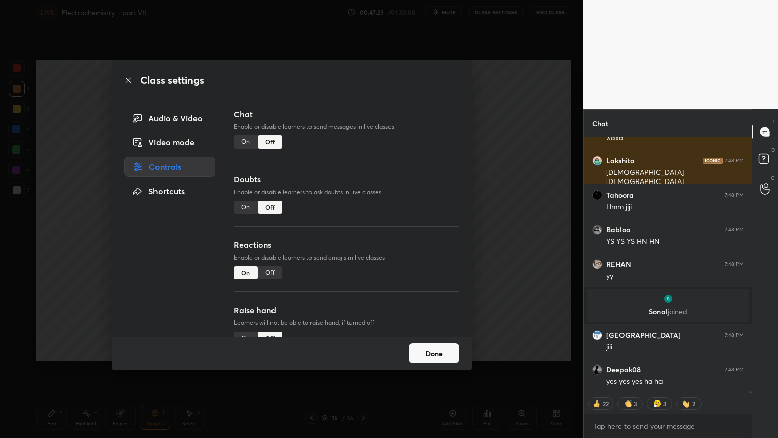
click at [555, 197] on div "Class settings Audio & Video Video mode Controls Shortcuts Chat Enable or disab…" at bounding box center [292, 219] width 584 height 438
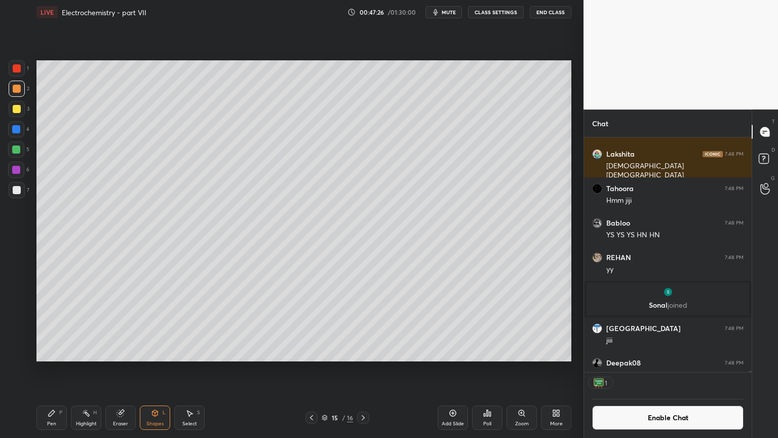
click at [154, 369] on div "Shapes" at bounding box center [154, 423] width 17 height 5
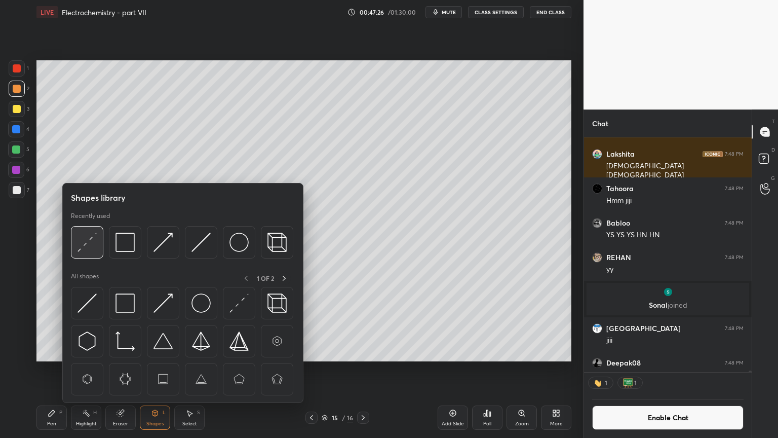
click at [83, 249] on img at bounding box center [87, 242] width 19 height 19
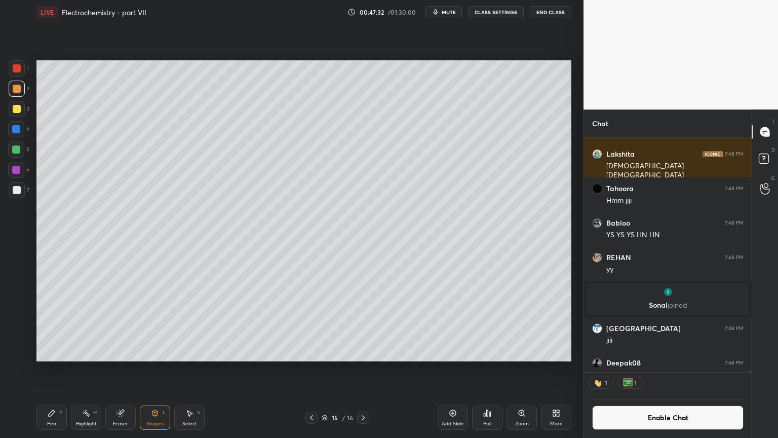
click at [86, 369] on div "Highlight H" at bounding box center [86, 417] width 30 height 24
click at [17, 132] on div at bounding box center [16, 129] width 8 height 8
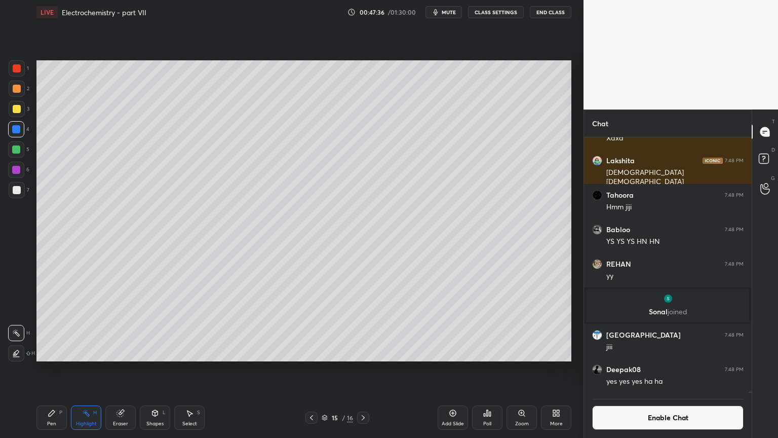
click at [84, 369] on div "Highlight H" at bounding box center [86, 417] width 30 height 24
click at [361, 369] on icon at bounding box center [363, 417] width 8 height 8
drag, startPoint x: 61, startPoint y: 421, endPoint x: 57, endPoint y: 393, distance: 28.2
click at [61, 369] on div "Pen P" at bounding box center [51, 417] width 30 height 24
drag, startPoint x: 17, startPoint y: 87, endPoint x: 27, endPoint y: 111, distance: 25.9
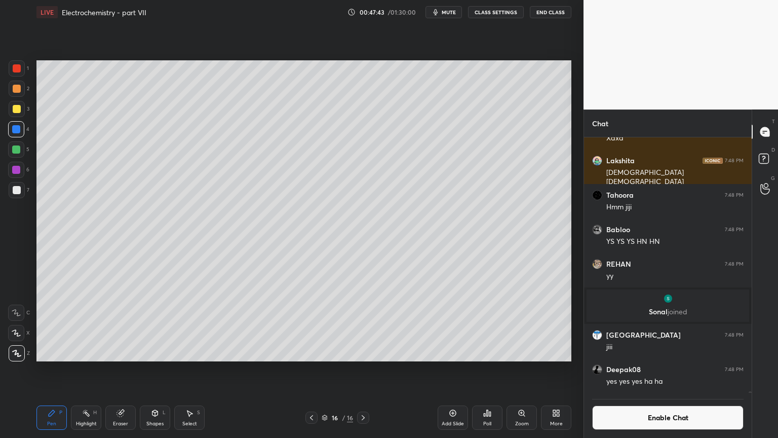
click at [17, 86] on div at bounding box center [17, 89] width 8 height 8
drag, startPoint x: 87, startPoint y: 421, endPoint x: 89, endPoint y: 412, distance: 8.8
click at [89, 369] on div "Highlight H" at bounding box center [86, 417] width 30 height 24
click at [151, 369] on div "Shapes L" at bounding box center [155, 417] width 30 height 24
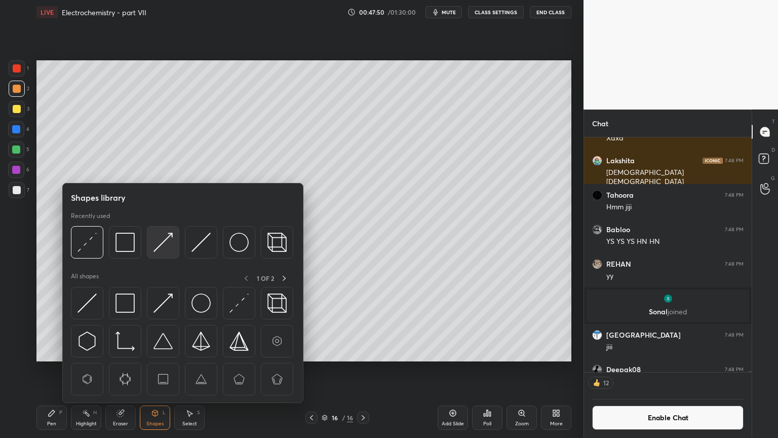
click at [164, 243] on img at bounding box center [163, 242] width 19 height 19
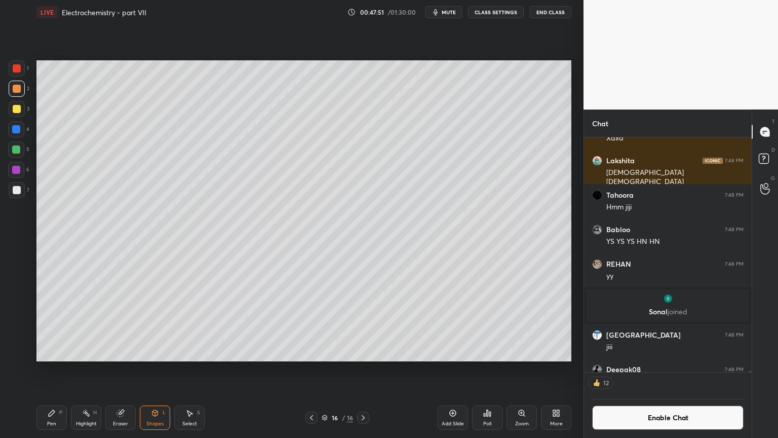
click at [16, 65] on div at bounding box center [17, 68] width 8 height 8
drag, startPoint x: 89, startPoint y: 415, endPoint x: 107, endPoint y: 363, distance: 55.8
click at [89, 369] on icon at bounding box center [86, 413] width 8 height 8
drag, startPoint x: 306, startPoint y: 411, endPoint x: 294, endPoint y: 373, distance: 40.1
click at [304, 369] on div "Pen P Highlight H Eraser Shapes L Select S 16 / 16 Add Slide Poll Zoom More" at bounding box center [303, 417] width 535 height 41
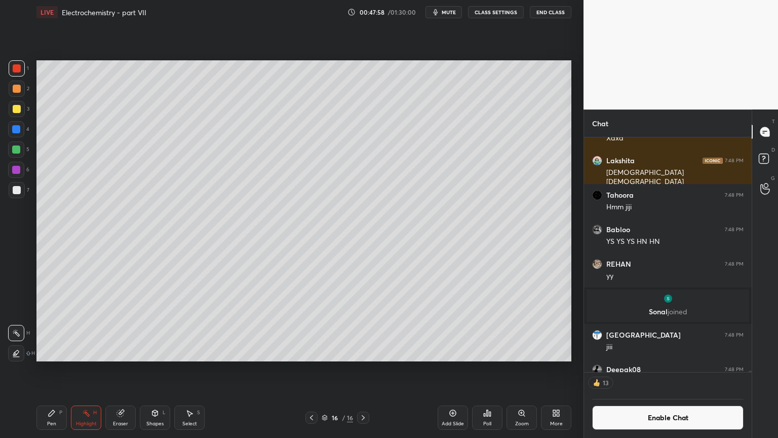
click at [310, 369] on icon at bounding box center [312, 417] width 8 height 8
click at [312, 369] on icon at bounding box center [312, 417] width 8 height 8
click at [310, 369] on icon at bounding box center [312, 417] width 8 height 8
click at [313, 369] on icon at bounding box center [312, 417] width 8 height 8
click at [312, 369] on div at bounding box center [312, 417] width 12 height 12
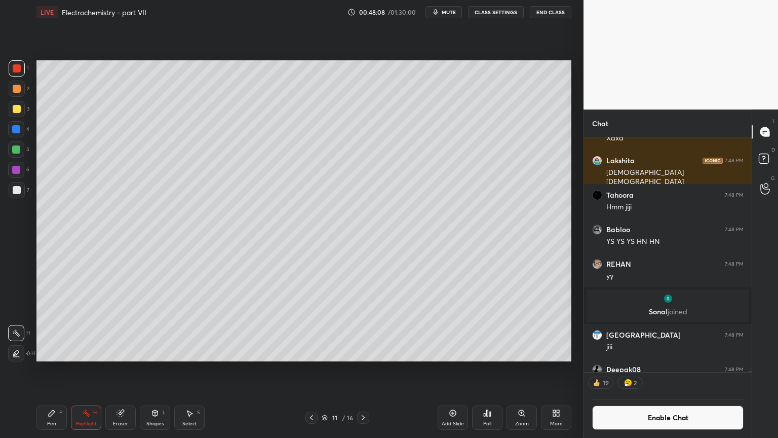
click at [312, 369] on div at bounding box center [312, 417] width 12 height 12
click at [314, 369] on div at bounding box center [312, 417] width 12 height 12
click at [315, 369] on icon at bounding box center [312, 417] width 8 height 8
click at [314, 369] on icon at bounding box center [312, 417] width 8 height 8
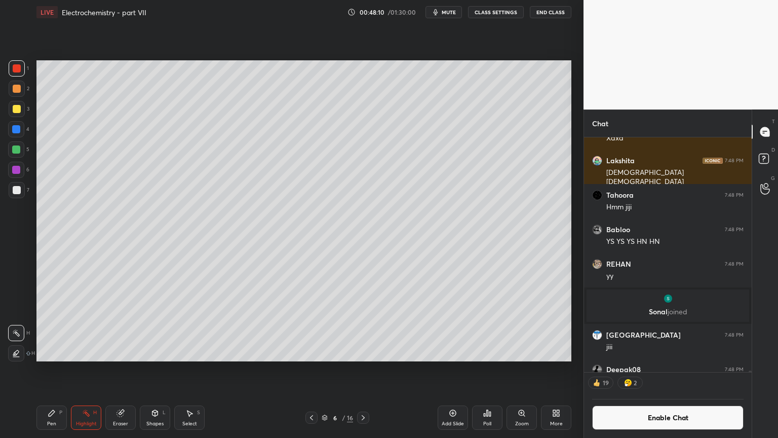
click at [314, 369] on icon at bounding box center [312, 417] width 8 height 8
click at [315, 369] on div at bounding box center [312, 417] width 12 height 12
click at [315, 369] on icon at bounding box center [312, 417] width 8 height 8
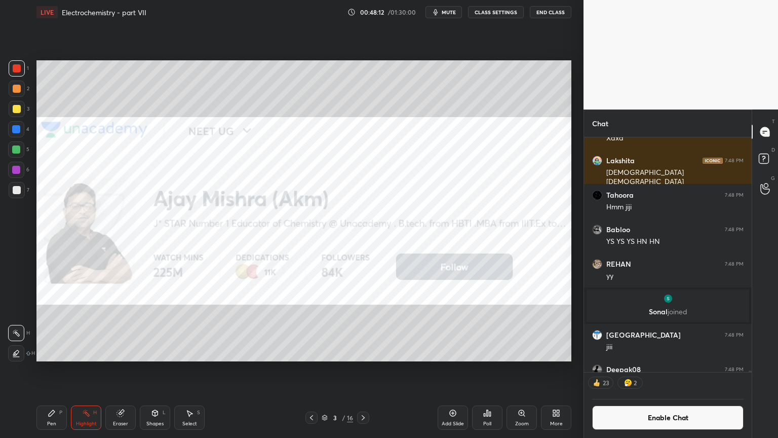
click at [364, 369] on icon at bounding box center [363, 417] width 3 height 5
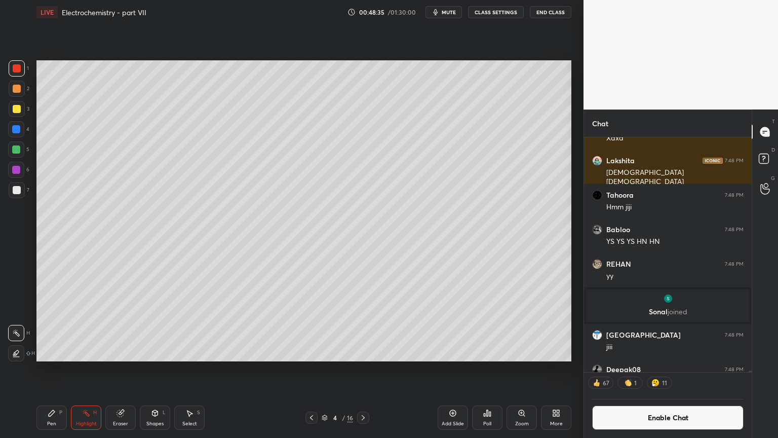
click at [366, 369] on icon at bounding box center [363, 417] width 8 height 8
click at [365, 369] on icon at bounding box center [363, 417] width 8 height 8
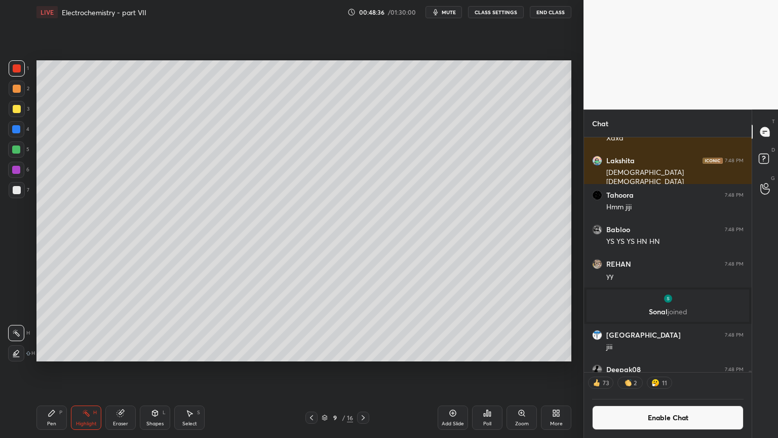
click at [366, 369] on icon at bounding box center [363, 417] width 8 height 8
click at [367, 369] on icon at bounding box center [363, 417] width 8 height 8
click at [366, 369] on icon at bounding box center [363, 417] width 8 height 8
click at [367, 369] on div at bounding box center [363, 417] width 12 height 12
click at [368, 369] on div at bounding box center [363, 417] width 12 height 12
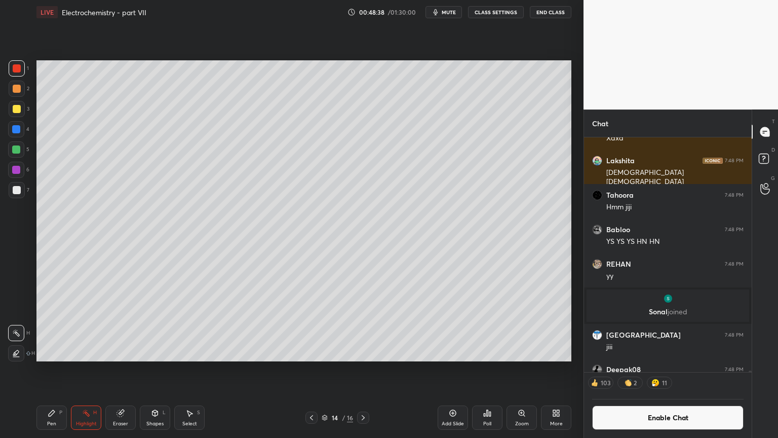
click at [367, 369] on div at bounding box center [363, 417] width 12 height 12
click at [154, 369] on div "Shapes L" at bounding box center [155, 417] width 30 height 24
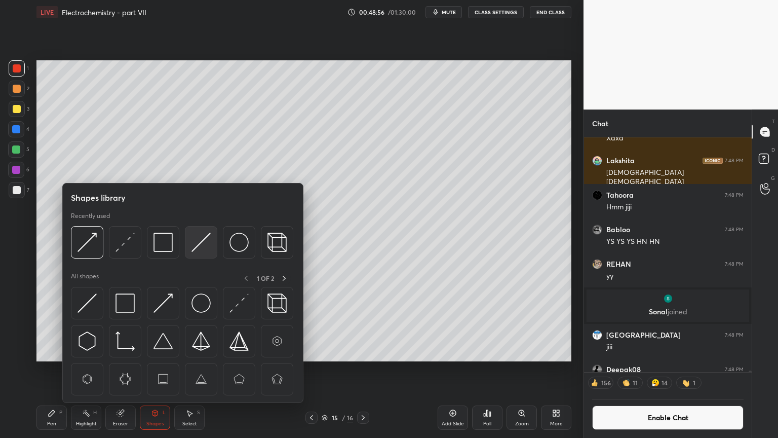
click at [205, 243] on img at bounding box center [201, 242] width 19 height 19
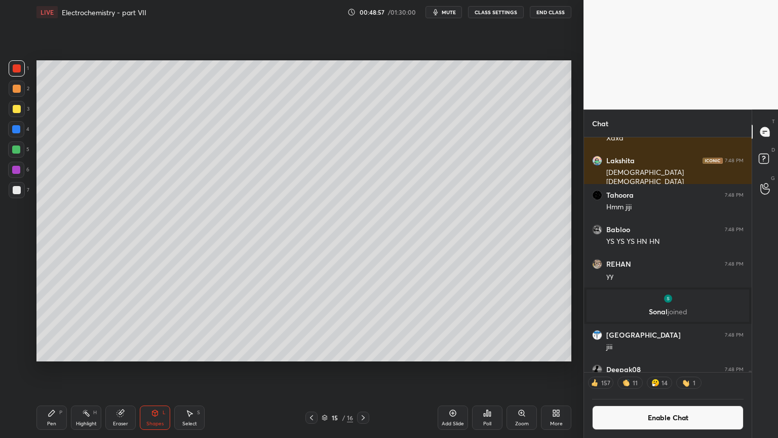
click at [17, 107] on div at bounding box center [17, 109] width 8 height 8
click at [16, 192] on div at bounding box center [17, 190] width 8 height 8
click at [49, 369] on div "Pen P" at bounding box center [51, 417] width 30 height 24
click at [312, 369] on icon at bounding box center [312, 417] width 8 height 8
drag, startPoint x: 363, startPoint y: 416, endPoint x: 347, endPoint y: 405, distance: 19.7
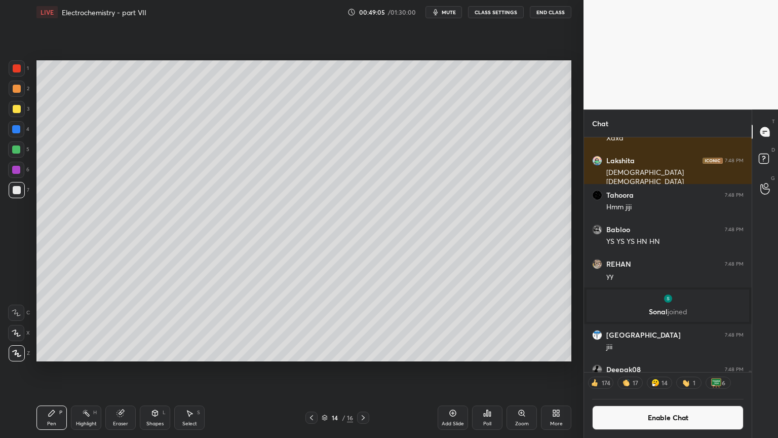
click at [361, 369] on icon at bounding box center [363, 417] width 8 height 8
click at [88, 369] on icon at bounding box center [86, 413] width 8 height 8
drag, startPoint x: 154, startPoint y: 419, endPoint x: 154, endPoint y: 409, distance: 10.7
click at [154, 369] on div "Shapes L" at bounding box center [155, 417] width 30 height 24
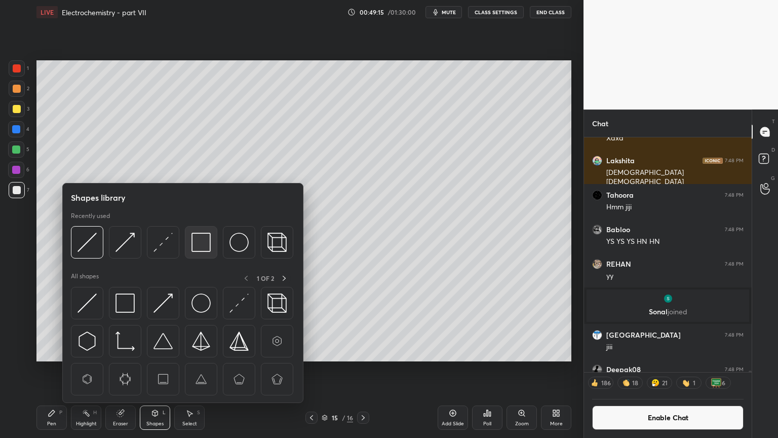
click at [207, 246] on img at bounding box center [201, 242] width 19 height 19
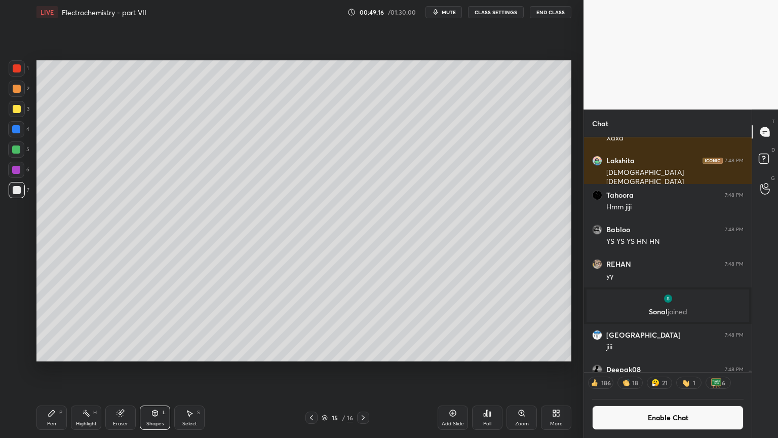
click at [20, 86] on div at bounding box center [17, 89] width 8 height 8
drag, startPoint x: 121, startPoint y: 422, endPoint x: 156, endPoint y: 362, distance: 68.8
click at [121, 369] on div "Eraser" at bounding box center [120, 417] width 30 height 24
click at [50, 369] on div "Pen P" at bounding box center [51, 417] width 30 height 24
click at [18, 93] on div at bounding box center [17, 89] width 16 height 16
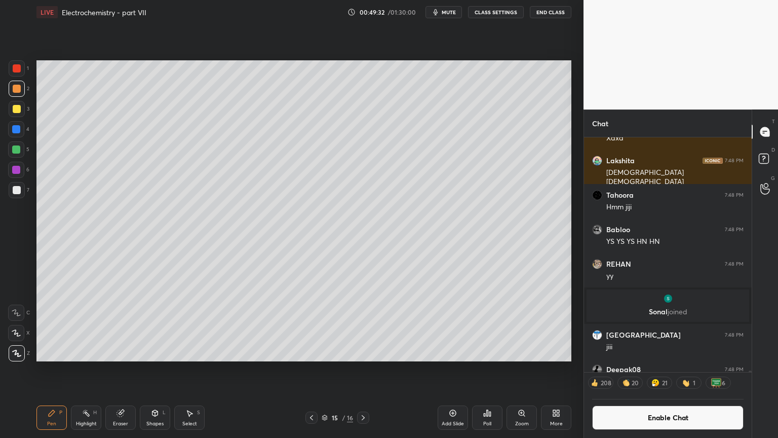
click at [88, 369] on div "Highlight H" at bounding box center [86, 417] width 30 height 24
click at [49, 369] on div "Pen P" at bounding box center [51, 417] width 30 height 24
click at [16, 191] on div at bounding box center [17, 190] width 8 height 8
drag, startPoint x: 154, startPoint y: 417, endPoint x: 157, endPoint y: 405, distance: 12.5
click at [153, 369] on div "Shapes L" at bounding box center [155, 417] width 30 height 24
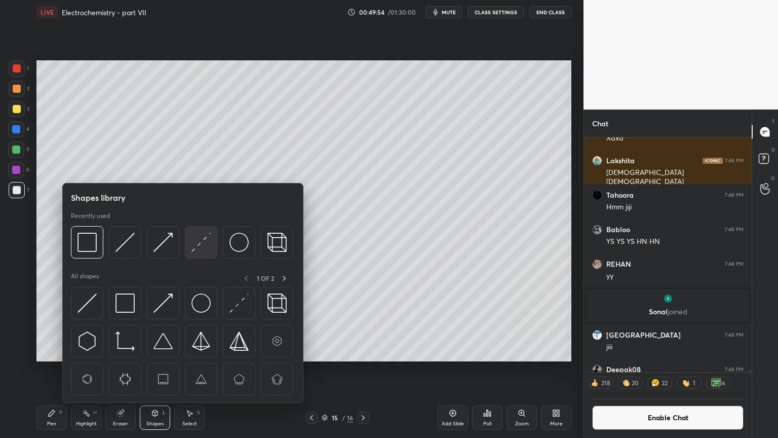
click at [206, 244] on img at bounding box center [201, 242] width 19 height 19
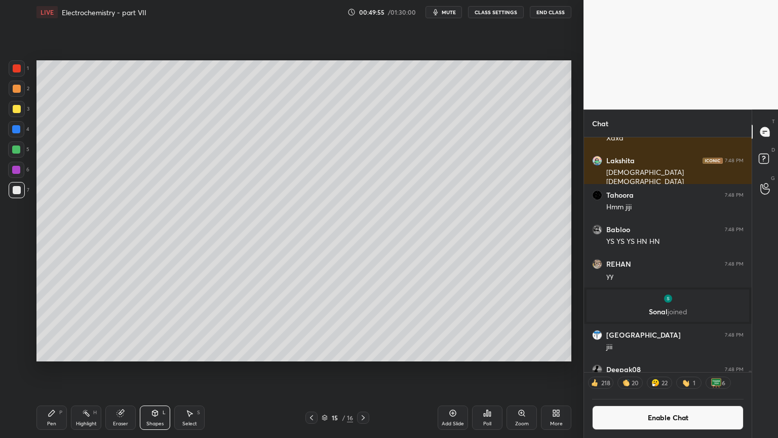
click at [21, 93] on div at bounding box center [17, 89] width 16 height 16
drag, startPoint x: 87, startPoint y: 412, endPoint x: 107, endPoint y: 375, distance: 42.6
click at [90, 369] on div "Highlight H" at bounding box center [86, 417] width 30 height 24
drag, startPoint x: 55, startPoint y: 418, endPoint x: 54, endPoint y: 402, distance: 16.2
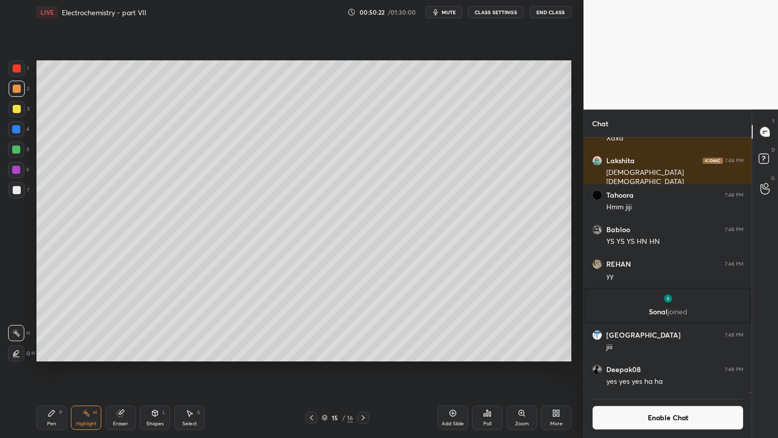
click at [58, 369] on div "Pen P" at bounding box center [51, 417] width 30 height 24
click at [14, 193] on div at bounding box center [17, 190] width 16 height 16
click at [16, 107] on div at bounding box center [17, 109] width 8 height 8
drag, startPoint x: 94, startPoint y: 417, endPoint x: 98, endPoint y: 410, distance: 7.9
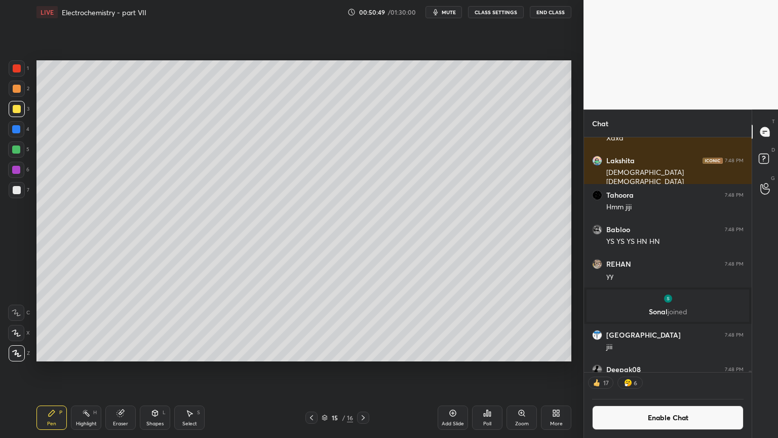
click at [94, 369] on div "Highlight H" at bounding box center [86, 417] width 30 height 24
click at [52, 369] on icon at bounding box center [52, 413] width 8 height 8
click at [18, 188] on div at bounding box center [17, 190] width 8 height 8
click at [92, 369] on div "Highlight H" at bounding box center [86, 417] width 30 height 24
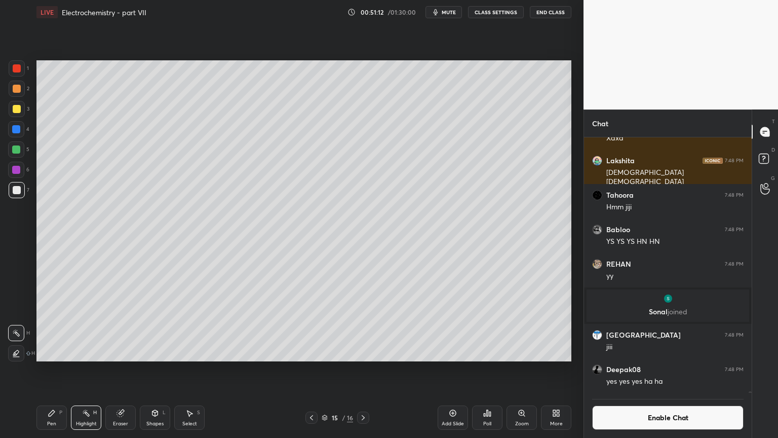
click at [49, 369] on icon at bounding box center [52, 413] width 8 height 8
click at [15, 88] on div at bounding box center [17, 89] width 8 height 8
click at [49, 369] on div "Pen P" at bounding box center [51, 417] width 30 height 24
click at [62, 369] on div "Pen P" at bounding box center [51, 417] width 30 height 24
click at [88, 369] on div "Highlight H" at bounding box center [86, 417] width 30 height 24
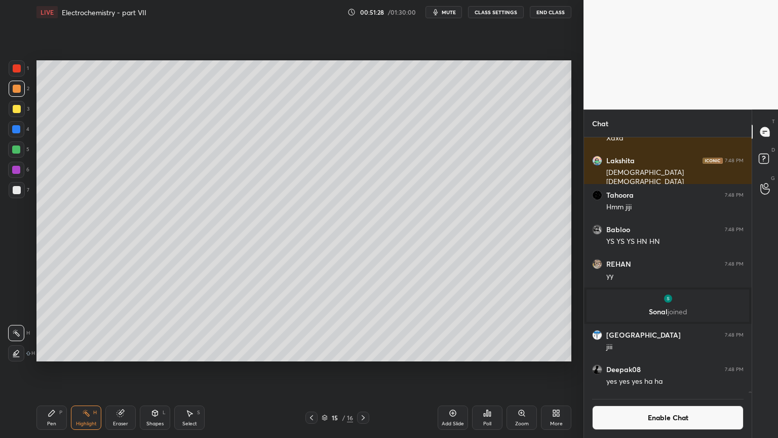
click at [57, 369] on div "Pen P" at bounding box center [51, 417] width 30 height 24
click at [15, 118] on div "3" at bounding box center [19, 111] width 21 height 20
click at [151, 369] on div "Shapes L" at bounding box center [155, 417] width 30 height 24
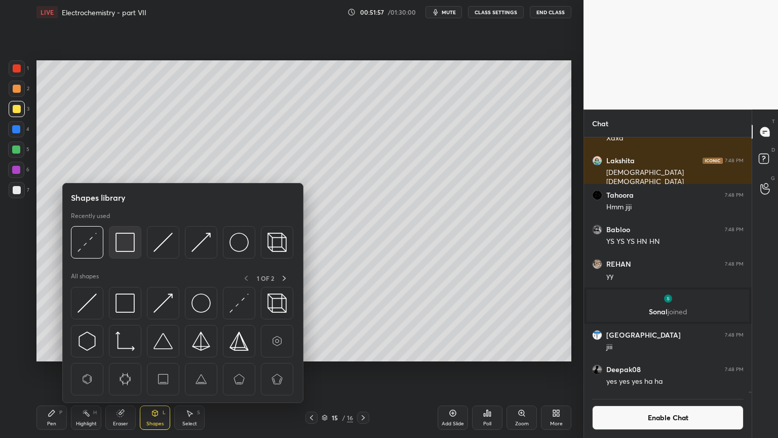
click at [125, 241] on img at bounding box center [125, 242] width 19 height 19
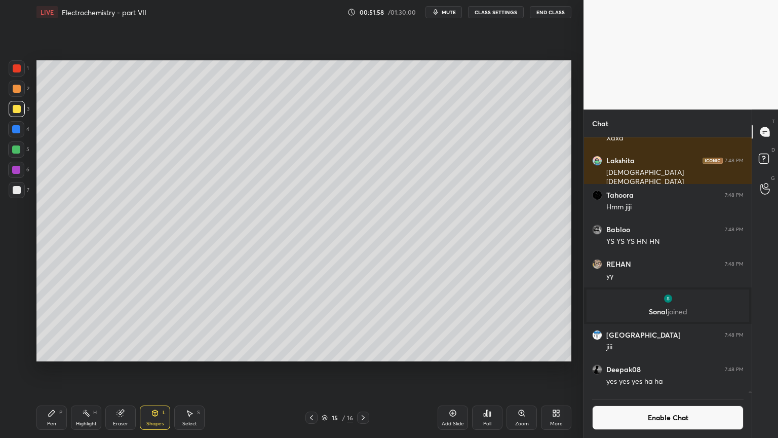
drag, startPoint x: 18, startPoint y: 67, endPoint x: 22, endPoint y: 71, distance: 5.7
click at [21, 70] on div at bounding box center [17, 68] width 16 height 16
click at [49, 369] on div "Pen P" at bounding box center [51, 417] width 30 height 24
drag, startPoint x: 166, startPoint y: 417, endPoint x: 154, endPoint y: 403, distance: 18.7
click at [160, 369] on div "Shapes L" at bounding box center [155, 417] width 30 height 24
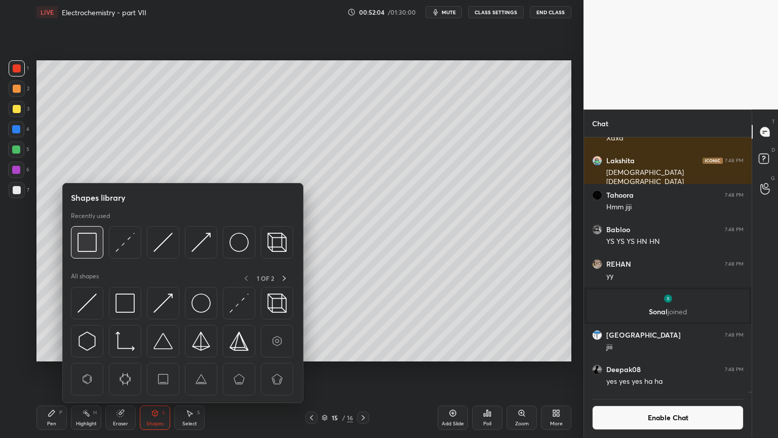
click at [86, 253] on div at bounding box center [87, 242] width 32 height 32
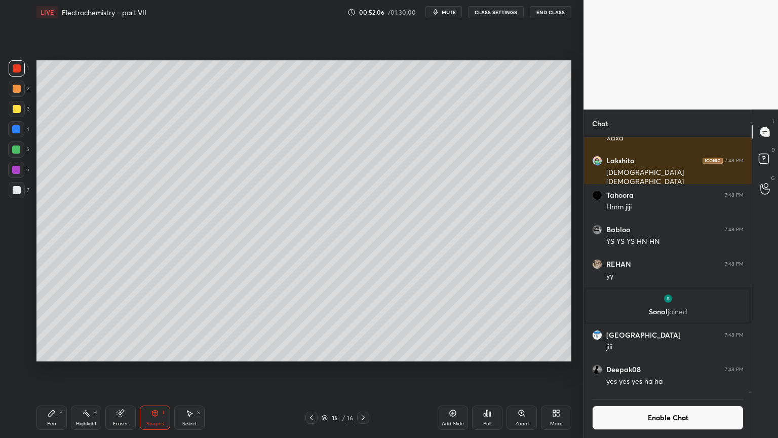
drag, startPoint x: 87, startPoint y: 415, endPoint x: 128, endPoint y: 366, distance: 63.7
click at [87, 369] on div "Highlight H" at bounding box center [86, 417] width 30 height 24
click at [363, 369] on icon at bounding box center [363, 417] width 8 height 8
click at [48, 369] on div "Pen P" at bounding box center [51, 417] width 30 height 24
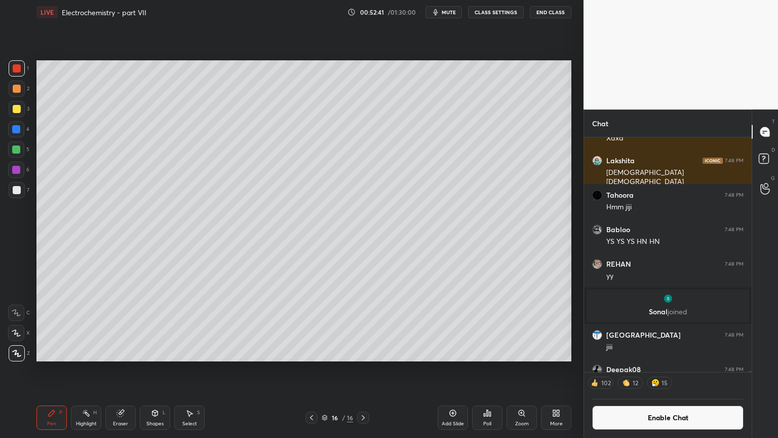
click at [15, 190] on div at bounding box center [17, 190] width 8 height 8
click at [148, 369] on div "Shapes" at bounding box center [154, 423] width 17 height 5
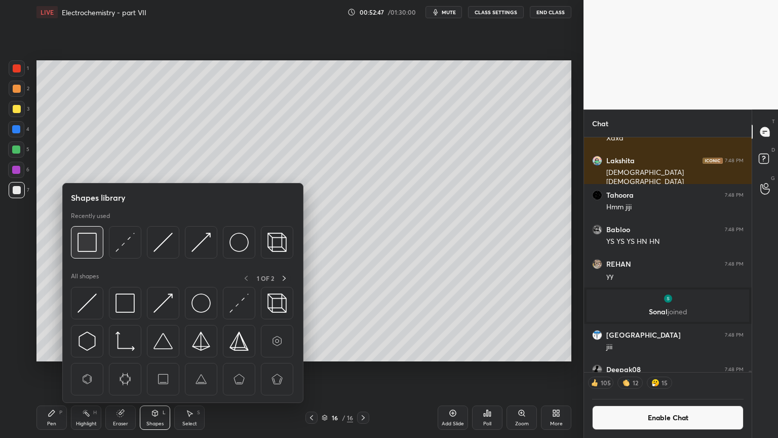
click at [89, 250] on img at bounding box center [87, 242] width 19 height 19
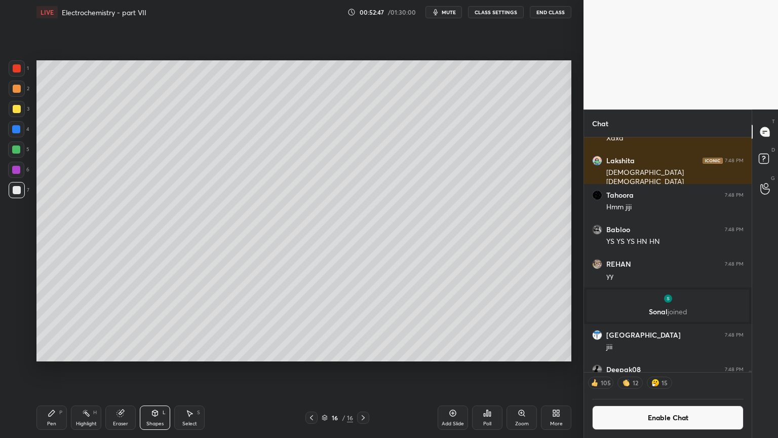
click at [18, 89] on div at bounding box center [17, 89] width 8 height 8
drag, startPoint x: 48, startPoint y: 417, endPoint x: 150, endPoint y: 370, distance: 112.7
click at [46, 369] on div "Pen P" at bounding box center [51, 417] width 30 height 24
drag, startPoint x: 61, startPoint y: 419, endPoint x: 61, endPoint y: 410, distance: 9.6
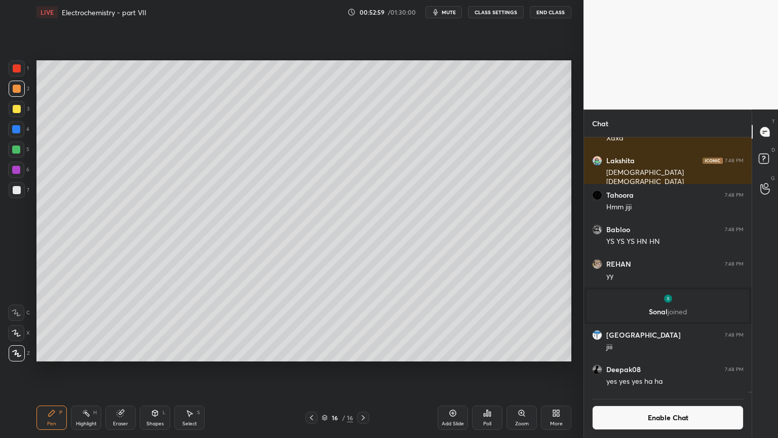
click at [60, 369] on div "Pen P" at bounding box center [51, 417] width 30 height 24
drag, startPoint x: 88, startPoint y: 418, endPoint x: 104, endPoint y: 379, distance: 42.7
click at [87, 369] on div "Highlight H" at bounding box center [86, 417] width 30 height 24
drag, startPoint x: 55, startPoint y: 416, endPoint x: 53, endPoint y: 407, distance: 8.8
click at [53, 369] on icon at bounding box center [52, 413] width 8 height 8
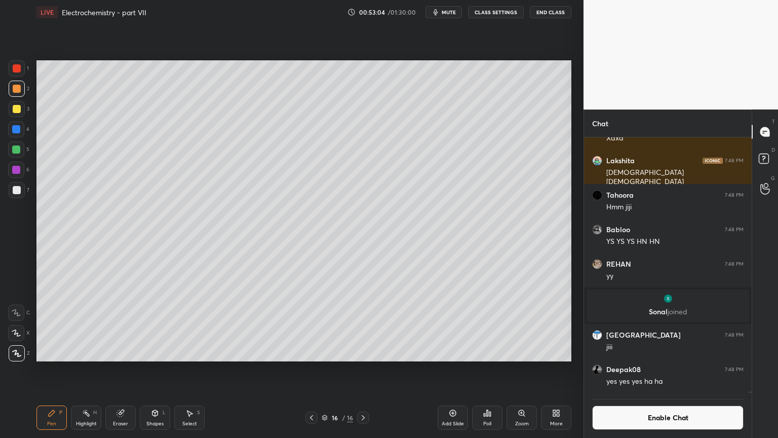
drag, startPoint x: 19, startPoint y: 193, endPoint x: 28, endPoint y: 188, distance: 10.2
click at [22, 191] on div at bounding box center [17, 190] width 16 height 16
click at [57, 369] on div "Pen P" at bounding box center [51, 417] width 30 height 24
drag, startPoint x: 87, startPoint y: 415, endPoint x: 93, endPoint y: 383, distance: 33.0
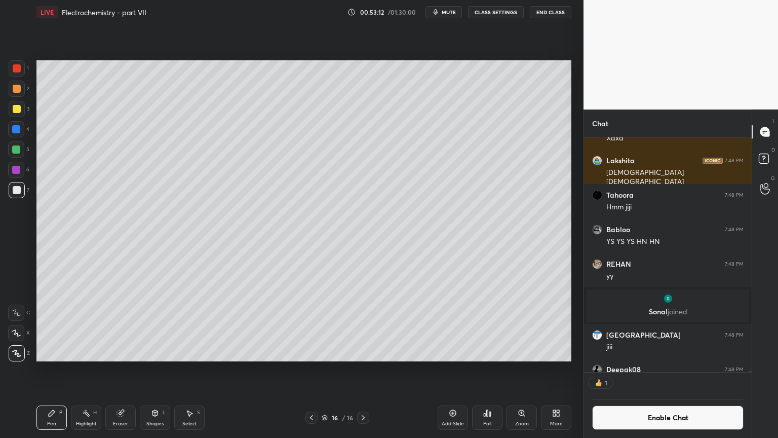
click at [86, 369] on rect at bounding box center [87, 413] width 5 height 5
click at [53, 369] on div "Pen P" at bounding box center [51, 417] width 30 height 24
click at [81, 369] on div "Highlight H" at bounding box center [86, 417] width 30 height 24
drag, startPoint x: 57, startPoint y: 419, endPoint x: 60, endPoint y: 391, distance: 29.0
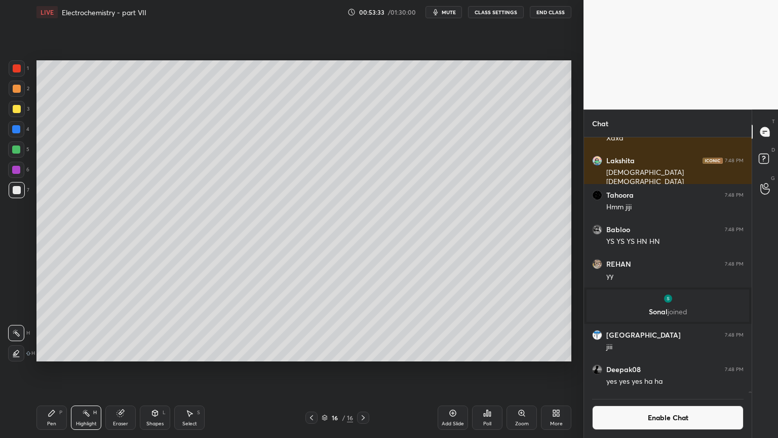
click at [56, 369] on div "Pen P" at bounding box center [51, 417] width 30 height 24
click at [22, 92] on div at bounding box center [17, 89] width 16 height 16
drag, startPoint x: 18, startPoint y: 70, endPoint x: 25, endPoint y: 81, distance: 13.2
click at [17, 73] on div at bounding box center [17, 68] width 16 height 16
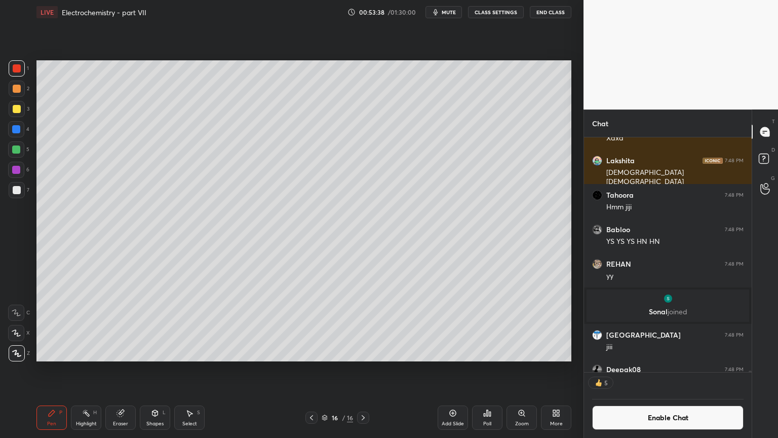
drag, startPoint x: 79, startPoint y: 416, endPoint x: 87, endPoint y: 399, distance: 19.0
click at [80, 369] on div "Highlight H" at bounding box center [86, 417] width 30 height 24
drag, startPoint x: 51, startPoint y: 419, endPoint x: 59, endPoint y: 399, distance: 21.8
click at [50, 369] on div "Pen P" at bounding box center [51, 417] width 30 height 24
click at [152, 369] on div "Shapes L" at bounding box center [155, 417] width 30 height 24
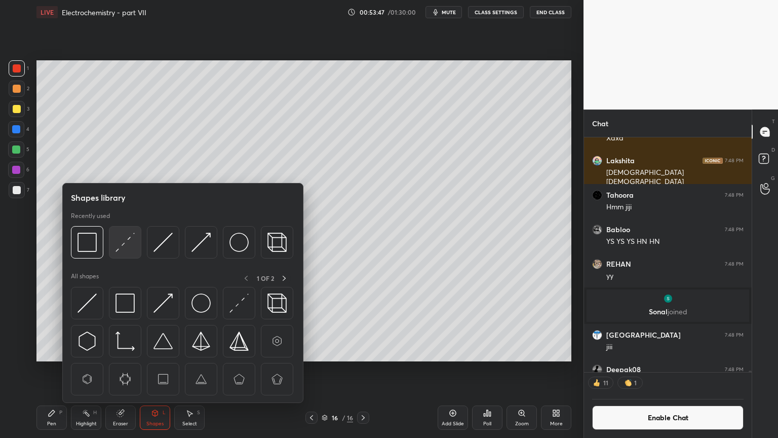
click at [124, 244] on img at bounding box center [125, 242] width 19 height 19
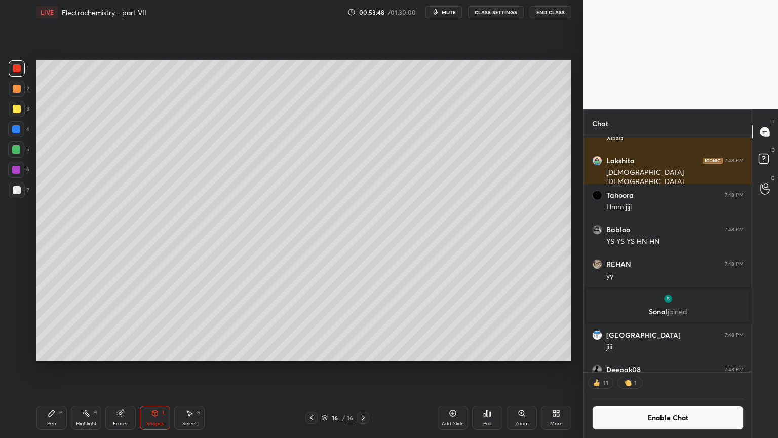
click at [17, 87] on div at bounding box center [17, 89] width 8 height 8
drag, startPoint x: 77, startPoint y: 424, endPoint x: 88, endPoint y: 407, distance: 19.7
click at [76, 369] on div "Highlight" at bounding box center [86, 423] width 21 height 5
click at [47, 369] on div "Pen P" at bounding box center [51, 417] width 30 height 24
click at [13, 193] on div at bounding box center [17, 190] width 8 height 8
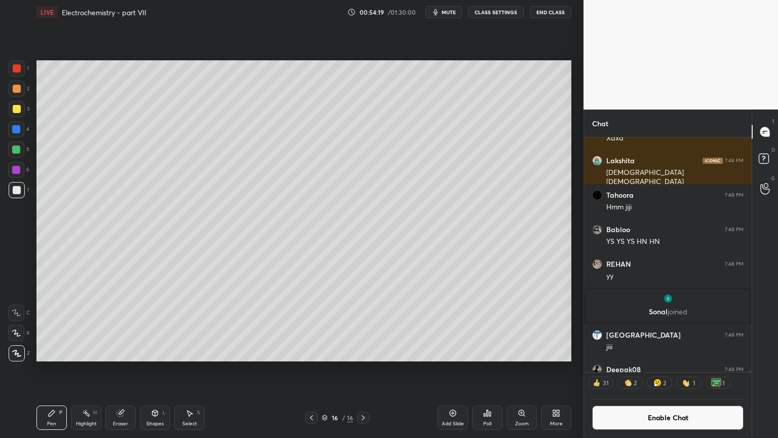
click at [18, 110] on div at bounding box center [17, 109] width 8 height 8
click at [85, 369] on div "Highlight H" at bounding box center [86, 417] width 30 height 24
click at [60, 369] on div "P" at bounding box center [60, 412] width 3 height 5
click at [16, 124] on div at bounding box center [16, 129] width 16 height 16
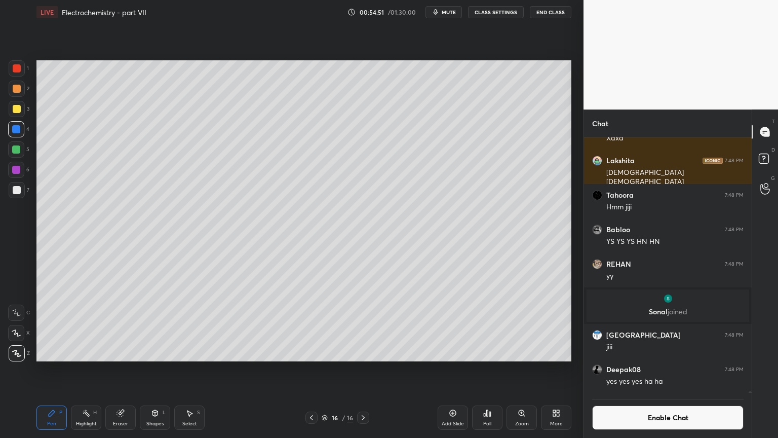
click at [20, 190] on div at bounding box center [17, 190] width 8 height 8
click at [57, 369] on div "Pen P" at bounding box center [51, 417] width 30 height 24
click at [17, 109] on div at bounding box center [17, 109] width 8 height 8
click at [16, 186] on div at bounding box center [17, 190] width 8 height 8
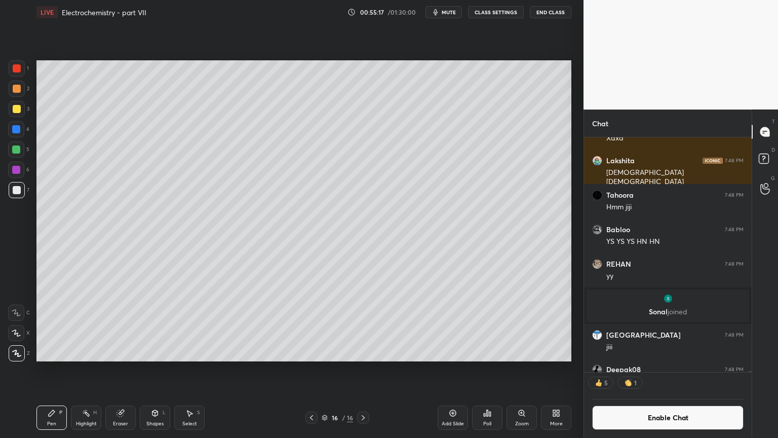
click at [18, 196] on div at bounding box center [17, 190] width 16 height 16
click at [14, 69] on div at bounding box center [17, 68] width 8 height 8
click at [130, 369] on div "Eraser" at bounding box center [120, 417] width 30 height 24
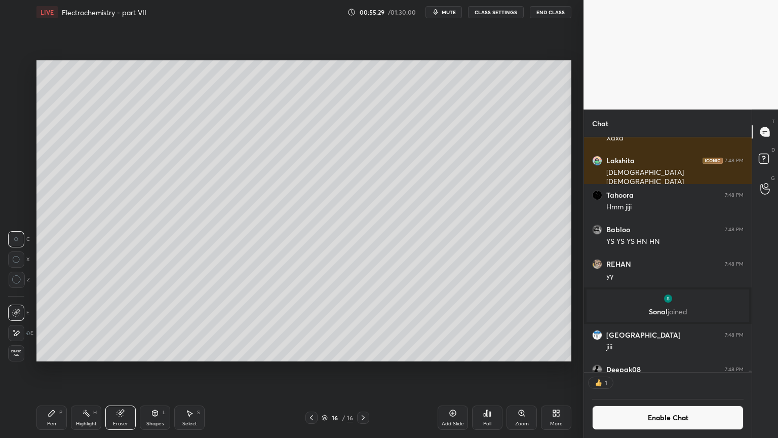
click at [63, 369] on div "Pen P" at bounding box center [51, 417] width 30 height 24
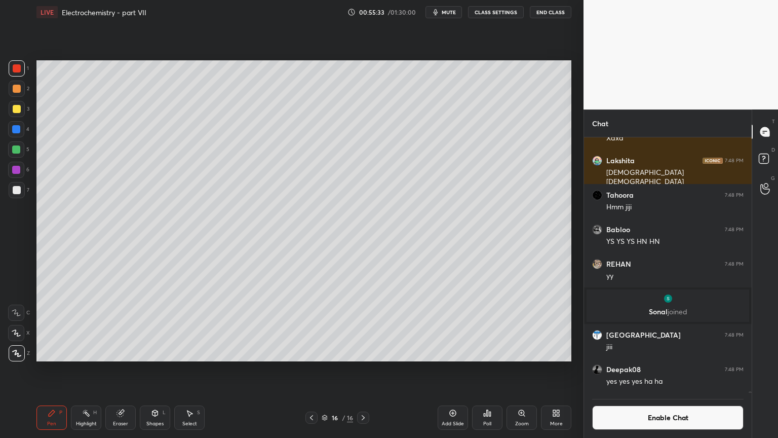
scroll to position [253, 165]
drag, startPoint x: 41, startPoint y: 418, endPoint x: 52, endPoint y: 367, distance: 53.0
click at [40, 369] on div "Pen P" at bounding box center [51, 417] width 30 height 24
click at [18, 188] on div at bounding box center [17, 190] width 8 height 8
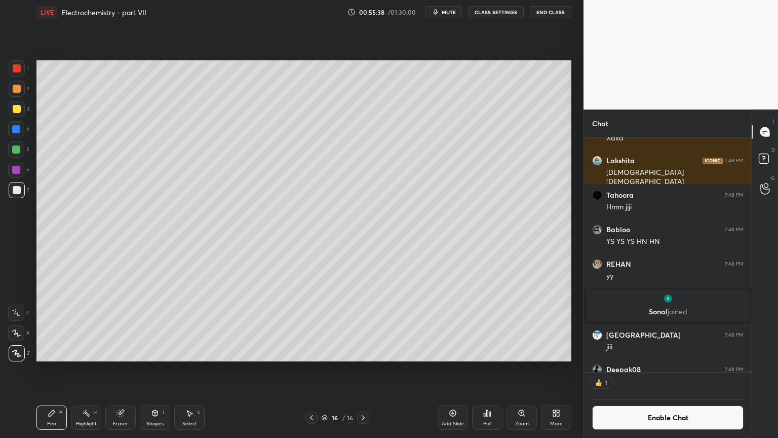
drag, startPoint x: 156, startPoint y: 417, endPoint x: 156, endPoint y: 403, distance: 14.7
click at [153, 369] on div "Shapes L" at bounding box center [155, 417] width 30 height 24
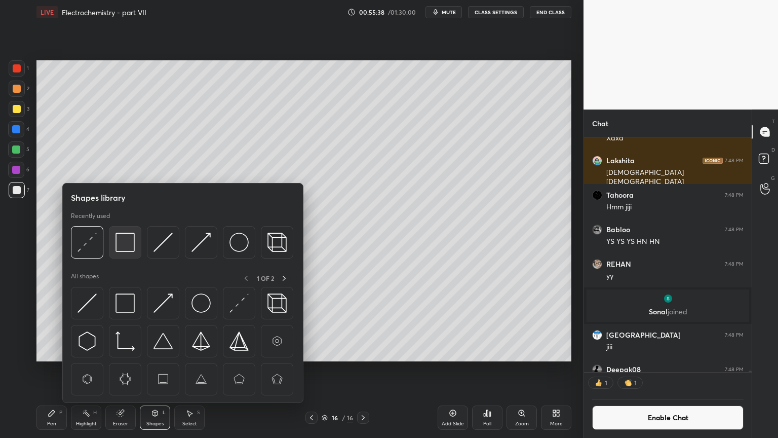
click at [130, 247] on img at bounding box center [125, 242] width 19 height 19
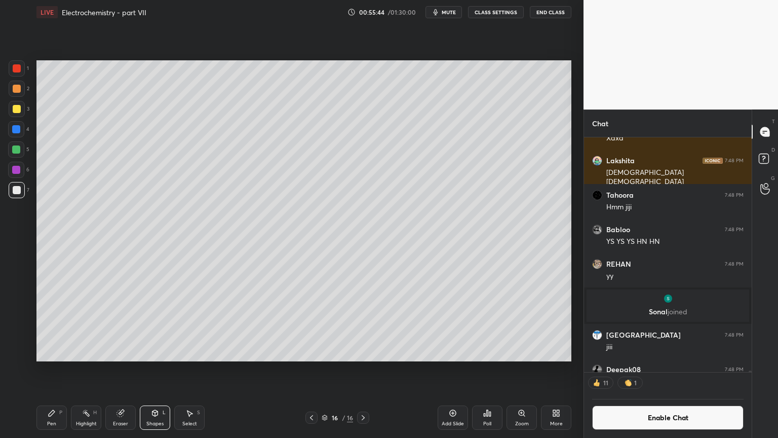
drag, startPoint x: 90, startPoint y: 424, endPoint x: 116, endPoint y: 386, distance: 45.2
click at [88, 369] on div "Highlight" at bounding box center [86, 423] width 21 height 5
drag, startPoint x: 314, startPoint y: 415, endPoint x: 302, endPoint y: 383, distance: 34.6
click at [312, 369] on icon at bounding box center [312, 417] width 8 height 8
drag, startPoint x: 362, startPoint y: 415, endPoint x: 362, endPoint y: 407, distance: 8.1
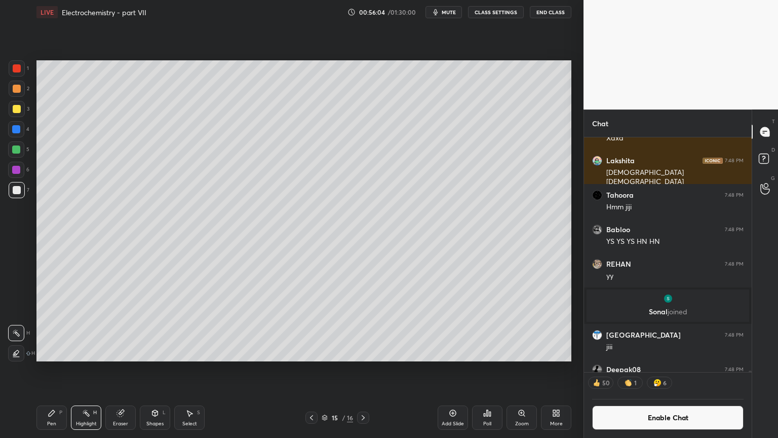
click at [361, 369] on icon at bounding box center [363, 417] width 8 height 8
click at [257, 327] on div "Setting up your live class Poll for secs No correct answer Start poll" at bounding box center [303, 210] width 543 height 373
click at [361, 369] on icon at bounding box center [363, 417] width 8 height 8
click at [362, 369] on icon at bounding box center [363, 417] width 8 height 8
click at [455, 369] on div "Add Slide" at bounding box center [453, 417] width 30 height 24
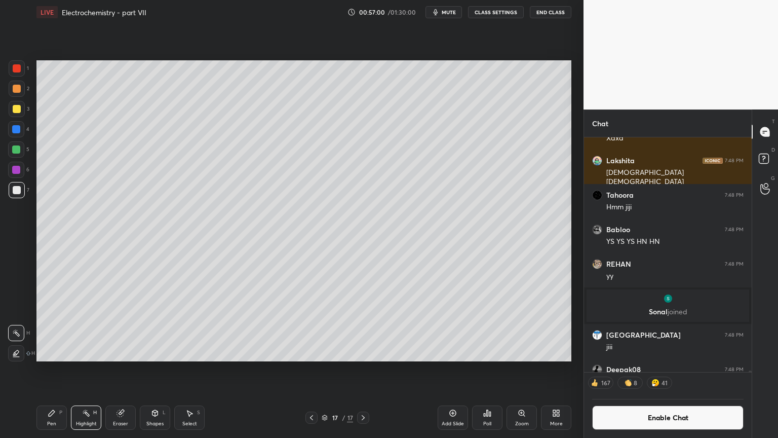
click at [53, 369] on icon at bounding box center [52, 413] width 8 height 8
click at [20, 86] on div at bounding box center [17, 89] width 16 height 16
drag, startPoint x: 155, startPoint y: 419, endPoint x: 149, endPoint y: 409, distance: 12.3
click at [152, 369] on div "Shapes L" at bounding box center [155, 417] width 30 height 24
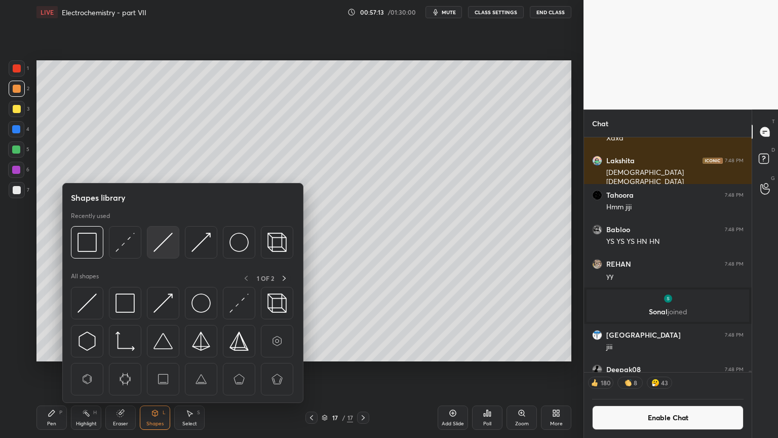
click at [164, 247] on img at bounding box center [163, 242] width 19 height 19
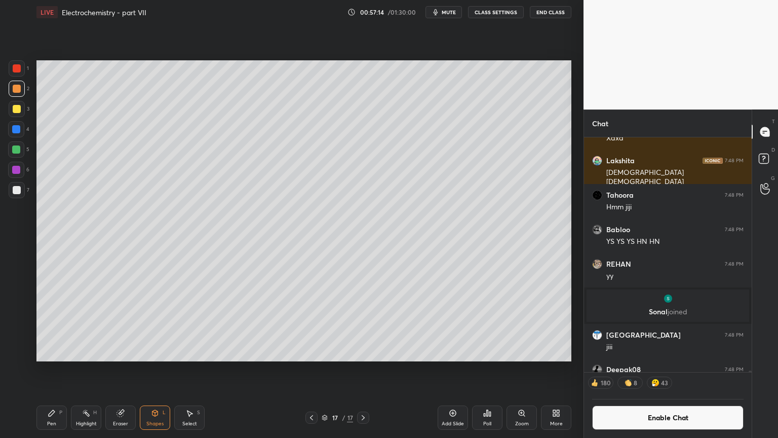
click at [19, 190] on div at bounding box center [17, 190] width 8 height 8
click at [52, 369] on div "Pen P" at bounding box center [51, 417] width 30 height 24
click at [84, 369] on div "Highlight H" at bounding box center [86, 417] width 30 height 24
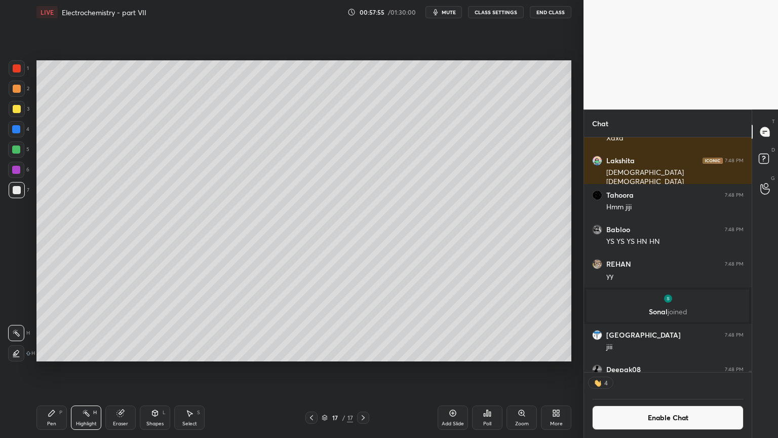
drag, startPoint x: 462, startPoint y: 422, endPoint x: 449, endPoint y: 419, distance: 13.3
click at [454, 369] on div "Add Slide" at bounding box center [453, 423] width 22 height 5
click at [54, 369] on div "Pen P" at bounding box center [51, 417] width 30 height 24
click at [14, 90] on div at bounding box center [17, 89] width 8 height 8
drag, startPoint x: 156, startPoint y: 417, endPoint x: 156, endPoint y: 411, distance: 6.1
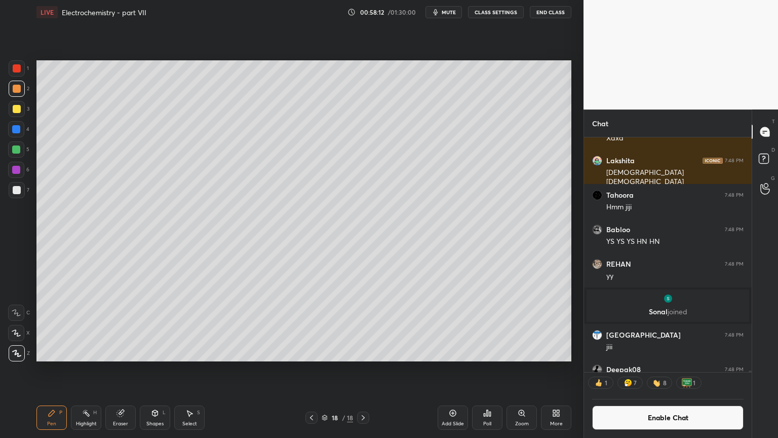
click at [155, 369] on div "Shapes L" at bounding box center [155, 417] width 30 height 24
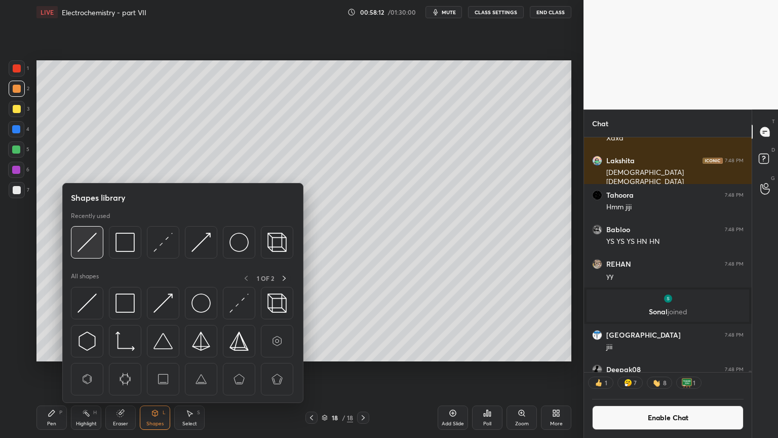
click at [88, 254] on div at bounding box center [87, 242] width 32 height 32
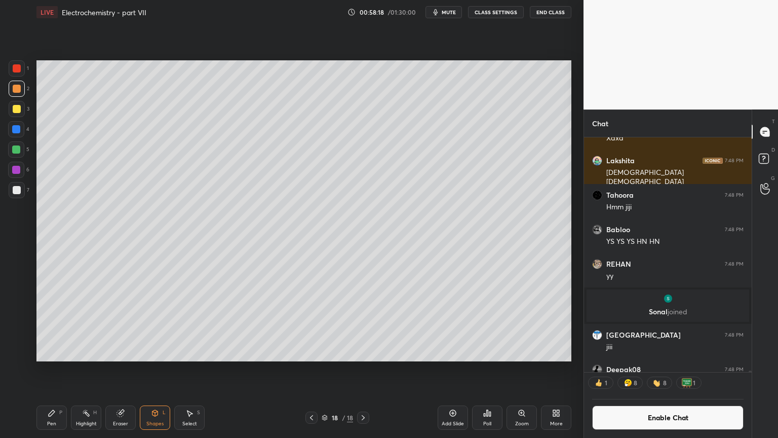
drag, startPoint x: 51, startPoint y: 417, endPoint x: 74, endPoint y: 364, distance: 58.5
click at [49, 369] on div "Pen P" at bounding box center [51, 417] width 30 height 24
click at [16, 193] on div at bounding box center [17, 190] width 8 height 8
click at [21, 108] on div at bounding box center [17, 109] width 16 height 16
click at [163, 369] on div "Shapes L" at bounding box center [155, 417] width 30 height 24
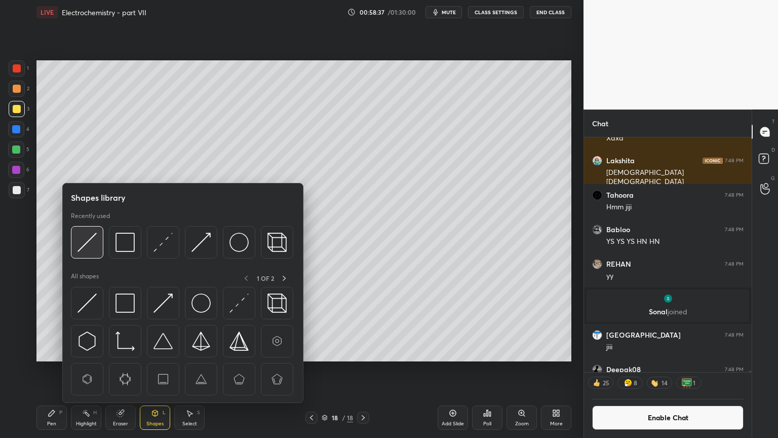
click at [87, 241] on img at bounding box center [87, 242] width 19 height 19
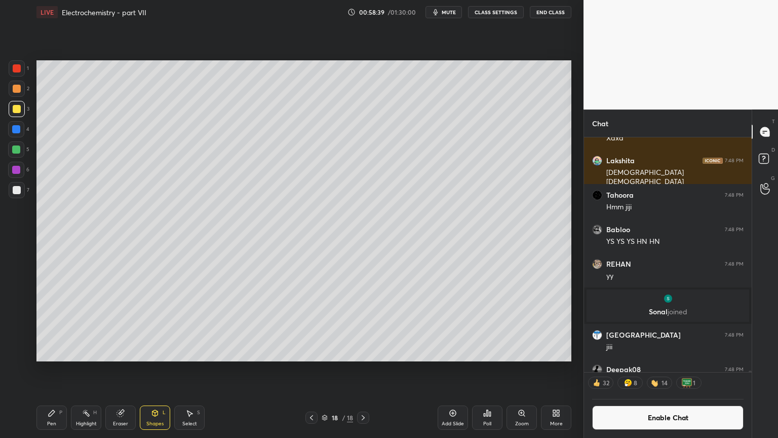
drag, startPoint x: 647, startPoint y: 419, endPoint x: 656, endPoint y: 414, distance: 10.3
click at [650, 369] on button "Enable Chat" at bounding box center [667, 417] width 151 height 24
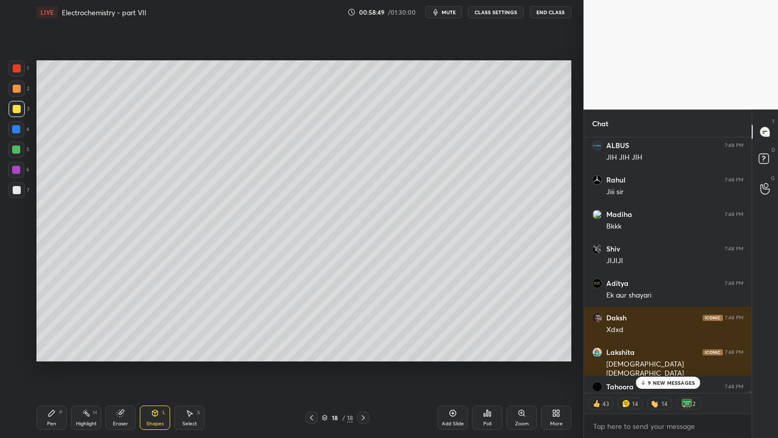
click at [661, 369] on p "9 NEW MESSAGES" at bounding box center [671, 382] width 47 height 6
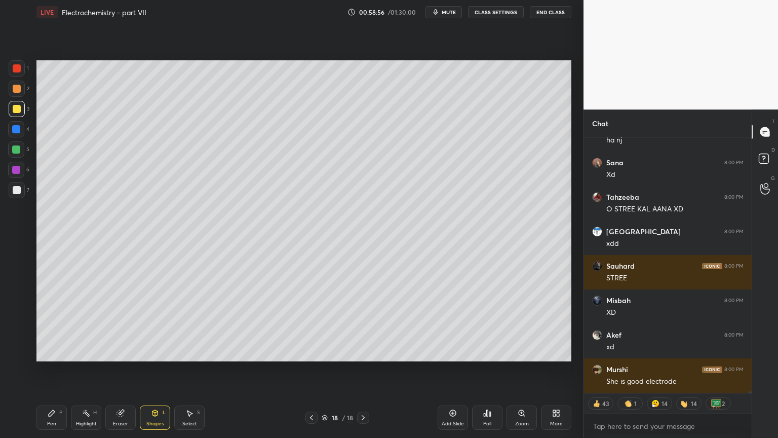
scroll to position [44541, 0]
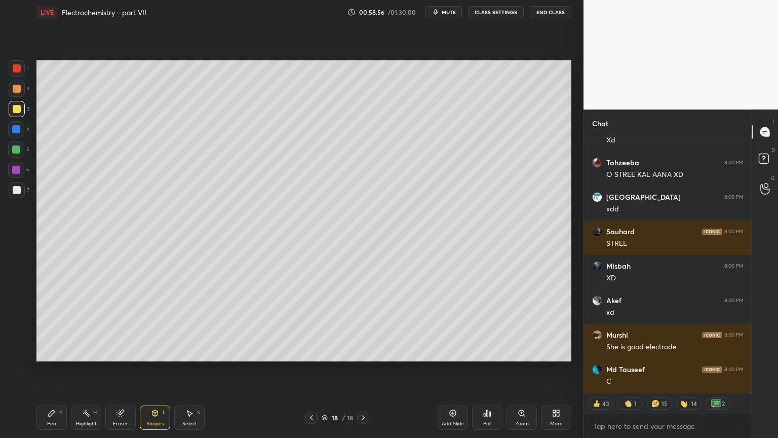
click at [94, 369] on div "Highlight H" at bounding box center [86, 417] width 30 height 24
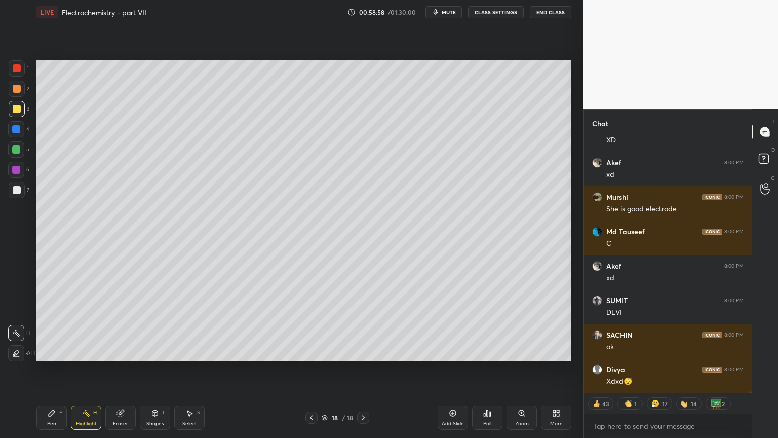
scroll to position [44713, 0]
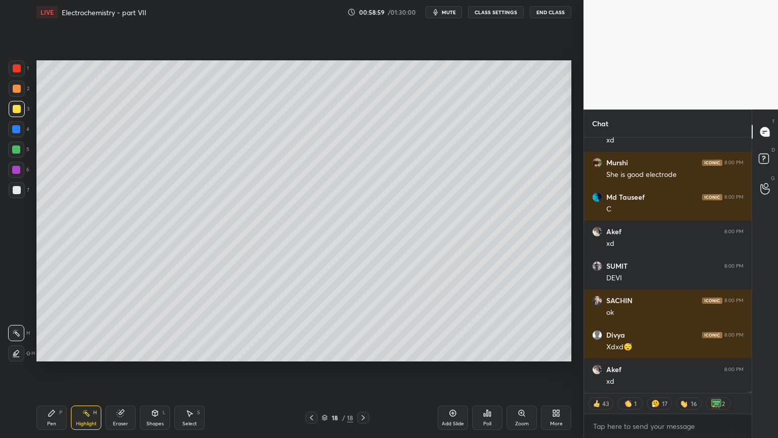
type textarea "x"
click at [496, 11] on button "CLASS SETTINGS" at bounding box center [496, 12] width 56 height 12
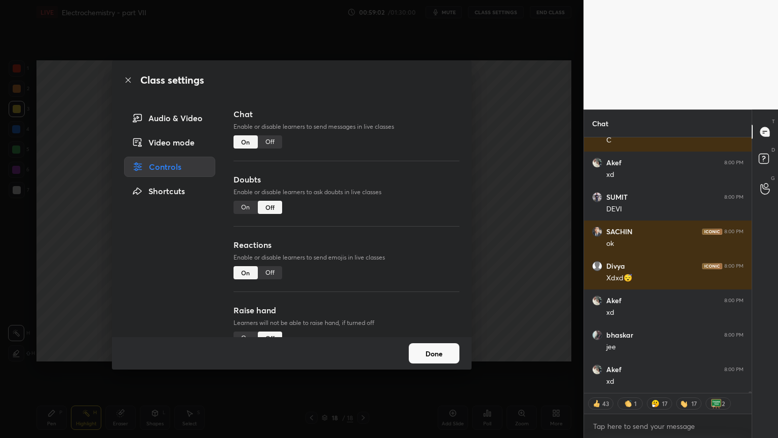
click at [274, 141] on div "Off" at bounding box center [270, 141] width 24 height 13
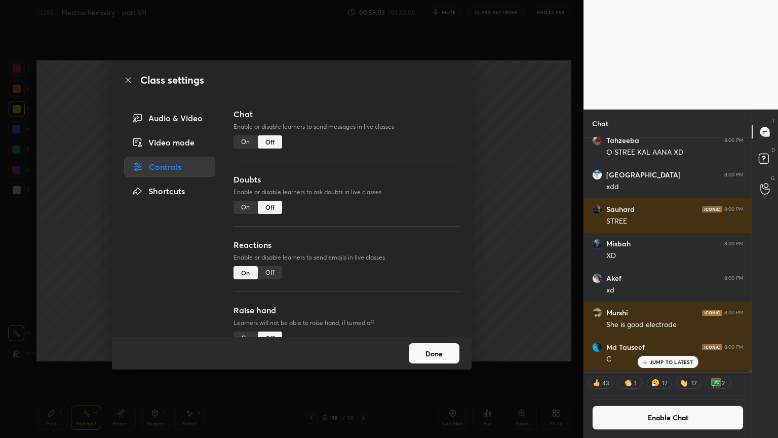
drag, startPoint x: 541, startPoint y: 204, endPoint x: 527, endPoint y: 199, distance: 15.1
click at [538, 203] on div "Class settings Audio & Video Video mode Controls Shortcuts Chat Enable or disab…" at bounding box center [292, 219] width 584 height 438
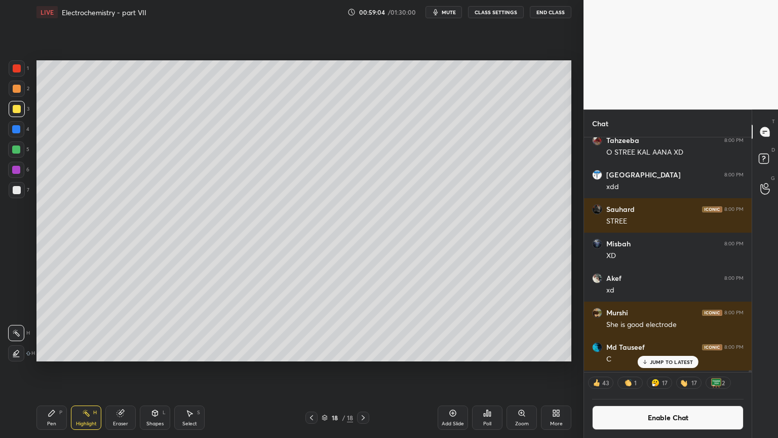
click at [153, 369] on div "Shapes L" at bounding box center [155, 417] width 30 height 24
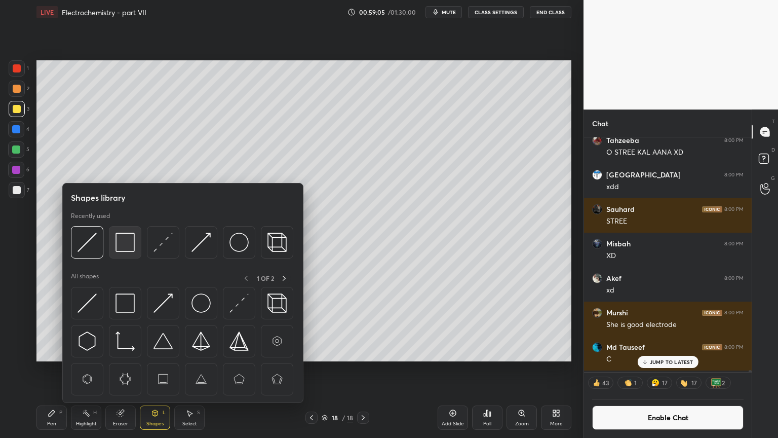
click at [126, 246] on img at bounding box center [125, 242] width 19 height 19
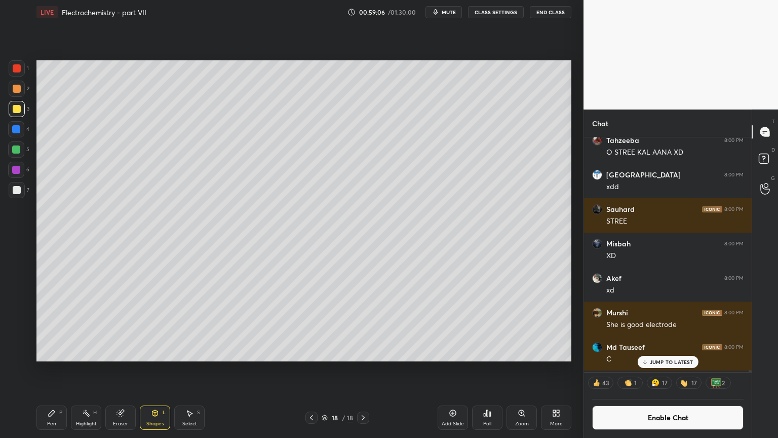
click at [17, 189] on div at bounding box center [17, 190] width 8 height 8
click at [99, 369] on div "Highlight H" at bounding box center [86, 417] width 30 height 24
click at [116, 369] on div "Eraser" at bounding box center [120, 417] width 30 height 24
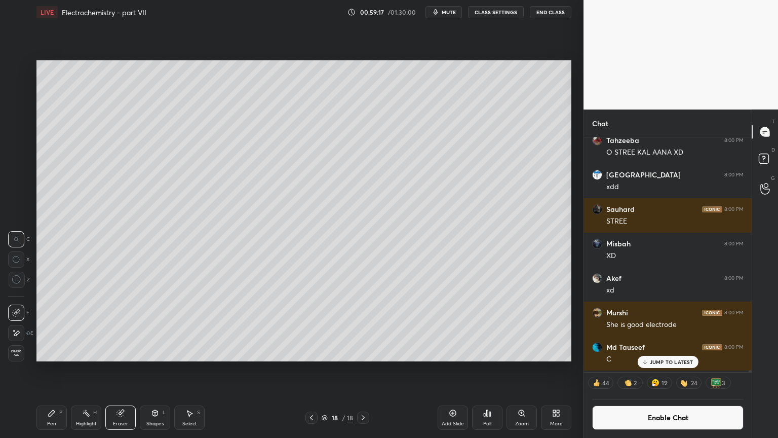
click at [151, 369] on div "Shapes" at bounding box center [154, 423] width 17 height 5
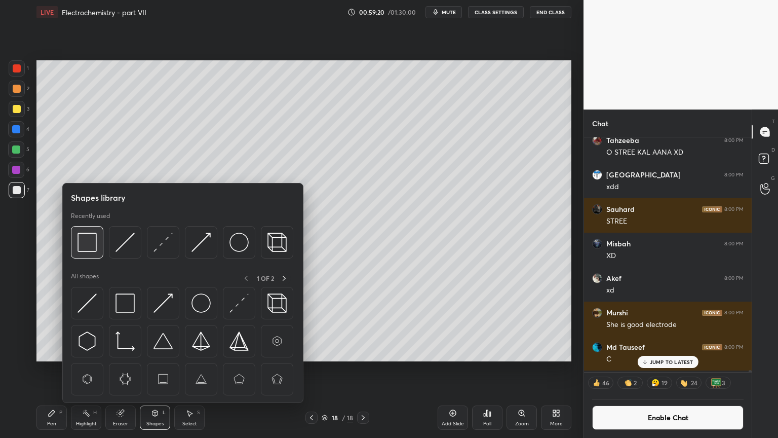
click at [92, 247] on img at bounding box center [87, 242] width 19 height 19
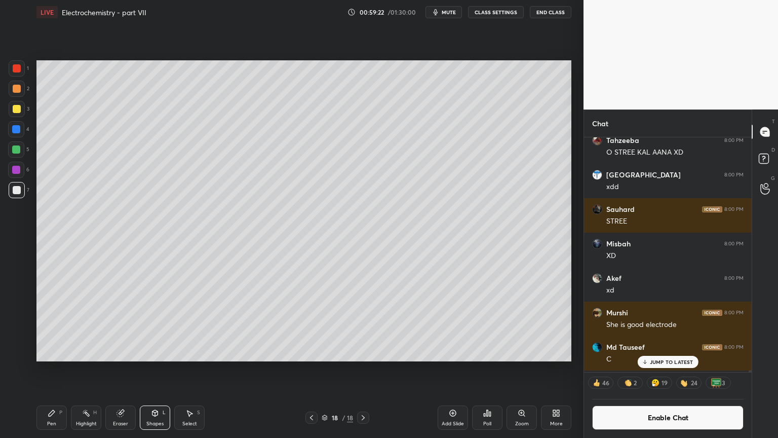
click at [18, 90] on div at bounding box center [17, 89] width 8 height 8
click at [124, 369] on div "Eraser" at bounding box center [120, 417] width 30 height 24
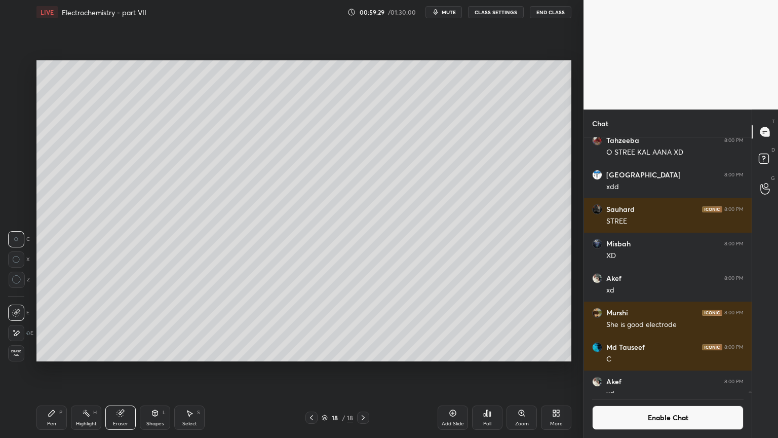
scroll to position [253, 165]
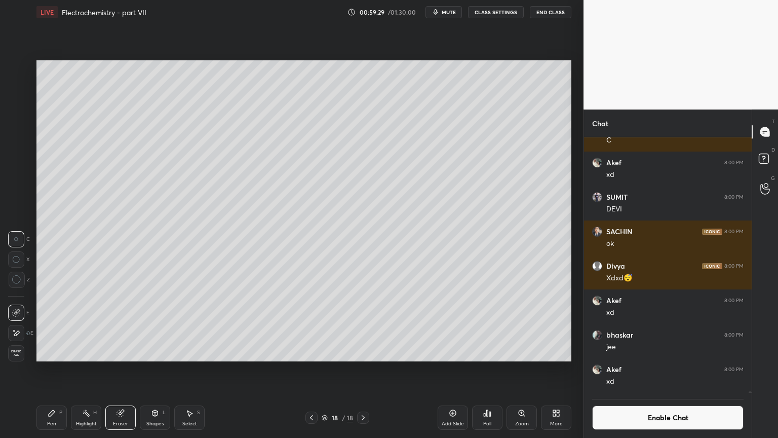
drag, startPoint x: 54, startPoint y: 416, endPoint x: 70, endPoint y: 373, distance: 46.0
click at [53, 369] on icon at bounding box center [52, 413] width 8 height 8
click at [122, 369] on div "Eraser" at bounding box center [120, 423] width 15 height 5
drag, startPoint x: 117, startPoint y: 427, endPoint x: 121, endPoint y: 419, distance: 8.6
click at [120, 369] on div "Eraser" at bounding box center [120, 417] width 30 height 24
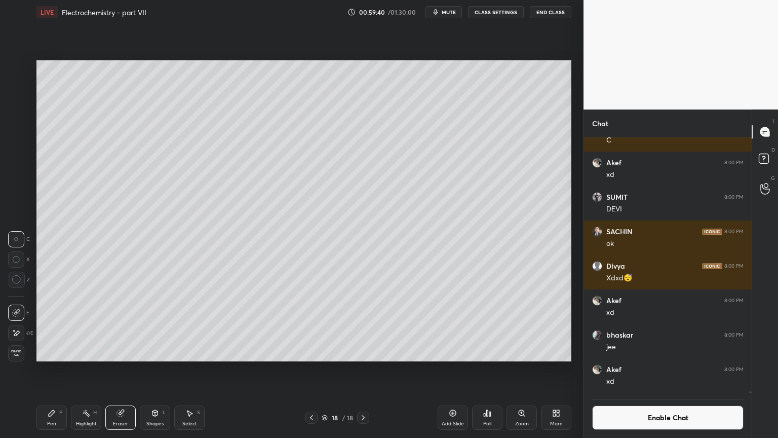
click at [154, 369] on div "Shapes L" at bounding box center [155, 417] width 30 height 24
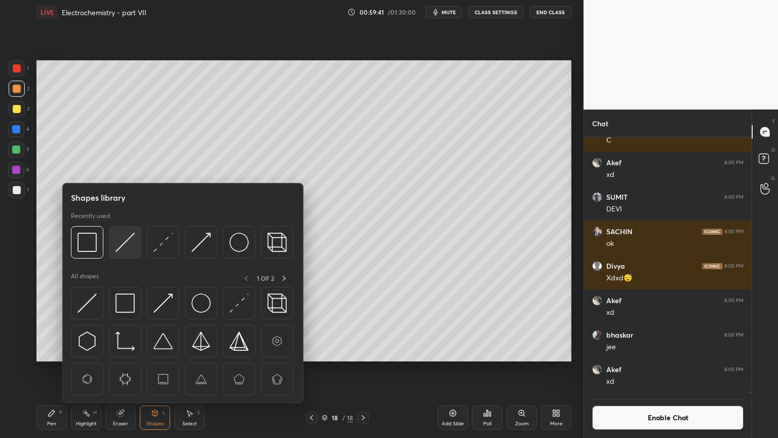
click at [124, 245] on img at bounding box center [125, 242] width 19 height 19
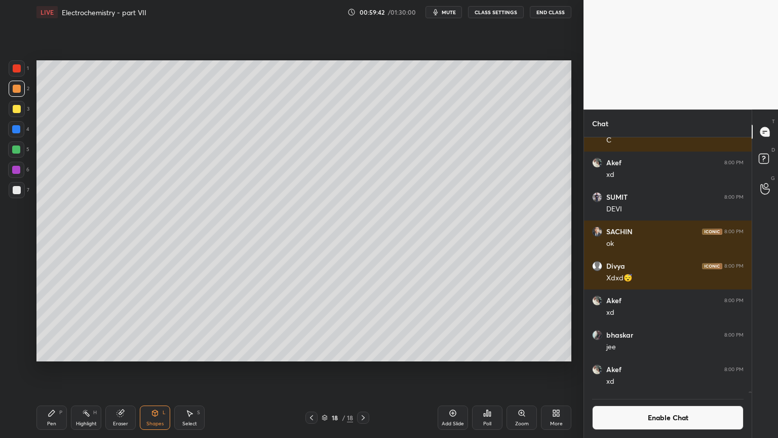
click at [16, 89] on div at bounding box center [17, 89] width 8 height 8
click at [149, 369] on div "Pen P Highlight H Eraser Shapes L Select S 18 / 18 Add Slide Poll Zoom More" at bounding box center [303, 417] width 535 height 41
click at [20, 190] on div at bounding box center [17, 190] width 16 height 16
drag, startPoint x: 87, startPoint y: 420, endPoint x: 125, endPoint y: 381, distance: 54.1
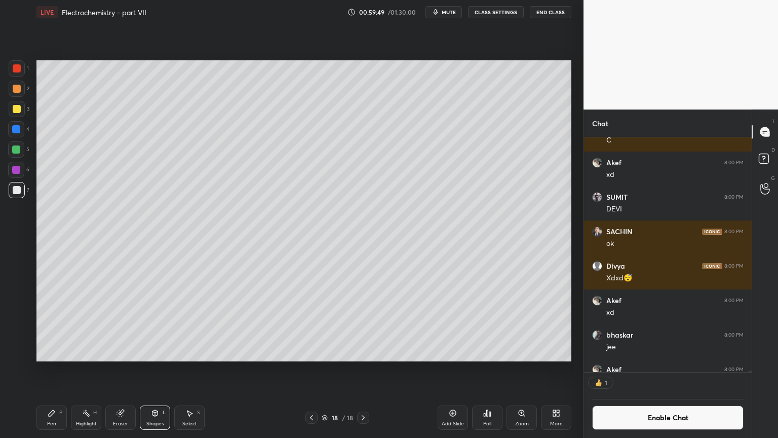
click at [90, 369] on div "Highlight H" at bounding box center [86, 417] width 30 height 24
click at [121, 369] on div "Eraser" at bounding box center [120, 423] width 15 height 5
drag, startPoint x: 151, startPoint y: 415, endPoint x: 149, endPoint y: 404, distance: 11.4
click at [151, 369] on icon at bounding box center [155, 413] width 8 height 8
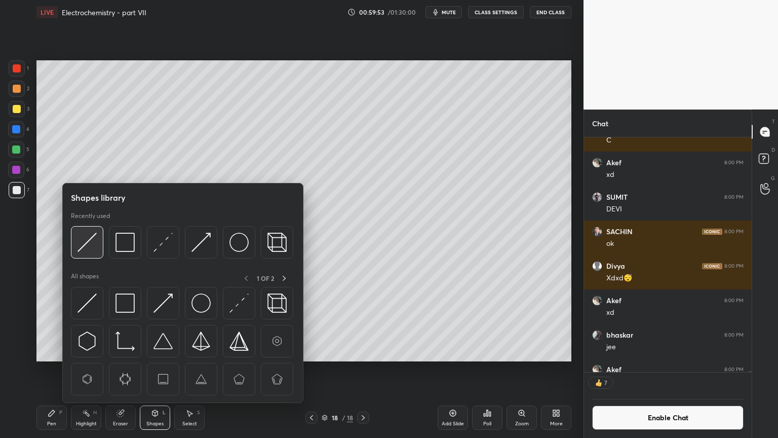
click at [88, 255] on div at bounding box center [87, 242] width 32 height 32
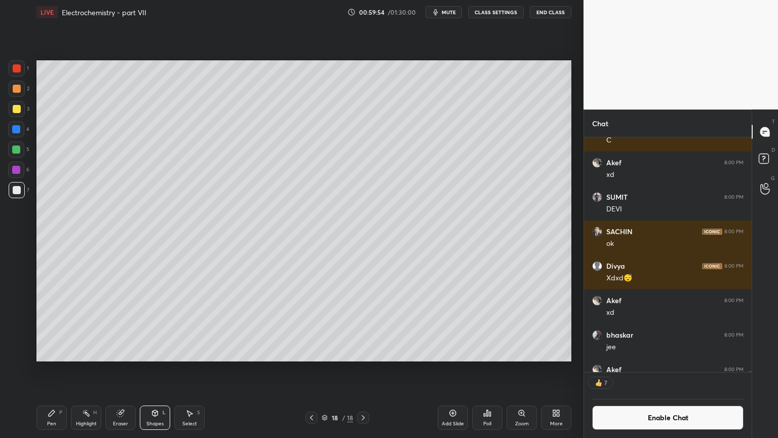
click at [15, 70] on div at bounding box center [17, 68] width 8 height 8
click at [151, 369] on div "Shapes" at bounding box center [154, 423] width 17 height 5
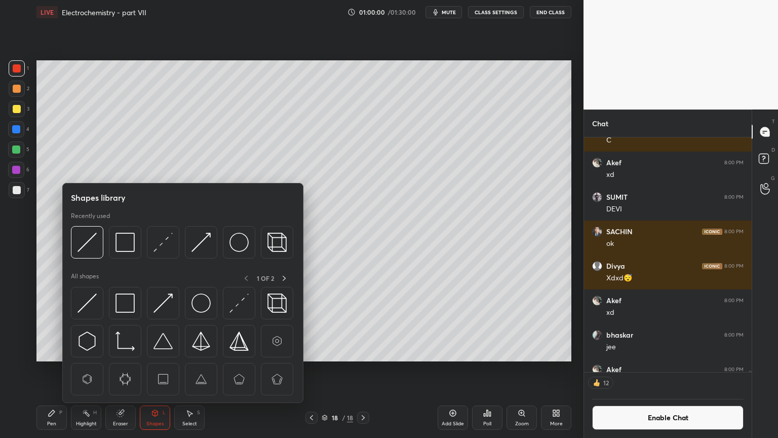
click at [15, 128] on div at bounding box center [16, 129] width 8 height 8
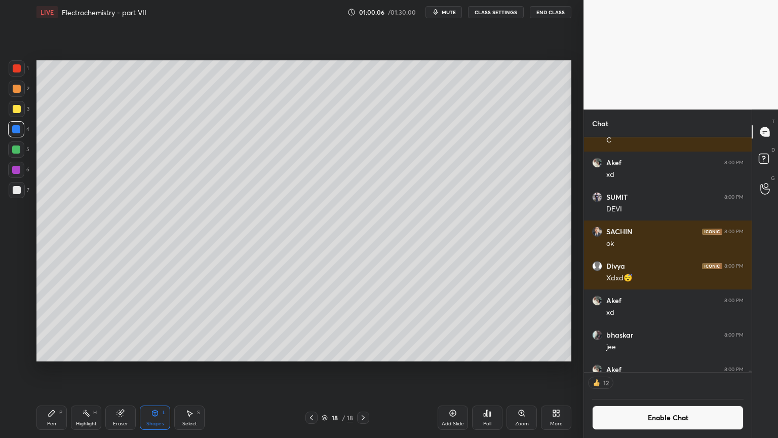
click at [13, 171] on div at bounding box center [16, 170] width 8 height 8
click at [51, 369] on div "Pen P" at bounding box center [51, 417] width 30 height 24
click at [17, 190] on div at bounding box center [17, 190] width 8 height 8
click at [56, 369] on div "Pen P" at bounding box center [51, 417] width 30 height 24
click at [159, 369] on div "Shapes" at bounding box center [154, 423] width 17 height 5
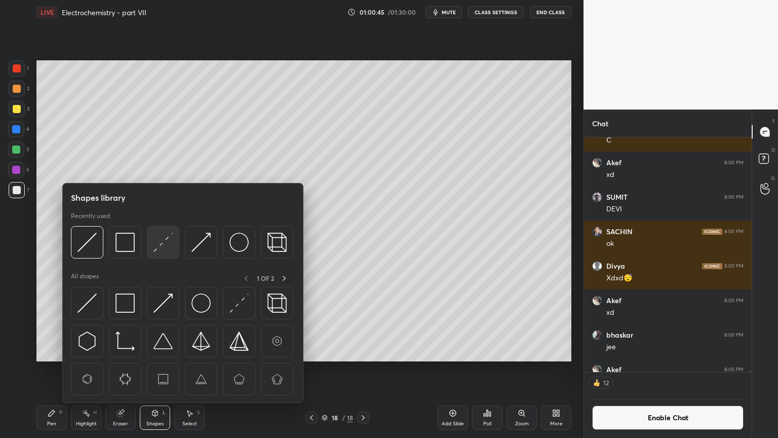
click at [162, 243] on img at bounding box center [163, 242] width 19 height 19
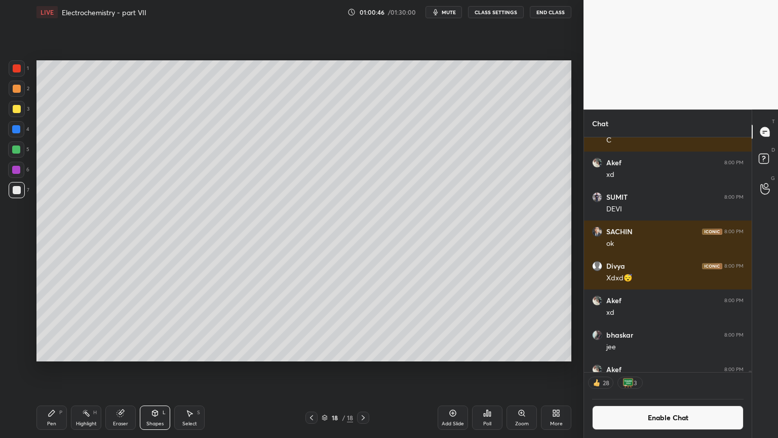
click at [154, 369] on div "Shapes" at bounding box center [154, 423] width 17 height 5
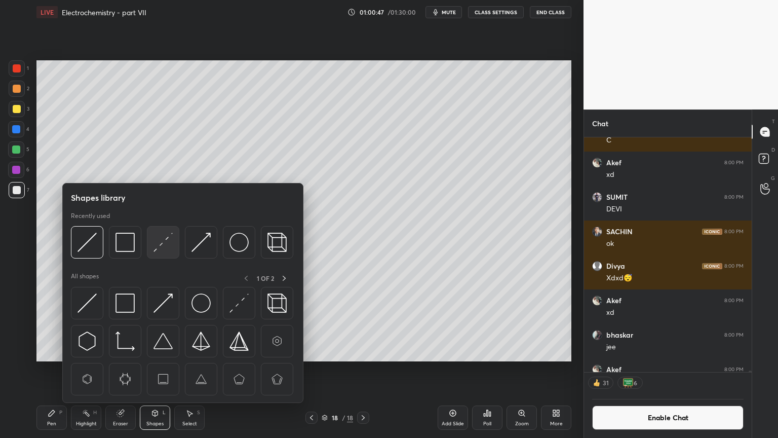
click at [161, 243] on img at bounding box center [163, 242] width 19 height 19
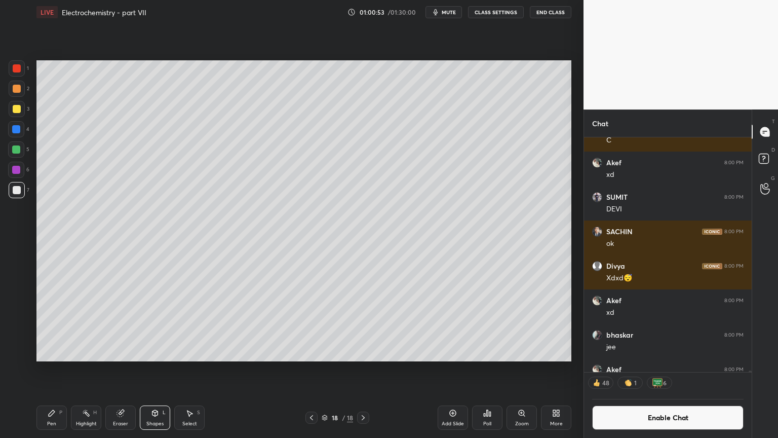
click at [45, 369] on div "Pen P" at bounding box center [51, 417] width 30 height 24
click at [18, 69] on div at bounding box center [17, 68] width 8 height 8
drag, startPoint x: 161, startPoint y: 420, endPoint x: 156, endPoint y: 407, distance: 14.1
click at [161, 369] on div "Shapes L" at bounding box center [155, 417] width 30 height 24
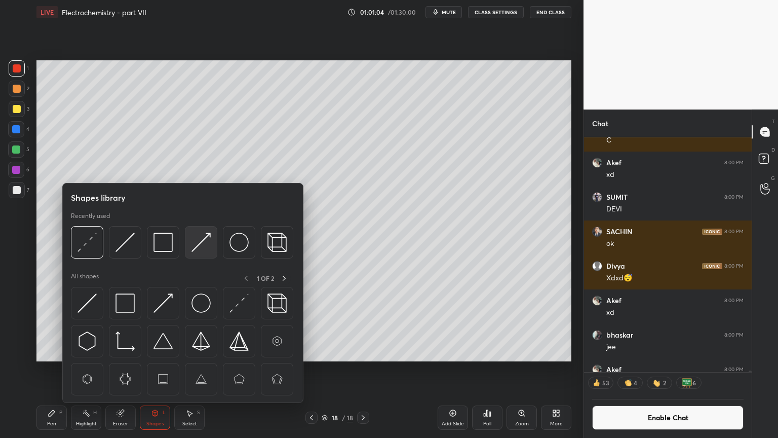
click at [204, 243] on img at bounding box center [201, 242] width 19 height 19
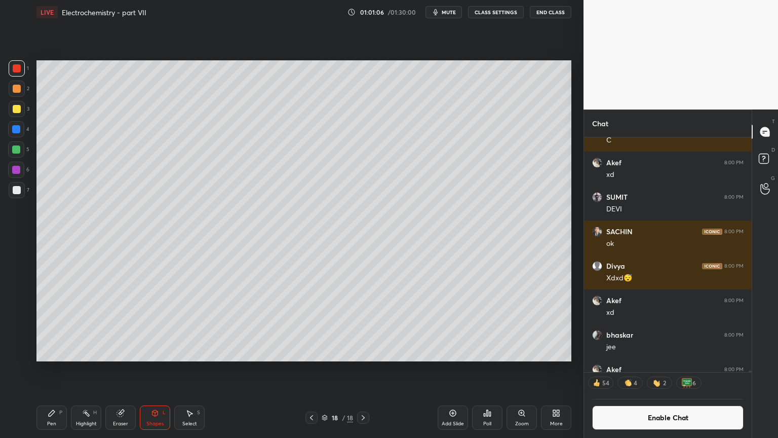
drag, startPoint x: 60, startPoint y: 421, endPoint x: 59, endPoint y: 406, distance: 14.8
click at [60, 369] on div "Pen P" at bounding box center [51, 417] width 30 height 24
click at [90, 369] on div "Highlight H" at bounding box center [86, 417] width 30 height 24
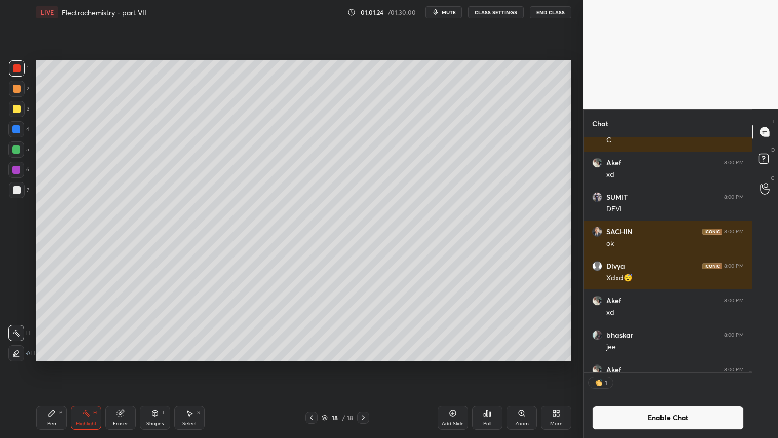
drag, startPoint x: 22, startPoint y: 184, endPoint x: 29, endPoint y: 190, distance: 8.6
click at [22, 187] on div at bounding box center [17, 190] width 16 height 16
click at [658, 369] on button "Enable Chat" at bounding box center [667, 417] width 151 height 24
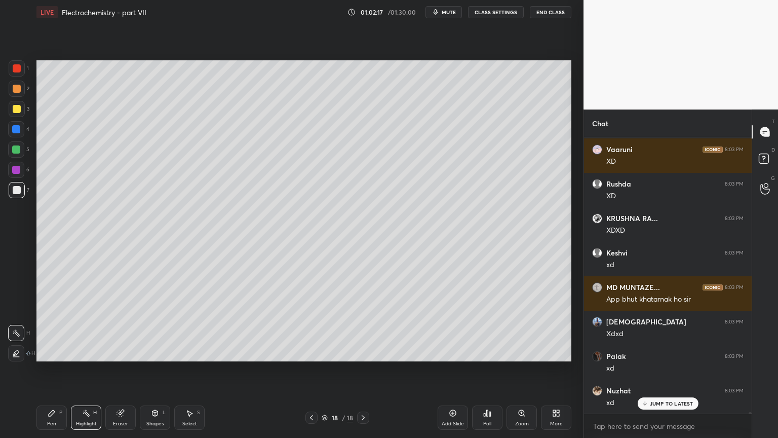
scroll to position [47910, 0]
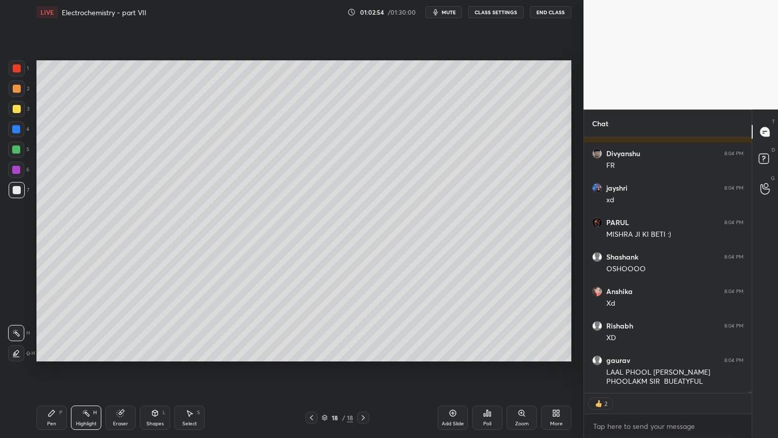
click at [44, 369] on div "Pen P" at bounding box center [51, 417] width 30 height 24
click at [85, 369] on div "Highlight" at bounding box center [86, 423] width 21 height 5
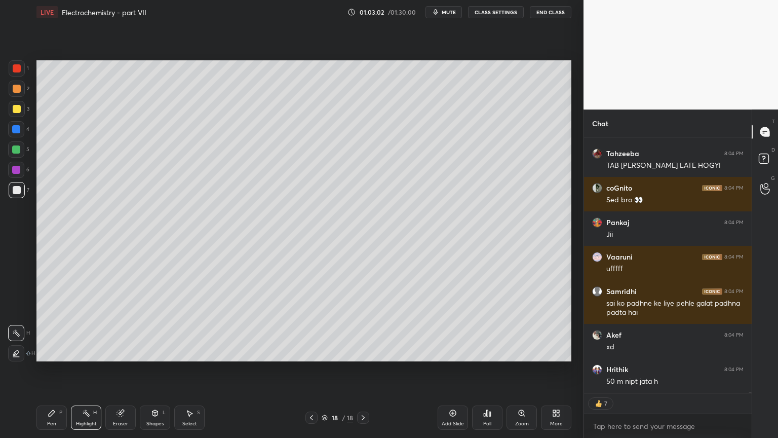
drag, startPoint x: 88, startPoint y: 411, endPoint x: 116, endPoint y: 377, distance: 44.2
click at [88, 369] on icon at bounding box center [86, 413] width 8 height 8
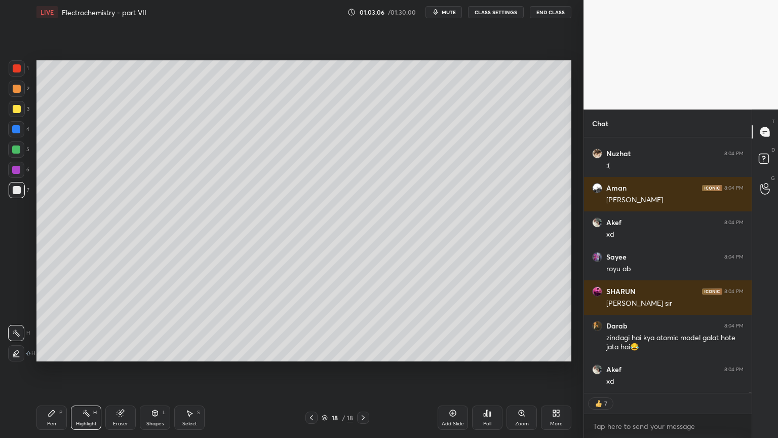
type textarea "x"
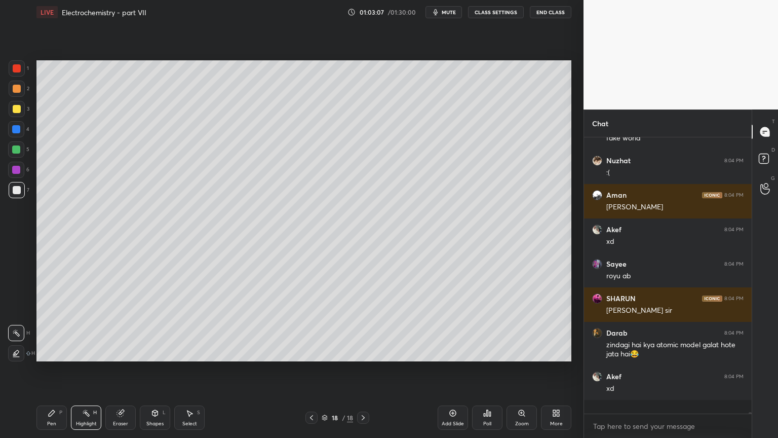
drag, startPoint x: 496, startPoint y: 11, endPoint x: 490, endPoint y: 13, distance: 5.9
click at [490, 13] on button "CLASS SETTINGS" at bounding box center [496, 12] width 56 height 12
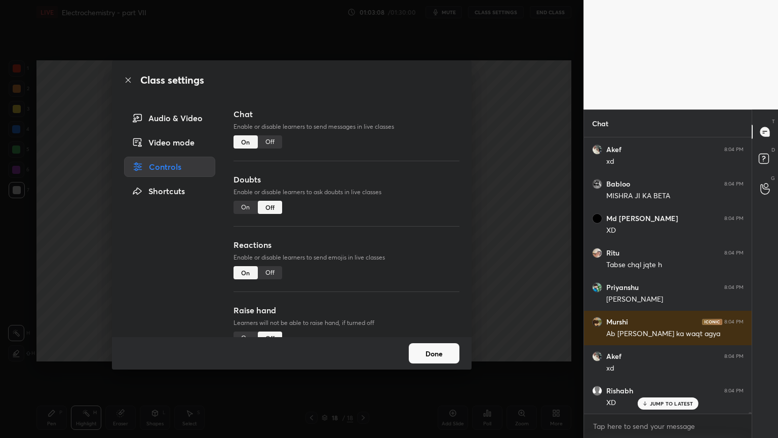
click at [271, 145] on div "Off" at bounding box center [270, 141] width 24 height 13
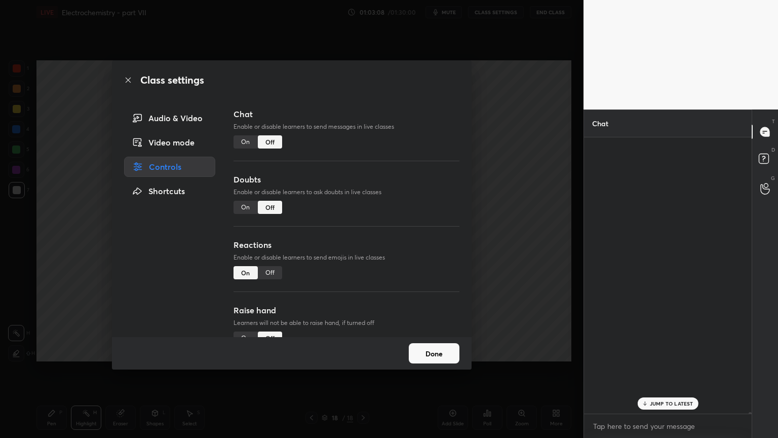
click at [525, 171] on div "Class settings Audio & Video Video mode Controls Shortcuts Chat Enable or disab…" at bounding box center [292, 219] width 584 height 438
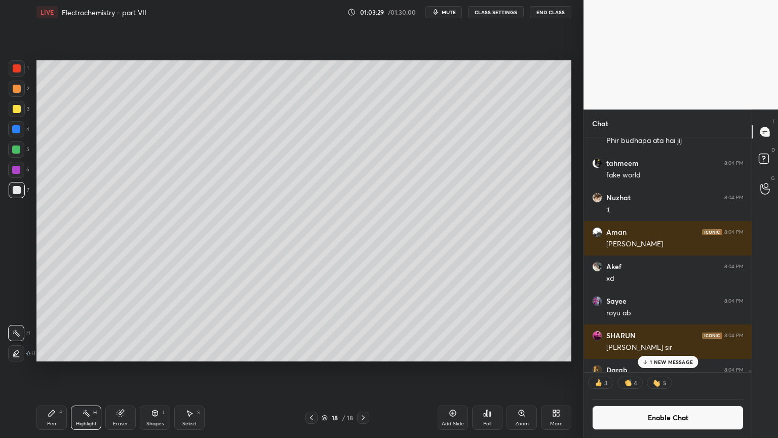
click at [310, 369] on icon at bounding box center [312, 417] width 8 height 8
drag, startPoint x: 311, startPoint y: 416, endPoint x: 312, endPoint y: 404, distance: 12.2
click at [309, 369] on icon at bounding box center [312, 417] width 8 height 8
click at [365, 369] on icon at bounding box center [363, 417] width 8 height 8
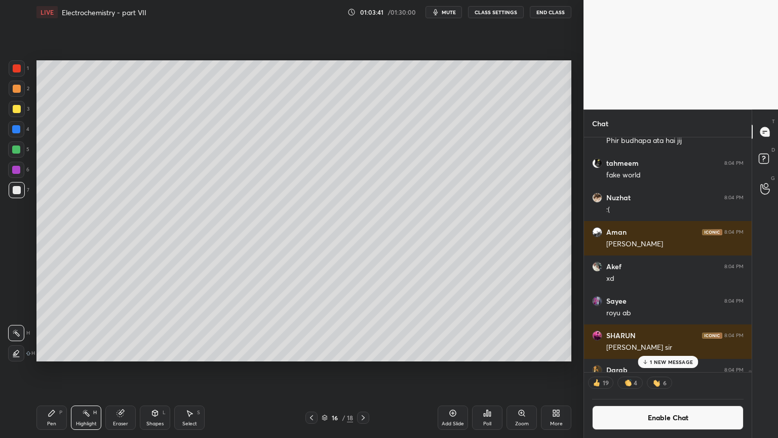
click at [363, 369] on icon at bounding box center [363, 417] width 8 height 8
click at [362, 369] on icon at bounding box center [363, 417] width 8 height 8
click at [508, 369] on div "Setting up your live class Poll for secs No correct answer Start poll" at bounding box center [303, 210] width 543 height 373
click at [681, 364] on p "2 NEW MESSAGES" at bounding box center [671, 362] width 47 height 6
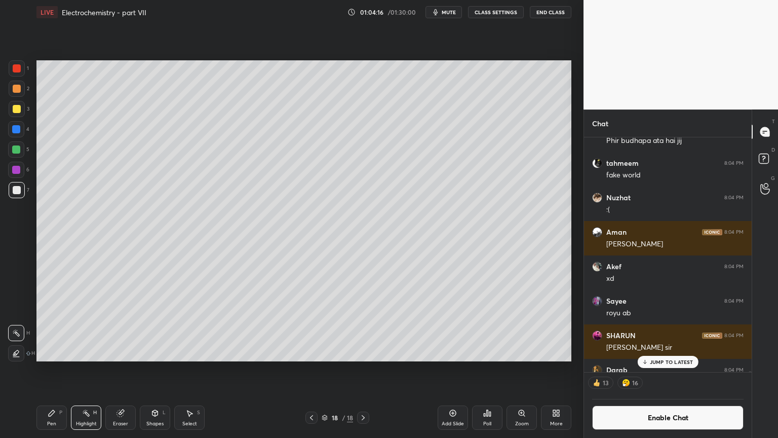
scroll to position [51412, 0]
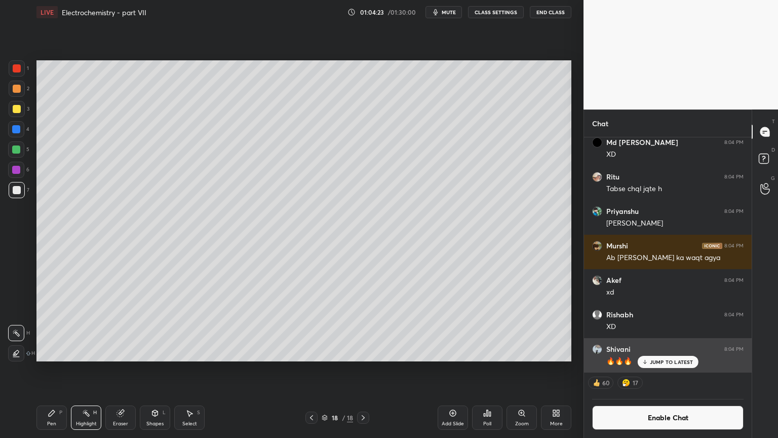
drag, startPoint x: 662, startPoint y: 361, endPoint x: 656, endPoint y: 356, distance: 8.3
click at [660, 361] on p "JUMP TO LATEST" at bounding box center [672, 362] width 44 height 6
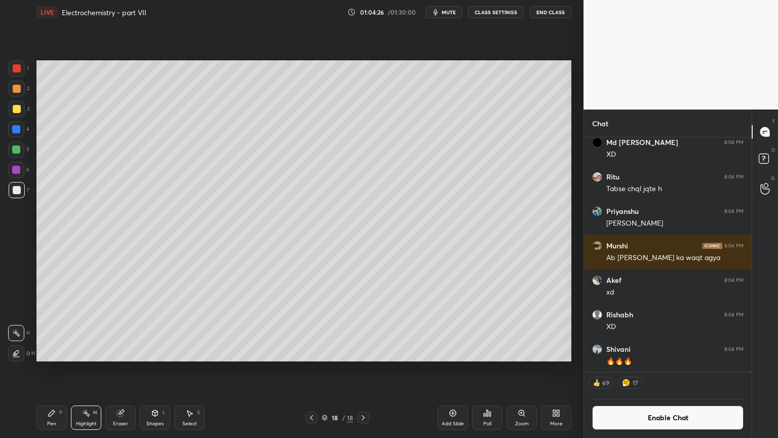
click at [58, 369] on div "Pen P" at bounding box center [51, 417] width 30 height 24
drag, startPoint x: 89, startPoint y: 419, endPoint x: 93, endPoint y: 396, distance: 24.2
click at [89, 369] on div "Highlight H" at bounding box center [86, 417] width 30 height 24
drag, startPoint x: 53, startPoint y: 422, endPoint x: 63, endPoint y: 409, distance: 15.9
click at [53, 369] on div "Pen P" at bounding box center [51, 417] width 30 height 24
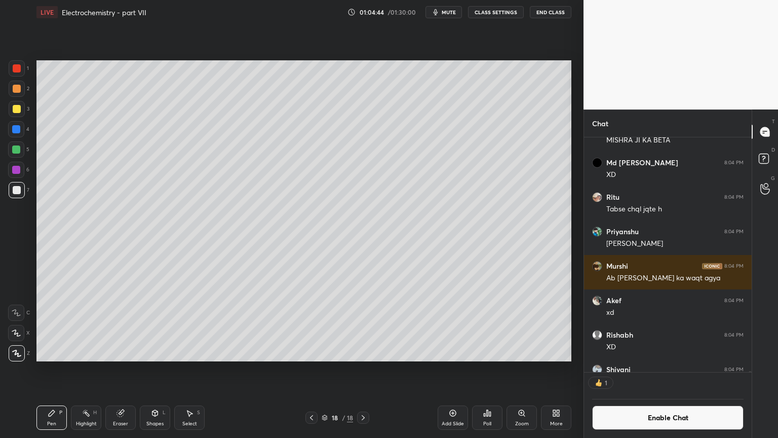
scroll to position [3, 3]
drag, startPoint x: 158, startPoint y: 419, endPoint x: 152, endPoint y: 405, distance: 15.2
click at [155, 369] on div "Shapes L" at bounding box center [155, 417] width 30 height 24
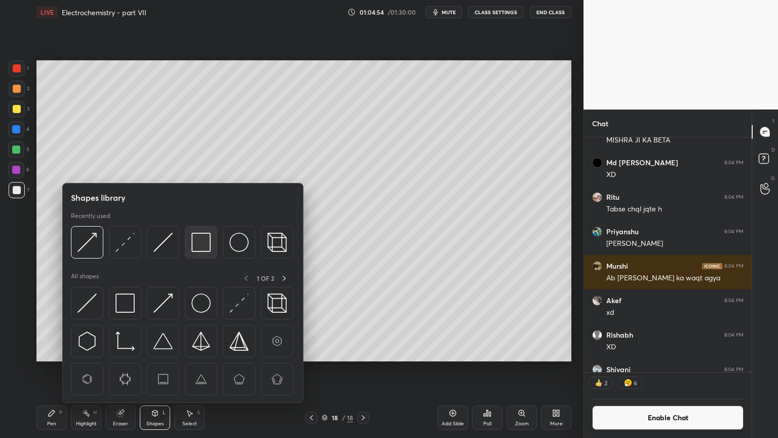
click at [198, 243] on img at bounding box center [201, 242] width 19 height 19
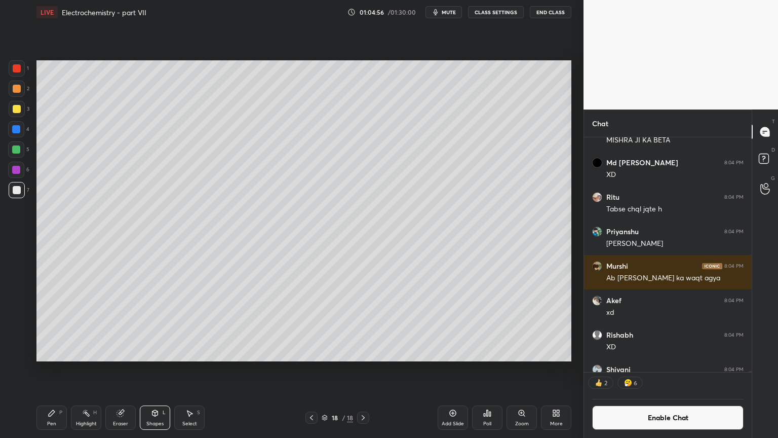
click at [95, 369] on div "Highlight H" at bounding box center [86, 417] width 30 height 24
click at [49, 369] on div "Pen P" at bounding box center [51, 417] width 30 height 24
click at [17, 132] on div at bounding box center [16, 129] width 8 height 8
drag, startPoint x: 80, startPoint y: 414, endPoint x: 103, endPoint y: 391, distance: 33.0
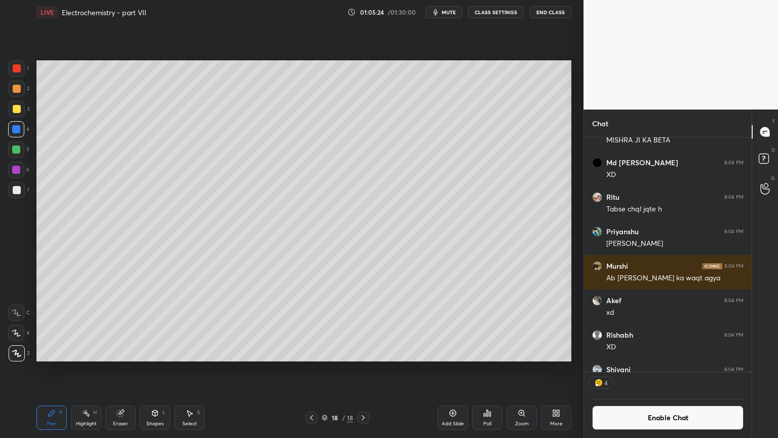
click at [80, 369] on div "Highlight H" at bounding box center [86, 417] width 30 height 24
click at [116, 369] on div "Eraser" at bounding box center [120, 417] width 30 height 24
click at [54, 369] on div "Pen P" at bounding box center [51, 417] width 30 height 24
click at [53, 369] on div "Pen P" at bounding box center [51, 417] width 30 height 24
click at [87, 369] on div "Highlight H" at bounding box center [86, 417] width 30 height 24
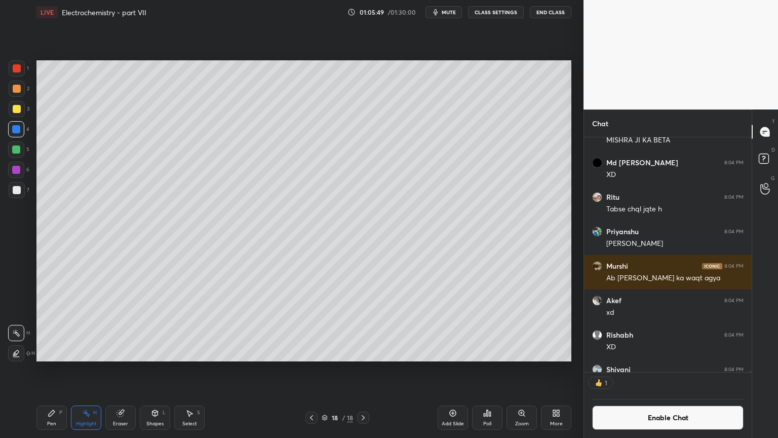
scroll to position [3, 3]
drag, startPoint x: 454, startPoint y: 418, endPoint x: 373, endPoint y: 402, distance: 82.7
click at [450, 369] on div "Add Slide" at bounding box center [453, 417] width 30 height 24
click at [51, 369] on div "Pen P" at bounding box center [51, 417] width 30 height 24
click at [18, 93] on div at bounding box center [17, 89] width 16 height 16
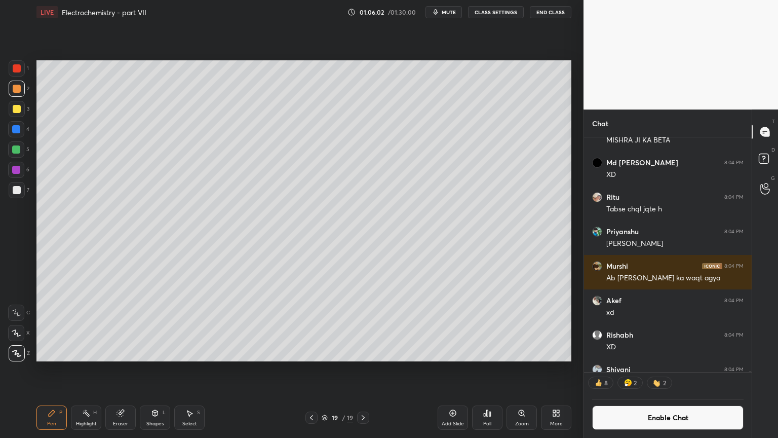
click at [154, 369] on div "Shapes L" at bounding box center [155, 417] width 30 height 24
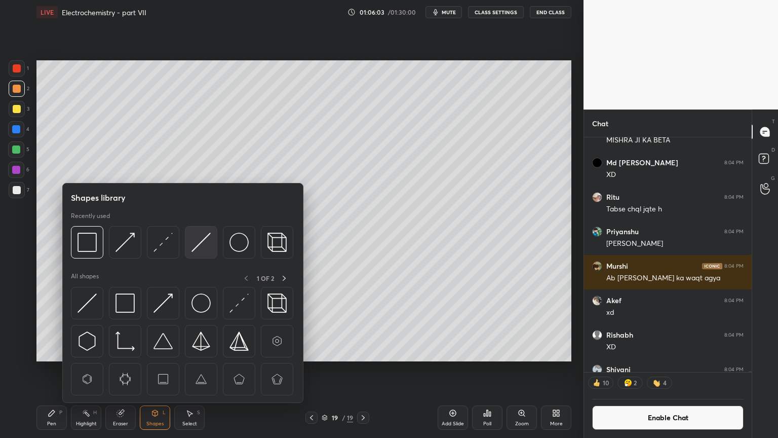
click at [201, 242] on img at bounding box center [201, 242] width 19 height 19
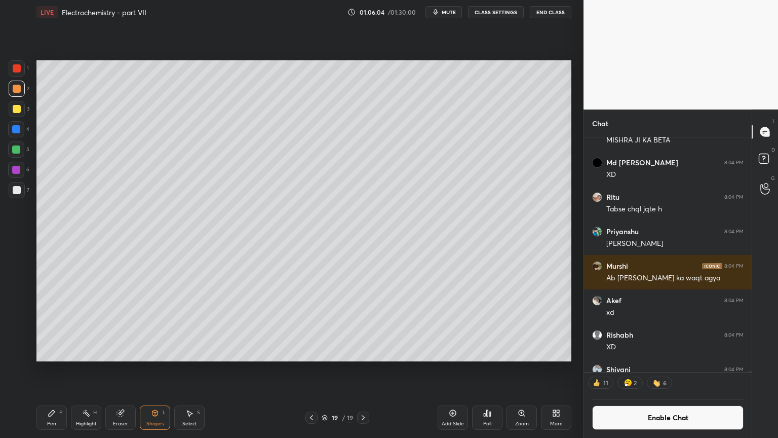
click at [16, 193] on div at bounding box center [17, 190] width 8 height 8
click at [48, 369] on div "Pen P" at bounding box center [51, 417] width 30 height 24
click at [15, 185] on div at bounding box center [17, 190] width 16 height 16
drag, startPoint x: 18, startPoint y: 89, endPoint x: 32, endPoint y: 125, distance: 38.5
click at [19, 92] on div at bounding box center [17, 89] width 8 height 8
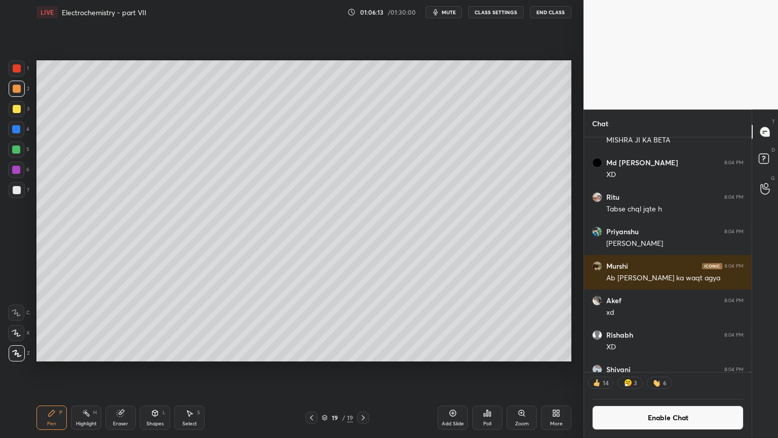
click at [313, 369] on icon at bounding box center [312, 417] width 8 height 8
drag, startPoint x: 78, startPoint y: 418, endPoint x: 83, endPoint y: 410, distance: 10.3
click at [79, 369] on div "Highlight H" at bounding box center [86, 417] width 30 height 24
drag, startPoint x: 362, startPoint y: 417, endPoint x: 353, endPoint y: 419, distance: 9.2
click at [359, 369] on icon at bounding box center [363, 417] width 8 height 8
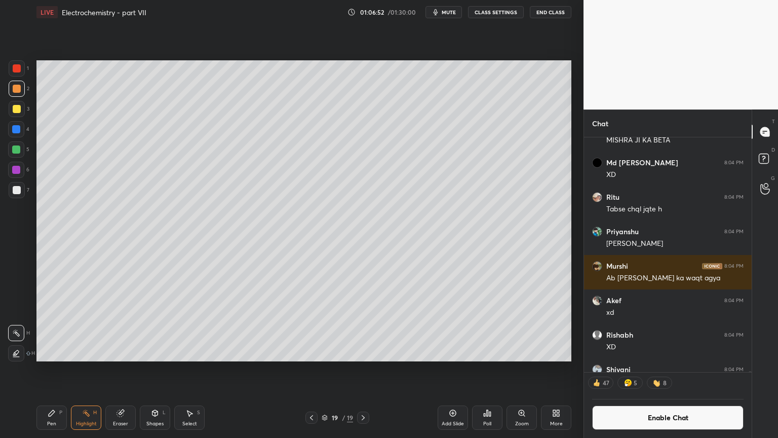
click at [57, 369] on div "Pen P" at bounding box center [51, 417] width 30 height 24
click at [303, 369] on div "19 / 19" at bounding box center [337, 417] width 201 height 12
click at [84, 369] on div "Highlight" at bounding box center [86, 423] width 21 height 5
click at [310, 369] on icon at bounding box center [312, 417] width 8 height 8
click at [69, 369] on div "Pen P Highlight H Eraser Shapes L Select S" at bounding box center [136, 417] width 201 height 24
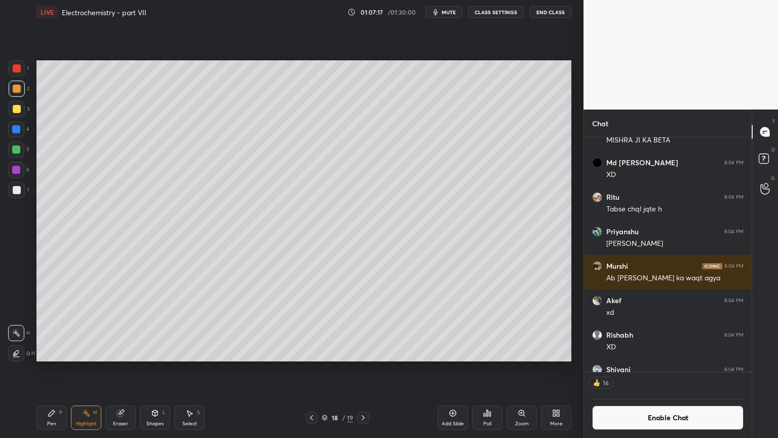
click at [365, 369] on icon at bounding box center [363, 417] width 8 height 8
click at [89, 369] on div "Highlight H" at bounding box center [86, 417] width 30 height 24
click at [53, 369] on div "Pen P" at bounding box center [51, 417] width 30 height 24
click at [16, 194] on div at bounding box center [17, 190] width 8 height 8
click at [165, 369] on div "Shapes L" at bounding box center [155, 417] width 30 height 24
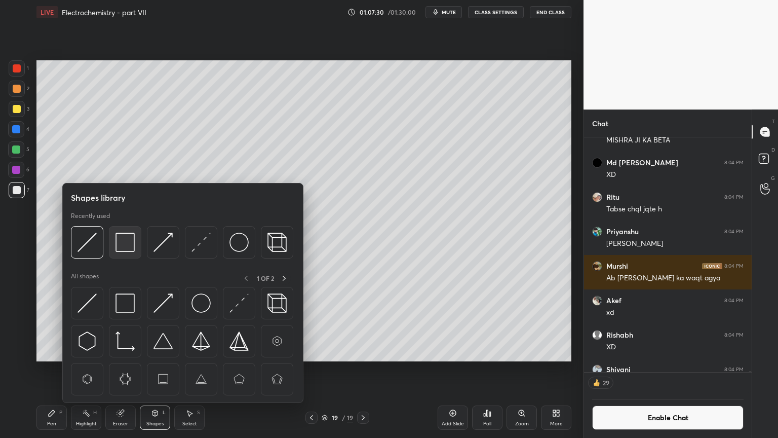
click at [130, 247] on img at bounding box center [125, 242] width 19 height 19
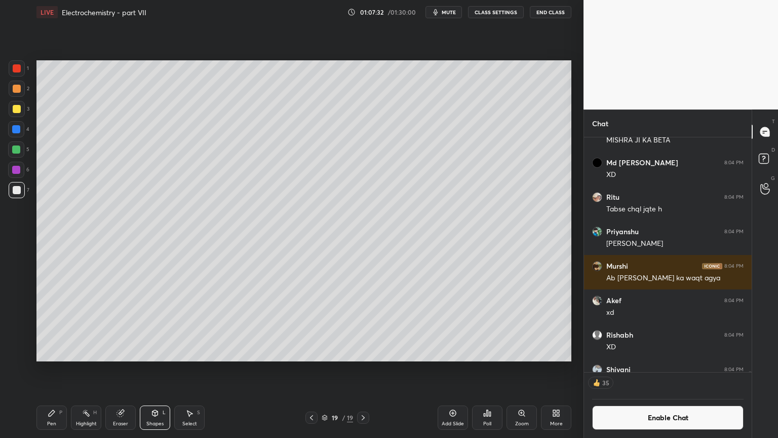
click at [37, 369] on div "Pen P" at bounding box center [51, 417] width 30 height 24
drag, startPoint x: 153, startPoint y: 423, endPoint x: 149, endPoint y: 415, distance: 8.2
click at [150, 369] on div "Shapes L" at bounding box center [155, 417] width 30 height 24
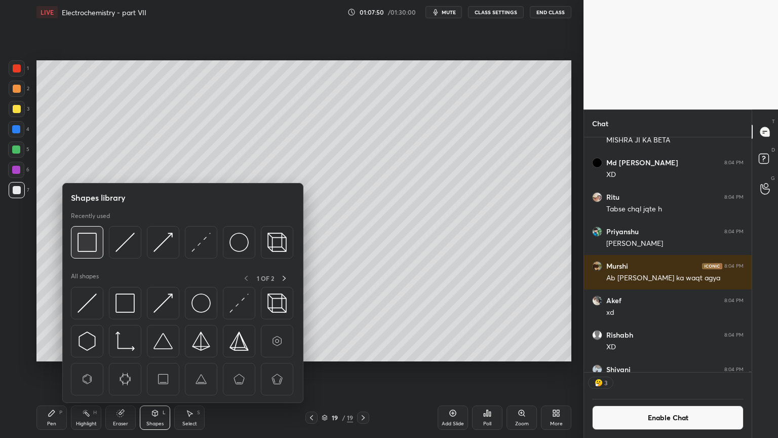
click at [89, 249] on img at bounding box center [87, 242] width 19 height 19
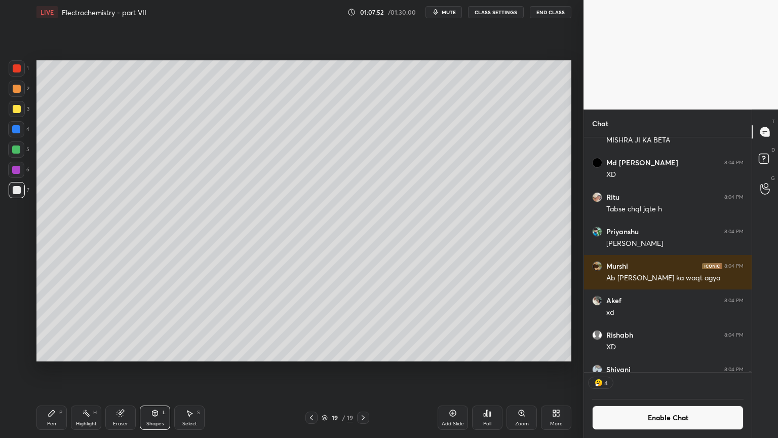
click at [50, 369] on div "Pen" at bounding box center [51, 423] width 9 height 5
drag, startPoint x: 16, startPoint y: 87, endPoint x: 12, endPoint y: 116, distance: 29.7
click at [16, 90] on div at bounding box center [17, 89] width 8 height 8
click at [77, 369] on div "Highlight H" at bounding box center [86, 417] width 30 height 24
click at [16, 192] on div at bounding box center [17, 190] width 8 height 8
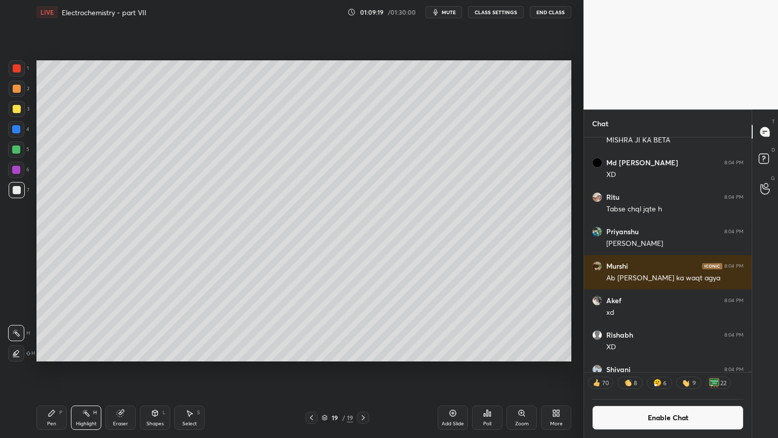
click at [57, 369] on div "Pen P" at bounding box center [51, 417] width 30 height 24
click at [161, 369] on div "Shapes L" at bounding box center [155, 417] width 30 height 24
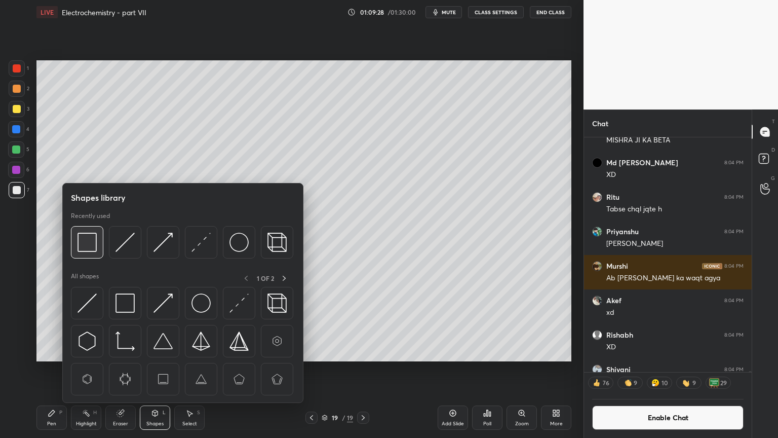
click at [93, 246] on img at bounding box center [87, 242] width 19 height 19
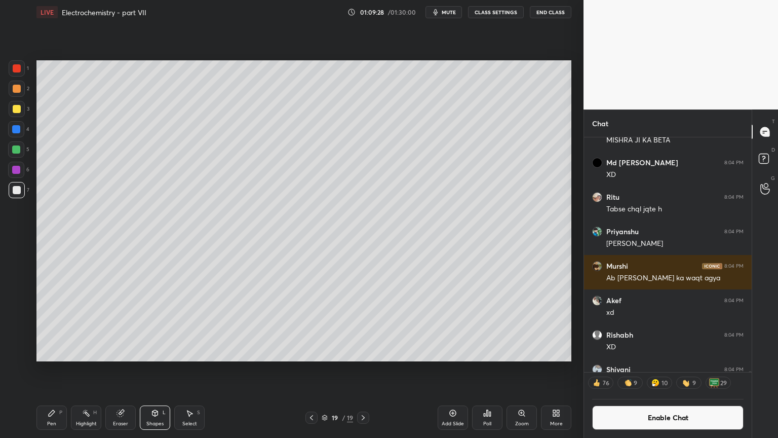
click at [18, 70] on div at bounding box center [17, 68] width 8 height 8
click at [55, 369] on div "Pen P" at bounding box center [51, 417] width 30 height 24
drag, startPoint x: 18, startPoint y: 111, endPoint x: 33, endPoint y: 187, distance: 77.5
click at [20, 113] on div at bounding box center [17, 109] width 16 height 16
drag, startPoint x: 78, startPoint y: 413, endPoint x: 93, endPoint y: 394, distance: 24.8
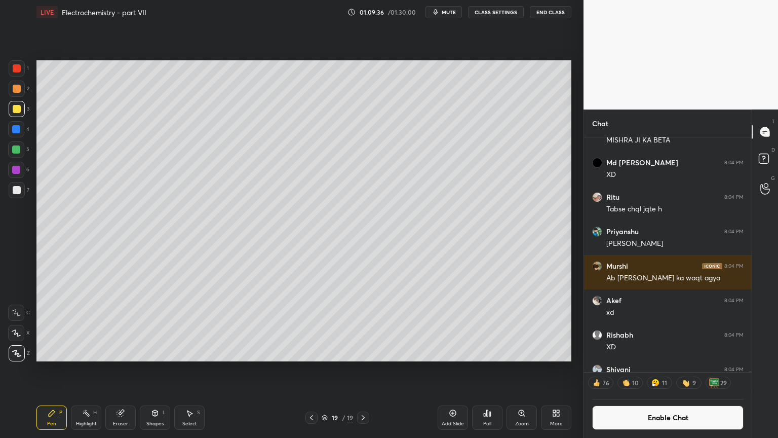
click at [79, 369] on div "Highlight H" at bounding box center [86, 417] width 30 height 24
click at [311, 369] on icon at bounding box center [312, 417] width 8 height 8
drag, startPoint x: 95, startPoint y: 417, endPoint x: 149, endPoint y: 373, distance: 70.2
click at [96, 369] on div "Highlight H" at bounding box center [86, 417] width 30 height 24
click at [56, 369] on div "Pen" at bounding box center [51, 423] width 9 height 5
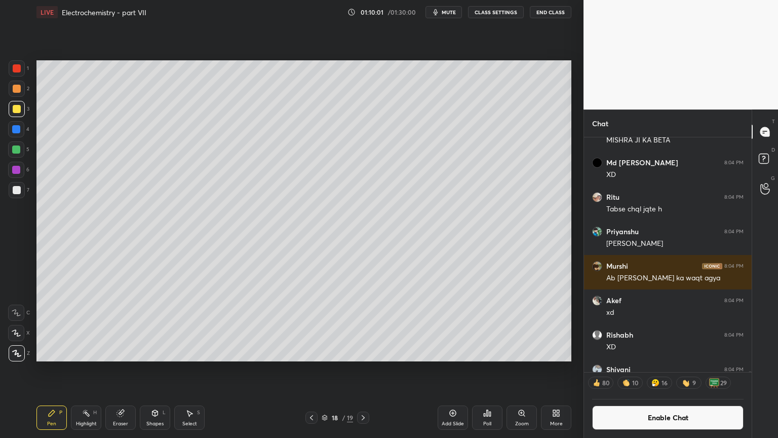
click at [147, 369] on div "Shapes L" at bounding box center [155, 417] width 30 height 24
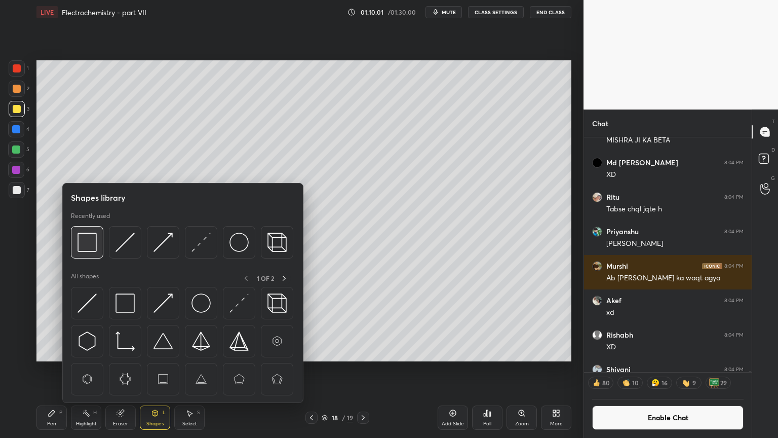
click at [95, 247] on img at bounding box center [87, 242] width 19 height 19
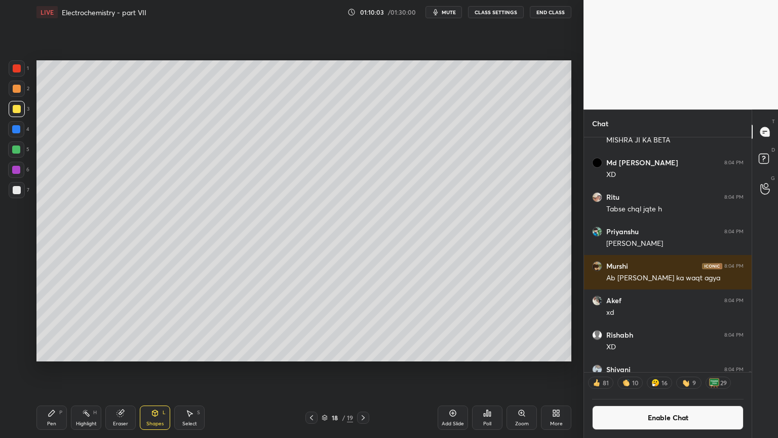
click at [89, 369] on div "Highlight H" at bounding box center [86, 417] width 30 height 24
drag, startPoint x: 56, startPoint y: 417, endPoint x: 57, endPoint y: 379, distance: 37.5
click at [56, 369] on div "Pen P" at bounding box center [51, 417] width 30 height 24
drag, startPoint x: 86, startPoint y: 419, endPoint x: 110, endPoint y: 371, distance: 54.2
click at [87, 369] on div "Highlight H" at bounding box center [86, 417] width 30 height 24
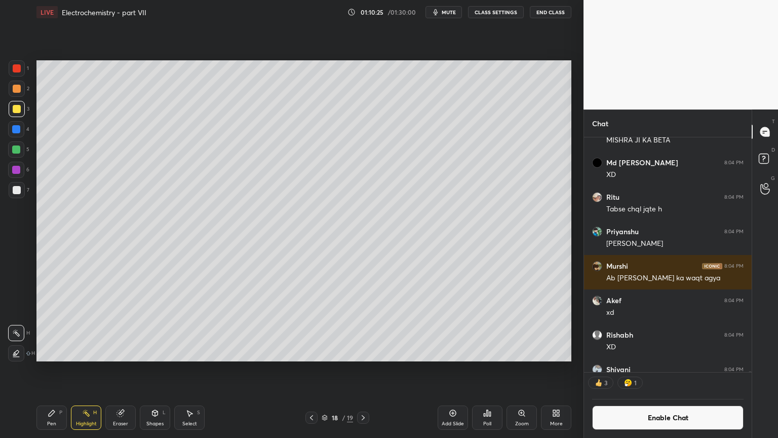
click at [48, 369] on div "Pen P" at bounding box center [51, 417] width 30 height 24
click at [18, 188] on div at bounding box center [17, 190] width 8 height 8
click at [19, 81] on div at bounding box center [17, 89] width 16 height 16
click at [92, 369] on div "Highlight H" at bounding box center [86, 417] width 30 height 24
click at [365, 369] on icon at bounding box center [363, 417] width 8 height 8
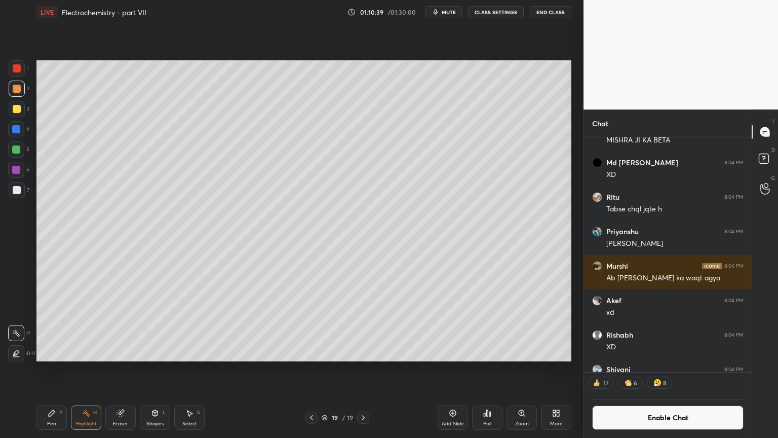
click at [310, 369] on icon at bounding box center [312, 417] width 8 height 8
click at [649, 369] on button "Enable Chat" at bounding box center [667, 417] width 151 height 24
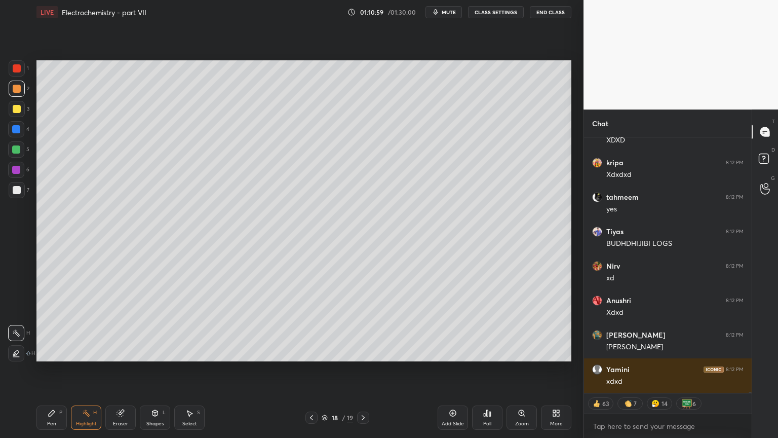
scroll to position [52014, 0]
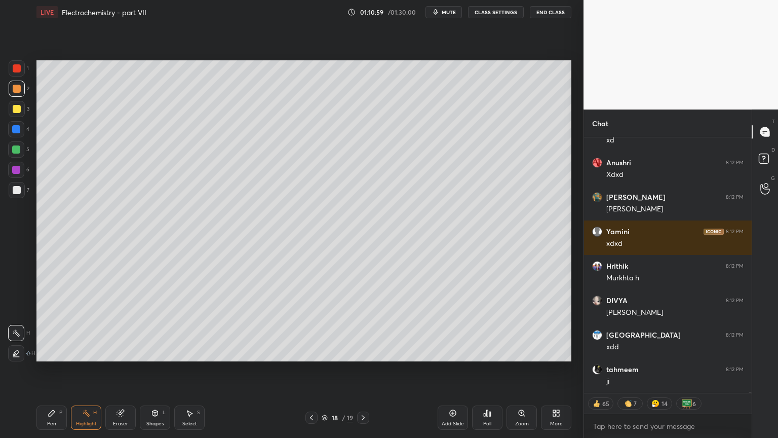
click at [367, 369] on div at bounding box center [363, 417] width 12 height 12
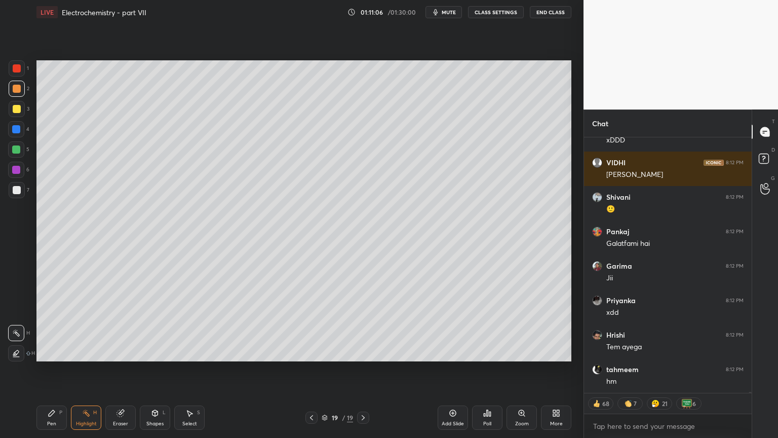
scroll to position [52497, 0]
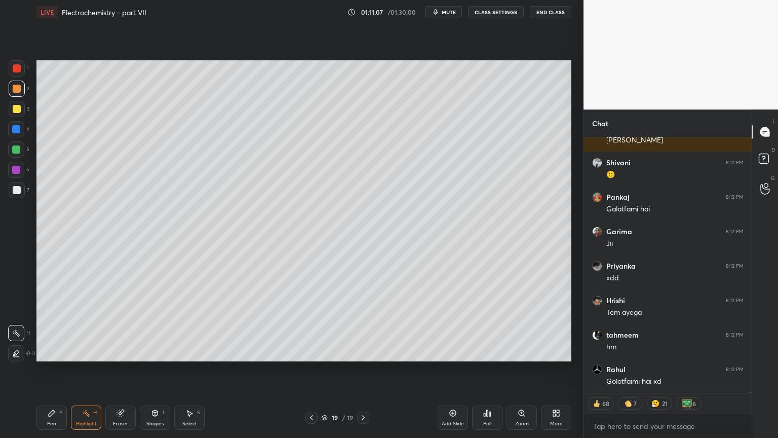
click at [497, 8] on button "CLASS SETTINGS" at bounding box center [496, 12] width 56 height 12
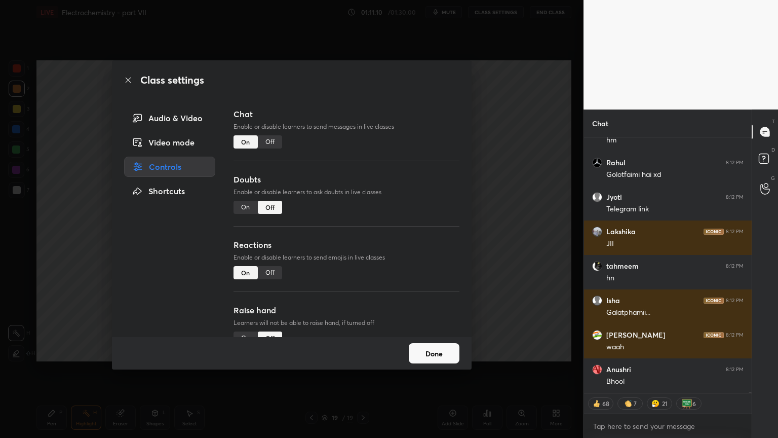
scroll to position [52738, 0]
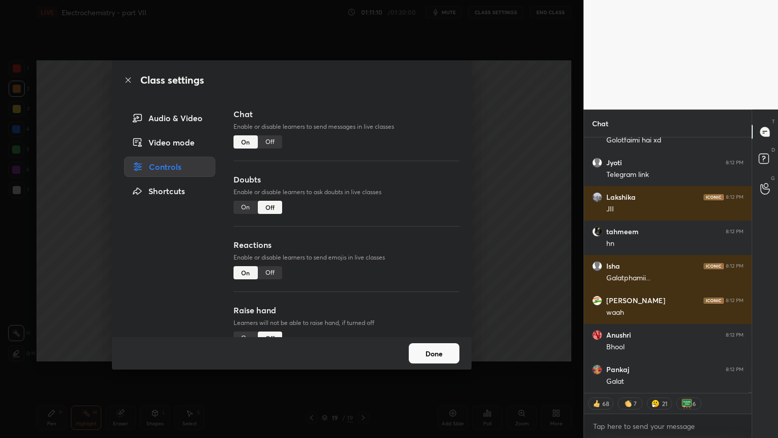
click at [284, 144] on div "Chat Enable or disable learners to send messages in live classes On Off" at bounding box center [347, 140] width 226 height 65
drag, startPoint x: 502, startPoint y: 190, endPoint x: 476, endPoint y: 180, distance: 27.3
click at [490, 188] on div "Class settings Audio & Video Video mode Controls Shortcuts Chat Enable or disab…" at bounding box center [292, 219] width 584 height 438
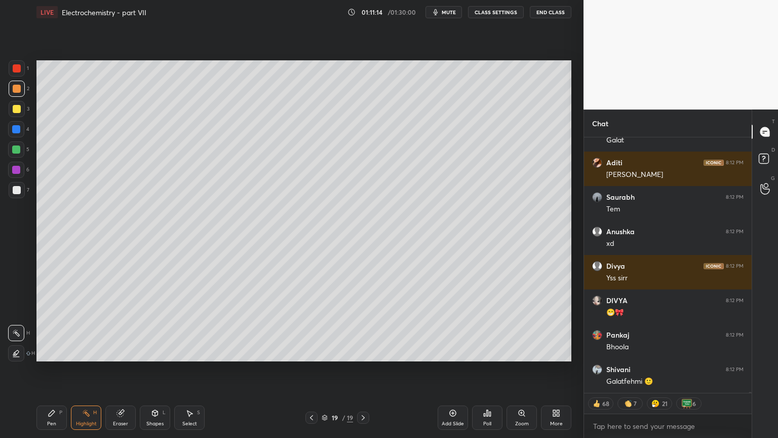
scroll to position [52958, 0]
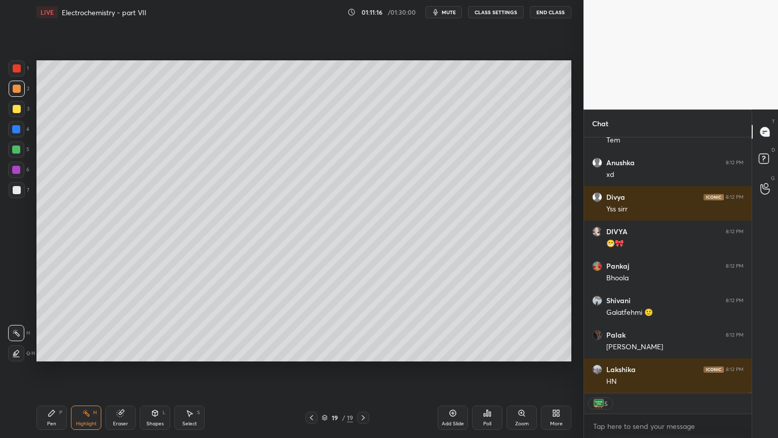
type textarea "x"
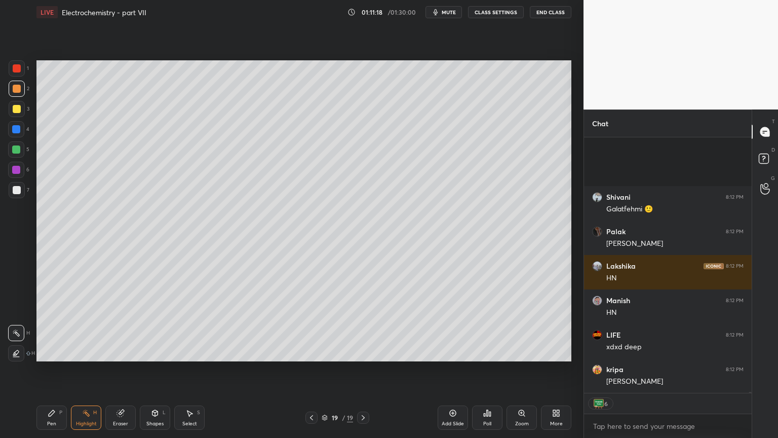
scroll to position [53238, 0]
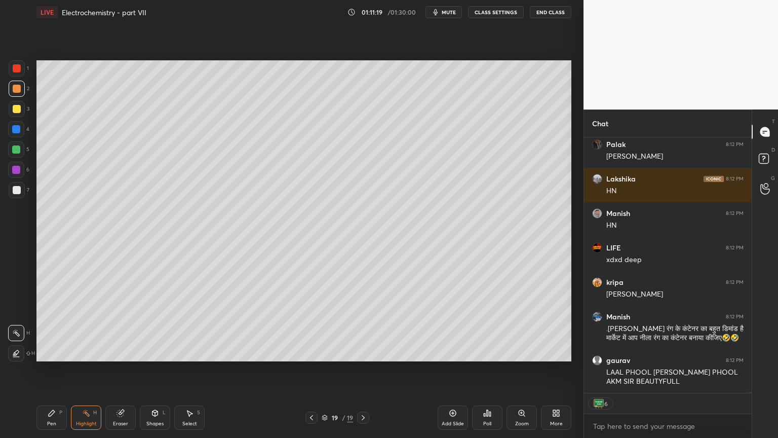
click at [495, 10] on button "CLASS SETTINGS" at bounding box center [496, 12] width 56 height 12
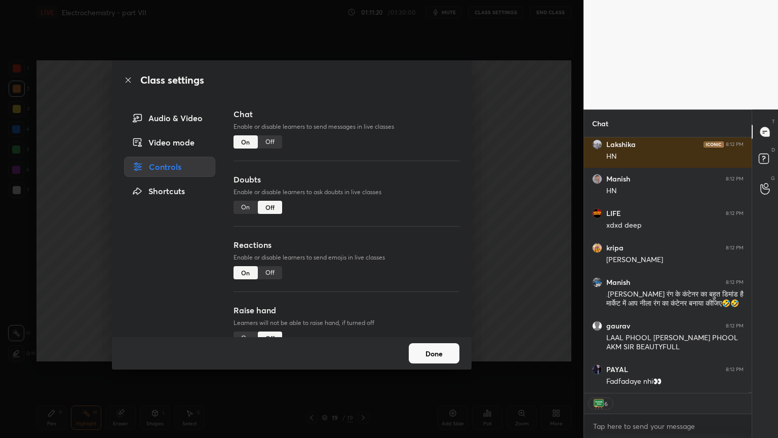
click at [271, 143] on div "Off" at bounding box center [270, 141] width 24 height 13
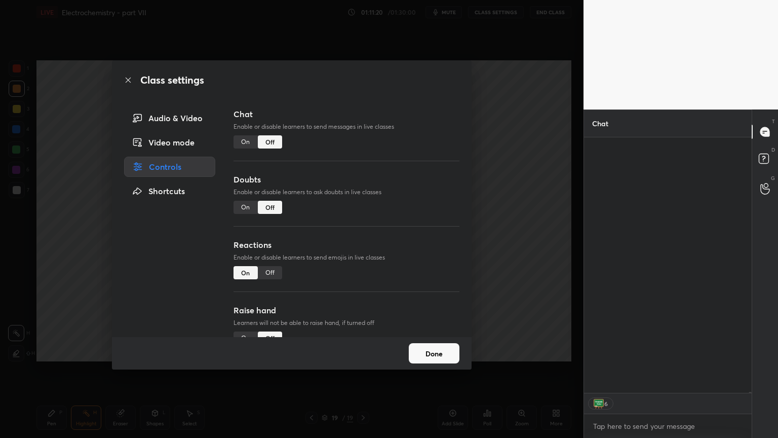
click at [495, 169] on div "Class settings Audio & Video Video mode Controls Shortcuts Chat Enable or disab…" at bounding box center [292, 219] width 584 height 438
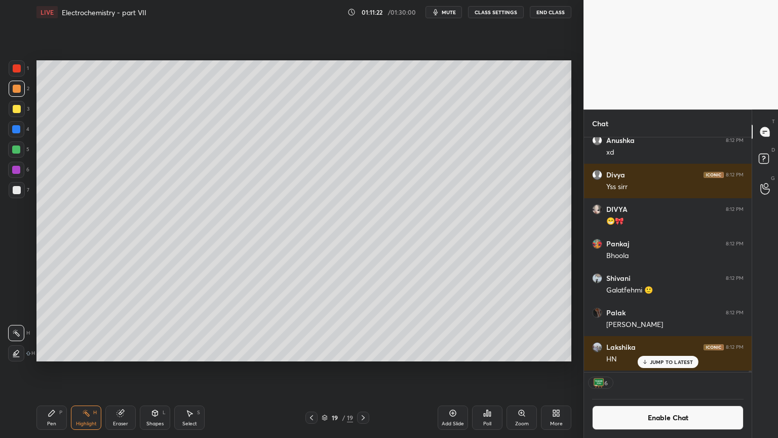
click at [684, 361] on p "JUMP TO LATEST" at bounding box center [672, 362] width 44 height 6
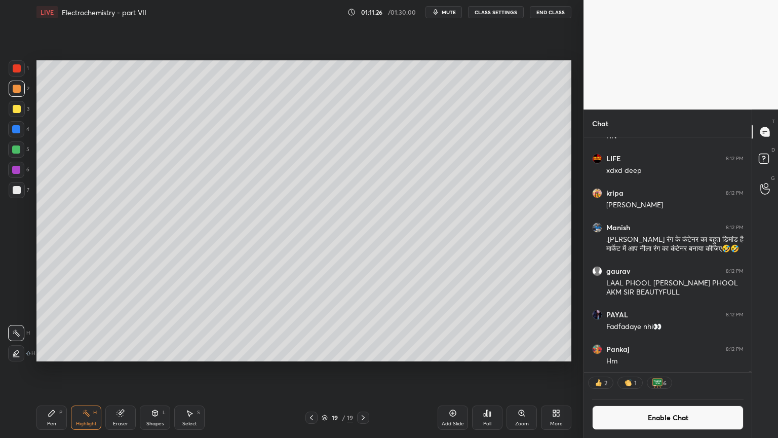
click at [310, 369] on icon at bounding box center [312, 417] width 8 height 8
drag, startPoint x: 89, startPoint y: 412, endPoint x: 82, endPoint y: 406, distance: 9.3
click at [83, 369] on icon at bounding box center [86, 413] width 8 height 8
click at [20, 190] on div at bounding box center [17, 190] width 16 height 16
click at [361, 369] on icon at bounding box center [363, 417] width 8 height 8
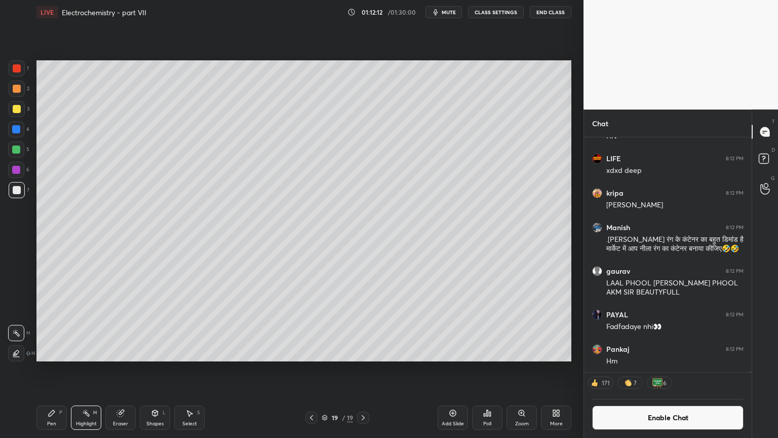
click at [663, 369] on button "Enable Chat" at bounding box center [667, 417] width 151 height 24
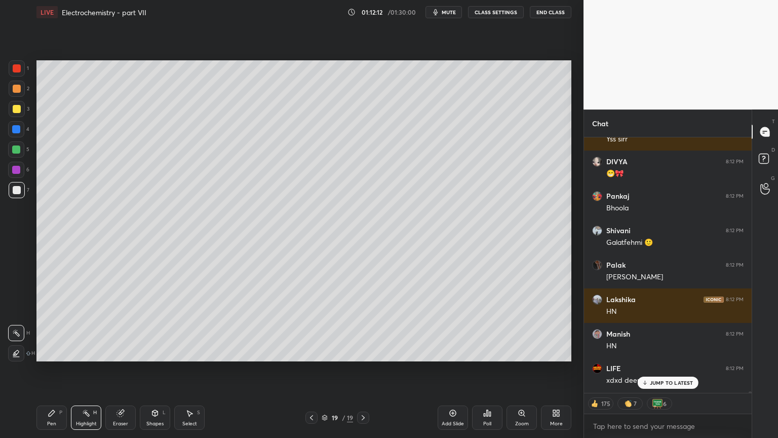
click at [669, 369] on p "JUMP TO LATEST" at bounding box center [672, 382] width 44 height 6
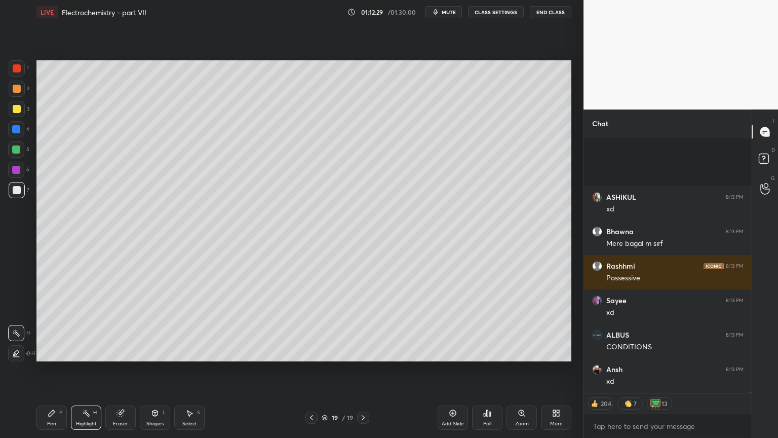
scroll to position [54303, 0]
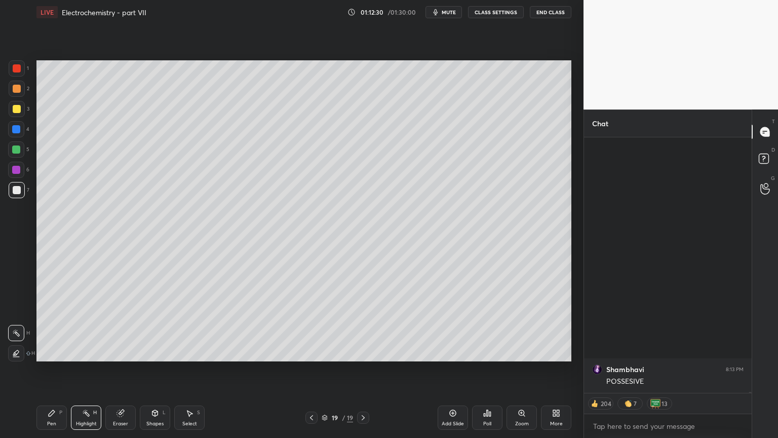
drag, startPoint x: 504, startPoint y: 18, endPoint x: 476, endPoint y: 55, distance: 45.9
click at [502, 18] on div "LIVE Electrochemistry - part VII 01:12:30 / 01:30:00 mute CLASS SETTINGS End Cl…" at bounding box center [303, 12] width 535 height 24
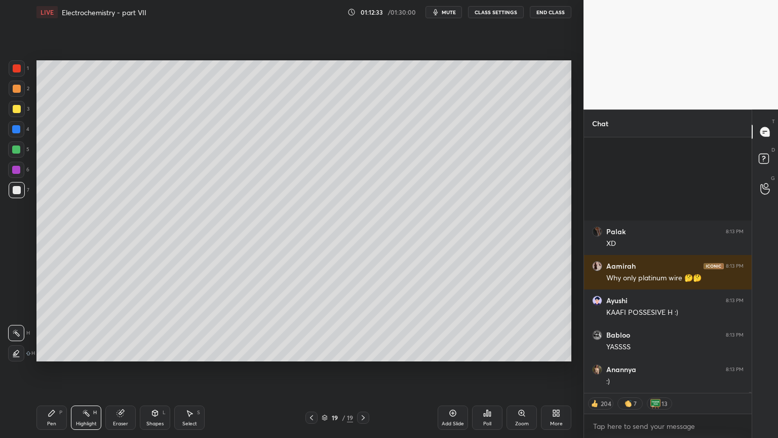
scroll to position [55054, 0]
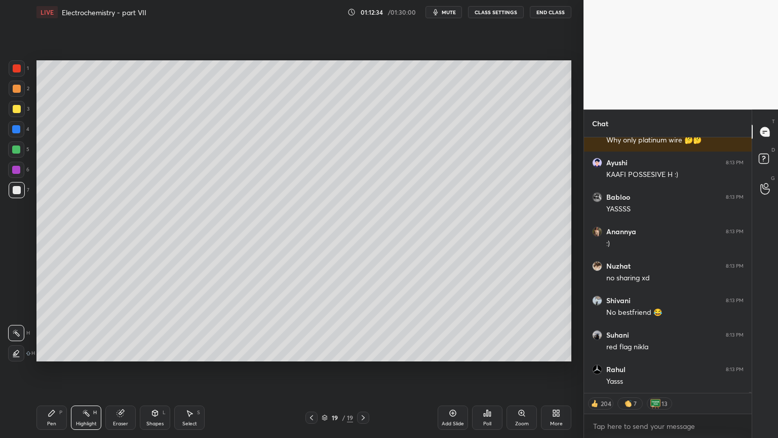
click at [748, 369] on div at bounding box center [749, 264] width 6 height 255
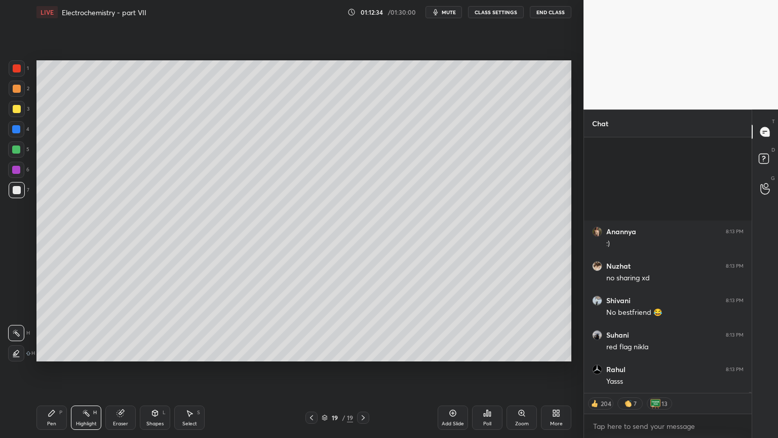
scroll to position [55192, 0]
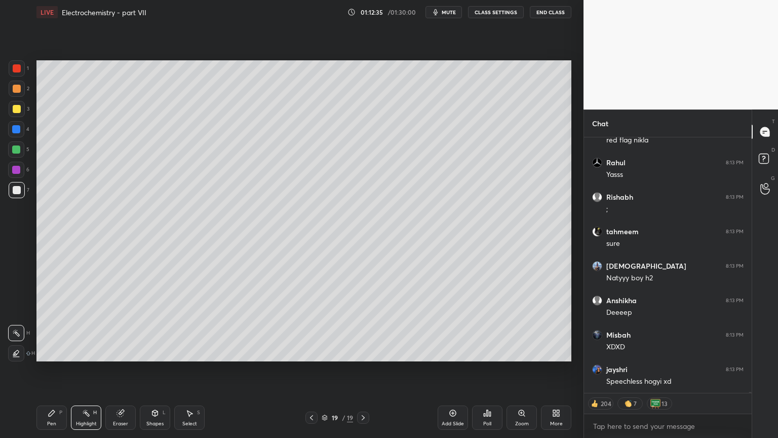
click at [750, 369] on div "[PERSON_NAME] 8:13 PM No bestfriend 😂 [PERSON_NAME] 8:13 PM red flag [PERSON_NA…" at bounding box center [668, 287] width 168 height 300
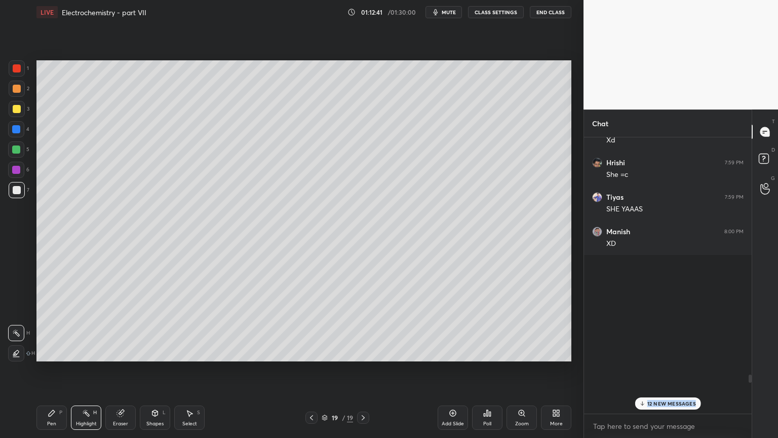
scroll to position [3, 3]
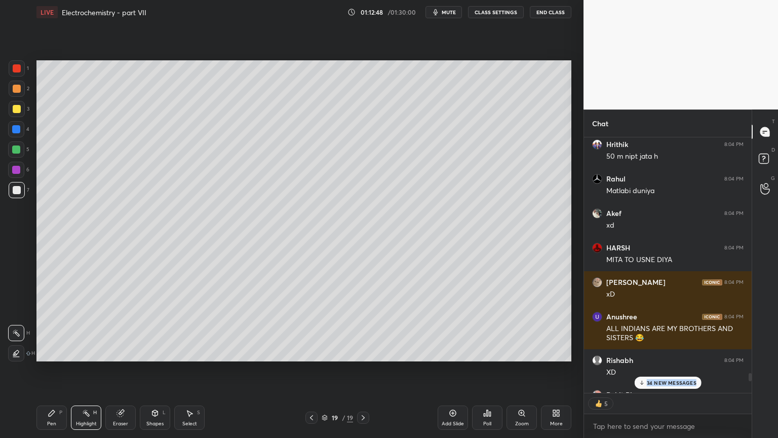
click at [684, 369] on div "34 NEW MESSAGES" at bounding box center [667, 382] width 67 height 12
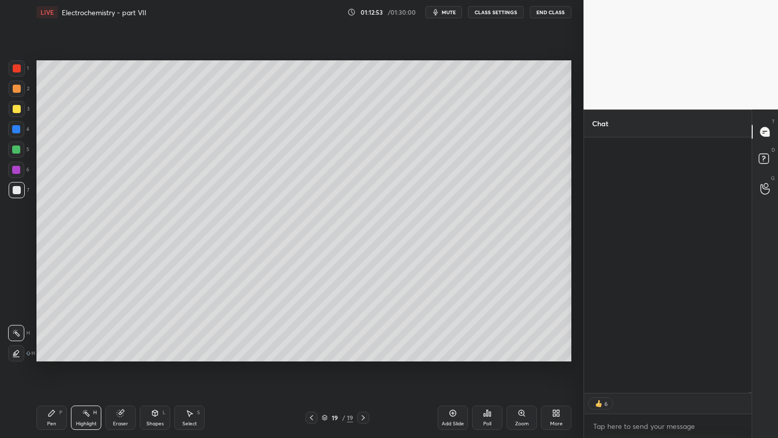
scroll to position [60557, 0]
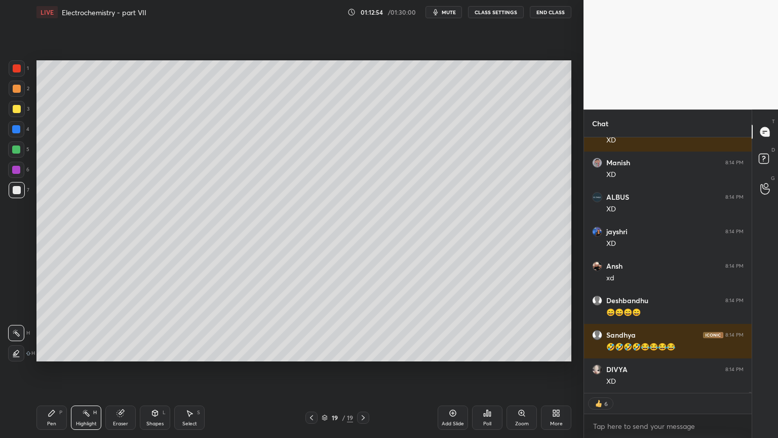
drag, startPoint x: 87, startPoint y: 422, endPoint x: 100, endPoint y: 392, distance: 32.2
click at [85, 369] on div "Highlight H" at bounding box center [86, 417] width 30 height 24
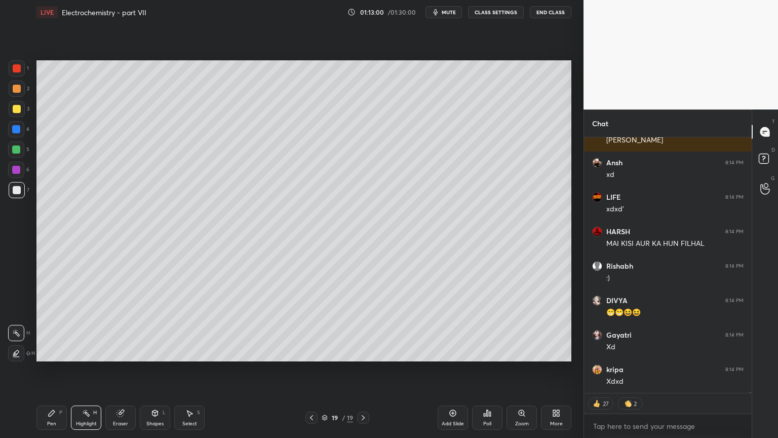
type textarea "x"
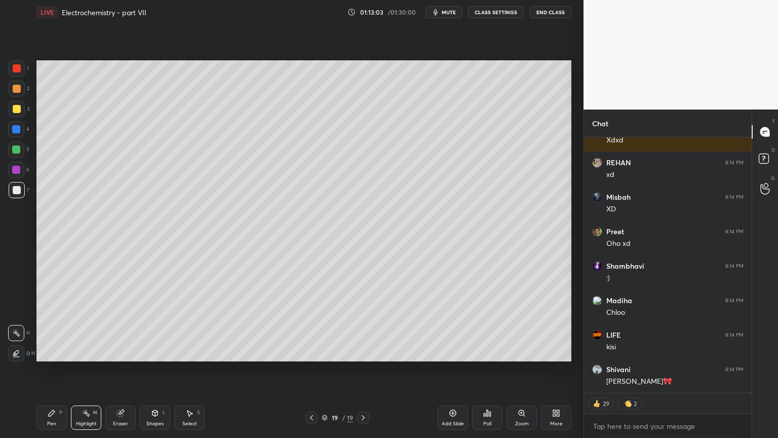
click at [497, 14] on button "CLASS SETTINGS" at bounding box center [496, 12] width 56 height 12
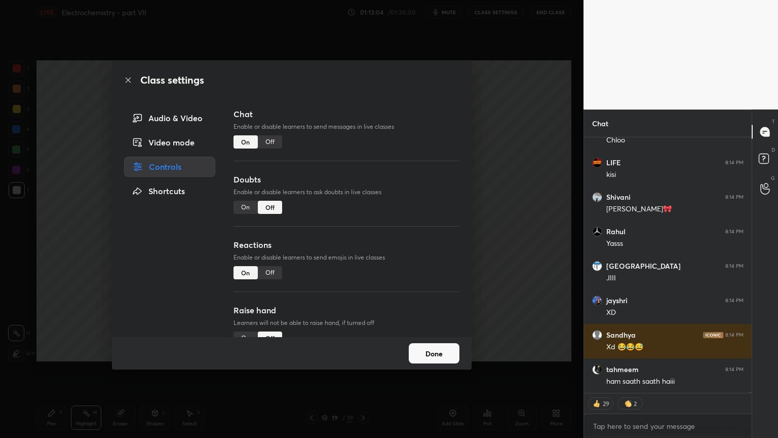
click at [264, 146] on div "Off" at bounding box center [270, 141] width 24 height 13
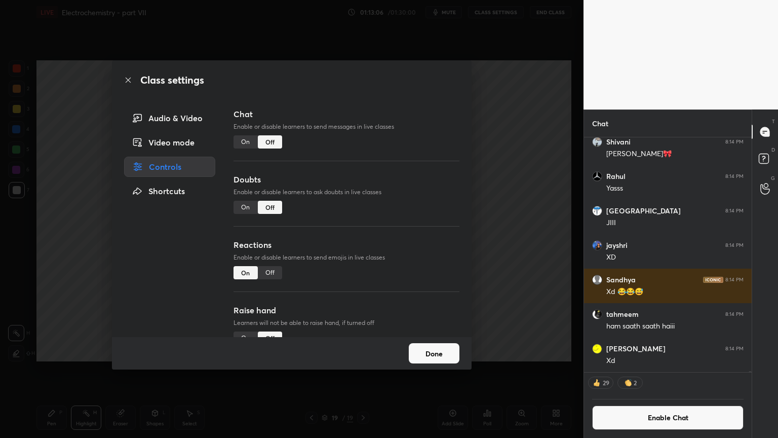
click at [518, 271] on div "Class settings Audio & Video Video mode Controls Shortcuts Chat Enable or disab…" at bounding box center [292, 219] width 584 height 438
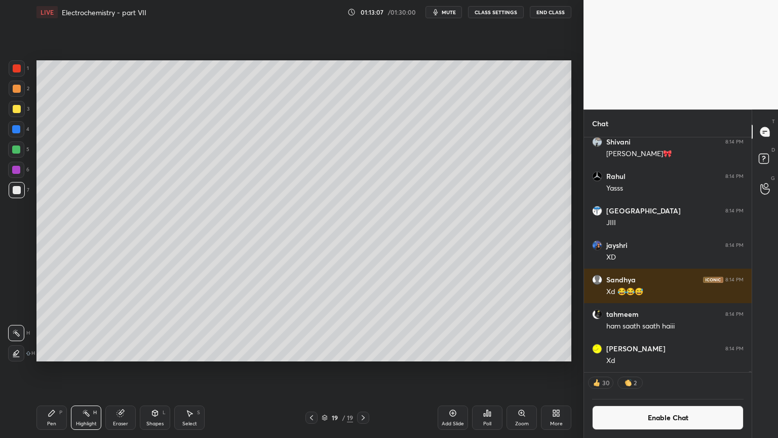
click at [87, 369] on div "Highlight H" at bounding box center [86, 417] width 30 height 24
click at [93, 369] on div "Highlight H" at bounding box center [86, 417] width 30 height 24
drag, startPoint x: 60, startPoint y: 419, endPoint x: 58, endPoint y: 415, distance: 5.2
click at [59, 369] on div "Pen P" at bounding box center [51, 417] width 30 height 24
click at [17, 87] on div at bounding box center [17, 89] width 8 height 8
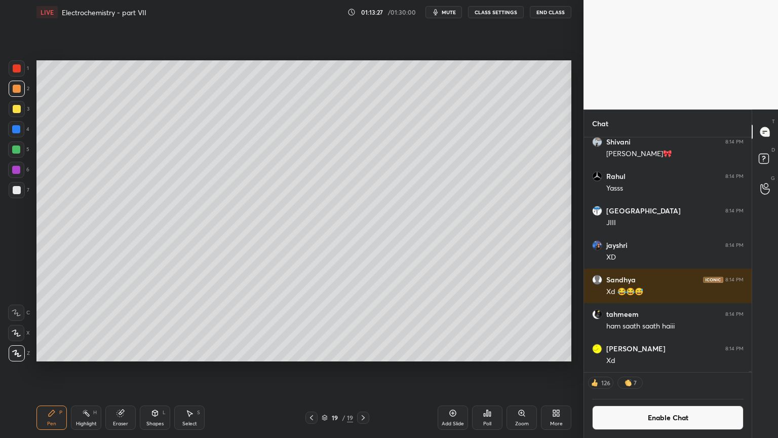
click at [17, 192] on div at bounding box center [17, 190] width 8 height 8
click at [312, 369] on icon at bounding box center [312, 417] width 8 height 8
click at [91, 369] on div "Highlight H" at bounding box center [86, 417] width 30 height 24
click at [365, 369] on icon at bounding box center [363, 417] width 8 height 8
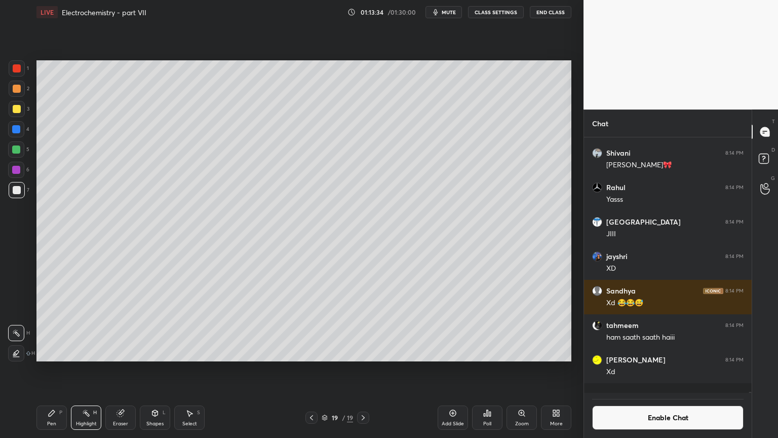
scroll to position [57225, 0]
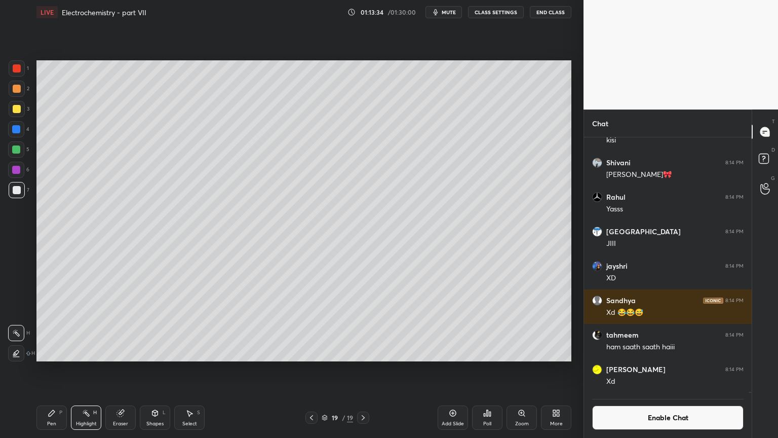
click at [57, 369] on div "Pen P" at bounding box center [51, 417] width 30 height 24
drag, startPoint x: 156, startPoint y: 422, endPoint x: 152, endPoint y: 415, distance: 7.0
click at [155, 369] on div "Shapes L" at bounding box center [155, 417] width 30 height 24
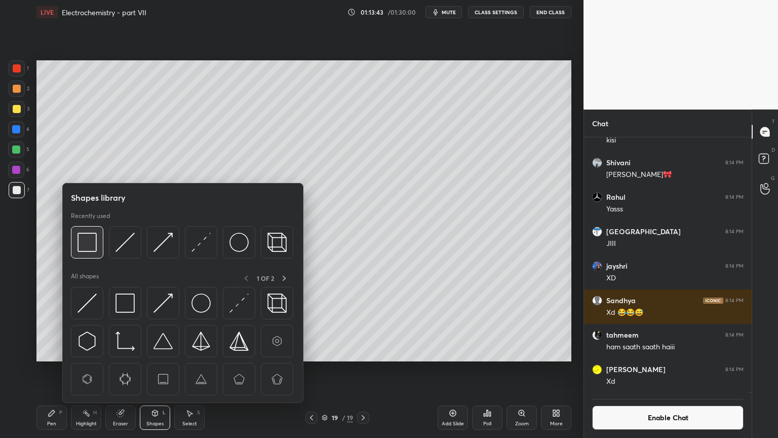
click at [92, 246] on img at bounding box center [87, 242] width 19 height 19
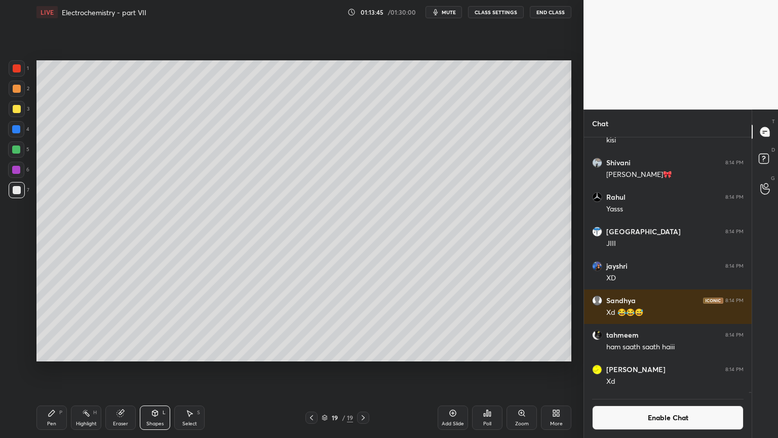
drag, startPoint x: 47, startPoint y: 419, endPoint x: 91, endPoint y: 381, distance: 58.6
click at [46, 369] on div "Pen P" at bounding box center [51, 417] width 30 height 24
click at [147, 369] on div "Shapes" at bounding box center [154, 423] width 17 height 5
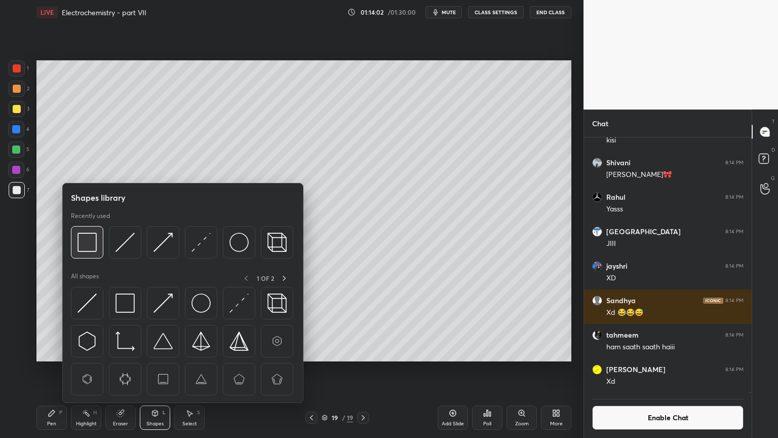
click at [86, 246] on img at bounding box center [87, 242] width 19 height 19
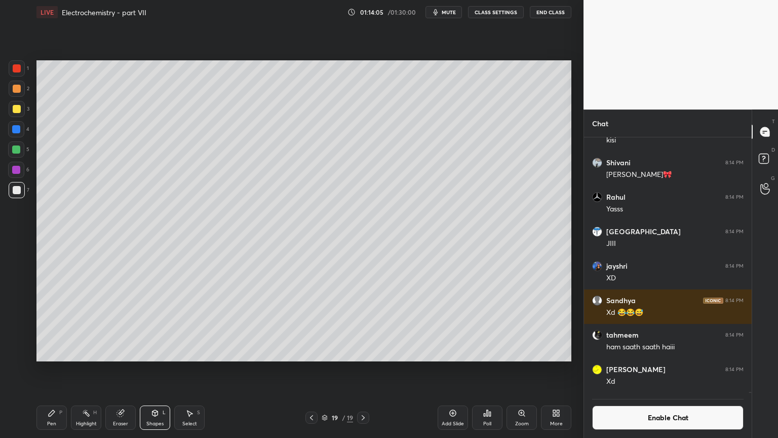
click at [59, 369] on div "Pen P" at bounding box center [51, 417] width 30 height 24
drag, startPoint x: 18, startPoint y: 91, endPoint x: 34, endPoint y: 124, distance: 36.3
click at [18, 94] on div at bounding box center [17, 89] width 16 height 16
drag, startPoint x: 18, startPoint y: 186, endPoint x: 32, endPoint y: 210, distance: 27.0
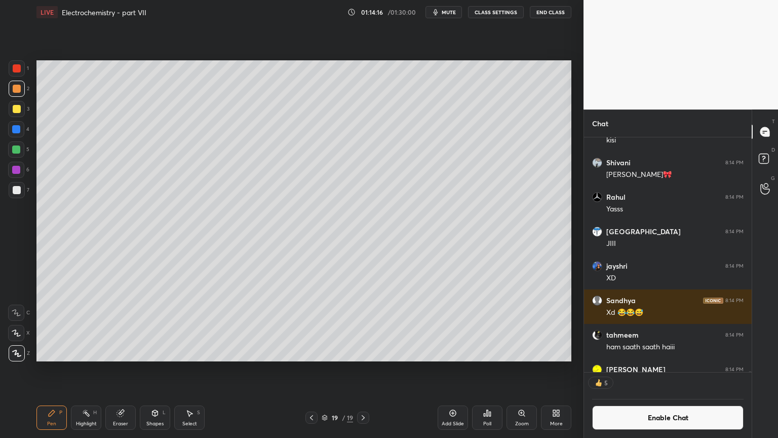
click at [21, 194] on div at bounding box center [17, 190] width 16 height 16
click at [13, 115] on div at bounding box center [17, 109] width 16 height 16
click at [148, 369] on div "Shapes L" at bounding box center [155, 417] width 30 height 24
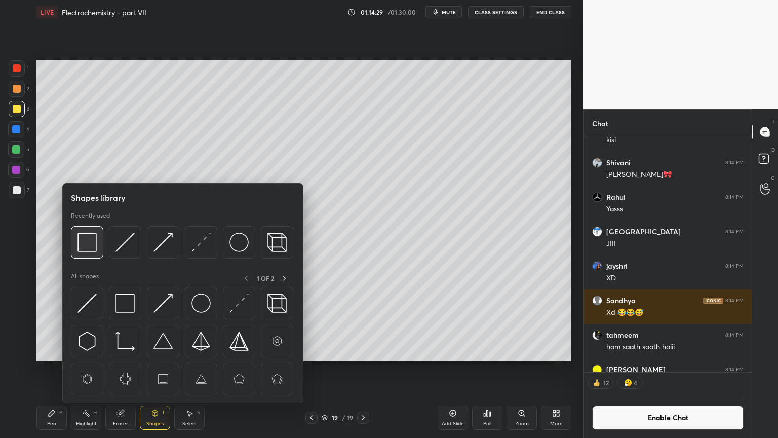
click at [94, 243] on img at bounding box center [87, 242] width 19 height 19
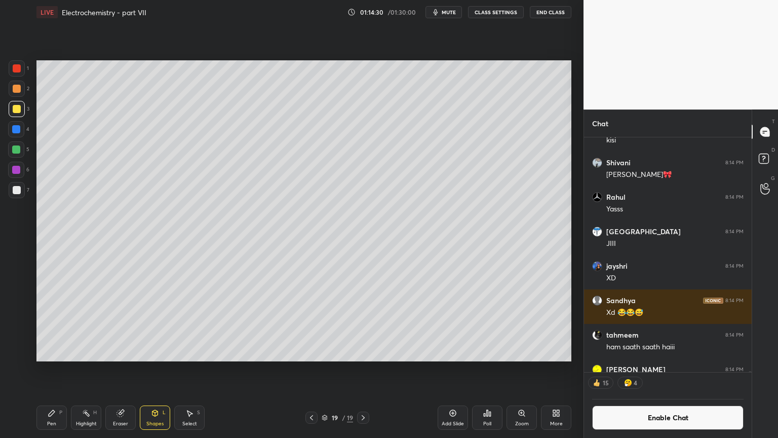
click at [93, 369] on div "Highlight" at bounding box center [86, 423] width 21 height 5
click at [308, 369] on div at bounding box center [312, 417] width 12 height 12
drag, startPoint x: 365, startPoint y: 413, endPoint x: 372, endPoint y: 419, distance: 9.7
click at [364, 369] on icon at bounding box center [363, 417] width 8 height 8
click at [304, 369] on div "19 / 19" at bounding box center [337, 417] width 201 height 12
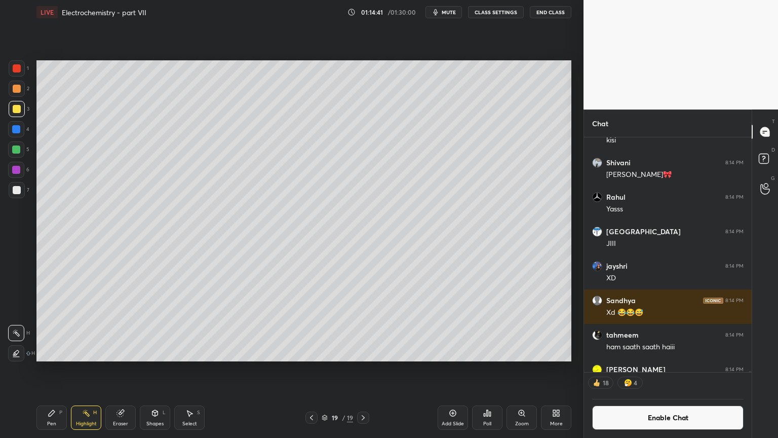
click at [90, 369] on div "Highlight H" at bounding box center [86, 417] width 30 height 24
click at [311, 369] on icon at bounding box center [312, 417] width 8 height 8
click at [363, 369] on icon at bounding box center [363, 417] width 8 height 8
click at [308, 369] on icon at bounding box center [312, 417] width 8 height 8
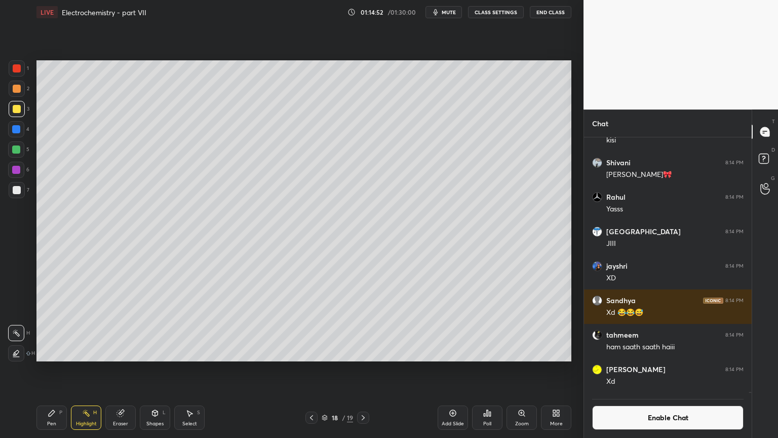
click at [314, 369] on icon at bounding box center [312, 417] width 8 height 8
click at [364, 369] on icon at bounding box center [363, 417] width 8 height 8
click at [367, 369] on div at bounding box center [363, 417] width 12 height 12
click at [363, 369] on icon at bounding box center [363, 417] width 8 height 8
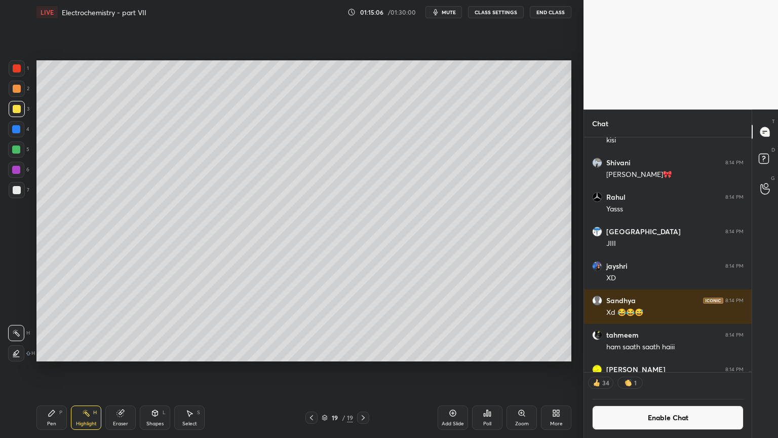
drag, startPoint x: 362, startPoint y: 416, endPoint x: 374, endPoint y: 420, distance: 12.2
click at [363, 369] on icon at bounding box center [363, 417] width 8 height 8
click at [452, 369] on div "Add Slide" at bounding box center [453, 417] width 30 height 24
click at [48, 369] on div "Pen P" at bounding box center [51, 417] width 30 height 24
drag, startPoint x: 18, startPoint y: 72, endPoint x: 26, endPoint y: 80, distance: 11.1
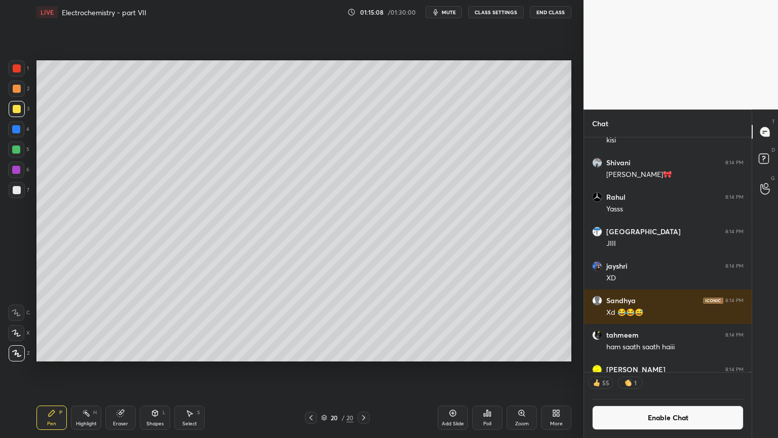
click at [20, 75] on div at bounding box center [17, 68] width 16 height 16
click at [20, 89] on div at bounding box center [17, 89] width 8 height 8
click at [150, 369] on div "Shapes" at bounding box center [154, 423] width 17 height 5
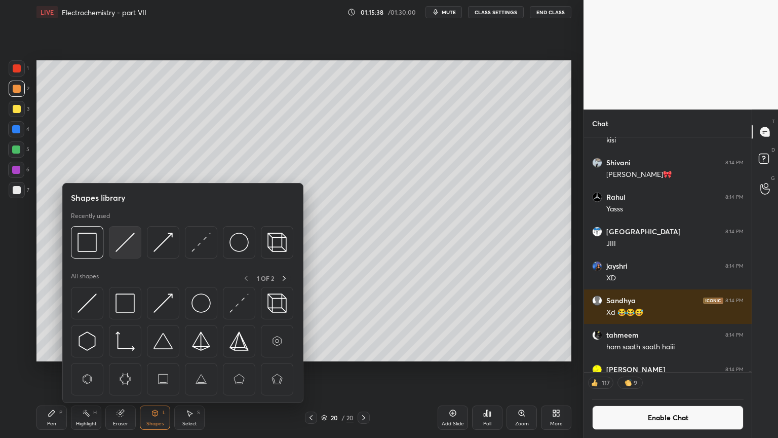
click at [125, 245] on img at bounding box center [125, 242] width 19 height 19
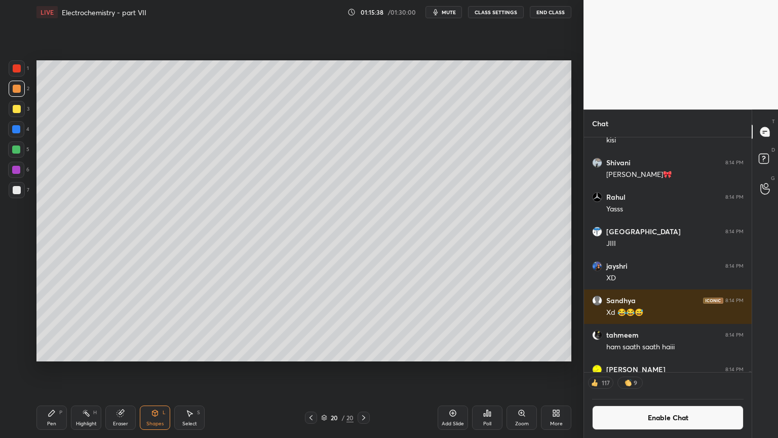
click at [18, 189] on div at bounding box center [17, 190] width 8 height 8
click at [61, 369] on div "Pen P" at bounding box center [51, 417] width 30 height 24
click at [88, 369] on div "Highlight H" at bounding box center [86, 417] width 30 height 24
drag, startPoint x: 46, startPoint y: 424, endPoint x: 106, endPoint y: 363, distance: 85.6
click at [46, 369] on div "Pen P" at bounding box center [51, 417] width 30 height 24
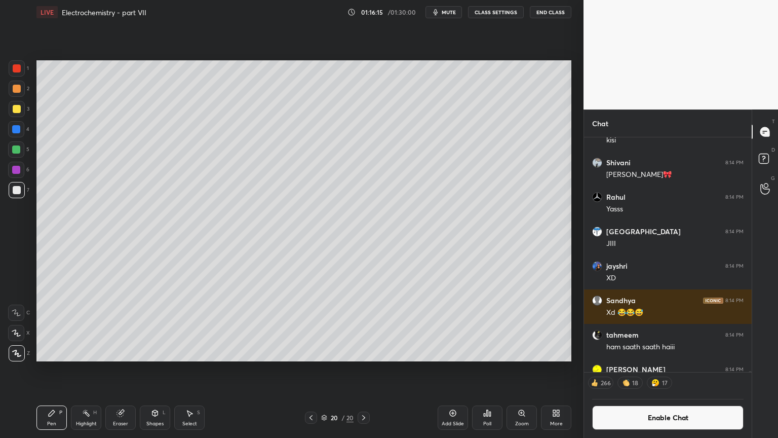
drag, startPoint x: 83, startPoint y: 413, endPoint x: 148, endPoint y: 363, distance: 82.4
click at [85, 369] on icon at bounding box center [86, 413] width 8 height 8
click at [313, 369] on icon at bounding box center [311, 417] width 8 height 8
click at [312, 369] on icon at bounding box center [311, 417] width 8 height 8
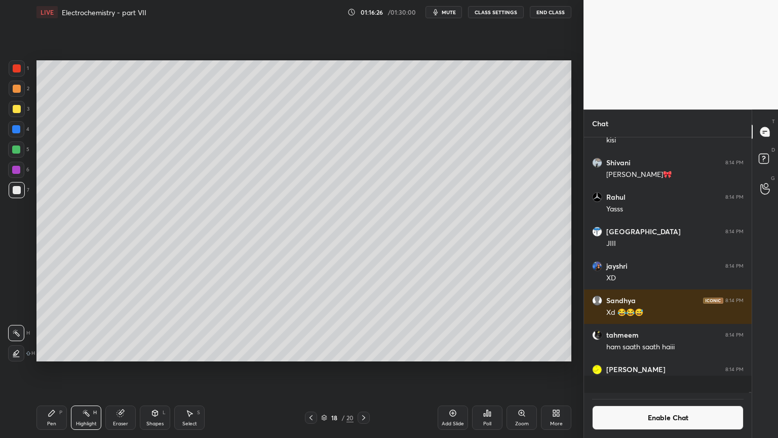
click at [363, 369] on icon at bounding box center [364, 417] width 8 height 8
click at [361, 369] on icon at bounding box center [364, 417] width 8 height 8
drag, startPoint x: 44, startPoint y: 423, endPoint x: 94, endPoint y: 375, distance: 69.2
click at [42, 369] on div "Pen P" at bounding box center [51, 417] width 30 height 24
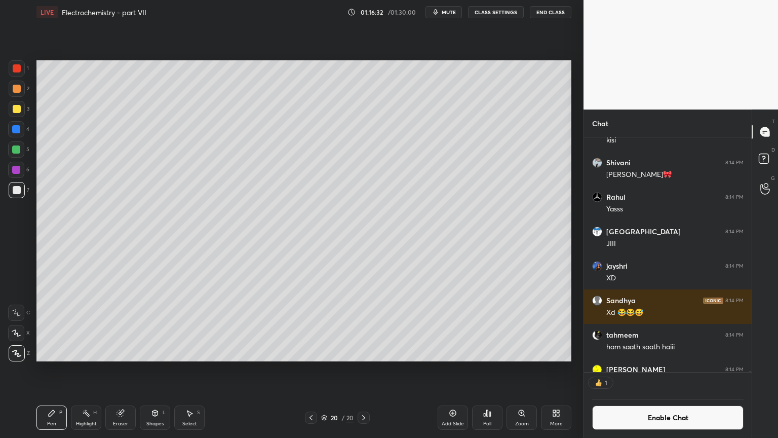
scroll to position [232, 165]
drag, startPoint x: 97, startPoint y: 413, endPoint x: 99, endPoint y: 397, distance: 16.9
click at [99, 369] on div "Highlight H" at bounding box center [86, 417] width 30 height 24
click at [452, 369] on div "Add Slide" at bounding box center [453, 417] width 30 height 24
drag, startPoint x: 51, startPoint y: 417, endPoint x: 51, endPoint y: 405, distance: 12.2
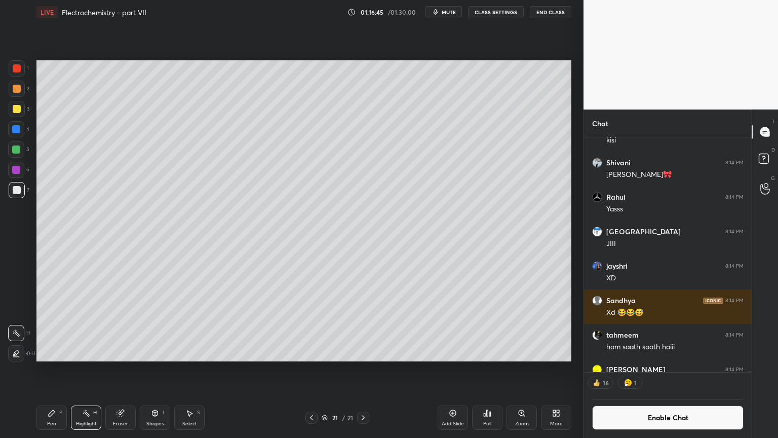
click at [51, 369] on div "Pen P" at bounding box center [51, 417] width 30 height 24
drag, startPoint x: 19, startPoint y: 91, endPoint x: 31, endPoint y: 94, distance: 12.9
click at [19, 93] on div at bounding box center [17, 89] width 16 height 16
click at [20, 107] on div at bounding box center [17, 109] width 8 height 8
click at [19, 88] on div at bounding box center [17, 89] width 8 height 8
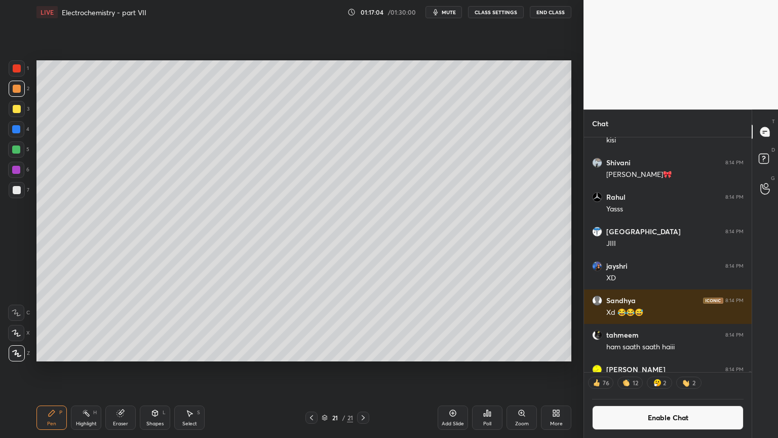
drag, startPoint x: 166, startPoint y: 424, endPoint x: 162, endPoint y: 406, distance: 18.7
click at [167, 369] on div "Shapes L" at bounding box center [155, 417] width 30 height 24
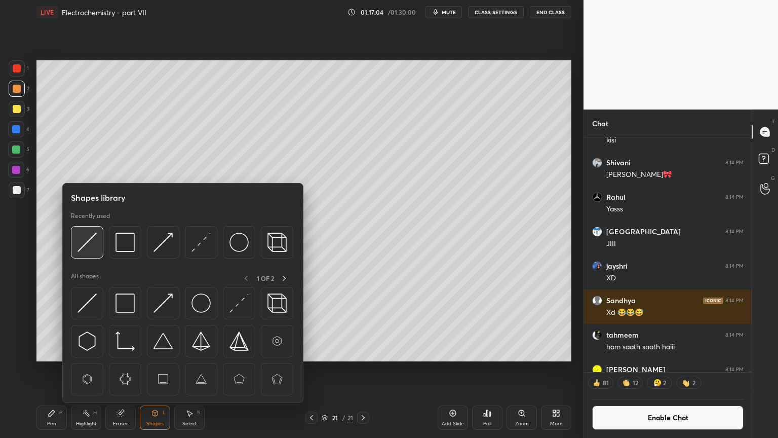
click at [88, 245] on img at bounding box center [87, 242] width 19 height 19
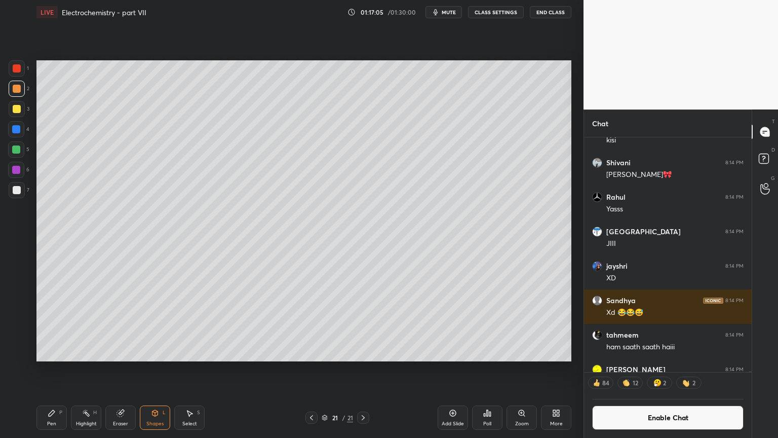
click at [18, 190] on div at bounding box center [17, 190] width 8 height 8
click at [67, 369] on div "Pen P Highlight H Eraser Shapes L Select S" at bounding box center [136, 417] width 201 height 24
drag, startPoint x: 47, startPoint y: 416, endPoint x: 52, endPoint y: 406, distance: 11.3
click at [45, 369] on div "Pen P" at bounding box center [51, 417] width 30 height 24
click at [53, 369] on div "Pen P" at bounding box center [51, 417] width 30 height 24
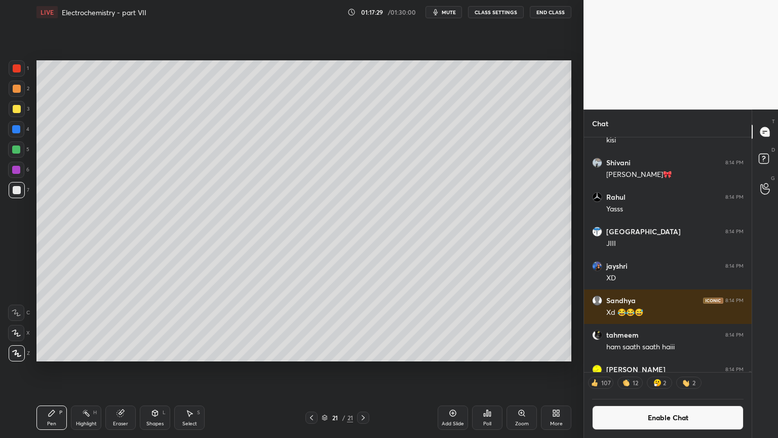
click at [156, 369] on div "Shapes L" at bounding box center [155, 417] width 30 height 24
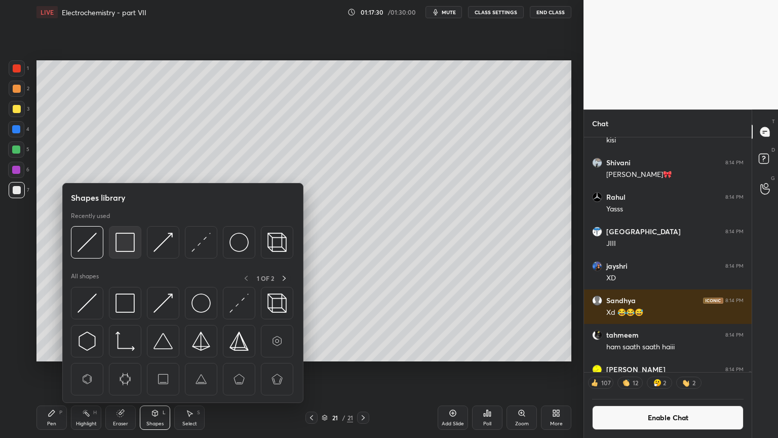
click at [129, 249] on img at bounding box center [125, 242] width 19 height 19
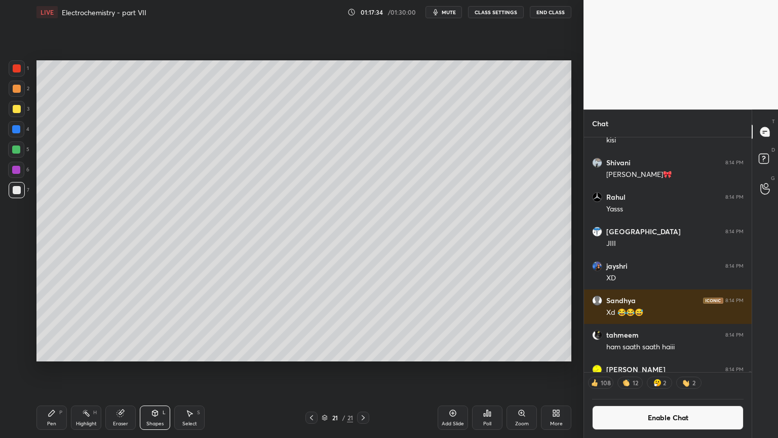
click at [121, 369] on div "Eraser" at bounding box center [120, 417] width 30 height 24
drag, startPoint x: 155, startPoint y: 417, endPoint x: 150, endPoint y: 407, distance: 11.4
click at [154, 369] on div "Shapes L" at bounding box center [155, 417] width 30 height 24
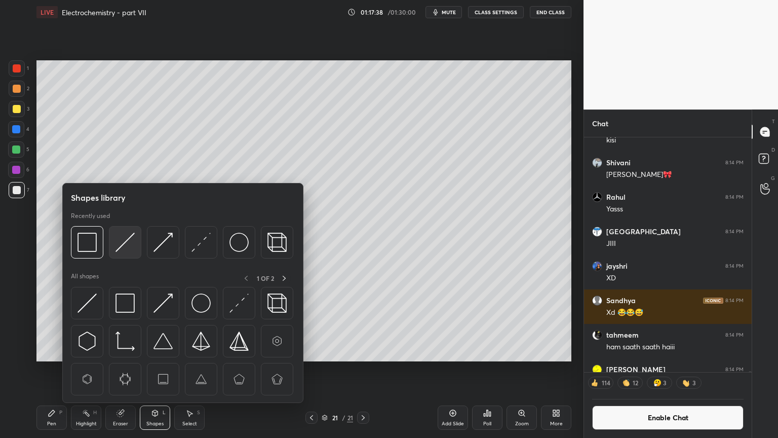
click at [130, 245] on img at bounding box center [125, 242] width 19 height 19
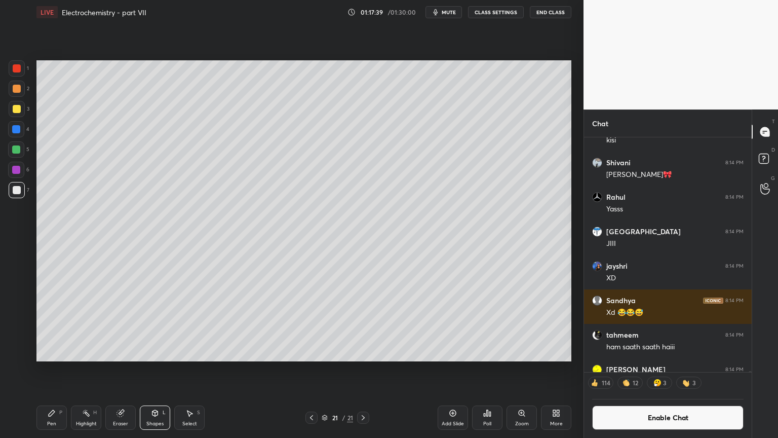
click at [18, 90] on div at bounding box center [17, 89] width 8 height 8
click at [163, 369] on div "Shapes L" at bounding box center [155, 417] width 30 height 24
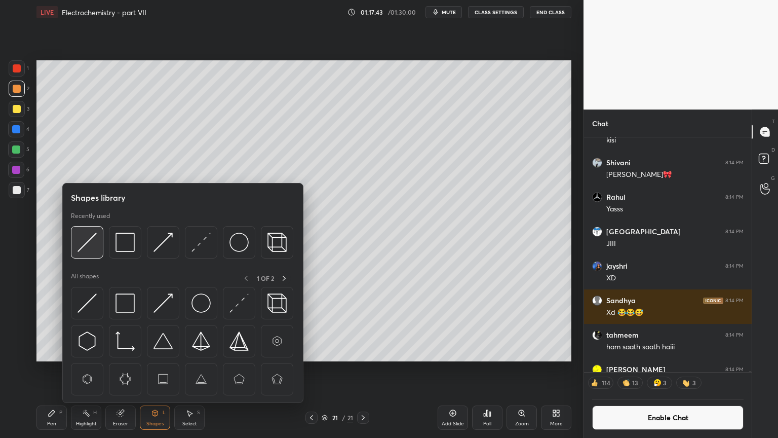
click at [85, 245] on img at bounding box center [87, 242] width 19 height 19
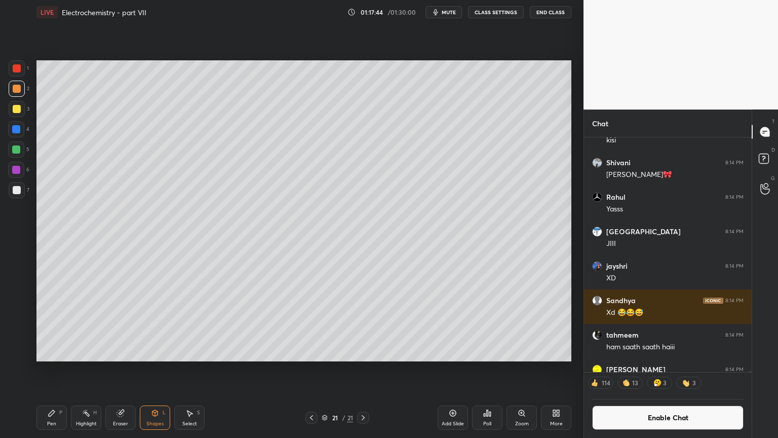
click at [20, 194] on div at bounding box center [17, 190] width 8 height 8
click at [16, 87] on div at bounding box center [17, 89] width 8 height 8
click at [53, 369] on div "Pen P" at bounding box center [51, 417] width 30 height 24
click at [160, 369] on div "Shapes L" at bounding box center [155, 417] width 30 height 24
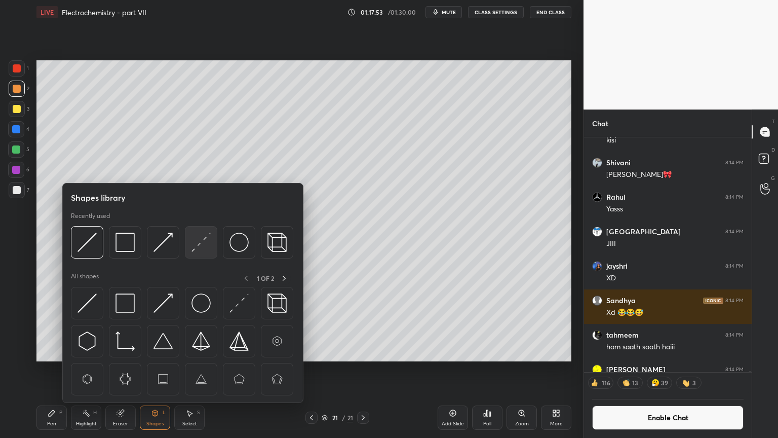
click at [200, 244] on img at bounding box center [201, 242] width 19 height 19
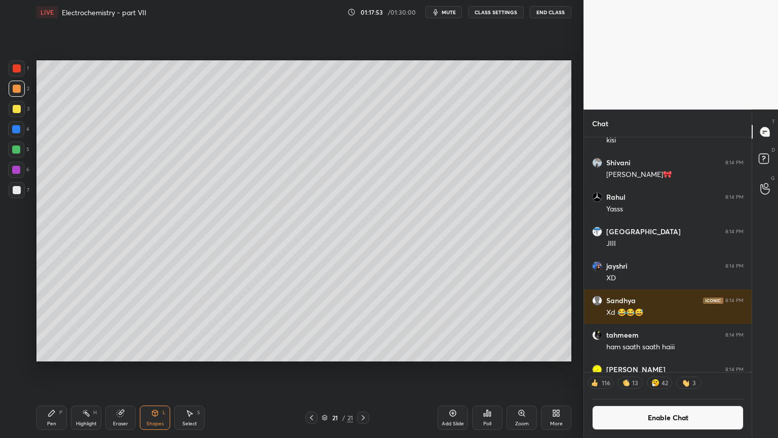
click at [20, 192] on div at bounding box center [17, 190] width 8 height 8
drag, startPoint x: 47, startPoint y: 422, endPoint x: 56, endPoint y: 385, distance: 38.1
click at [47, 369] on div "Pen P" at bounding box center [51, 417] width 30 height 24
click at [16, 88] on div at bounding box center [17, 89] width 8 height 8
click at [152, 369] on div "Shapes L" at bounding box center [155, 417] width 30 height 24
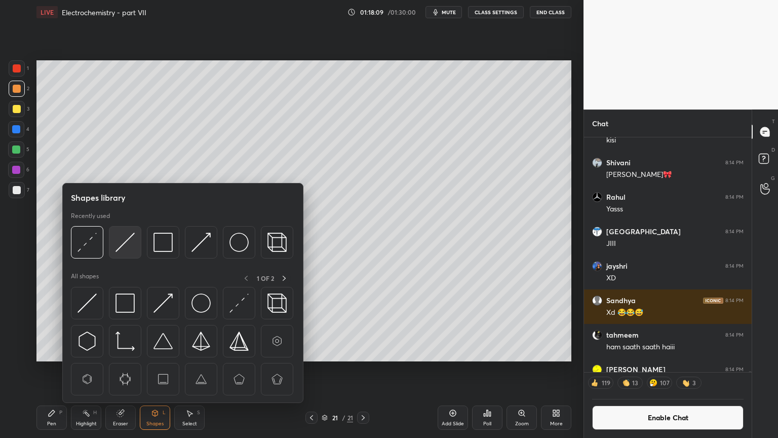
click at [126, 243] on img at bounding box center [125, 242] width 19 height 19
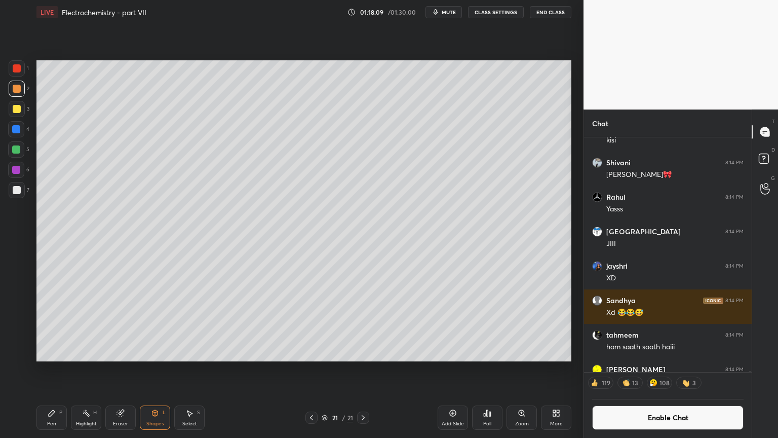
click at [16, 192] on div at bounding box center [17, 190] width 8 height 8
click at [17, 63] on div at bounding box center [17, 68] width 16 height 16
click at [49, 369] on div "Pen" at bounding box center [51, 423] width 9 height 5
click at [152, 369] on div "Shapes L" at bounding box center [155, 417] width 30 height 24
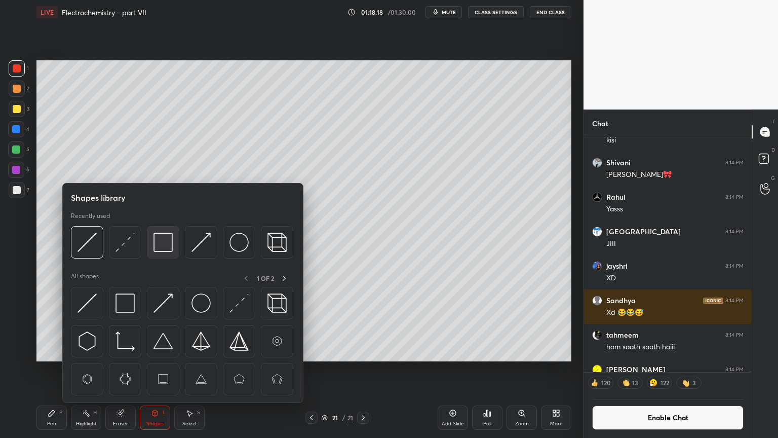
click at [161, 247] on img at bounding box center [163, 242] width 19 height 19
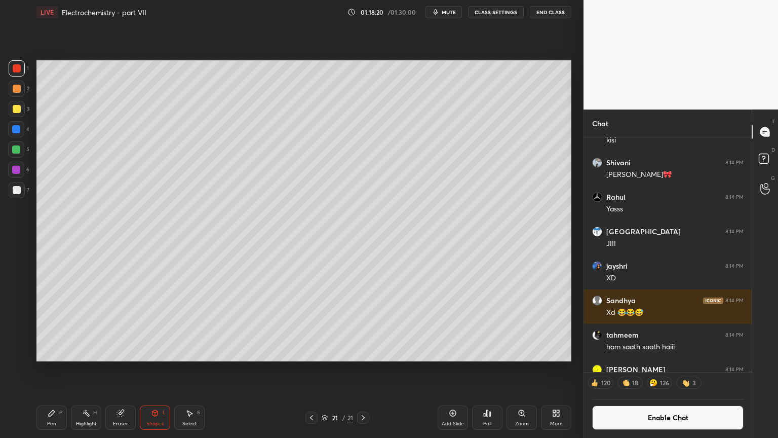
click at [43, 369] on div "Pen P" at bounding box center [51, 417] width 30 height 24
click at [85, 369] on div "Highlight" at bounding box center [86, 423] width 21 height 5
click at [49, 369] on icon at bounding box center [52, 413] width 8 height 8
click at [16, 194] on div at bounding box center [17, 190] width 8 height 8
drag, startPoint x: 120, startPoint y: 421, endPoint x: 109, endPoint y: 385, distance: 37.5
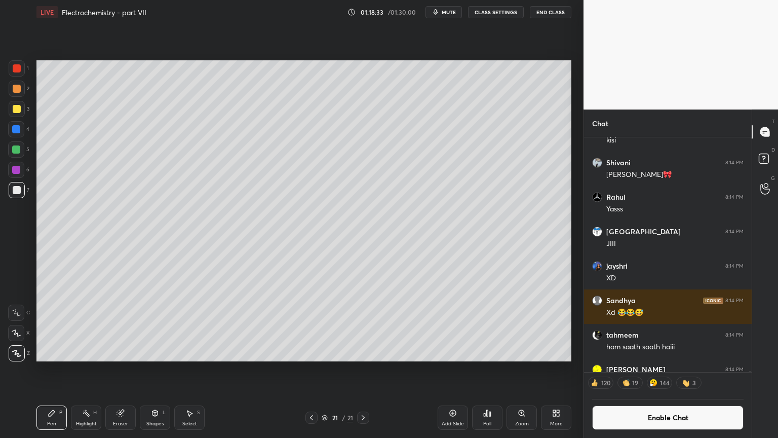
click at [118, 369] on div "Eraser" at bounding box center [120, 417] width 30 height 24
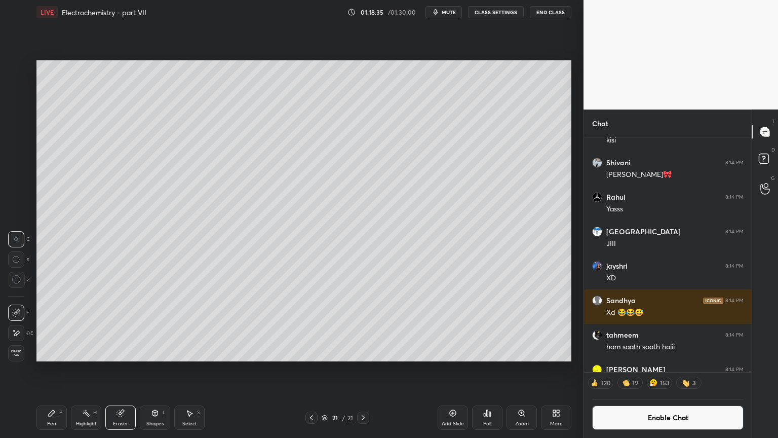
drag, startPoint x: 51, startPoint y: 420, endPoint x: 57, endPoint y: 411, distance: 10.8
click at [49, 369] on div "Pen P" at bounding box center [51, 417] width 30 height 24
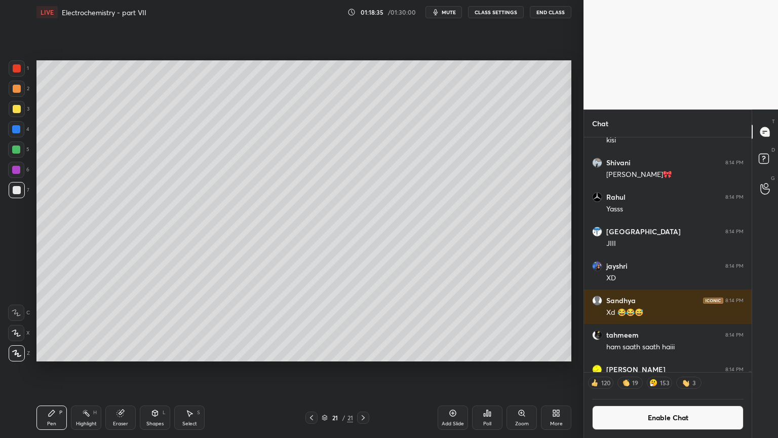
click at [87, 369] on div "Highlight H" at bounding box center [86, 417] width 30 height 24
click at [51, 369] on div "Pen P" at bounding box center [51, 417] width 30 height 24
drag, startPoint x: 83, startPoint y: 414, endPoint x: 92, endPoint y: 377, distance: 38.7
click at [81, 369] on div "Highlight H" at bounding box center [86, 417] width 30 height 24
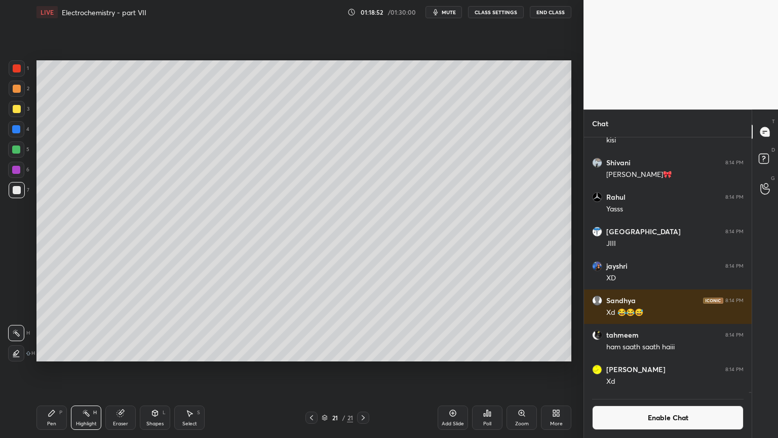
click at [46, 369] on div "Pen P" at bounding box center [51, 417] width 30 height 24
click at [83, 369] on div "Highlight H" at bounding box center [86, 417] width 30 height 24
click at [681, 369] on button "Enable Chat" at bounding box center [667, 417] width 151 height 24
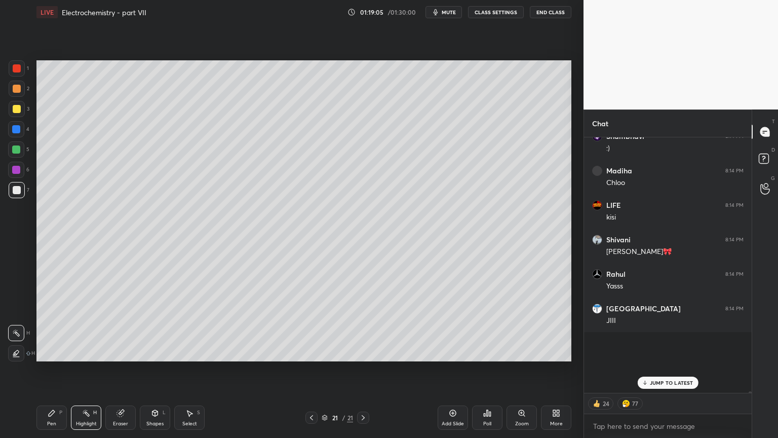
scroll to position [253, 165]
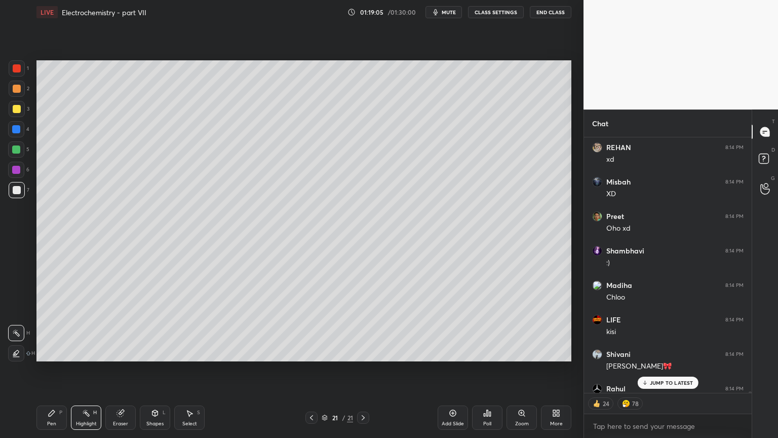
drag, startPoint x: 669, startPoint y: 384, endPoint x: 648, endPoint y: 385, distance: 20.8
click at [667, 369] on p "JUMP TO LATEST" at bounding box center [672, 382] width 44 height 6
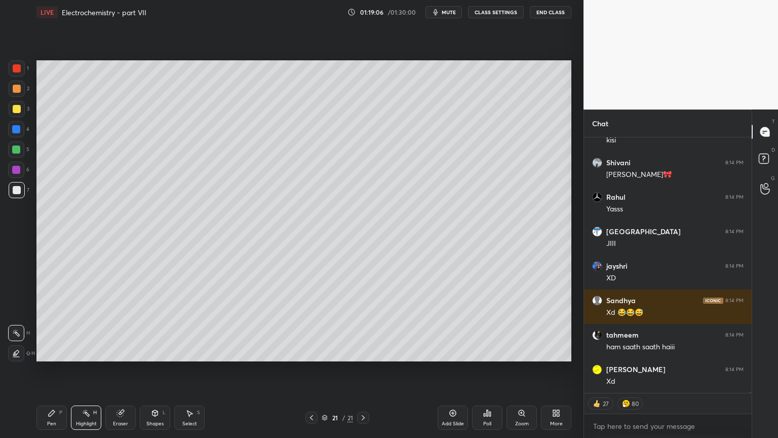
click at [69, 369] on div "Pen P Highlight H Eraser Shapes L Select S" at bounding box center [136, 417] width 201 height 24
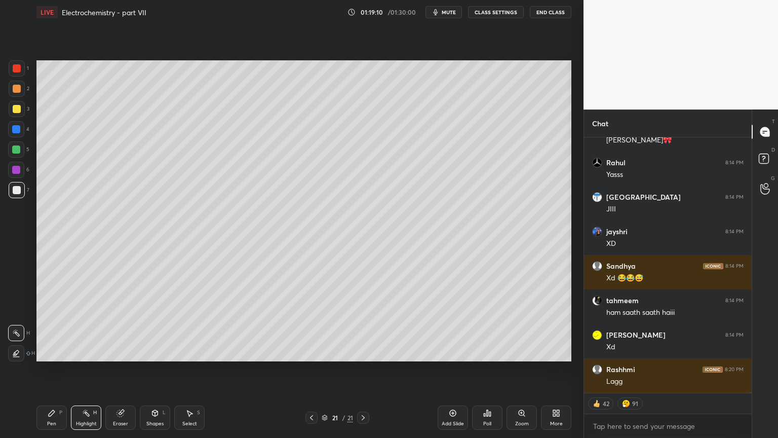
scroll to position [57275, 0]
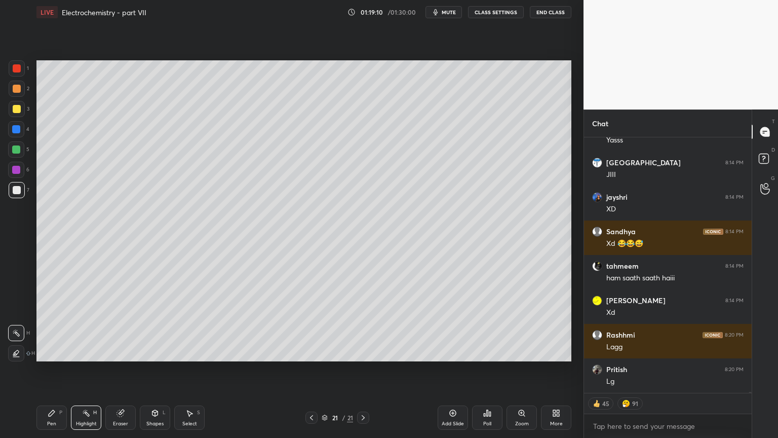
click at [51, 369] on icon at bounding box center [52, 413] width 8 height 8
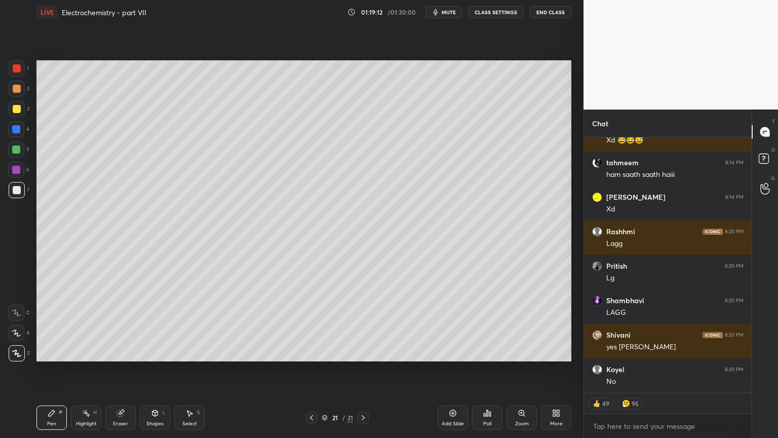
click at [16, 89] on div at bounding box center [17, 89] width 8 height 8
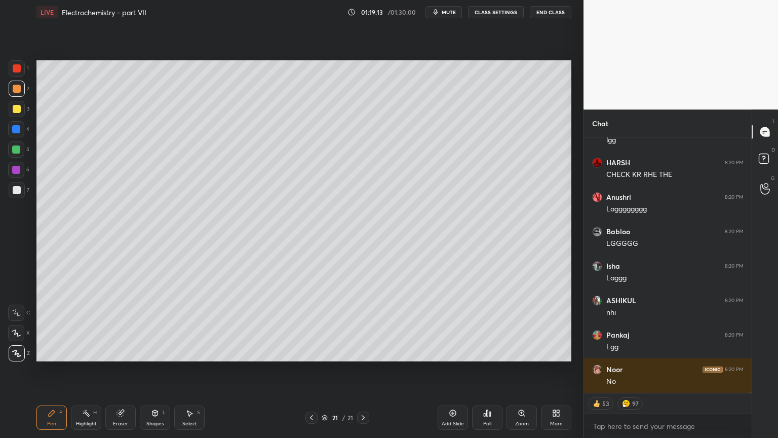
scroll to position [57895, 0]
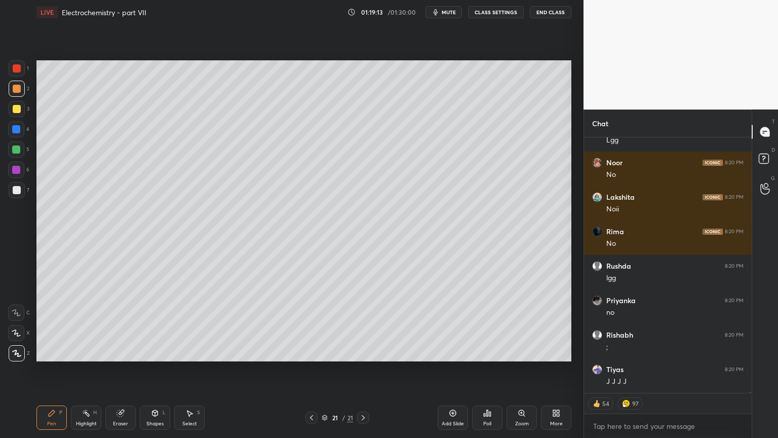
click at [158, 369] on div "Shapes L" at bounding box center [155, 417] width 30 height 24
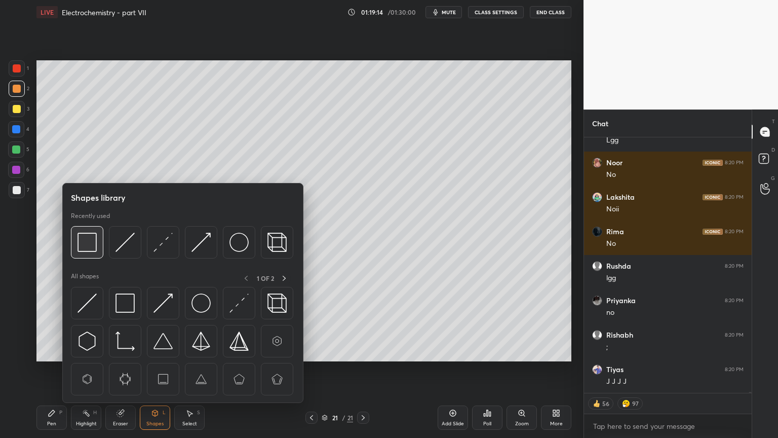
click at [87, 242] on img at bounding box center [87, 242] width 19 height 19
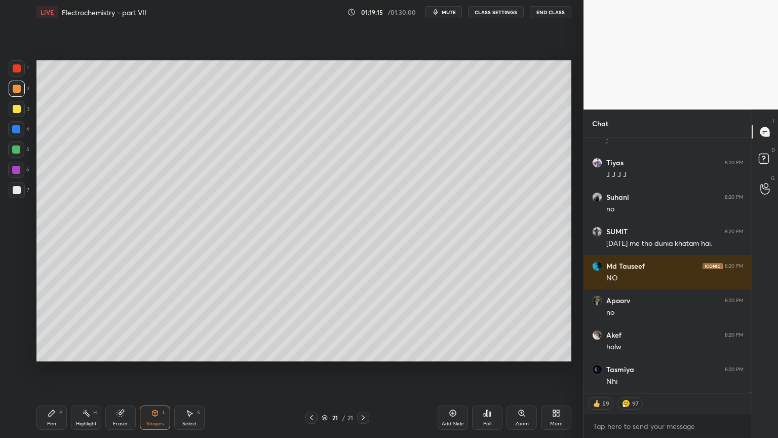
scroll to position [58343, 0]
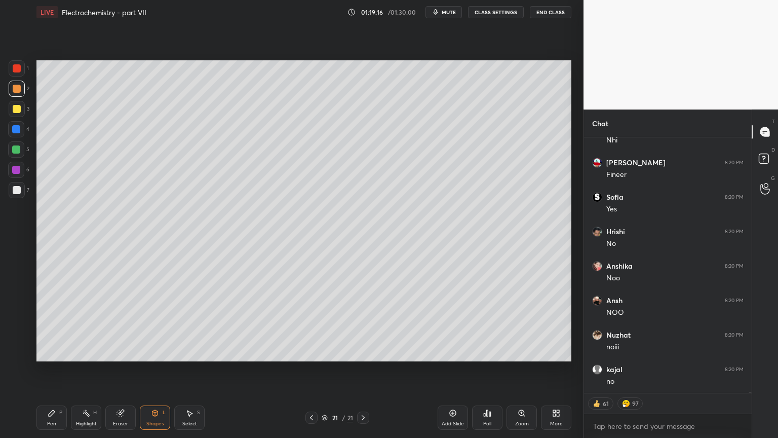
type textarea "x"
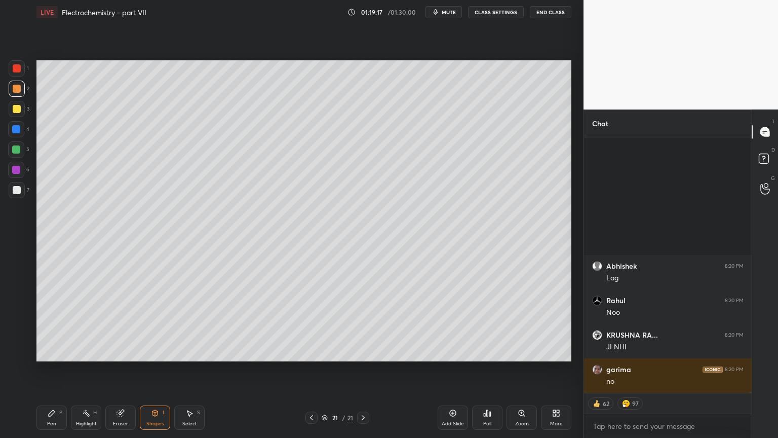
scroll to position [58653, 0]
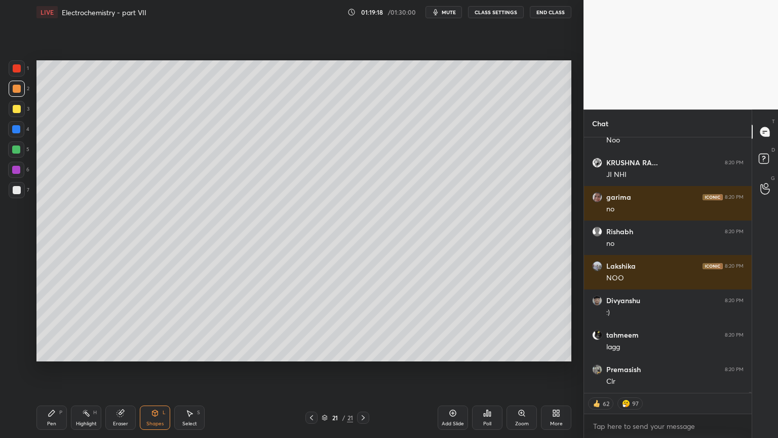
click at [495, 9] on button "CLASS SETTINGS" at bounding box center [496, 12] width 56 height 12
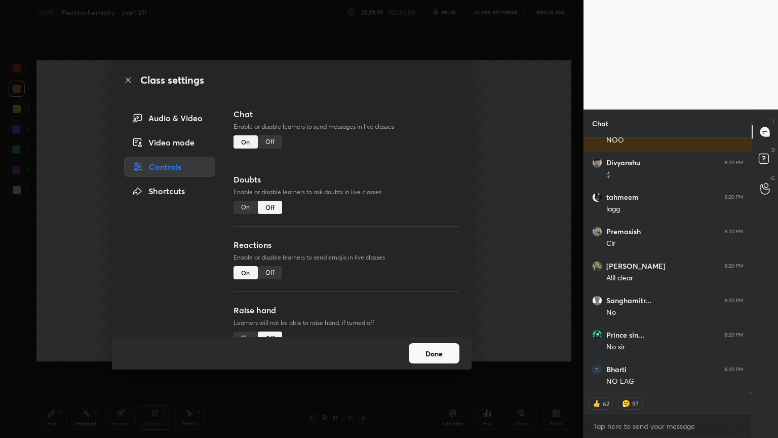
click at [271, 141] on div "Off" at bounding box center [270, 141] width 24 height 13
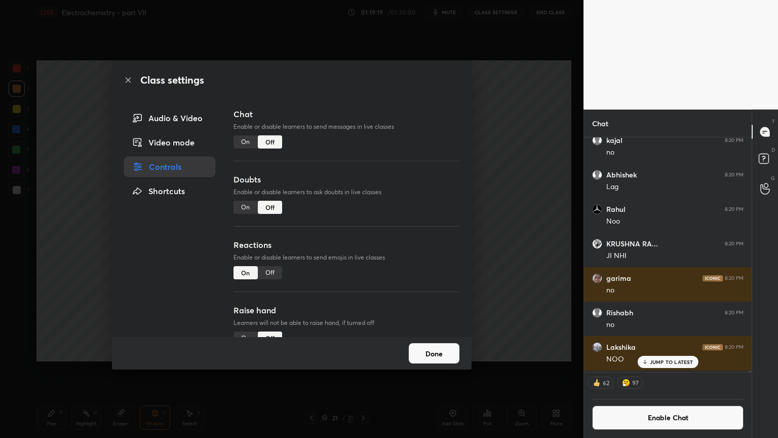
scroll to position [232, 165]
drag, startPoint x: 519, startPoint y: 182, endPoint x: 480, endPoint y: 183, distance: 39.0
click at [516, 183] on div "Class settings Audio & Video Video mode Controls Shortcuts Chat Enable or disab…" at bounding box center [292, 219] width 584 height 438
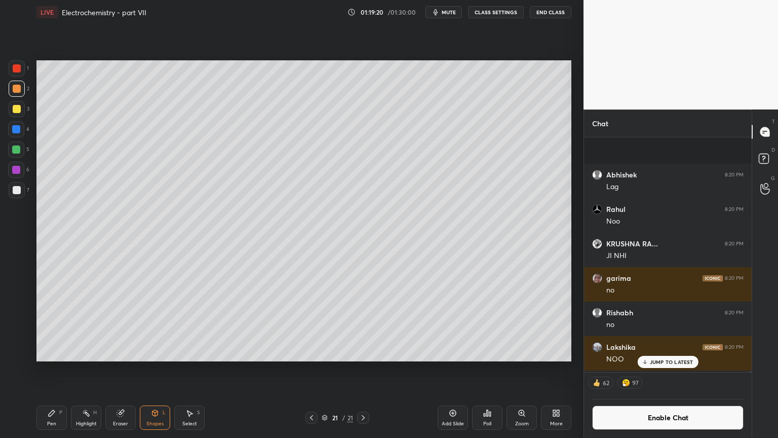
scroll to position [58537, 0]
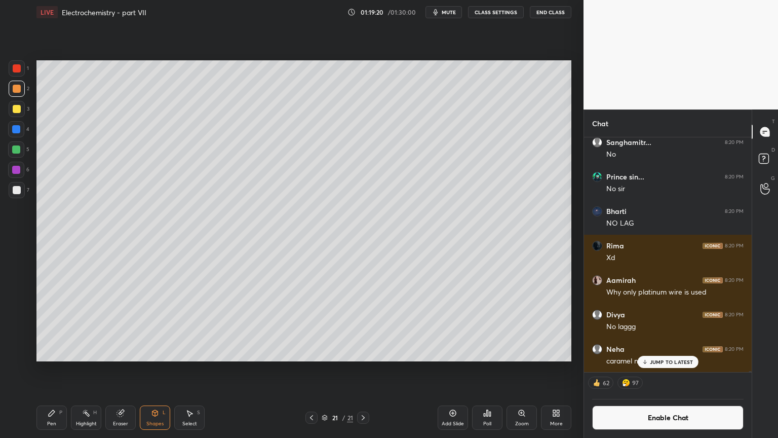
click at [81, 369] on div "Highlight H" at bounding box center [86, 417] width 30 height 24
click at [50, 369] on icon at bounding box center [52, 413] width 8 height 8
click at [152, 369] on div "Shapes L" at bounding box center [155, 417] width 30 height 24
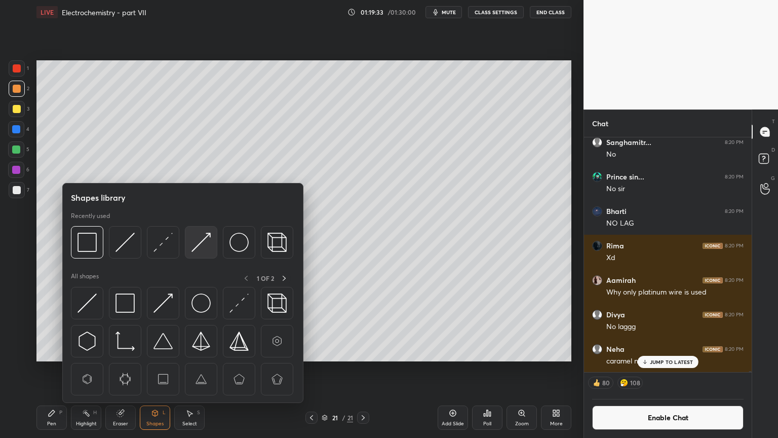
click at [203, 242] on img at bounding box center [201, 242] width 19 height 19
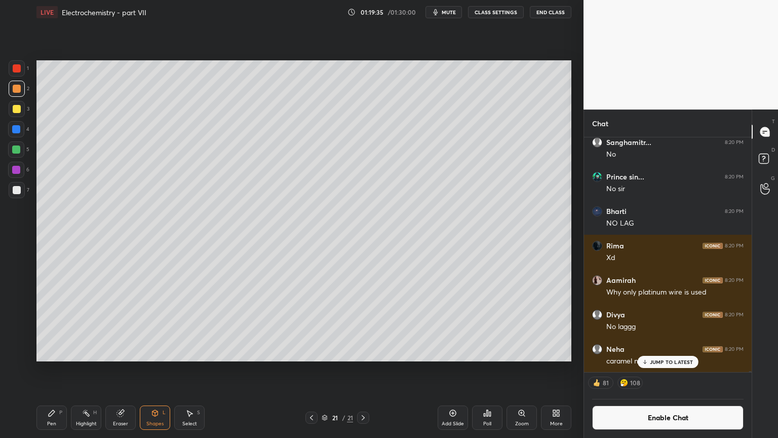
click at [43, 369] on div "Pen P" at bounding box center [51, 417] width 30 height 24
click at [16, 190] on div at bounding box center [17, 190] width 8 height 8
click at [88, 369] on div "Highlight H" at bounding box center [86, 417] width 30 height 24
click at [51, 369] on div "Pen P" at bounding box center [51, 417] width 30 height 24
click at [16, 72] on div at bounding box center [17, 68] width 16 height 16
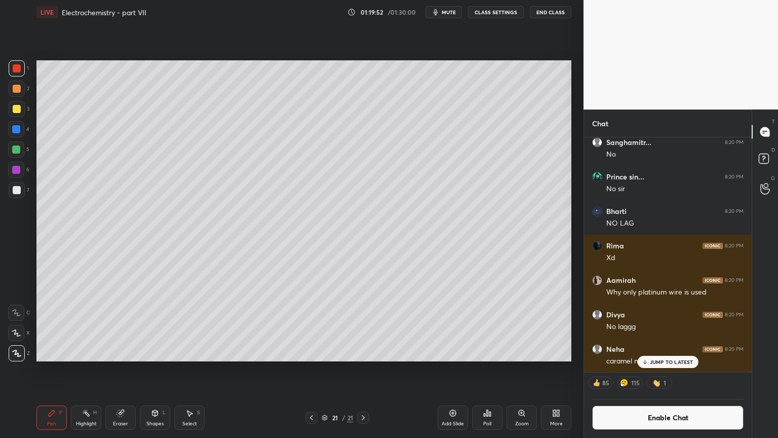
drag, startPoint x: 83, startPoint y: 422, endPoint x: 92, endPoint y: 377, distance: 45.4
click at [83, 369] on div "Highlight H" at bounding box center [86, 417] width 30 height 24
click at [55, 369] on div "Pen P" at bounding box center [51, 417] width 30 height 24
click at [153, 369] on div "Shapes L" at bounding box center [155, 417] width 30 height 24
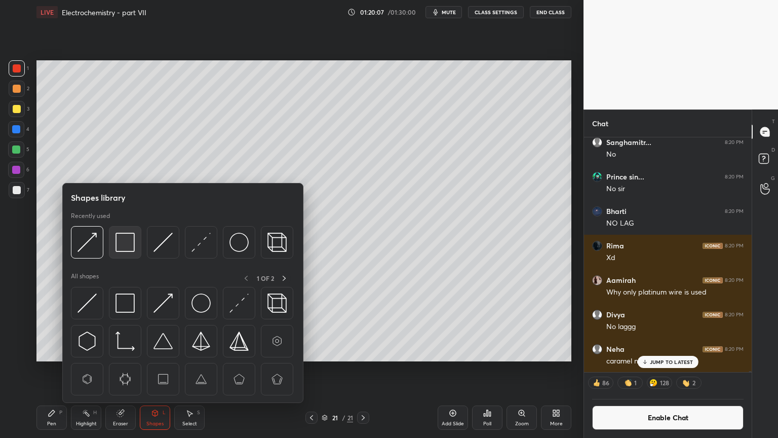
click at [124, 247] on img at bounding box center [125, 242] width 19 height 19
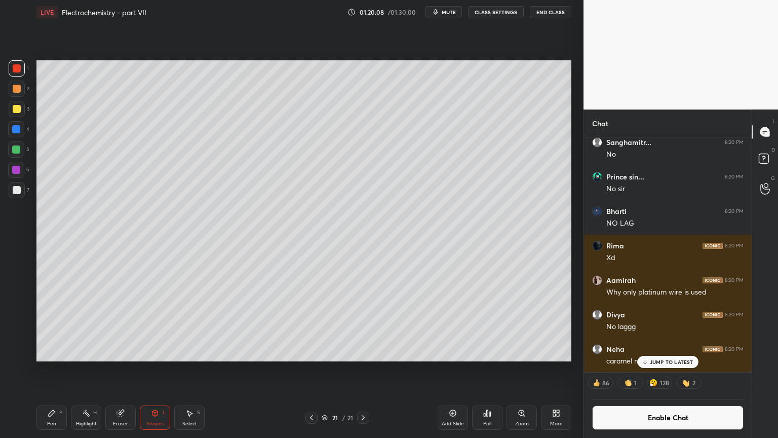
click at [24, 193] on div at bounding box center [17, 190] width 16 height 16
click at [58, 369] on div "Pen P" at bounding box center [51, 417] width 30 height 24
drag, startPoint x: 126, startPoint y: 421, endPoint x: 142, endPoint y: 364, distance: 58.9
click at [126, 369] on div "Eraser" at bounding box center [120, 417] width 30 height 24
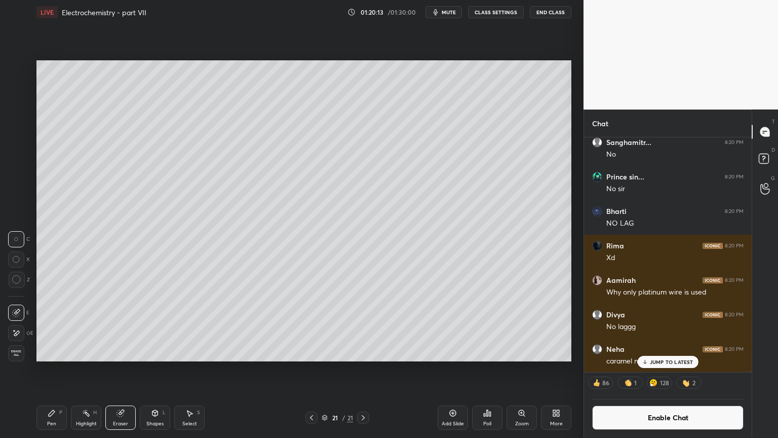
click at [53, 369] on div "Pen" at bounding box center [51, 423] width 9 height 5
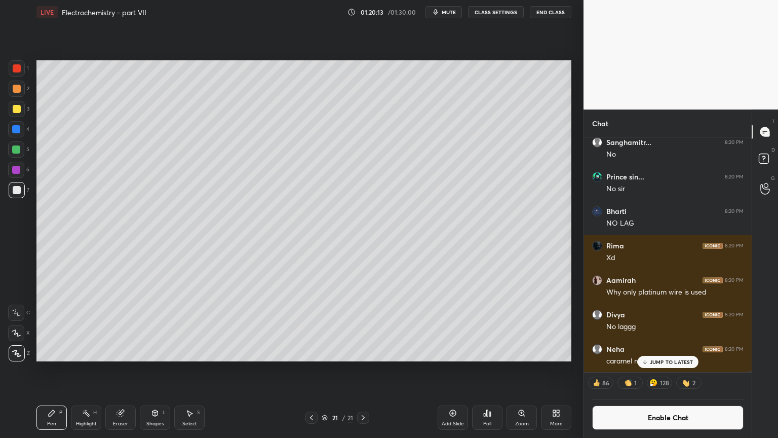
drag, startPoint x: 87, startPoint y: 422, endPoint x: 103, endPoint y: 386, distance: 39.5
click at [89, 369] on div "Highlight H" at bounding box center [86, 417] width 30 height 24
click at [51, 369] on div "Pen P" at bounding box center [51, 417] width 30 height 24
click at [16, 151] on div at bounding box center [16, 149] width 8 height 8
click at [80, 369] on div "Highlight H" at bounding box center [86, 417] width 30 height 24
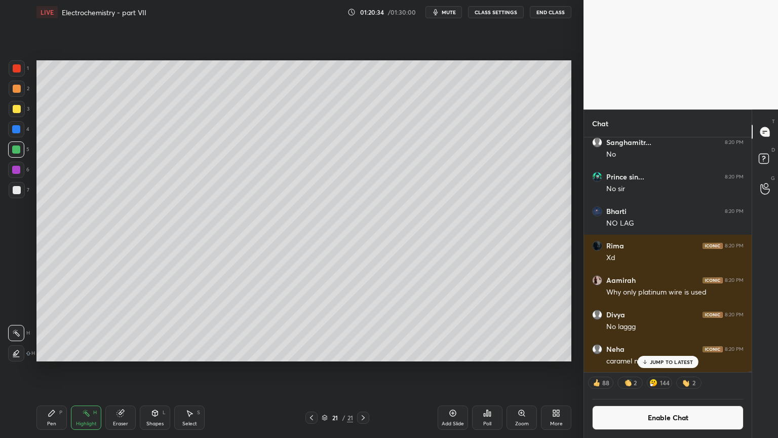
drag, startPoint x: 317, startPoint y: 415, endPoint x: 302, endPoint y: 363, distance: 54.4
click at [315, 369] on div "Pen P Highlight H Eraser Shapes L Select S 21 / 21 Add Slide Poll Zoom More" at bounding box center [303, 417] width 535 height 41
drag, startPoint x: 307, startPoint y: 416, endPoint x: 296, endPoint y: 365, distance: 51.8
click at [308, 369] on div at bounding box center [312, 417] width 12 height 12
drag, startPoint x: 315, startPoint y: 415, endPoint x: 312, endPoint y: 386, distance: 29.5
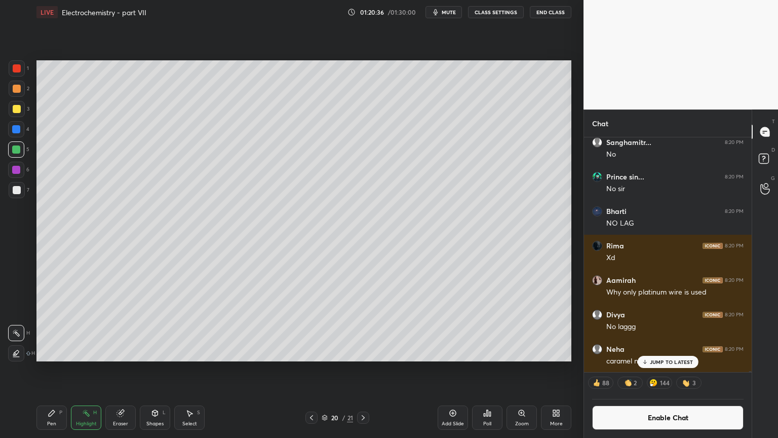
click at [314, 369] on icon at bounding box center [312, 417] width 8 height 8
click at [363, 369] on icon at bounding box center [363, 417] width 8 height 8
drag, startPoint x: 365, startPoint y: 417, endPoint x: 360, endPoint y: 411, distance: 7.6
click at [363, 369] on icon at bounding box center [363, 417] width 8 height 8
click at [363, 369] on icon at bounding box center [363, 417] width 3 height 5
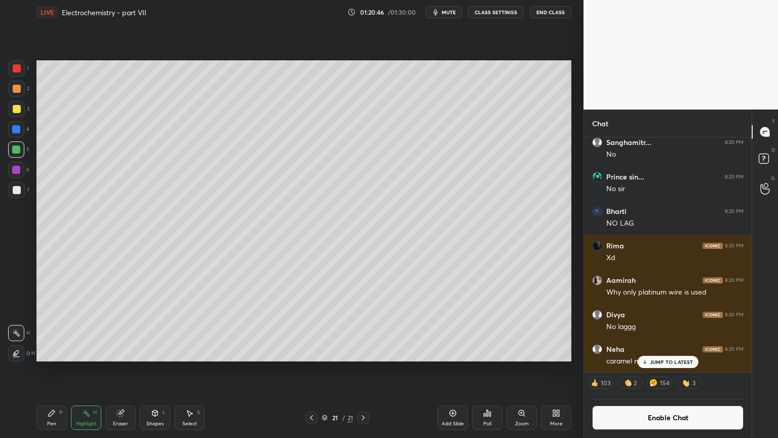
click at [450, 369] on div "Add Slide" at bounding box center [453, 423] width 22 height 5
click at [55, 369] on icon at bounding box center [52, 413] width 8 height 8
drag, startPoint x: 16, startPoint y: 88, endPoint x: 36, endPoint y: 82, distance: 21.2
click at [18, 89] on div at bounding box center [17, 89] width 8 height 8
click at [160, 369] on div "Shapes L" at bounding box center [155, 417] width 30 height 24
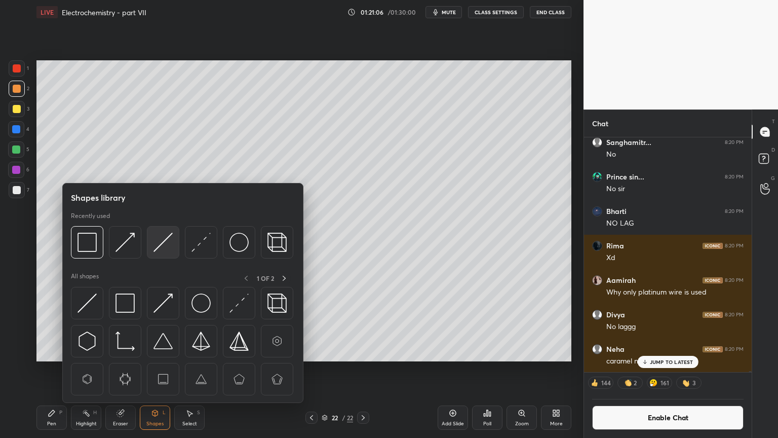
click at [166, 244] on img at bounding box center [163, 242] width 19 height 19
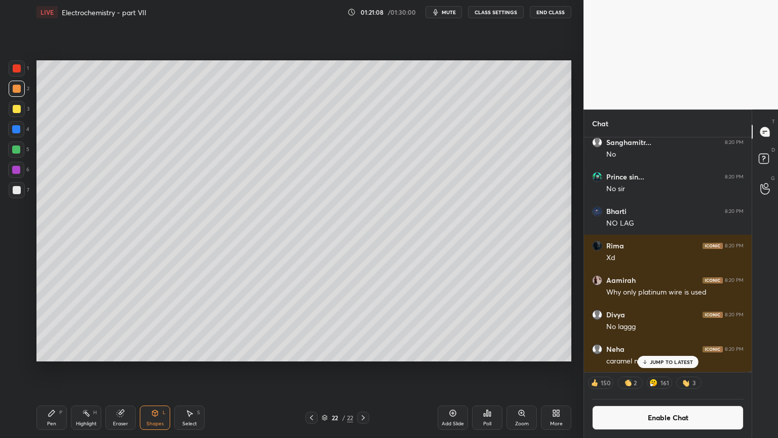
click at [66, 369] on div "Pen P" at bounding box center [51, 417] width 30 height 24
click at [18, 196] on div at bounding box center [17, 190] width 16 height 16
click at [85, 369] on div "Highlight H" at bounding box center [86, 417] width 30 height 24
drag, startPoint x: 56, startPoint y: 421, endPoint x: 58, endPoint y: 413, distance: 7.9
click at [56, 369] on div "Pen P" at bounding box center [51, 417] width 30 height 24
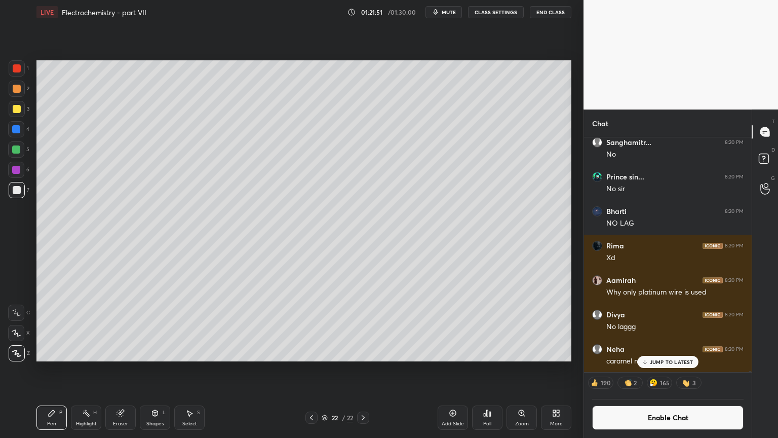
drag, startPoint x: 17, startPoint y: 93, endPoint x: 19, endPoint y: 101, distance: 8.4
click at [17, 94] on div at bounding box center [17, 89] width 16 height 16
click at [19, 190] on div at bounding box center [17, 190] width 8 height 8
click at [94, 369] on div "Highlight H" at bounding box center [86, 417] width 30 height 24
click at [157, 369] on div "Shapes L" at bounding box center [155, 417] width 30 height 24
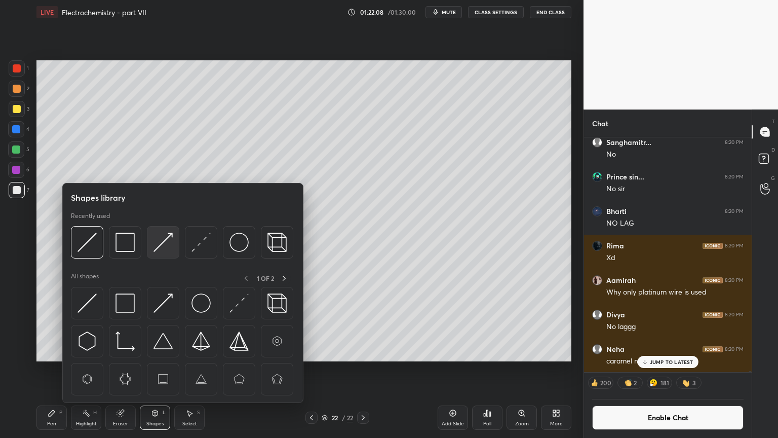
click at [166, 240] on img at bounding box center [163, 242] width 19 height 19
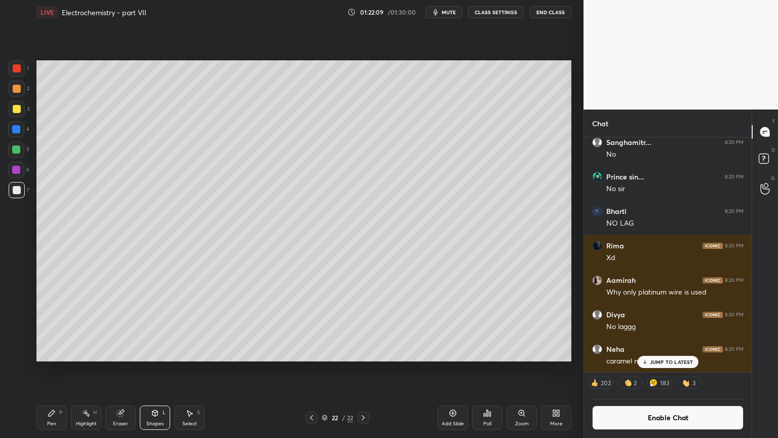
click at [65, 369] on div "Pen P" at bounding box center [51, 417] width 30 height 24
click at [59, 369] on div "Pen P" at bounding box center [51, 417] width 30 height 24
click at [16, 90] on div at bounding box center [17, 89] width 8 height 8
drag, startPoint x: 82, startPoint y: 416, endPoint x: 90, endPoint y: 401, distance: 17.7
click at [85, 369] on icon at bounding box center [86, 413] width 8 height 8
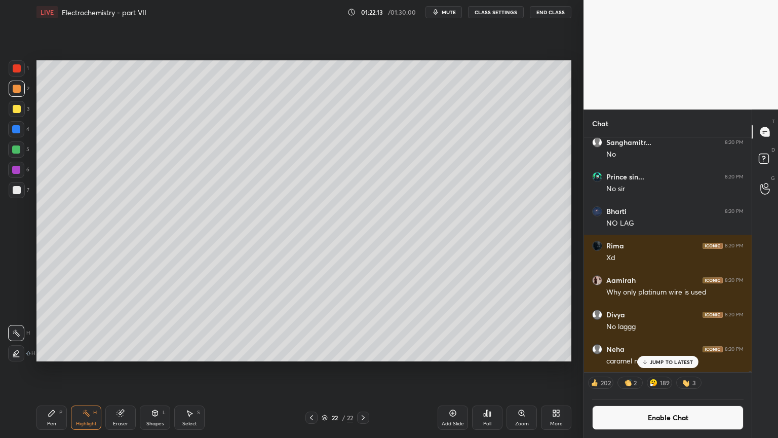
click at [53, 369] on div "Pen" at bounding box center [51, 423] width 9 height 5
click at [150, 369] on div "Shapes" at bounding box center [154, 423] width 17 height 5
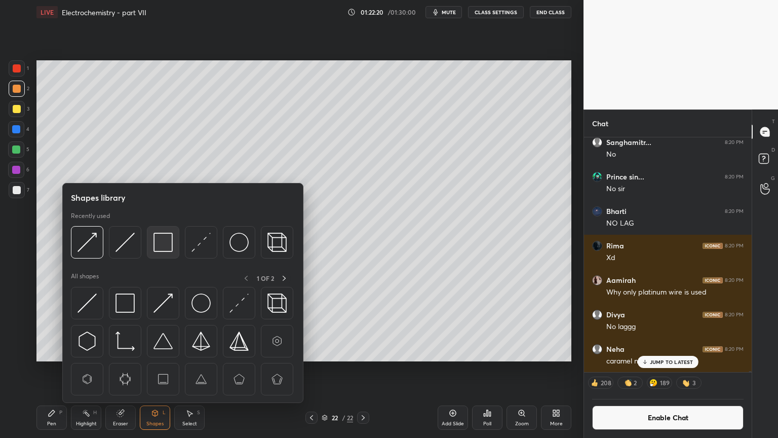
click at [160, 245] on img at bounding box center [163, 242] width 19 height 19
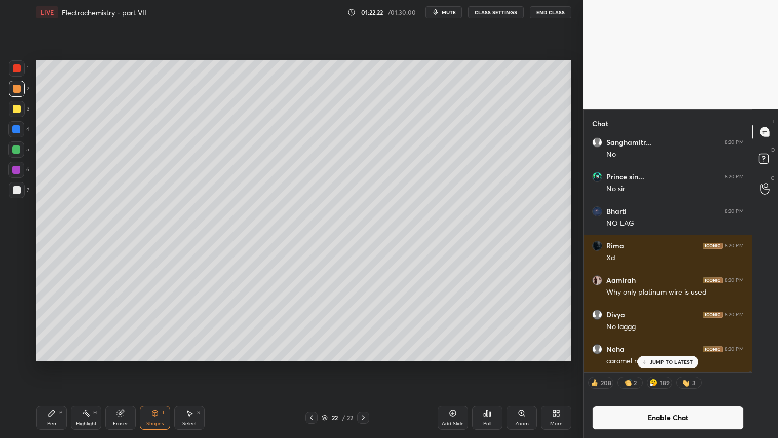
drag, startPoint x: 47, startPoint y: 416, endPoint x: 60, endPoint y: 365, distance: 52.7
click at [47, 369] on div "Pen P" at bounding box center [51, 417] width 30 height 24
drag, startPoint x: 21, startPoint y: 192, endPoint x: 32, endPoint y: 199, distance: 12.8
click at [21, 192] on div at bounding box center [17, 190] width 16 height 16
click at [91, 369] on div "Highlight H" at bounding box center [86, 417] width 30 height 24
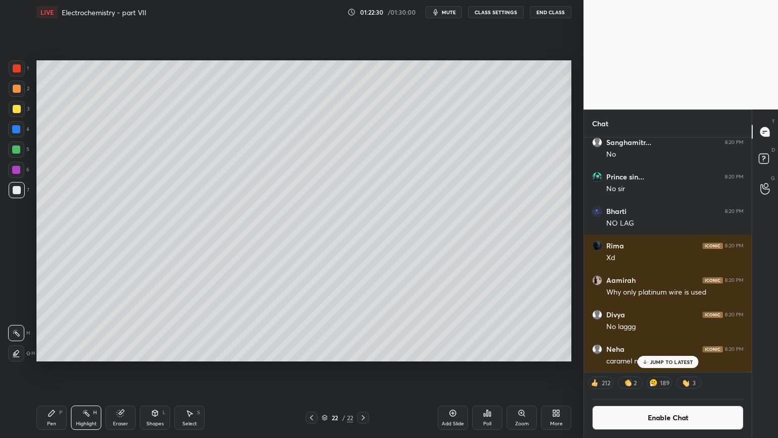
drag, startPoint x: 47, startPoint y: 417, endPoint x: 109, endPoint y: 391, distance: 67.7
click at [47, 369] on div "Pen P" at bounding box center [51, 417] width 30 height 24
click at [154, 369] on div "Shapes L" at bounding box center [155, 417] width 30 height 24
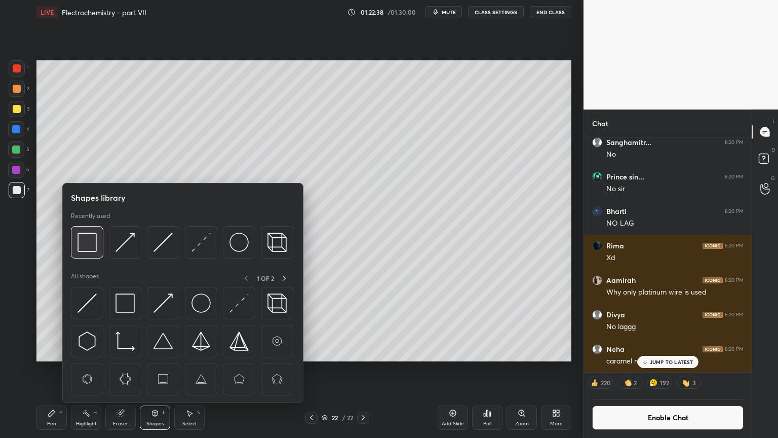
click at [88, 245] on img at bounding box center [87, 242] width 19 height 19
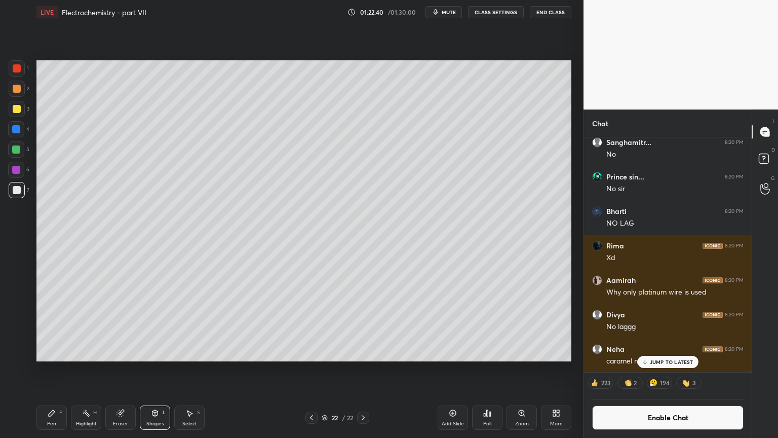
click at [85, 369] on icon at bounding box center [86, 413] width 8 height 8
drag, startPoint x: 311, startPoint y: 418, endPoint x: 317, endPoint y: 380, distance: 38.0
click at [312, 369] on icon at bounding box center [312, 417] width 8 height 8
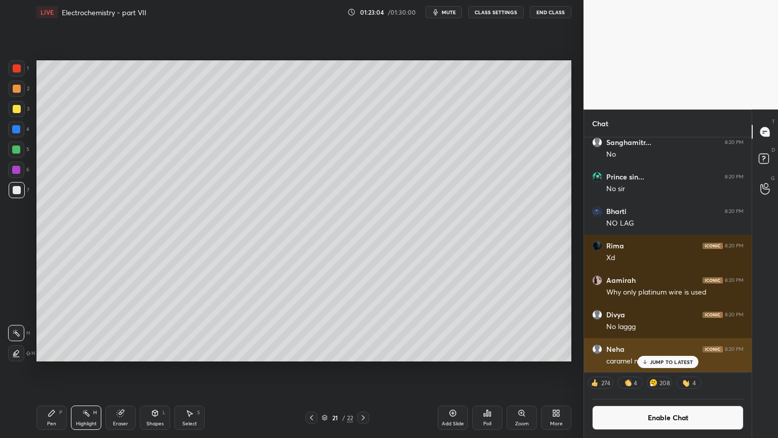
click at [674, 365] on div "JUMP TO LATEST" at bounding box center [667, 362] width 61 height 12
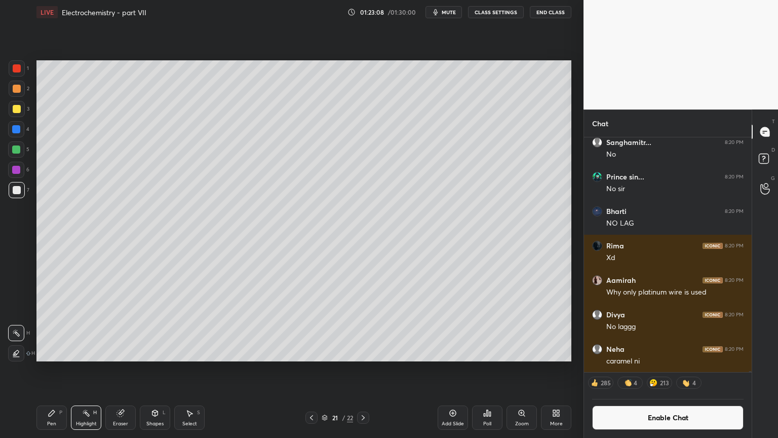
click at [307, 369] on div at bounding box center [312, 417] width 12 height 12
click at [311, 369] on icon at bounding box center [312, 417] width 8 height 8
click at [312, 369] on icon at bounding box center [312, 417] width 8 height 8
click at [362, 369] on icon at bounding box center [363, 417] width 8 height 8
click at [361, 369] on icon at bounding box center [363, 417] width 8 height 8
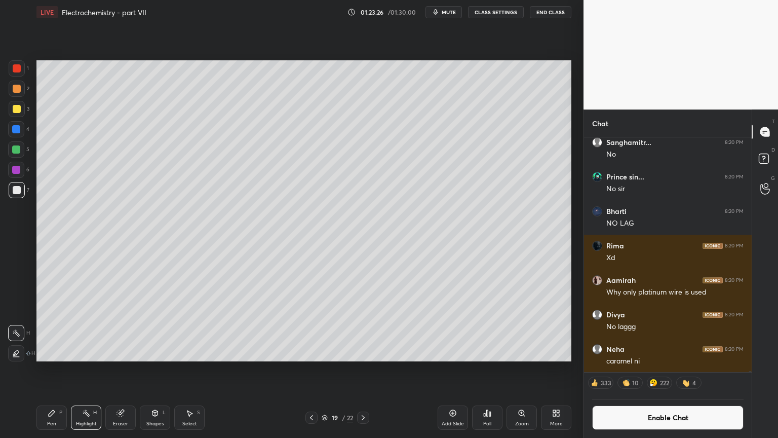
click at [361, 369] on icon at bounding box center [363, 417] width 8 height 8
click at [363, 369] on icon at bounding box center [363, 417] width 3 height 5
click at [366, 369] on icon at bounding box center [363, 417] width 8 height 8
click at [452, 369] on div "Add Slide" at bounding box center [453, 417] width 30 height 24
click at [54, 369] on div "Pen P" at bounding box center [51, 417] width 30 height 24
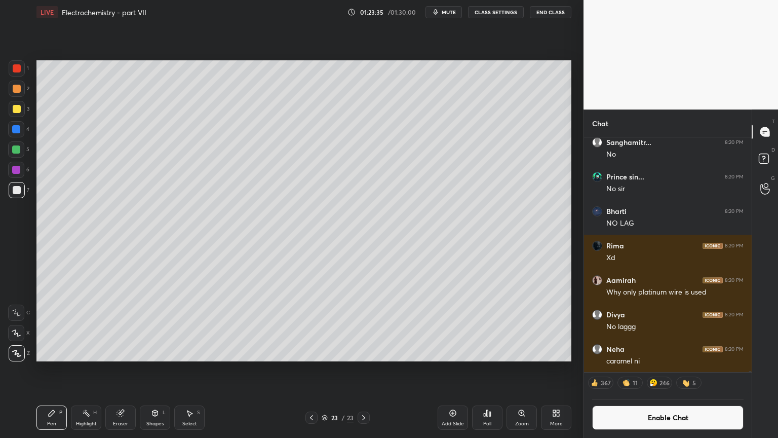
click at [20, 75] on div at bounding box center [17, 68] width 16 height 16
click at [20, 91] on div at bounding box center [17, 89] width 8 height 8
click at [19, 194] on div at bounding box center [17, 190] width 16 height 16
click at [156, 369] on div "Shapes L" at bounding box center [155, 417] width 30 height 24
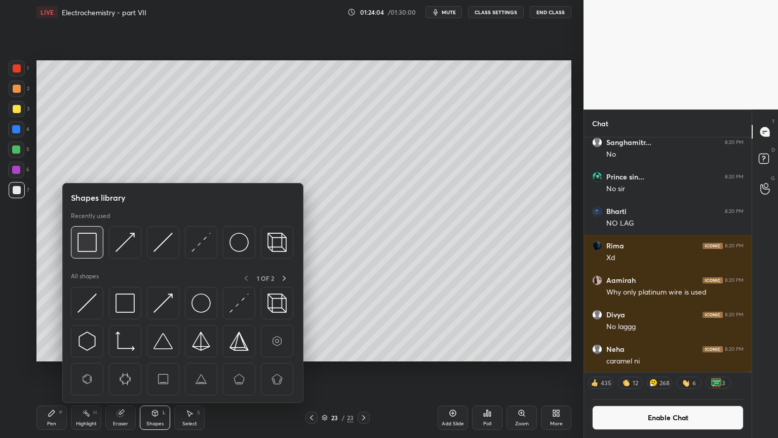
click at [89, 251] on img at bounding box center [87, 242] width 19 height 19
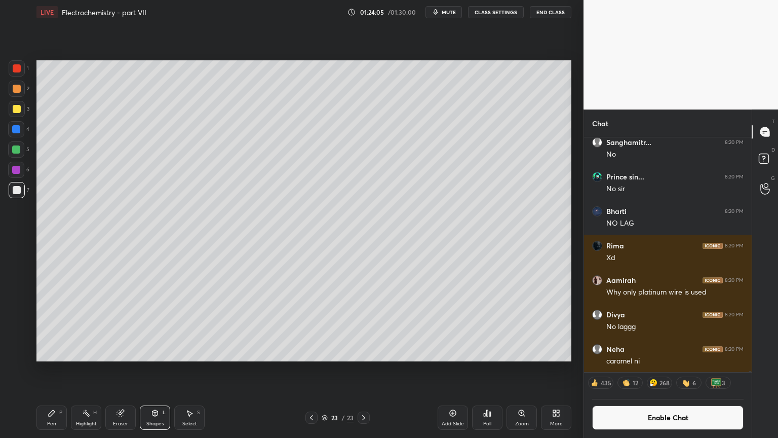
click at [55, 369] on div "Pen P" at bounding box center [51, 417] width 30 height 24
click at [17, 87] on div at bounding box center [17, 89] width 8 height 8
click at [83, 369] on div "Highlight H" at bounding box center [86, 417] width 30 height 24
click at [452, 369] on div "Add Slide" at bounding box center [453, 417] width 30 height 24
click at [48, 369] on div "Pen P" at bounding box center [51, 417] width 30 height 24
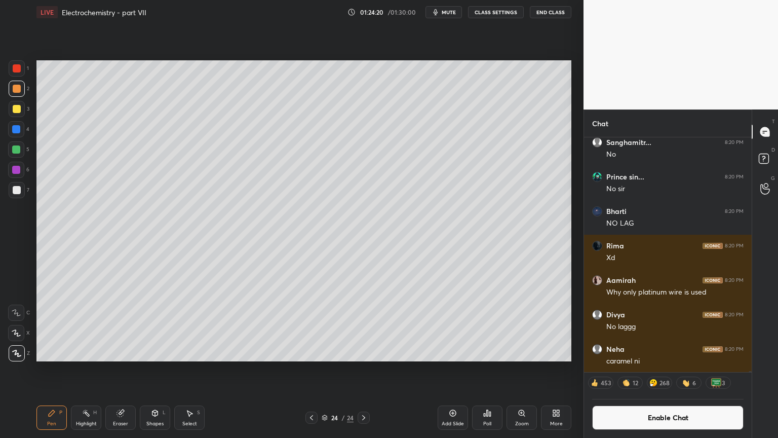
click at [18, 83] on div at bounding box center [17, 89] width 16 height 16
click at [18, 71] on div at bounding box center [17, 68] width 8 height 8
click at [15, 200] on div "7" at bounding box center [19, 192] width 21 height 20
click at [93, 369] on div "Highlight H" at bounding box center [86, 417] width 30 height 24
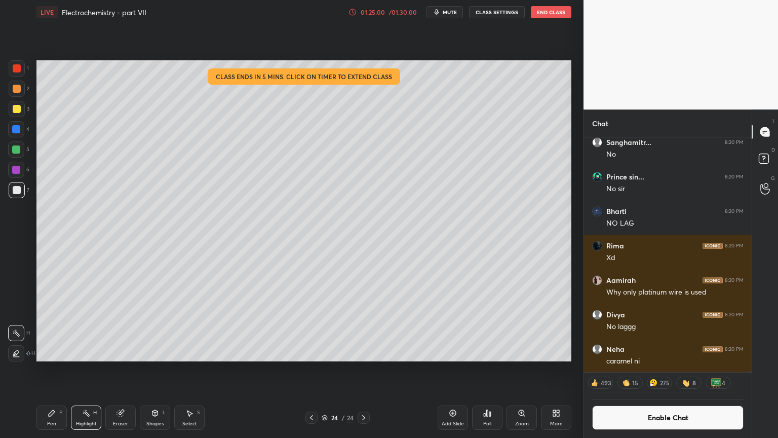
click at [154, 369] on div "Shapes L" at bounding box center [155, 417] width 30 height 24
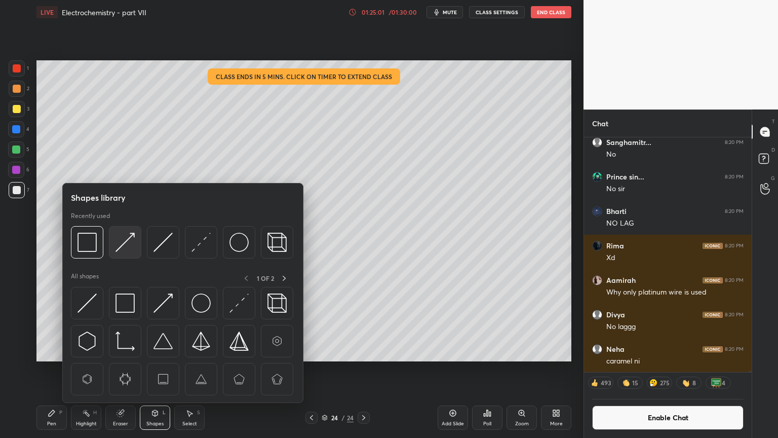
click at [123, 238] on img at bounding box center [125, 242] width 19 height 19
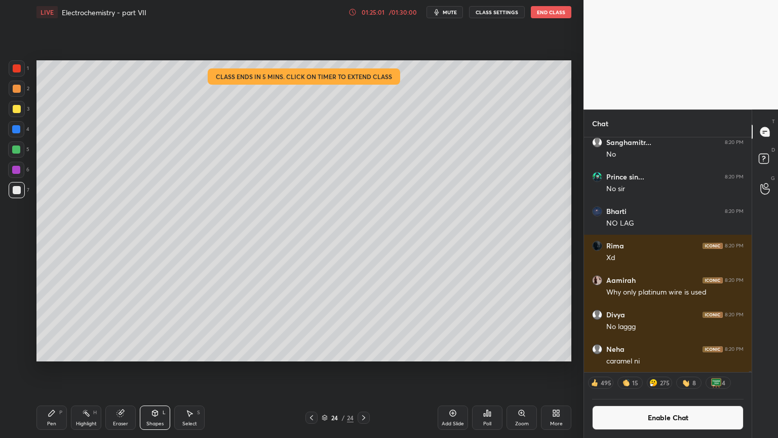
drag, startPoint x: 16, startPoint y: 94, endPoint x: 23, endPoint y: 94, distance: 7.1
click at [18, 95] on div at bounding box center [17, 89] width 16 height 16
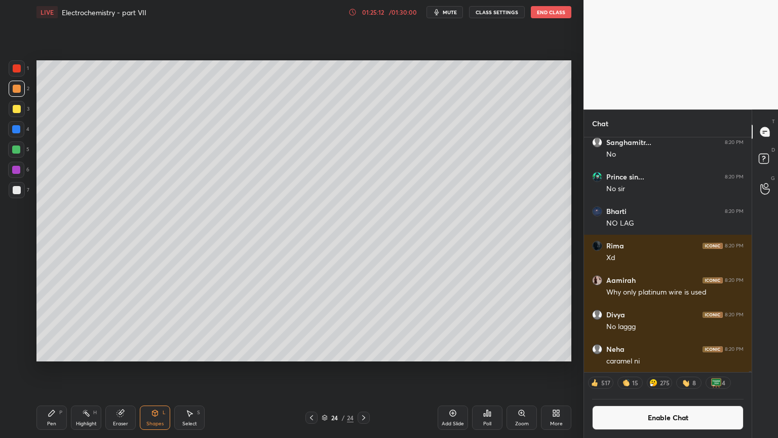
click at [54, 369] on div "Pen P" at bounding box center [51, 417] width 30 height 24
drag, startPoint x: 15, startPoint y: 189, endPoint x: 31, endPoint y: 178, distance: 19.0
click at [15, 188] on div at bounding box center [17, 190] width 8 height 8
click at [39, 369] on div "Pen P" at bounding box center [51, 417] width 30 height 24
click at [16, 70] on div at bounding box center [17, 68] width 8 height 8
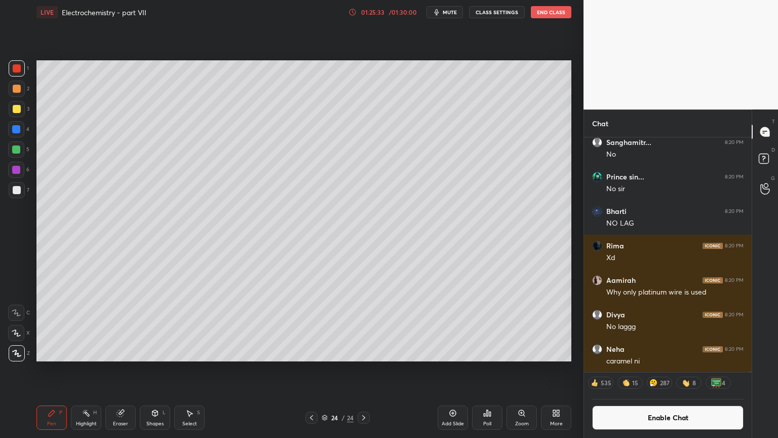
drag, startPoint x: 16, startPoint y: 92, endPoint x: 12, endPoint y: 100, distance: 9.5
click at [16, 93] on div at bounding box center [17, 89] width 16 height 16
click at [147, 369] on div "Shapes" at bounding box center [154, 423] width 17 height 5
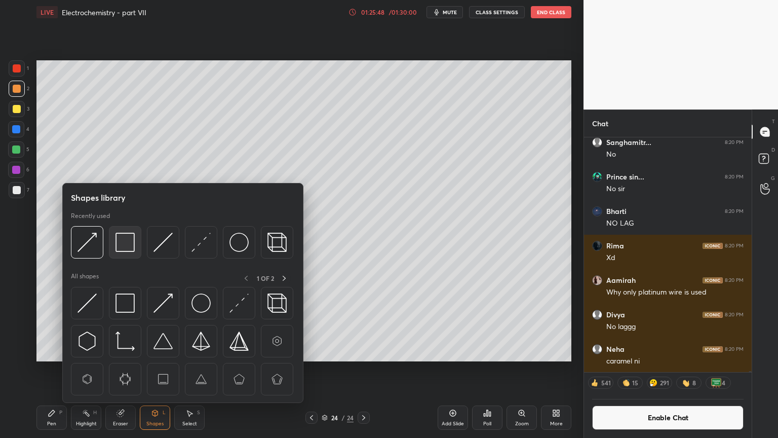
click at [128, 244] on img at bounding box center [125, 242] width 19 height 19
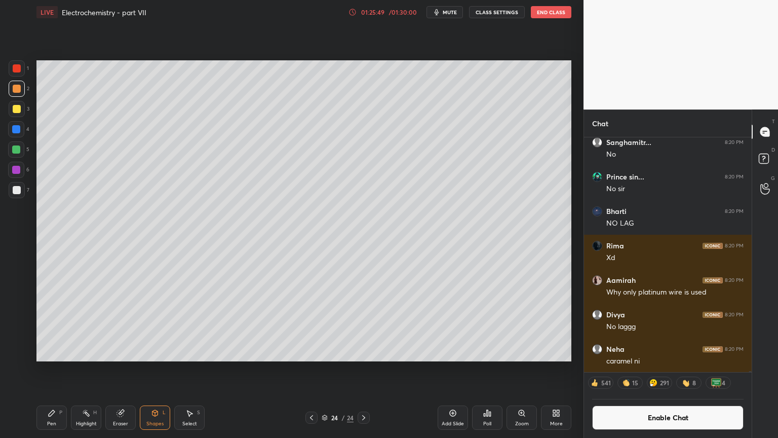
click at [14, 192] on div at bounding box center [17, 190] width 8 height 8
click at [17, 110] on div at bounding box center [17, 109] width 8 height 8
drag, startPoint x: 42, startPoint y: 422, endPoint x: 47, endPoint y: 414, distance: 9.3
click at [45, 369] on div "Pen P" at bounding box center [51, 417] width 30 height 24
click at [93, 369] on div "H" at bounding box center [95, 412] width 4 height 5
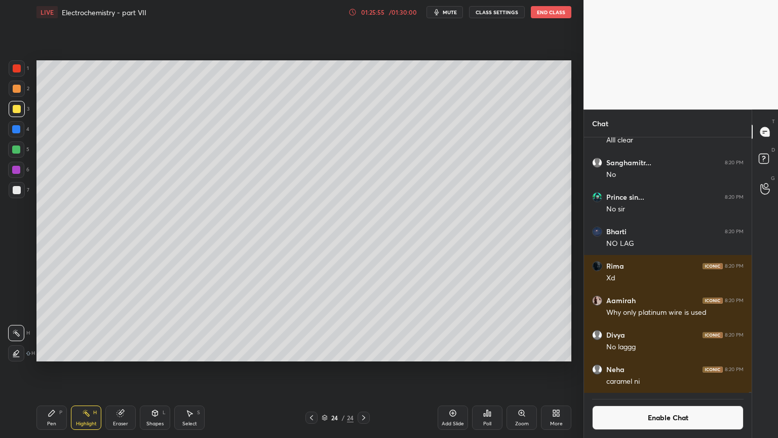
scroll to position [58517, 0]
click at [200, 365] on div "Setting up your live class Poll for secs No correct answer Start poll" at bounding box center [303, 210] width 543 height 373
click at [51, 369] on div "Pen P" at bounding box center [51, 417] width 30 height 24
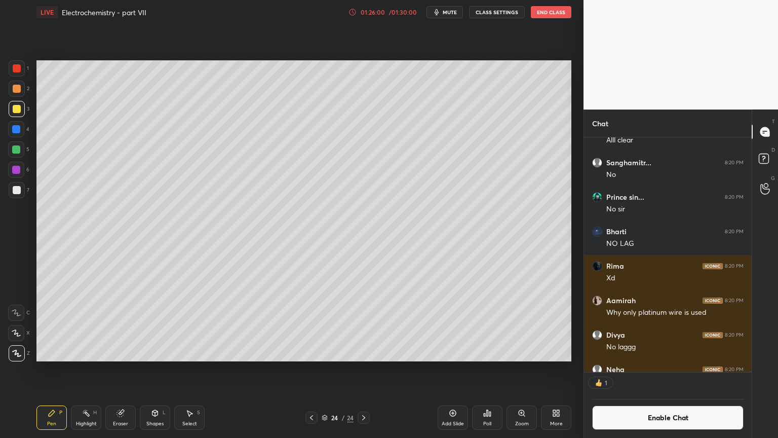
scroll to position [3, 3]
click at [67, 369] on div "Pen P Highlight H Eraser Shapes L Select S" at bounding box center [136, 417] width 201 height 24
drag, startPoint x: 125, startPoint y: 419, endPoint x: 116, endPoint y: 379, distance: 41.5
click at [126, 369] on div "Eraser" at bounding box center [120, 417] width 30 height 24
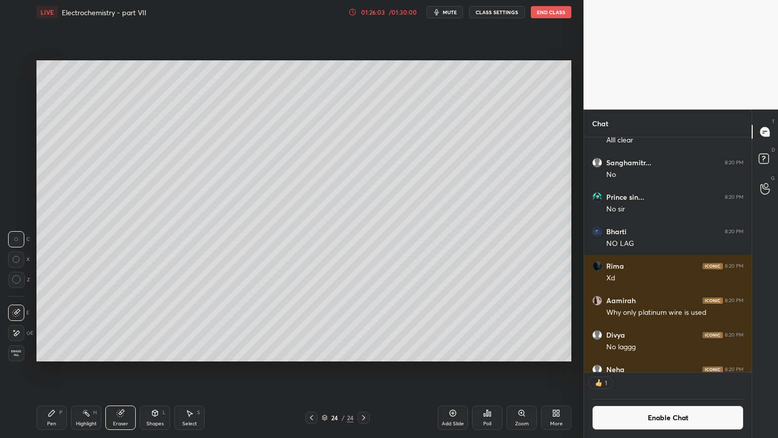
drag, startPoint x: 50, startPoint y: 422, endPoint x: 19, endPoint y: 315, distance: 111.8
click at [49, 369] on div "Pen" at bounding box center [51, 423] width 9 height 5
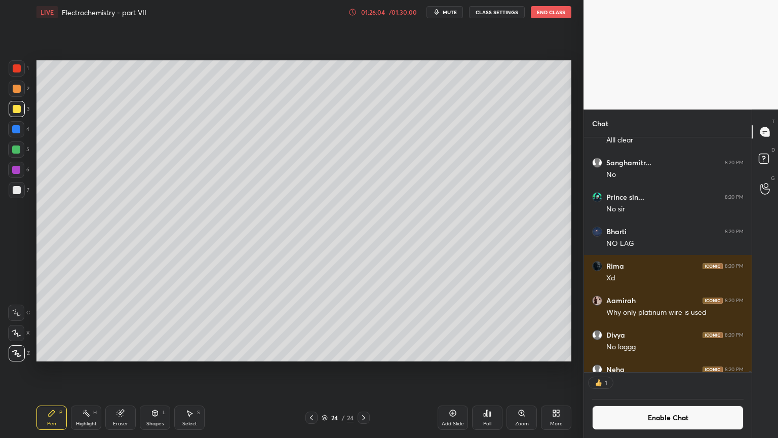
click at [17, 190] on div at bounding box center [17, 190] width 8 height 8
click at [162, 369] on div "Shapes L" at bounding box center [155, 417] width 30 height 24
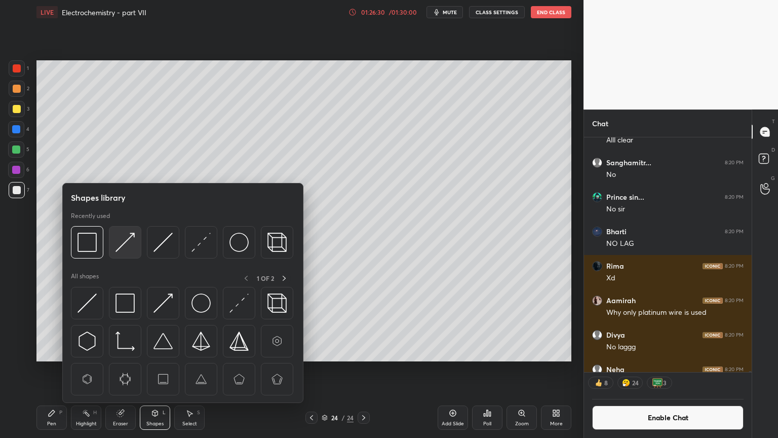
click at [126, 245] on img at bounding box center [125, 242] width 19 height 19
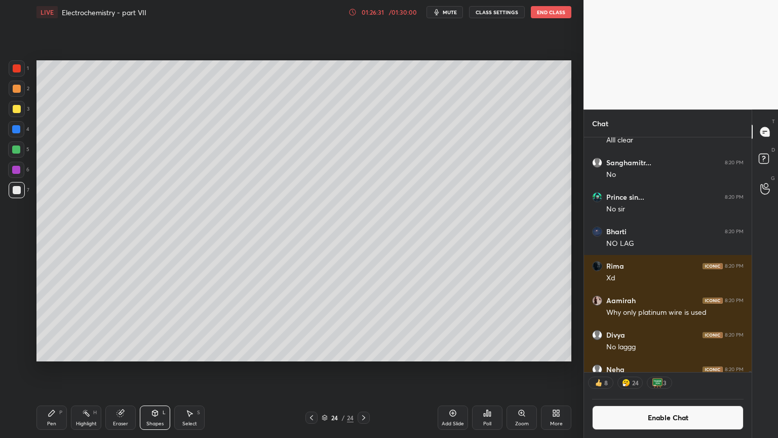
click at [20, 89] on div at bounding box center [17, 89] width 8 height 8
click at [59, 369] on div "Pen P" at bounding box center [51, 417] width 30 height 24
click at [19, 192] on div at bounding box center [17, 190] width 8 height 8
drag, startPoint x: 12, startPoint y: 87, endPoint x: 35, endPoint y: 96, distance: 24.8
click at [15, 89] on div at bounding box center [17, 89] width 8 height 8
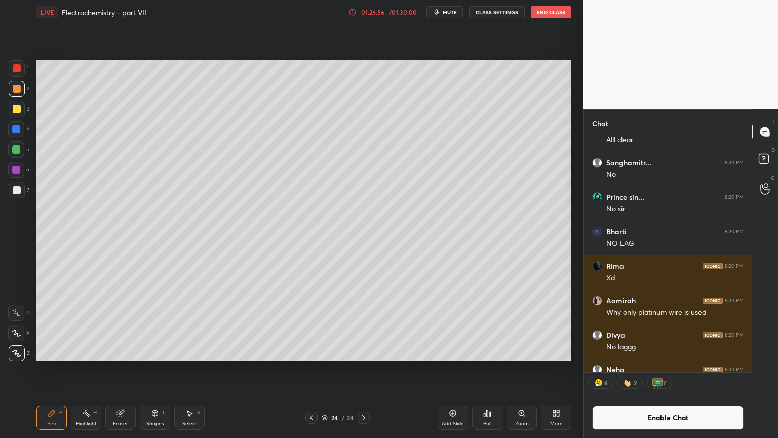
drag, startPoint x: 16, startPoint y: 91, endPoint x: 35, endPoint y: 125, distance: 38.8
click at [16, 95] on div at bounding box center [17, 89] width 16 height 16
drag, startPoint x: 117, startPoint y: 416, endPoint x: 120, endPoint y: 411, distance: 5.5
click at [118, 369] on icon at bounding box center [121, 413] width 8 height 8
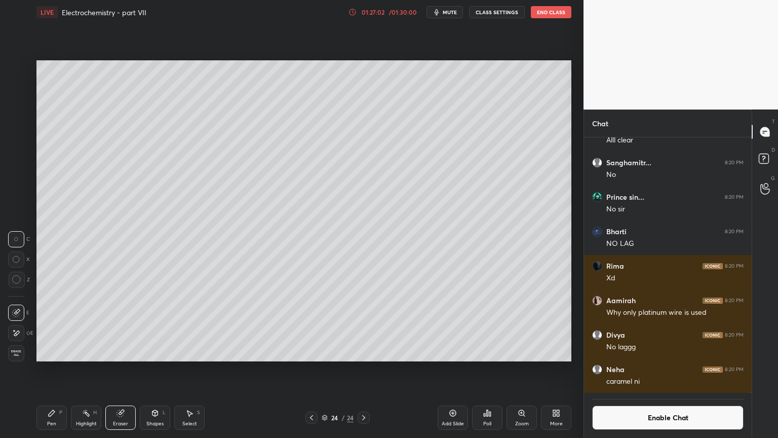
drag, startPoint x: 34, startPoint y: 429, endPoint x: 47, endPoint y: 419, distance: 16.3
click at [34, 369] on div "LIVE Electrochemistry - part VII 01:27:02 / 01:30:00 mute CLASS SETTINGS End Cl…" at bounding box center [303, 219] width 543 height 438
click at [48, 369] on div "Pen" at bounding box center [51, 423] width 9 height 5
click at [19, 192] on div at bounding box center [17, 190] width 8 height 8
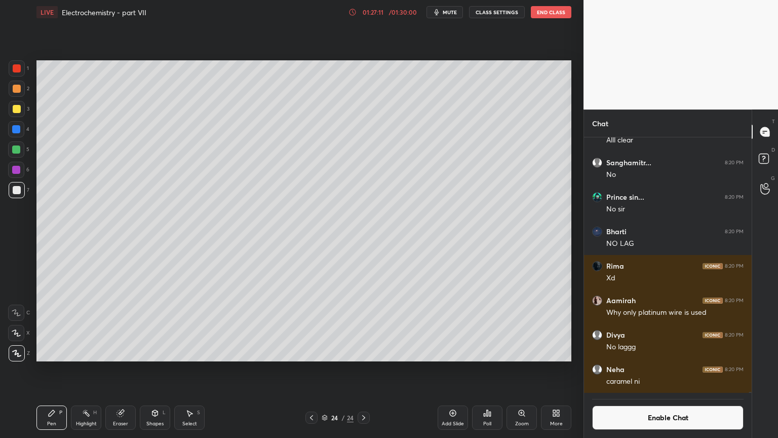
click at [158, 369] on div "Shapes" at bounding box center [154, 423] width 17 height 5
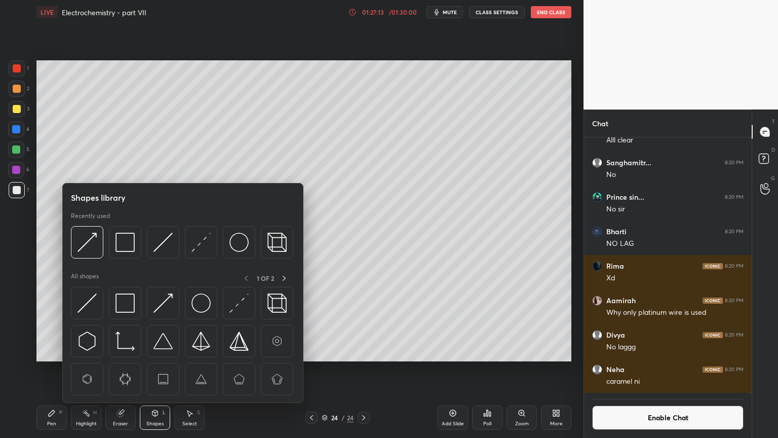
click at [93, 369] on div "Highlight H" at bounding box center [86, 417] width 30 height 24
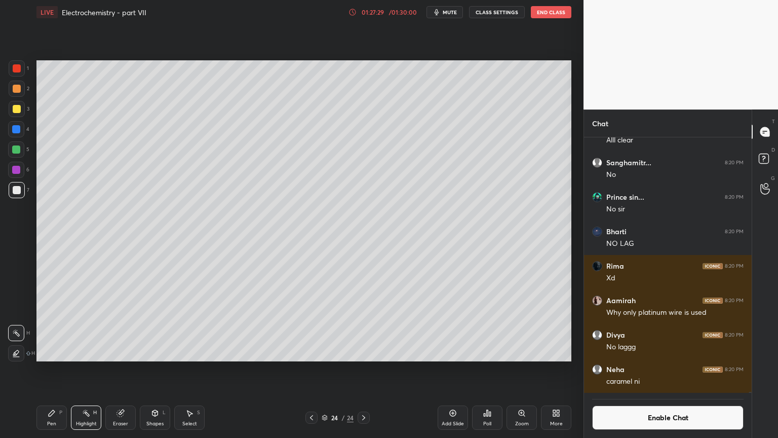
click at [56, 369] on div "Pen P" at bounding box center [51, 417] width 30 height 24
drag, startPoint x: 19, startPoint y: 65, endPoint x: 31, endPoint y: 87, distance: 25.4
click at [20, 67] on div at bounding box center [17, 68] width 8 height 8
click at [160, 369] on div "Shapes" at bounding box center [154, 423] width 17 height 5
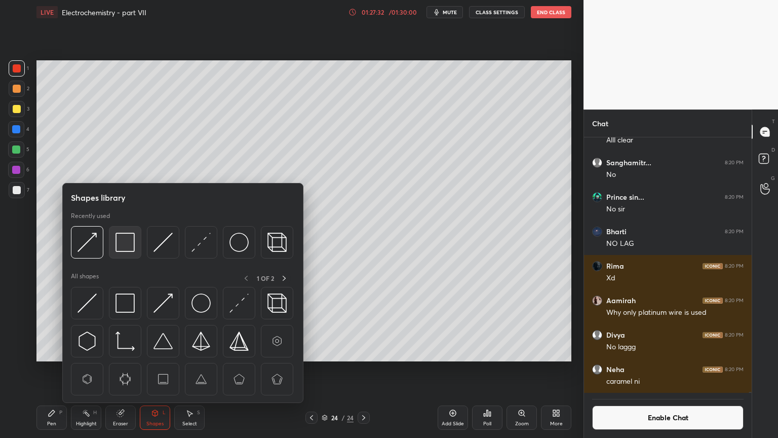
click at [131, 239] on img at bounding box center [125, 242] width 19 height 19
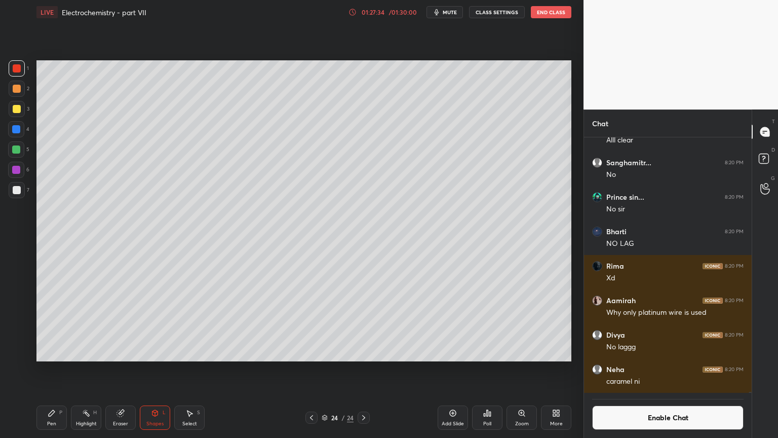
drag, startPoint x: 45, startPoint y: 420, endPoint x: 111, endPoint y: 371, distance: 82.6
click at [45, 369] on div "Pen P" at bounding box center [51, 417] width 30 height 24
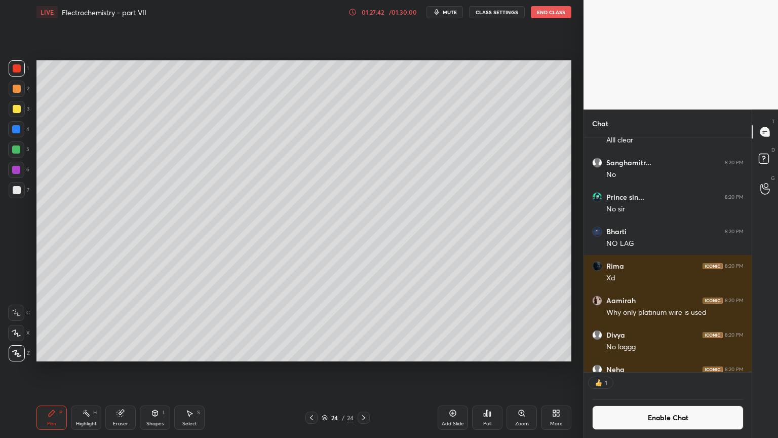
scroll to position [3, 3]
click at [157, 369] on icon at bounding box center [155, 413] width 6 height 6
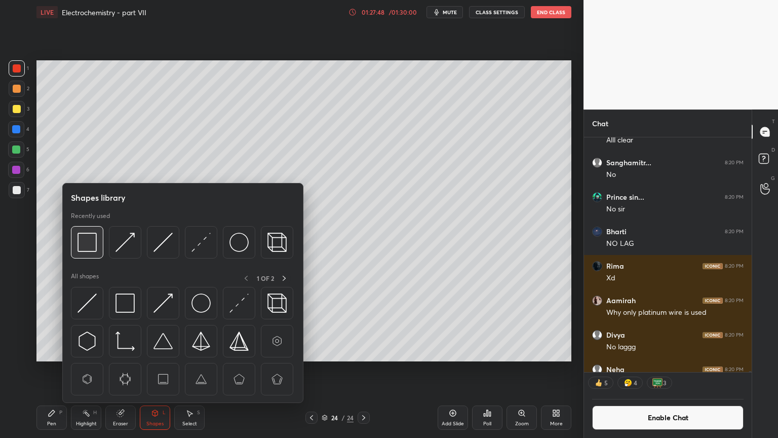
click at [93, 242] on img at bounding box center [87, 242] width 19 height 19
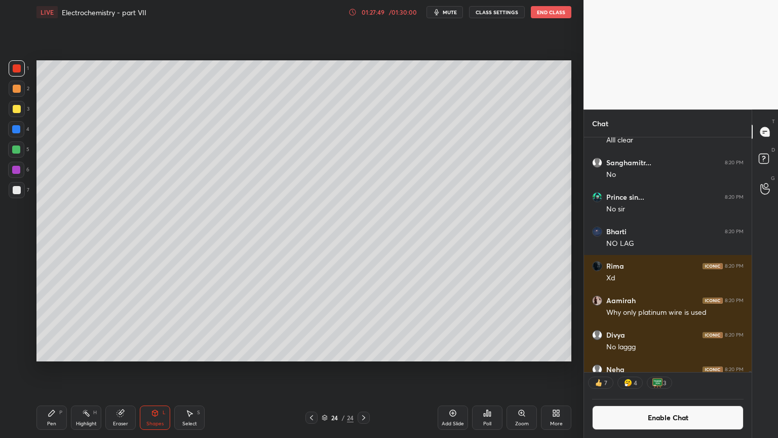
click at [18, 153] on div at bounding box center [16, 149] width 8 height 8
click at [63, 369] on div "Pen P" at bounding box center [51, 417] width 30 height 24
click at [92, 369] on div "Highlight H" at bounding box center [86, 417] width 30 height 24
click at [154, 369] on div "Shapes L" at bounding box center [155, 417] width 30 height 24
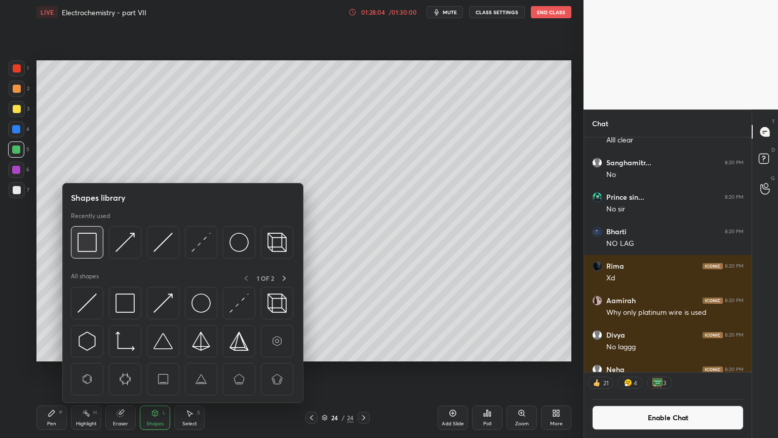
click at [87, 244] on img at bounding box center [87, 242] width 19 height 19
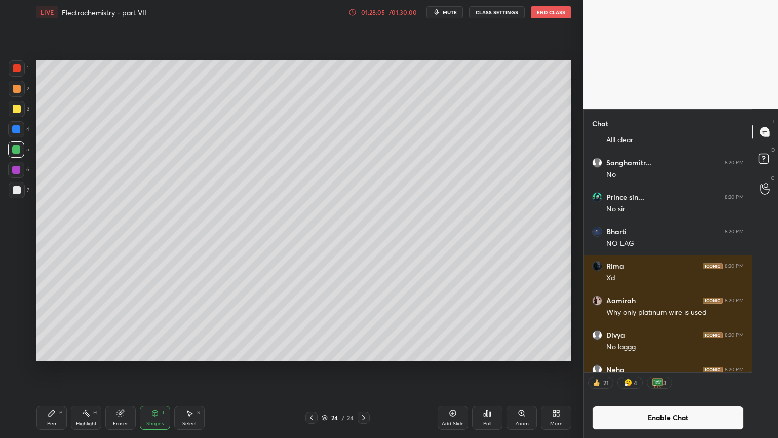
drag, startPoint x: 14, startPoint y: 108, endPoint x: 30, endPoint y: 105, distance: 16.5
click at [16, 108] on div at bounding box center [17, 109] width 8 height 8
click at [95, 369] on div "Highlight H" at bounding box center [86, 417] width 30 height 24
click at [39, 369] on div "Pen P" at bounding box center [51, 417] width 30 height 24
click at [117, 369] on div "Eraser" at bounding box center [120, 417] width 30 height 24
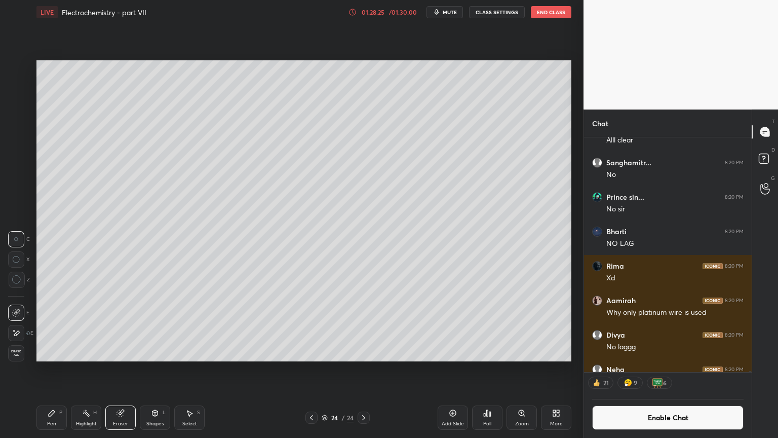
drag, startPoint x: 80, startPoint y: 419, endPoint x: 85, endPoint y: 413, distance: 7.6
click at [82, 369] on div "Highlight H" at bounding box center [86, 417] width 30 height 24
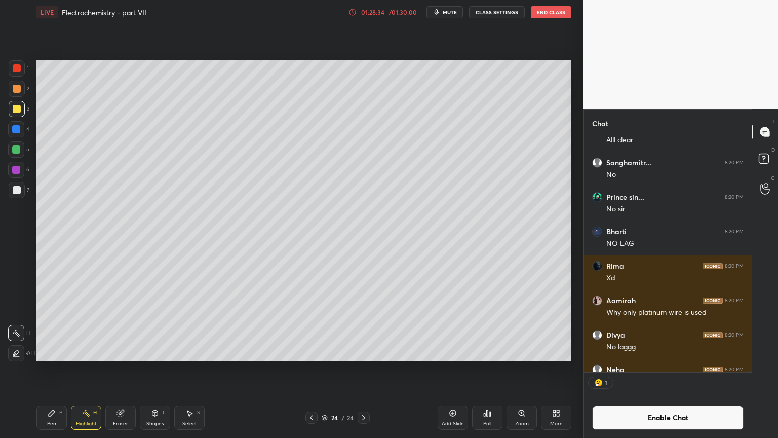
scroll to position [232, 165]
drag, startPoint x: 669, startPoint y: 417, endPoint x: 667, endPoint y: 412, distance: 5.7
click at [667, 369] on button "Enable Chat" at bounding box center [667, 417] width 151 height 24
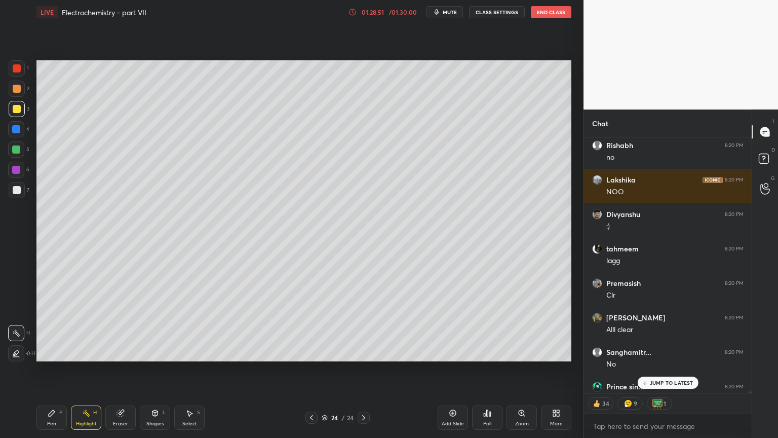
drag, startPoint x: 671, startPoint y: 381, endPoint x: 643, endPoint y: 383, distance: 27.9
click at [668, 369] on p "JUMP TO LATEST" at bounding box center [672, 382] width 44 height 6
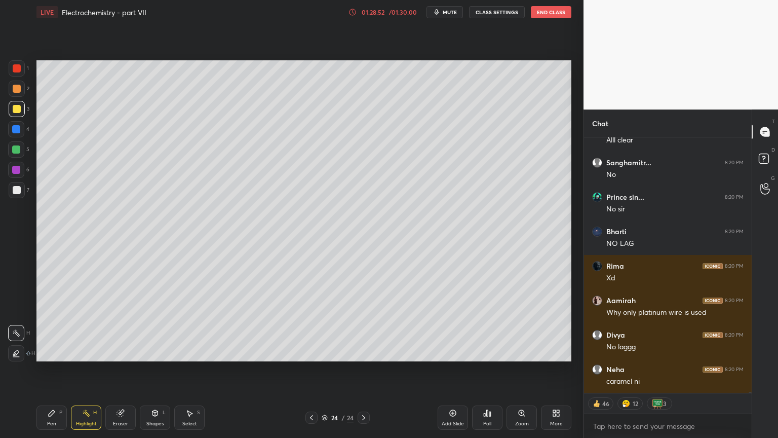
click at [81, 369] on div "Highlight" at bounding box center [86, 423] width 21 height 5
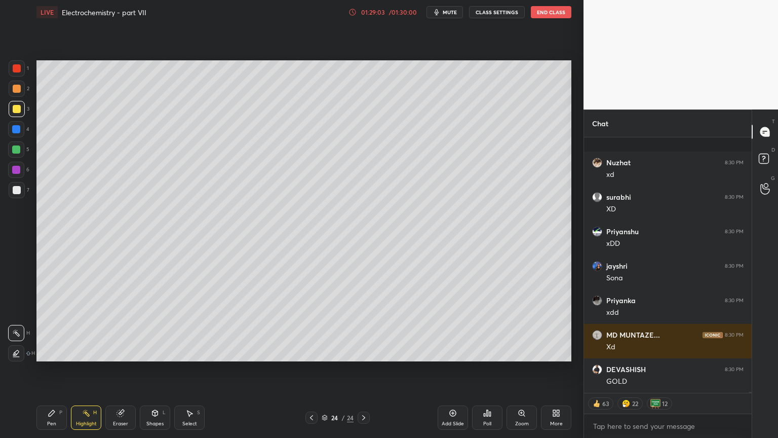
scroll to position [59456, 0]
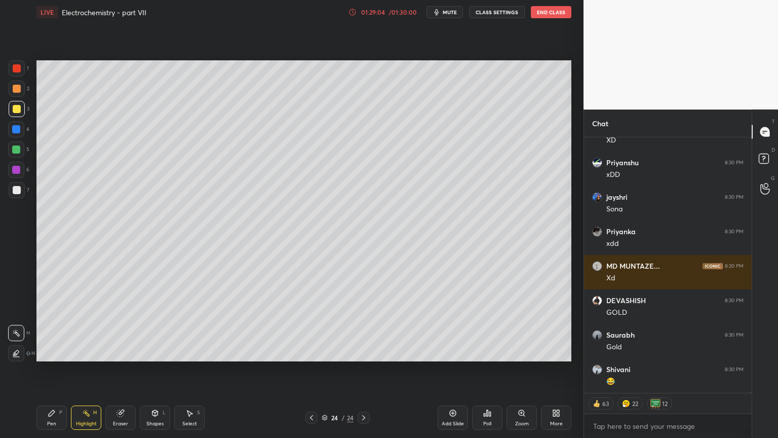
click at [54, 369] on div "Pen P" at bounding box center [51, 417] width 30 height 24
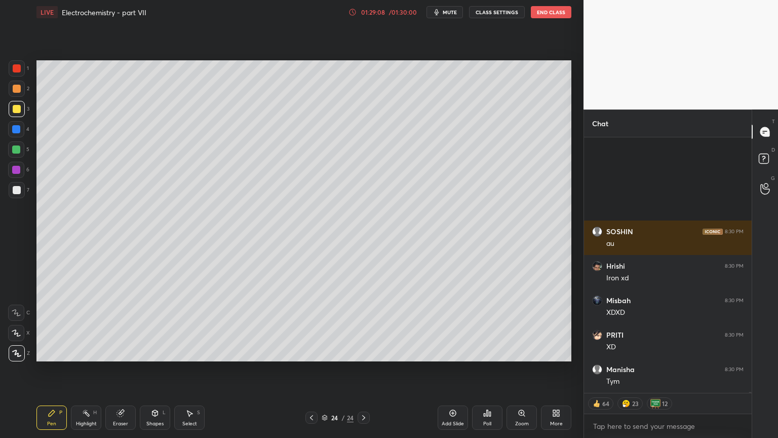
scroll to position [59938, 0]
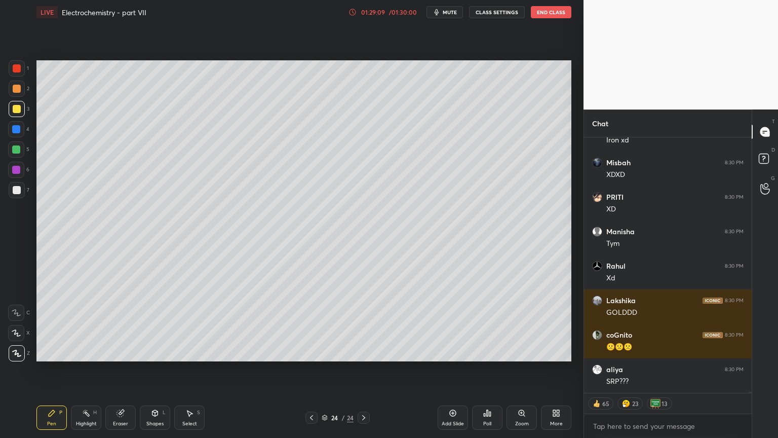
drag, startPoint x: 41, startPoint y: 422, endPoint x: 54, endPoint y: 404, distance: 22.0
click at [44, 369] on div "Pen P" at bounding box center [51, 417] width 30 height 24
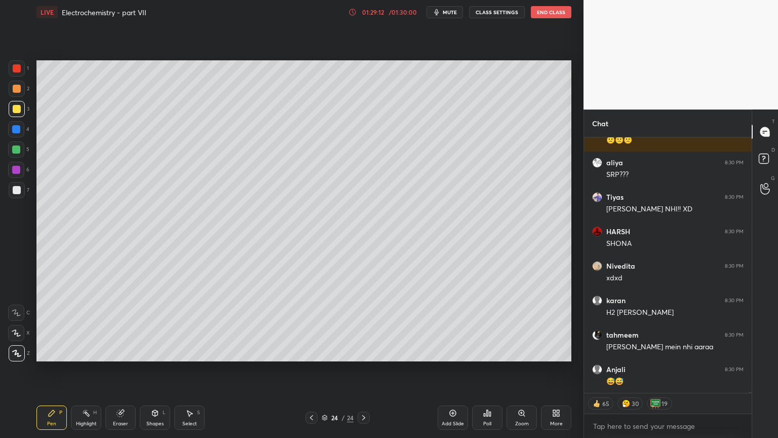
scroll to position [60179, 0]
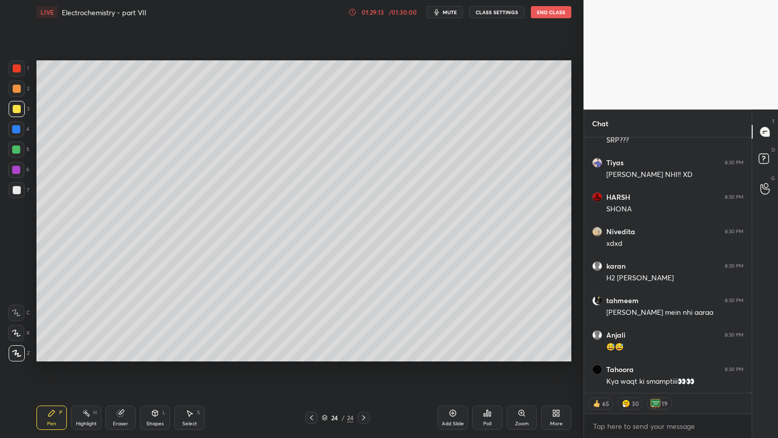
click at [82, 369] on div "Highlight" at bounding box center [86, 423] width 21 height 5
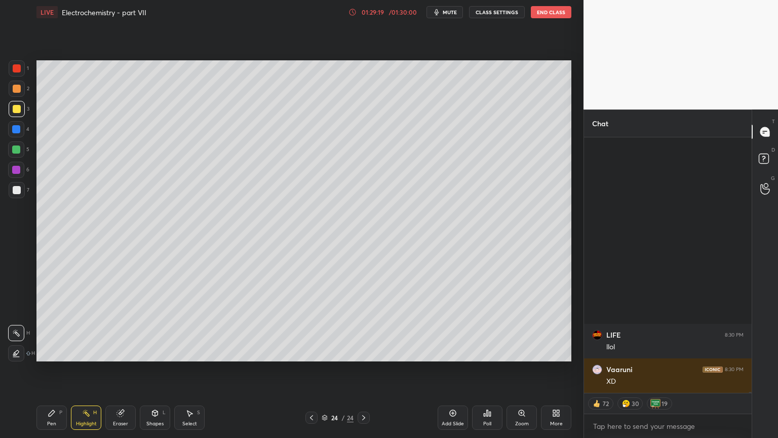
scroll to position [60972, 0]
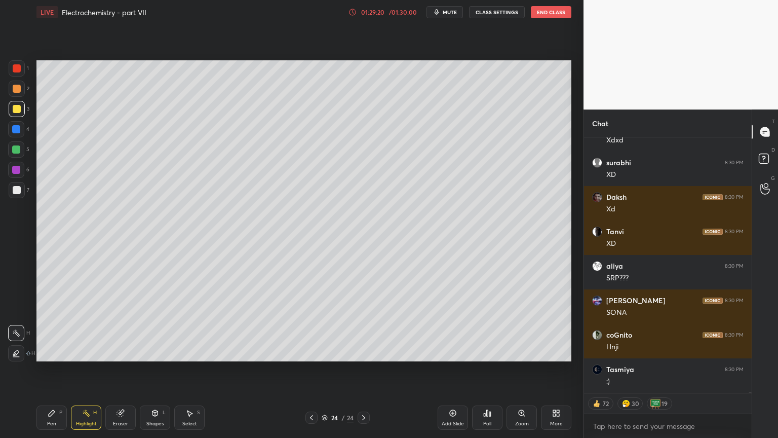
click at [89, 369] on rect at bounding box center [87, 413] width 5 height 5
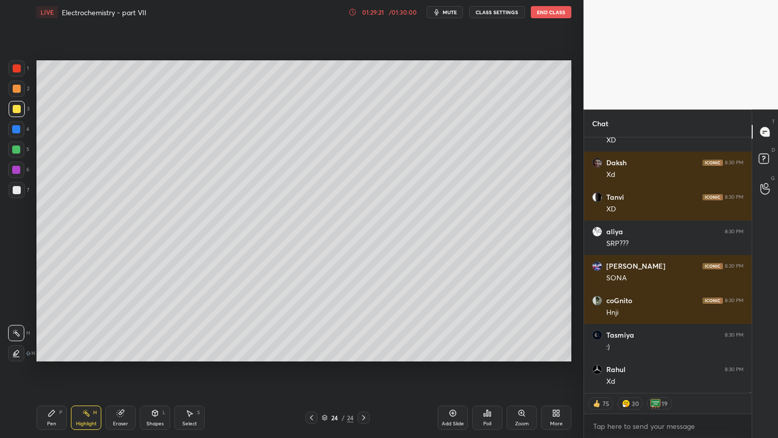
scroll to position [61213, 0]
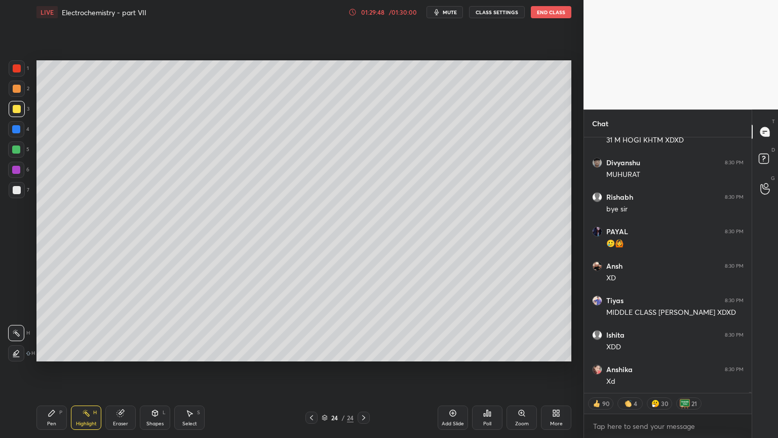
click at [449, 369] on div "Add Slide" at bounding box center [453, 423] width 22 height 5
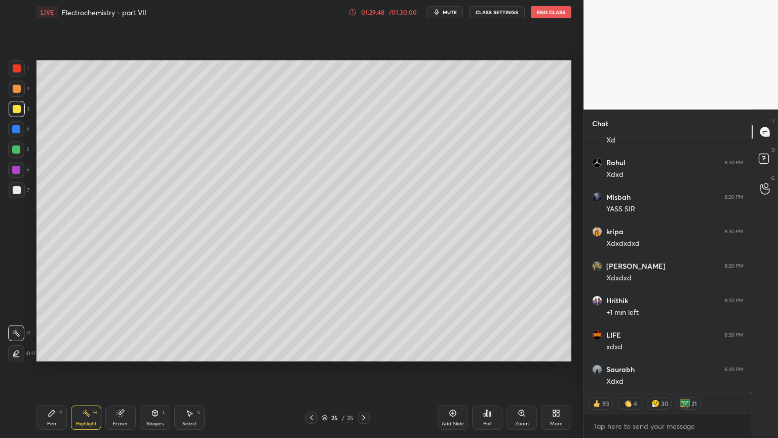
drag, startPoint x: 48, startPoint y: 420, endPoint x: 72, endPoint y: 403, distance: 29.5
click at [48, 369] on div "Pen P" at bounding box center [51, 417] width 30 height 24
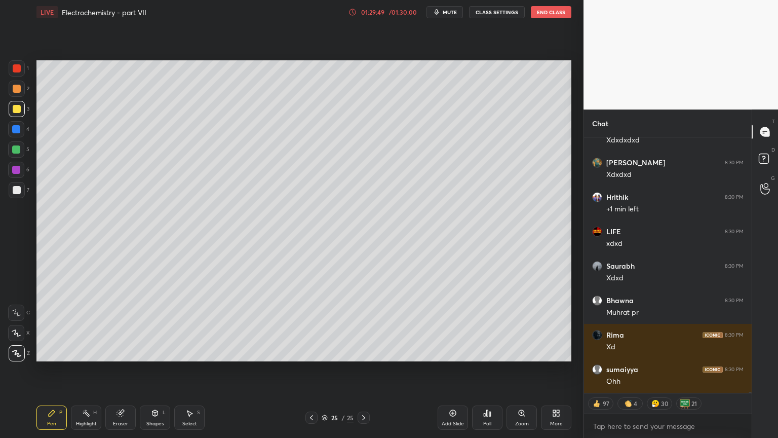
click at [310, 369] on icon at bounding box center [312, 417] width 8 height 8
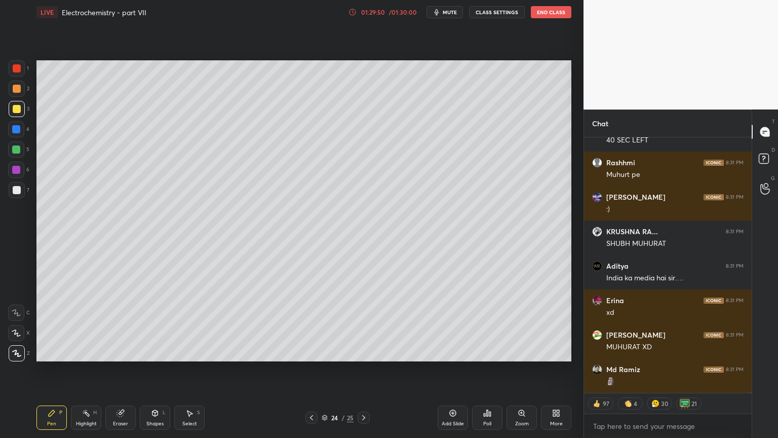
click at [364, 369] on icon at bounding box center [364, 417] width 8 height 8
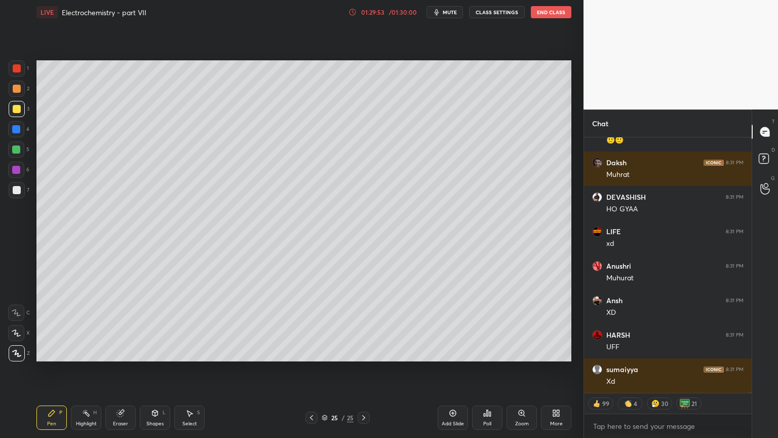
click at [315, 369] on div at bounding box center [312, 417] width 12 height 12
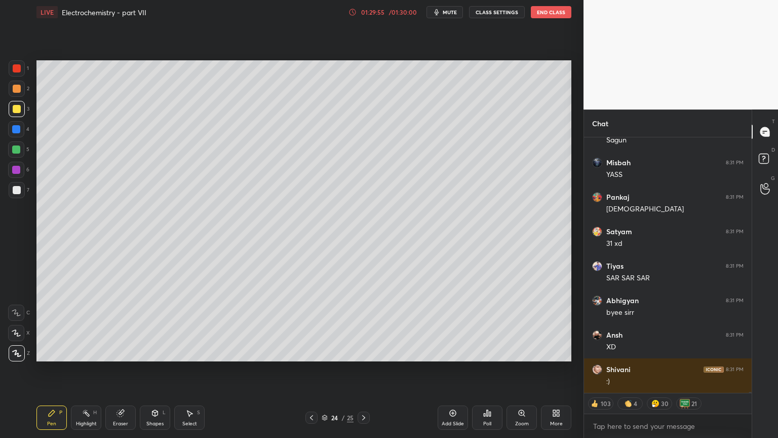
click at [499, 10] on button "CLASS SETTINGS" at bounding box center [497, 12] width 56 height 12
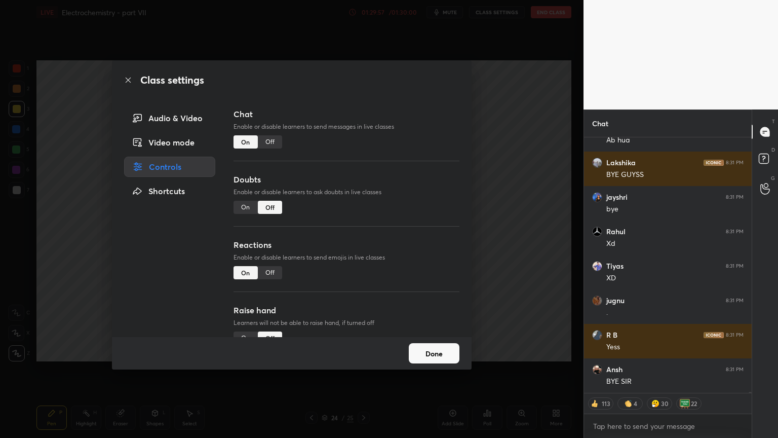
type textarea "x"
drag, startPoint x: 273, startPoint y: 143, endPoint x: 274, endPoint y: 152, distance: 9.2
click at [270, 145] on div "Off" at bounding box center [270, 141] width 24 height 13
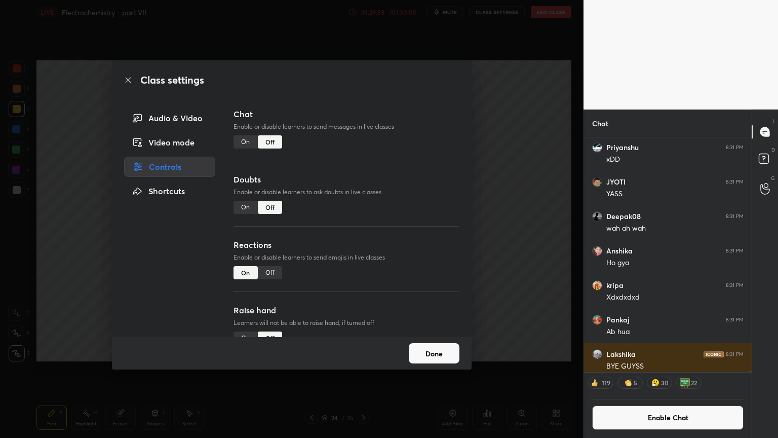
click at [275, 274] on div "Off" at bounding box center [270, 272] width 24 height 13
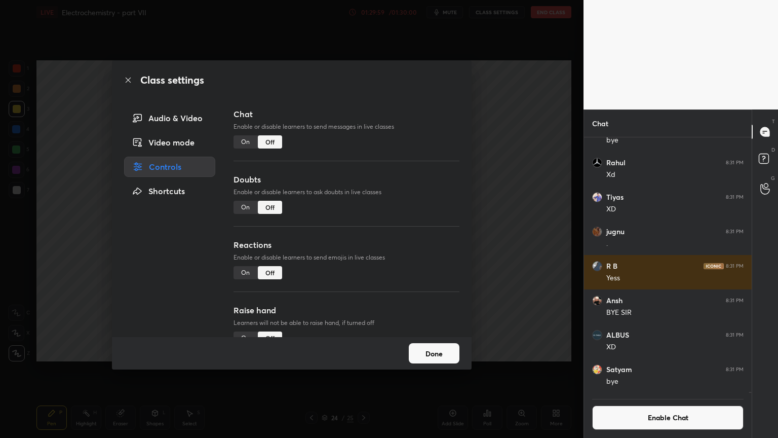
click at [452, 255] on p "Enable or disable learners to send emojis in live classes" at bounding box center [347, 257] width 226 height 9
drag, startPoint x: 453, startPoint y: 252, endPoint x: 465, endPoint y: 314, distance: 62.9
click at [462, 333] on div "Chat Enable or disable learners to send messages in live classes On Off Doubts …" at bounding box center [346, 222] width 250 height 229
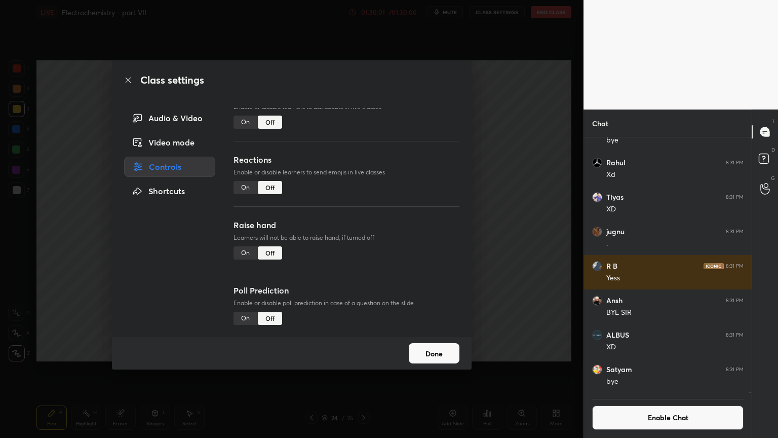
drag, startPoint x: 515, startPoint y: 280, endPoint x: 513, endPoint y: 251, distance: 28.9
click at [512, 279] on div "Class settings Audio & Video Video mode Controls Shortcuts Chat Enable or disab…" at bounding box center [292, 219] width 584 height 438
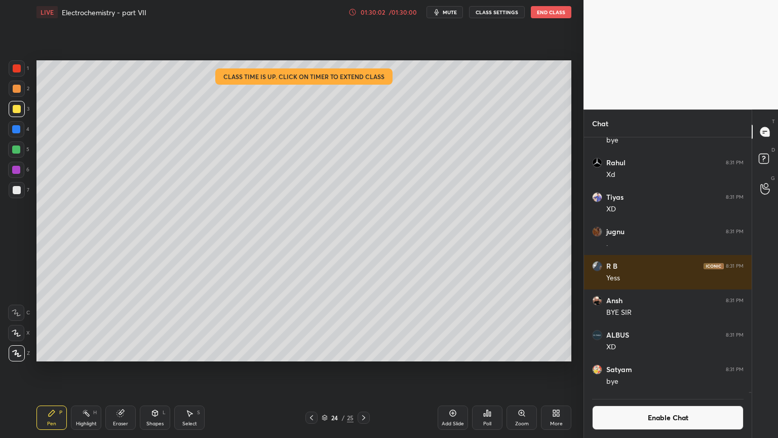
click at [553, 11] on button "End Class" at bounding box center [551, 12] width 41 height 12
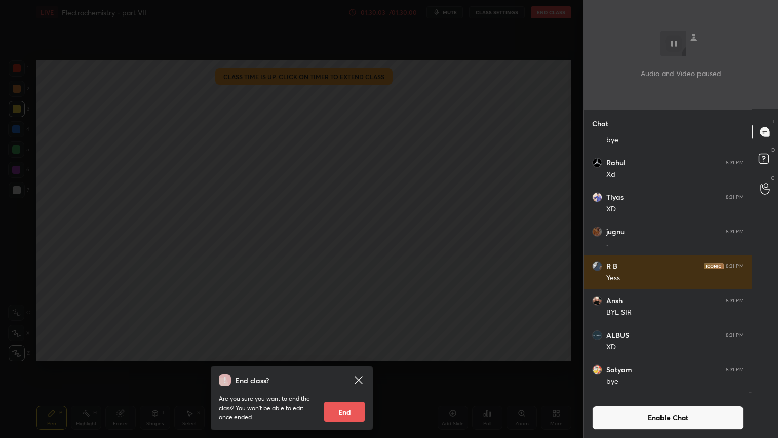
drag, startPoint x: 336, startPoint y: 406, endPoint x: 335, endPoint y: 415, distance: 9.2
click at [337, 369] on button "End" at bounding box center [344, 411] width 41 height 20
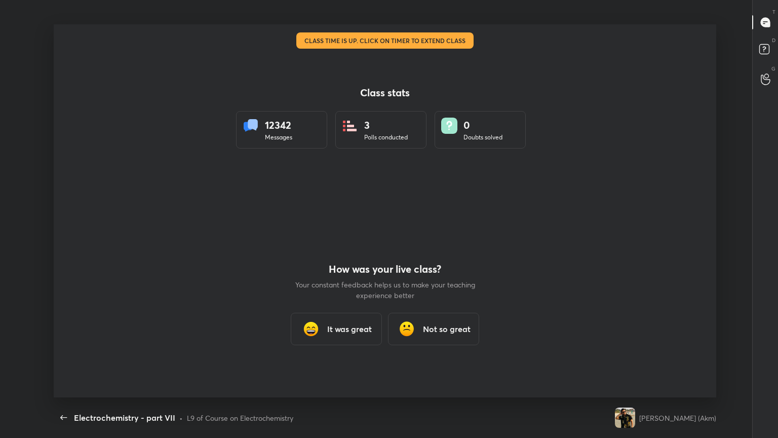
click at [358, 324] on h3 "It was great" at bounding box center [349, 329] width 45 height 12
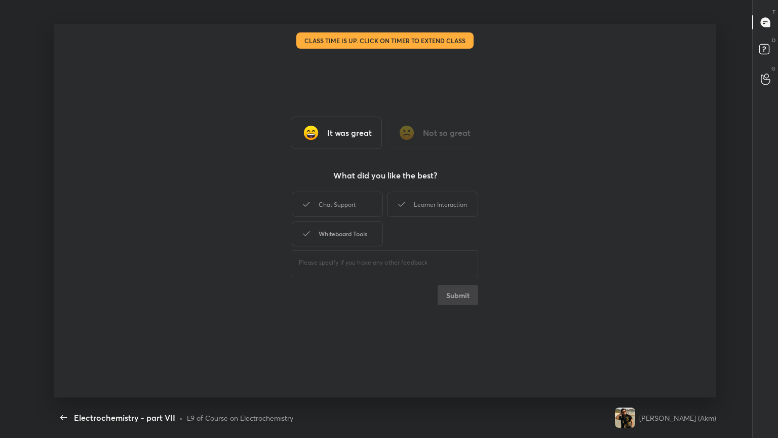
click at [358, 210] on div "Chat Support" at bounding box center [337, 204] width 91 height 25
click at [358, 244] on div "Chat Support Learner Interaction Whiteboard Tools" at bounding box center [385, 218] width 186 height 59
click at [428, 211] on div "Learner Interaction" at bounding box center [432, 204] width 91 height 25
click at [363, 230] on div "Whiteboard Tools" at bounding box center [337, 233] width 91 height 25
click at [464, 294] on button "Submit" at bounding box center [458, 295] width 41 height 20
